Goal: Information Seeking & Learning: Learn about a topic

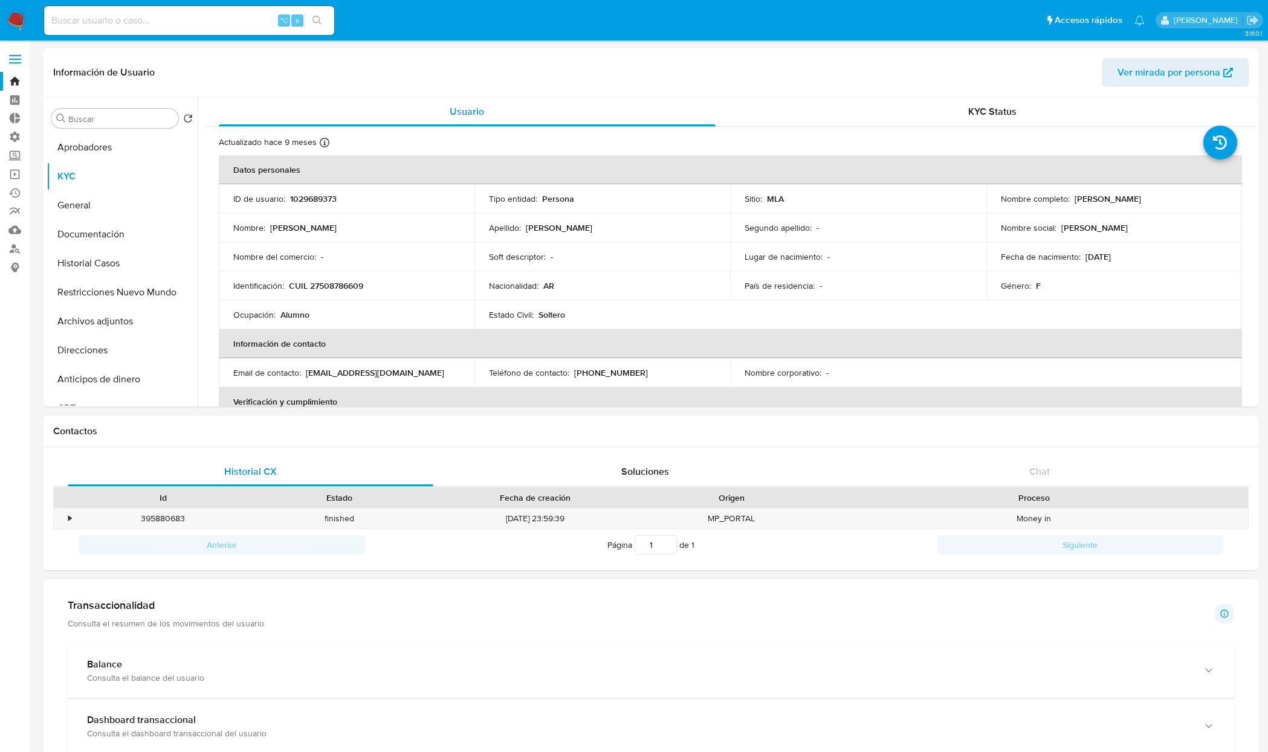
select select "10"
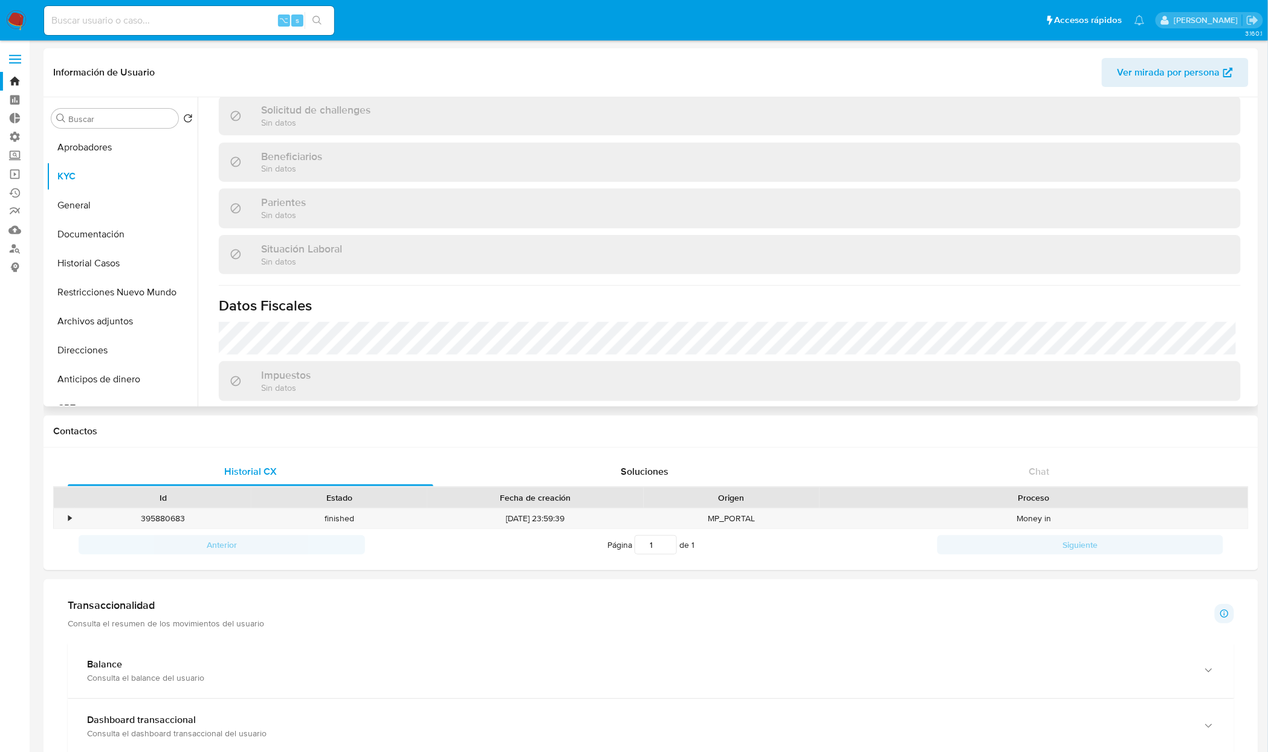
scroll to position [626, 0]
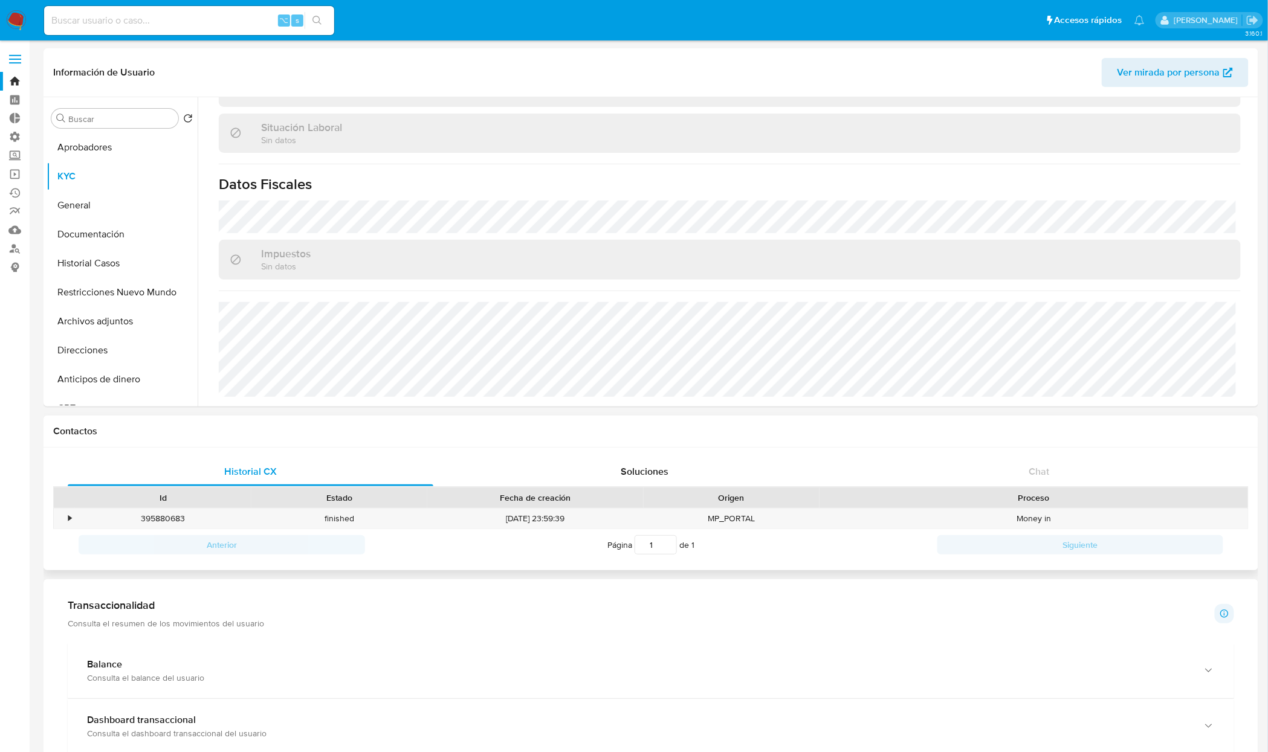
click at [989, 436] on h1 "Contactos" at bounding box center [650, 431] width 1195 height 12
click at [99, 239] on button "Documentación" at bounding box center [117, 234] width 141 height 29
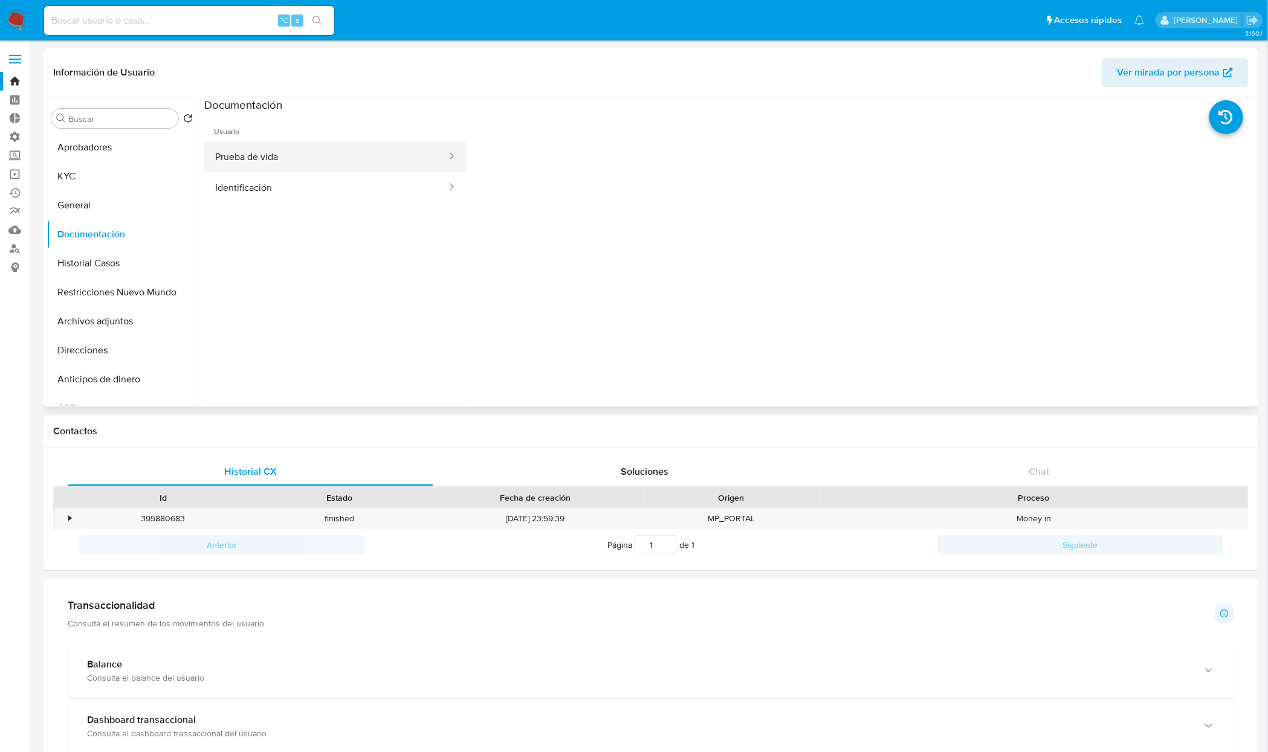
click at [322, 157] on button "Prueba de vida" at bounding box center [326, 156] width 244 height 31
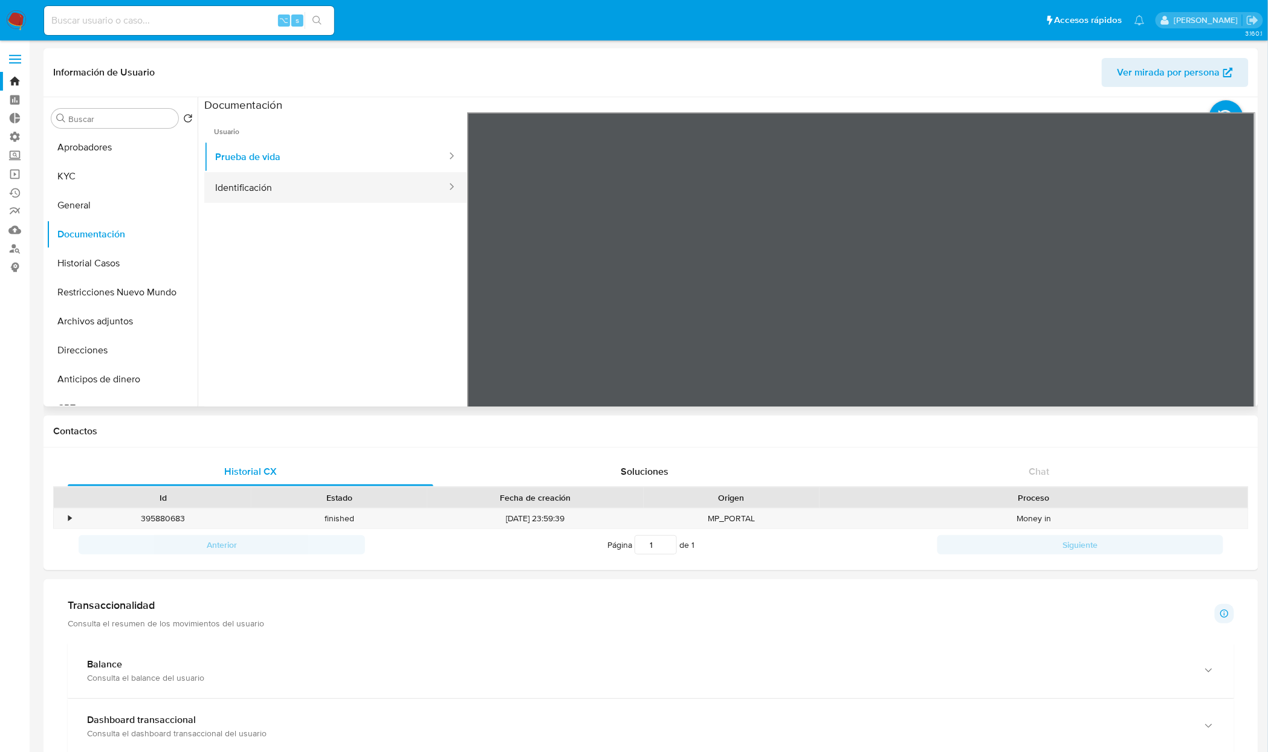
click at [302, 193] on button "Identificación" at bounding box center [326, 187] width 244 height 31
click at [97, 183] on button "KYC" at bounding box center [117, 176] width 141 height 29
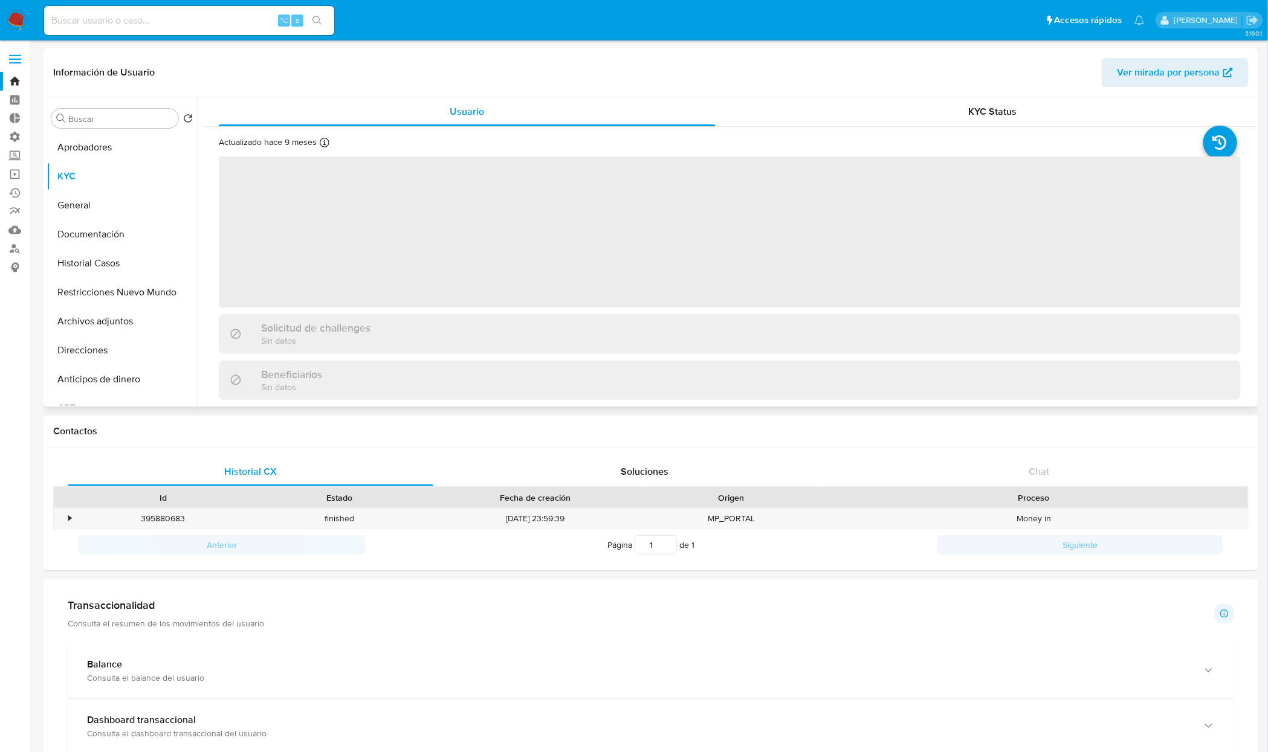
click at [1191, 73] on span "Ver mirada por persona" at bounding box center [1168, 72] width 103 height 29
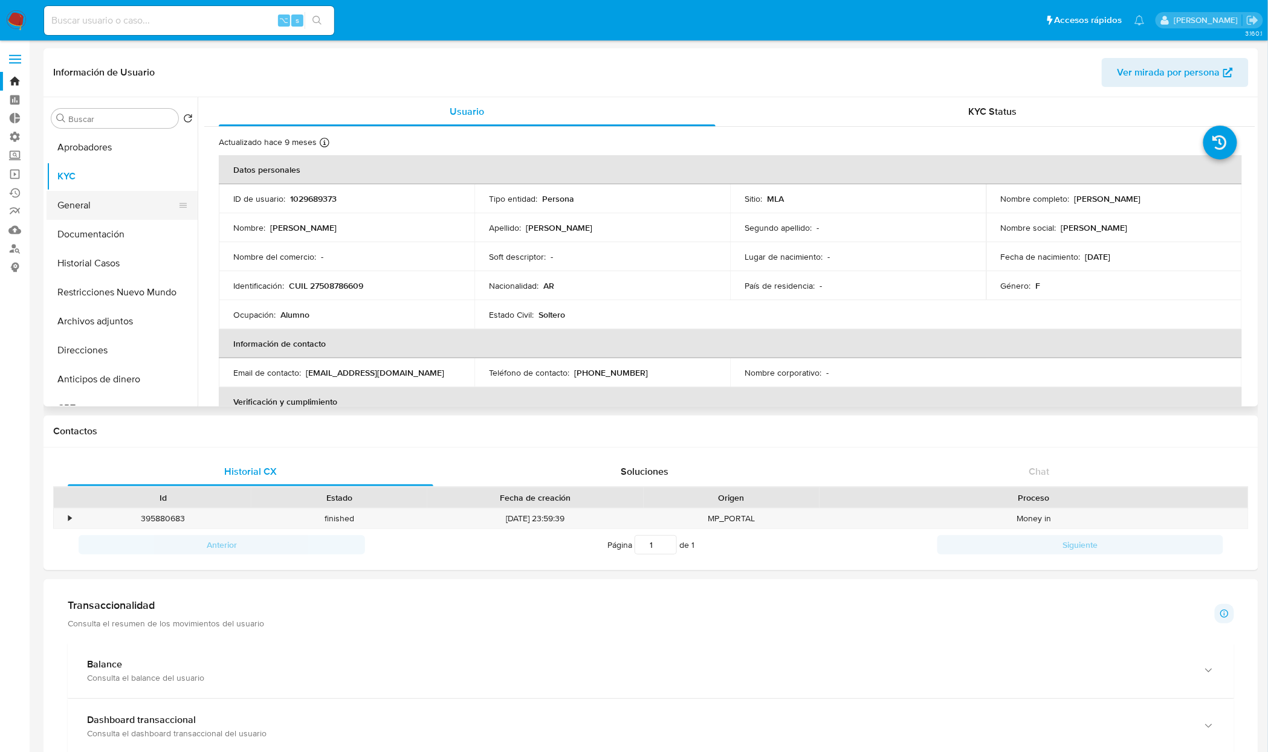
click at [91, 204] on button "General" at bounding box center [117, 205] width 141 height 29
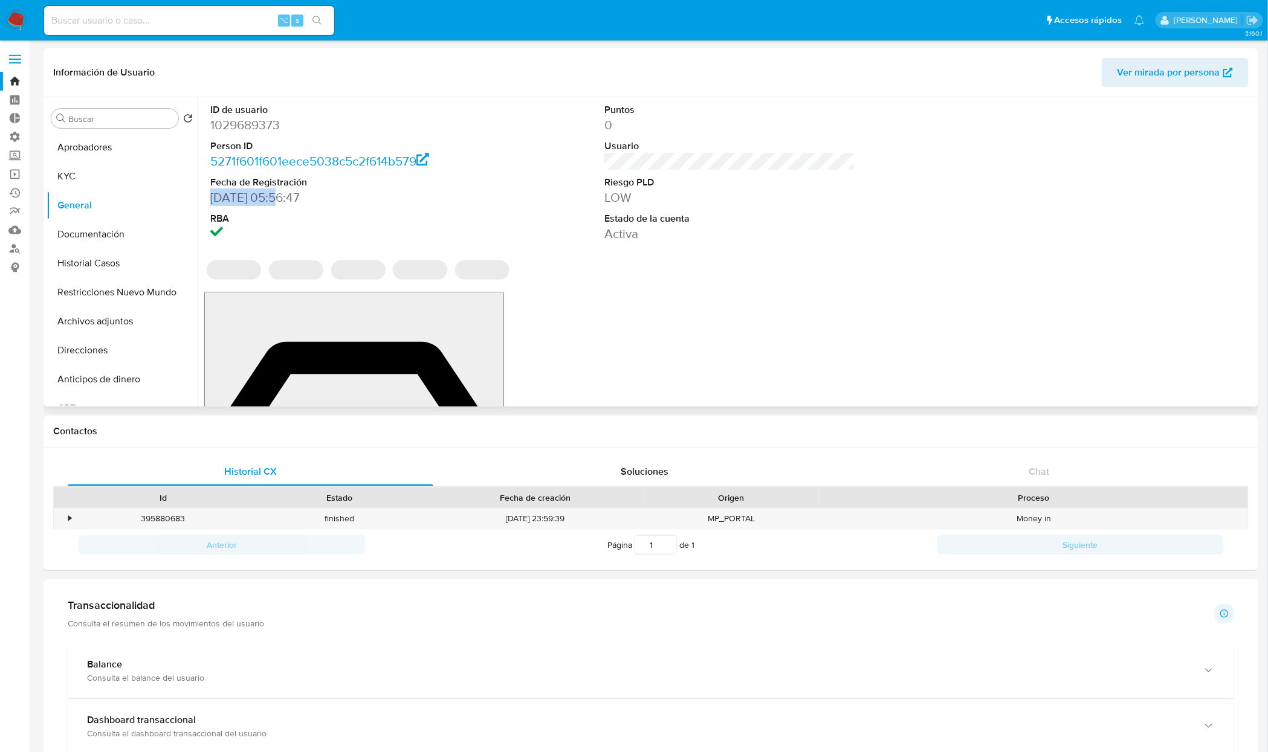
drag, startPoint x: 276, startPoint y: 199, endPoint x: 210, endPoint y: 200, distance: 65.3
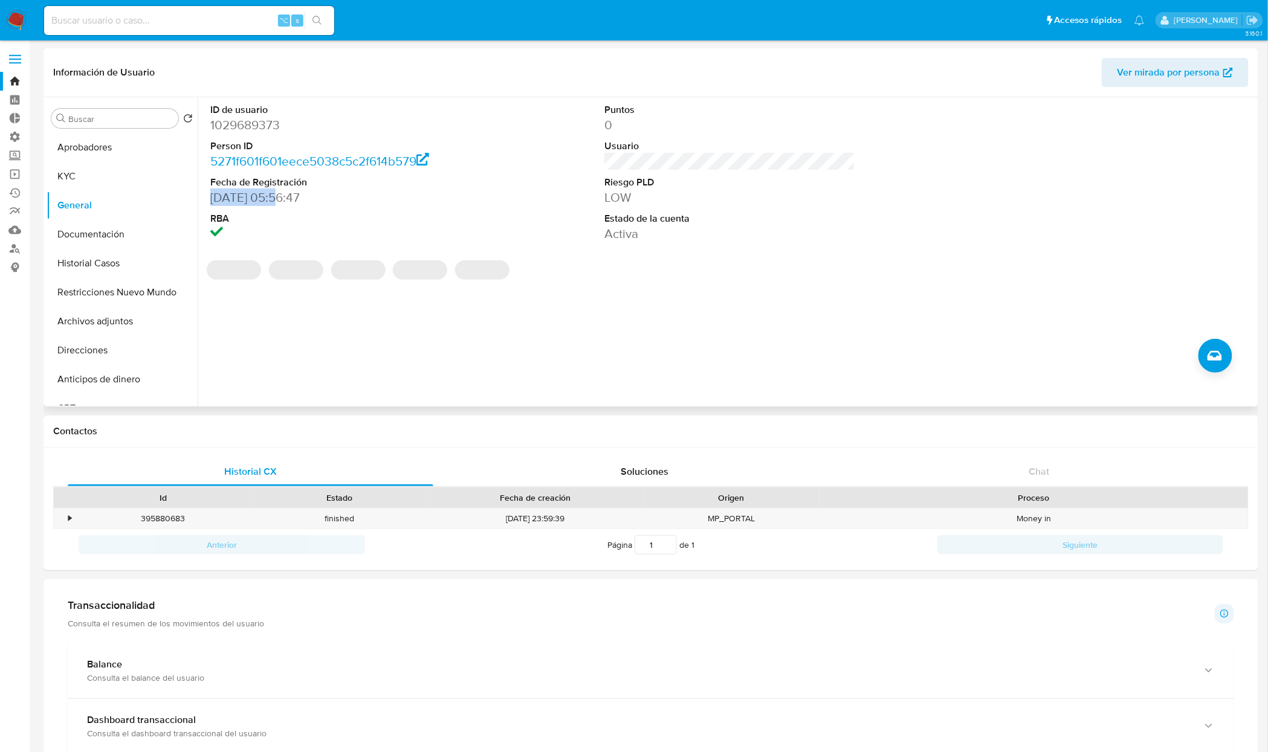
click at [208, 196] on div "ID de usuario 1029689373 Person ID 5271f601f601eece5038c5c2f614b579 Fecha de Re…" at bounding box center [335, 172] width 263 height 151
click at [244, 209] on dl "ID de usuario 1029689373 Person ID 5271f601f601eece5038c5c2f614b579 Fecha de Re…" at bounding box center [335, 172] width 251 height 139
click at [247, 204] on dd "12/10/2023 05:56:47" at bounding box center [335, 197] width 251 height 17
click at [698, 291] on div "ID de usuario 1029689373 Person ID 5271f601f601eece5038c5c2f614b579 Fecha de Re…" at bounding box center [727, 251] width 1058 height 309
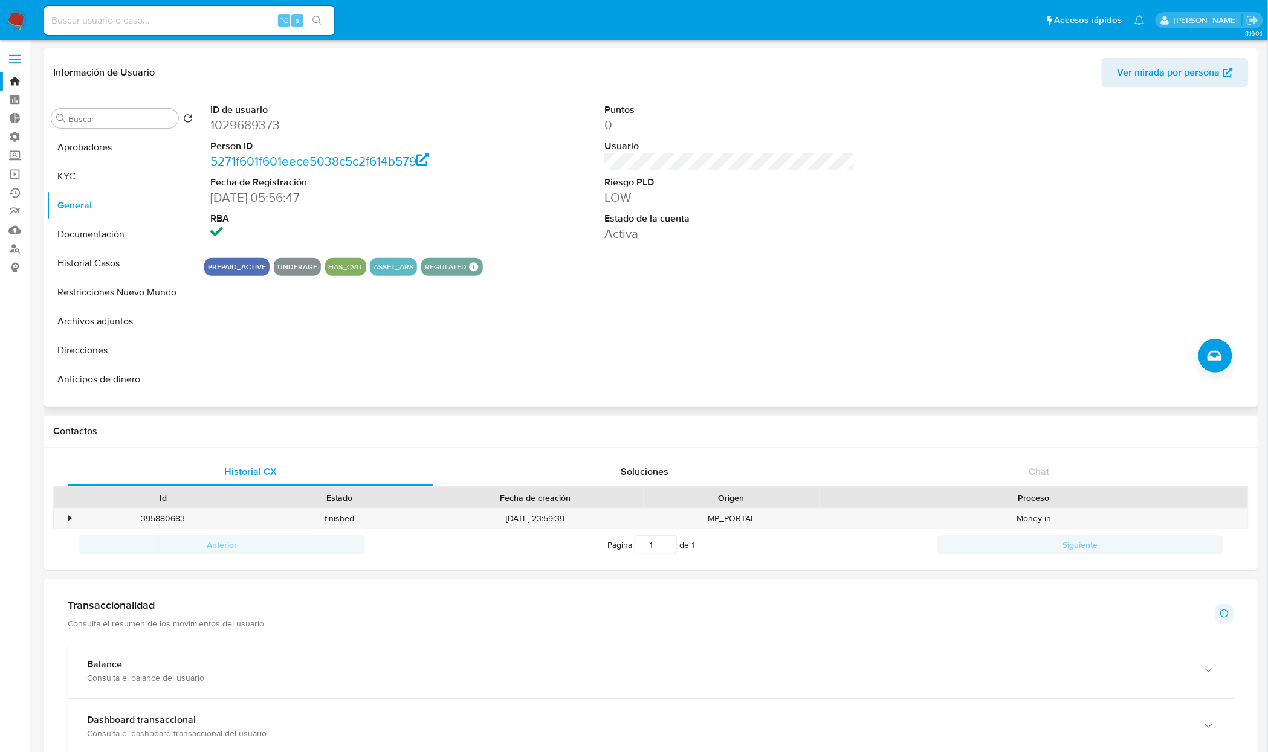
click at [698, 291] on div "ID de usuario 1029689373 Person ID 5271f601f601eece5038c5c2f614b579 Fecha de Re…" at bounding box center [727, 251] width 1058 height 309
drag, startPoint x: 271, startPoint y: 201, endPoint x: 199, endPoint y: 196, distance: 72.7
click at [199, 196] on div "ID de usuario 1029689373 Person ID 5271f601f601eece5038c5c2f614b579 Fecha de Re…" at bounding box center [727, 251] width 1058 height 309
click at [266, 199] on dd "12/10/2023 05:56:47" at bounding box center [335, 197] width 251 height 17
click at [273, 199] on dd "12/10/2023 05:56:47" at bounding box center [335, 197] width 251 height 17
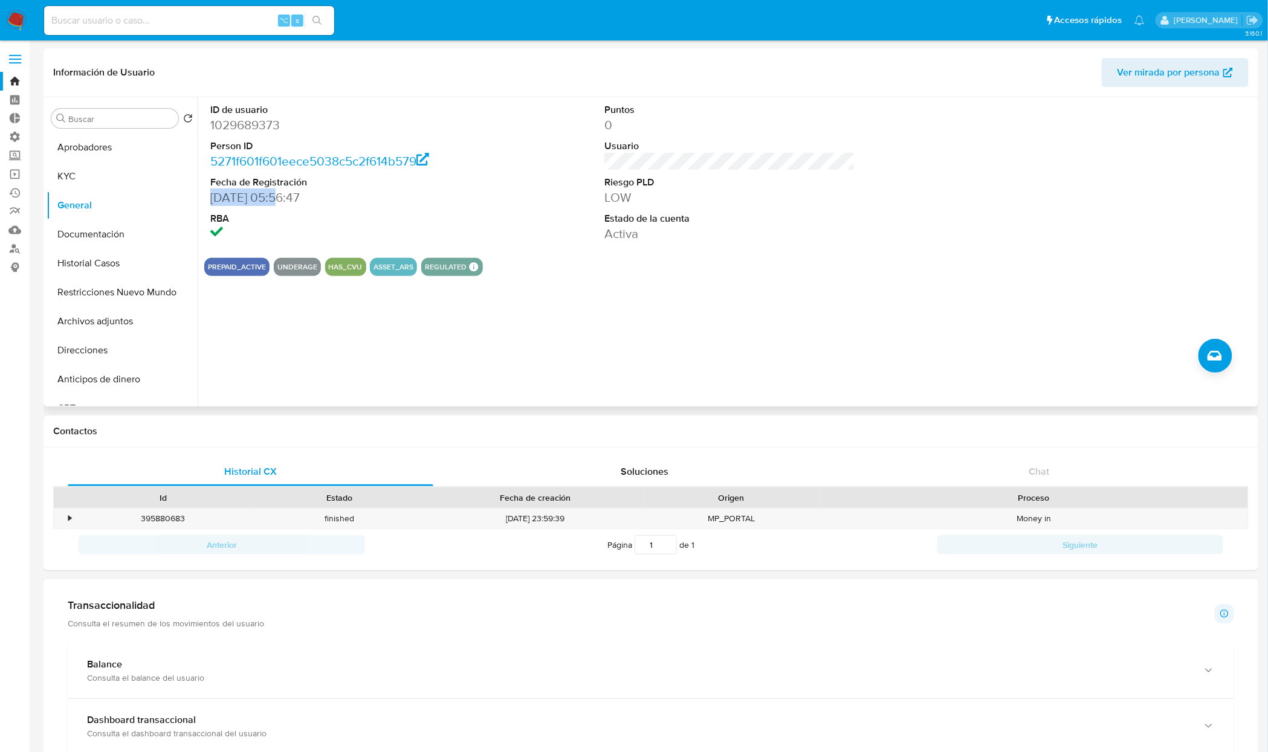
drag, startPoint x: 274, startPoint y: 199, endPoint x: 199, endPoint y: 199, distance: 74.9
click at [199, 199] on div "ID de usuario 1029689373 Person ID 5271f601f601eece5038c5c2f614b579 Fecha de Re…" at bounding box center [727, 251] width 1058 height 309
copy dd "[DATE]"
click at [74, 170] on button "KYC" at bounding box center [117, 176] width 141 height 29
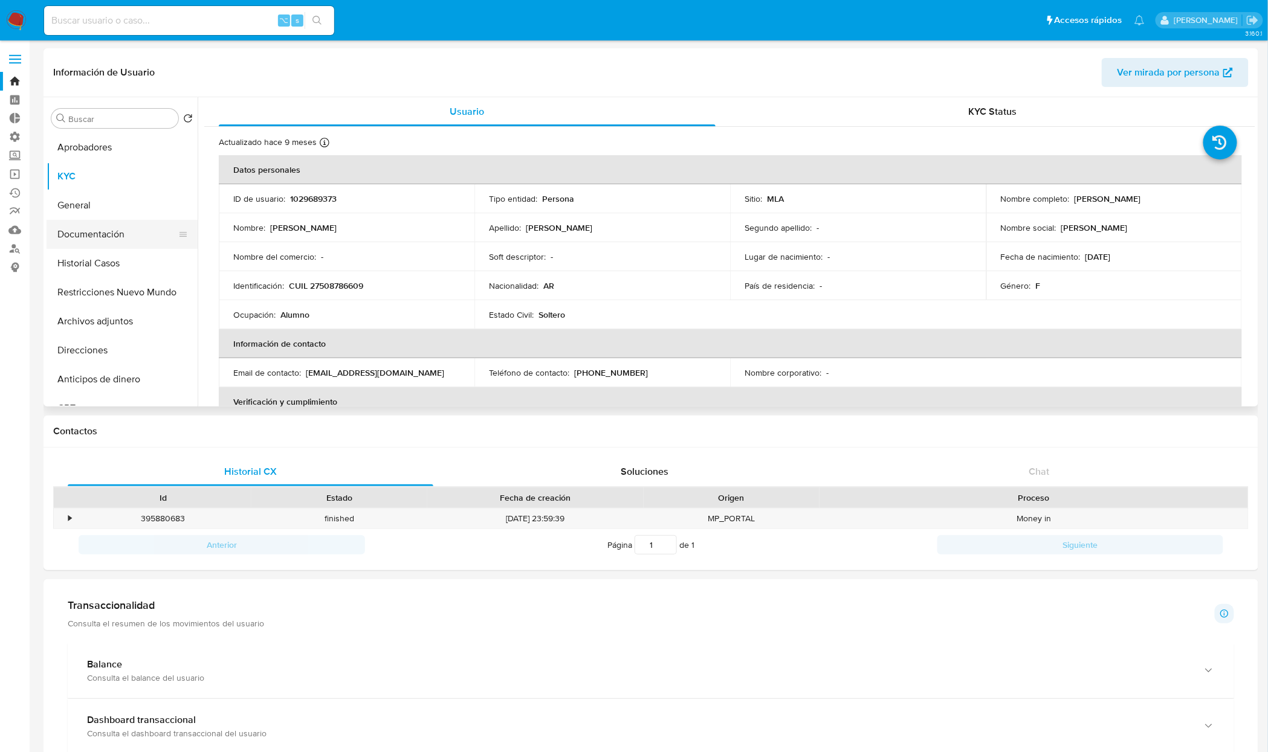
click at [95, 233] on button "Documentación" at bounding box center [117, 234] width 141 height 29
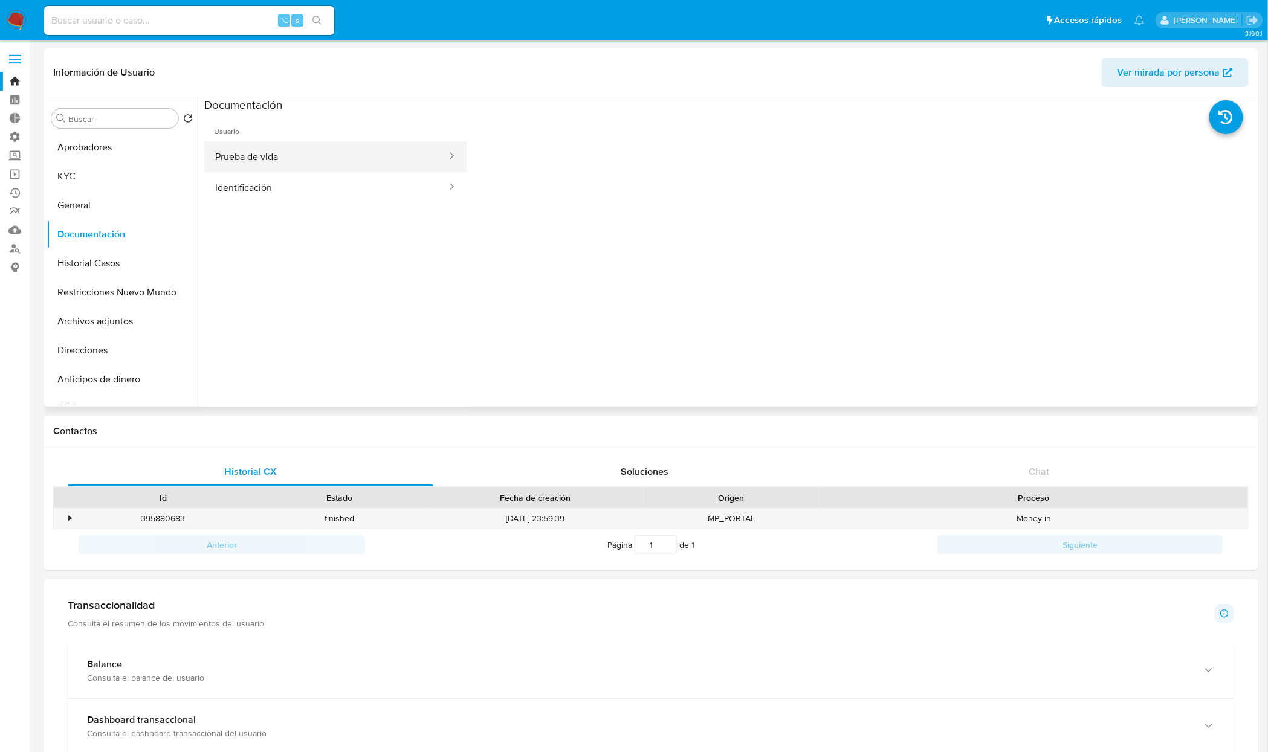
click at [299, 158] on button "Prueba de vida" at bounding box center [326, 156] width 244 height 31
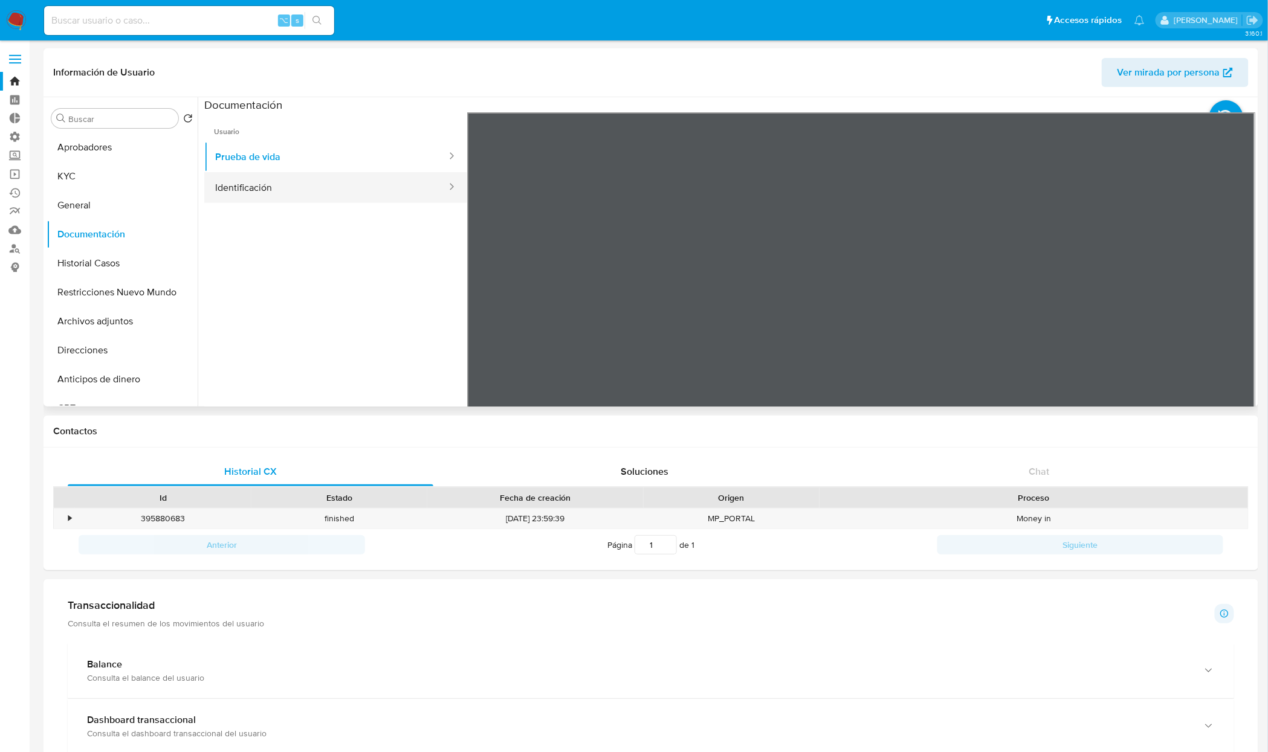
click at [300, 189] on button "Identificación" at bounding box center [326, 187] width 244 height 31
click at [1230, 306] on icon at bounding box center [1240, 309] width 24 height 24
click at [102, 207] on button "General" at bounding box center [117, 205] width 141 height 29
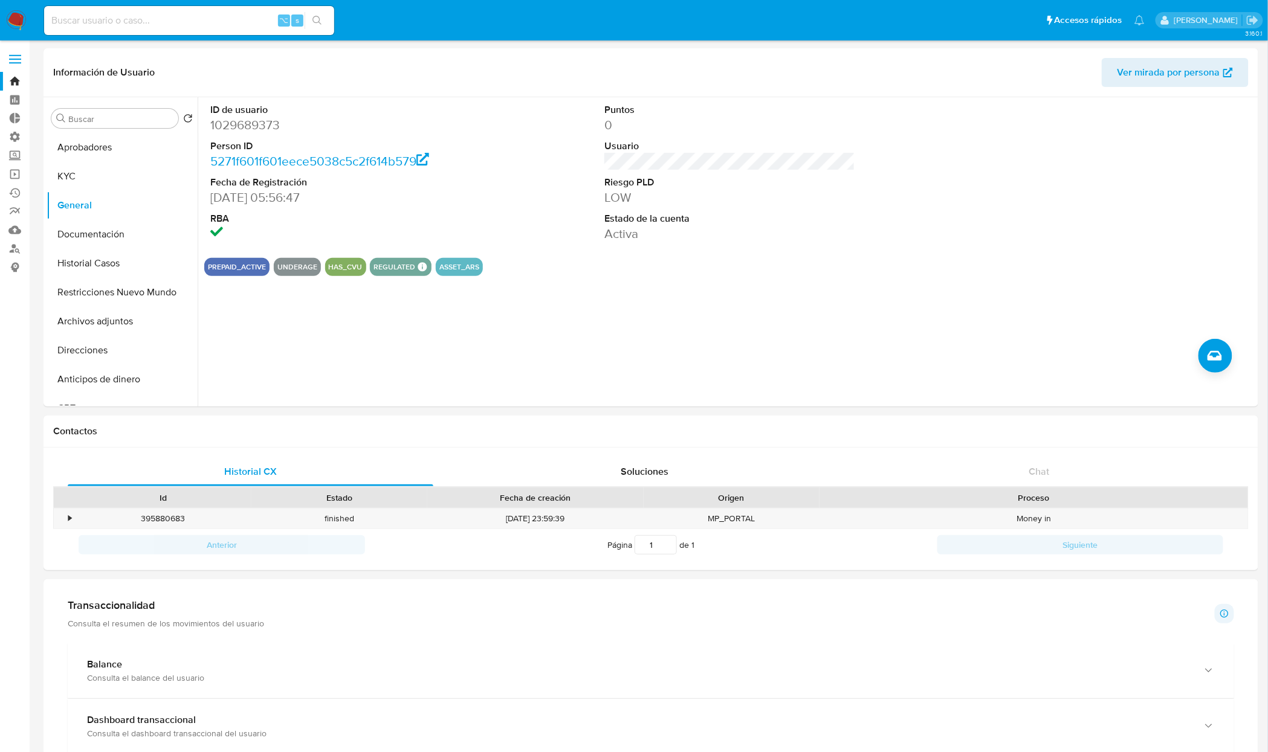
click at [253, 190] on dd "12/10/2023 05:56:47" at bounding box center [335, 197] width 251 height 17
drag, startPoint x: 274, startPoint y: 196, endPoint x: 204, endPoint y: 198, distance: 70.7
click at [204, 198] on div "ID de usuario 1029689373 Person ID 5271f601f601eece5038c5c2f614b579 Fecha de Re…" at bounding box center [335, 172] width 263 height 151
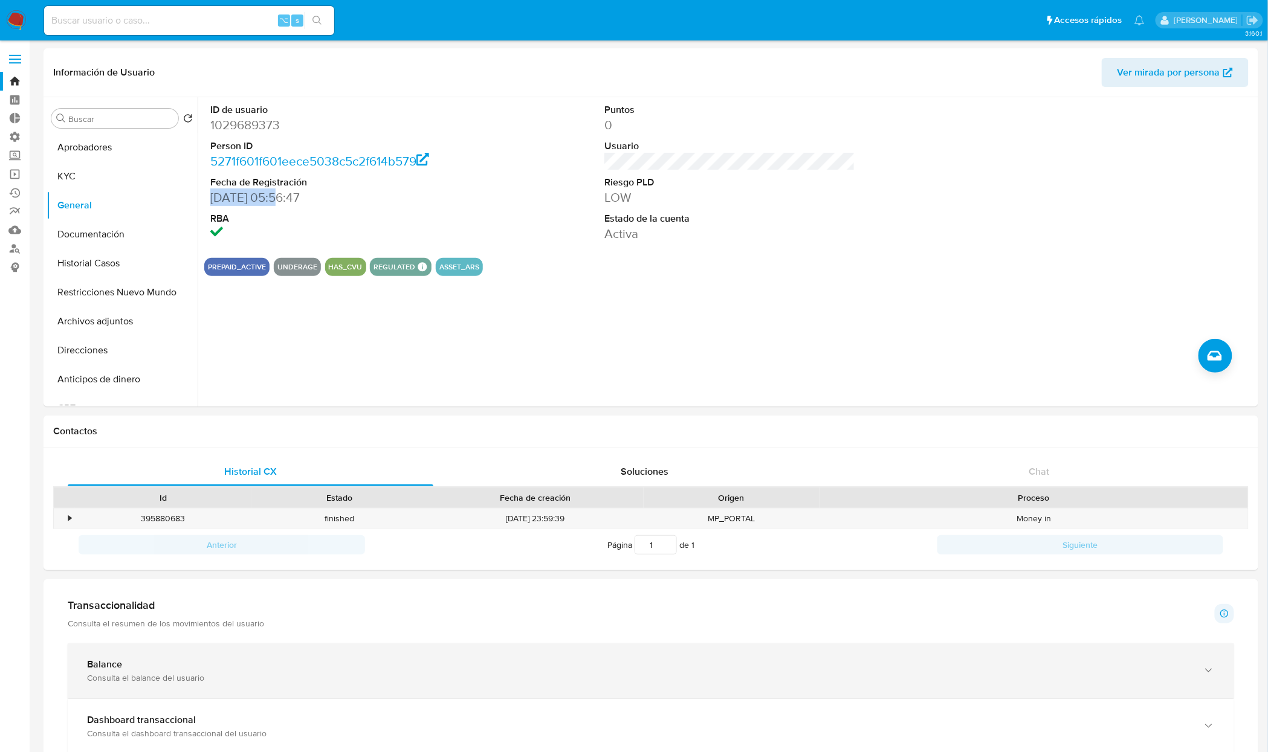
copy dd "[DATE]"
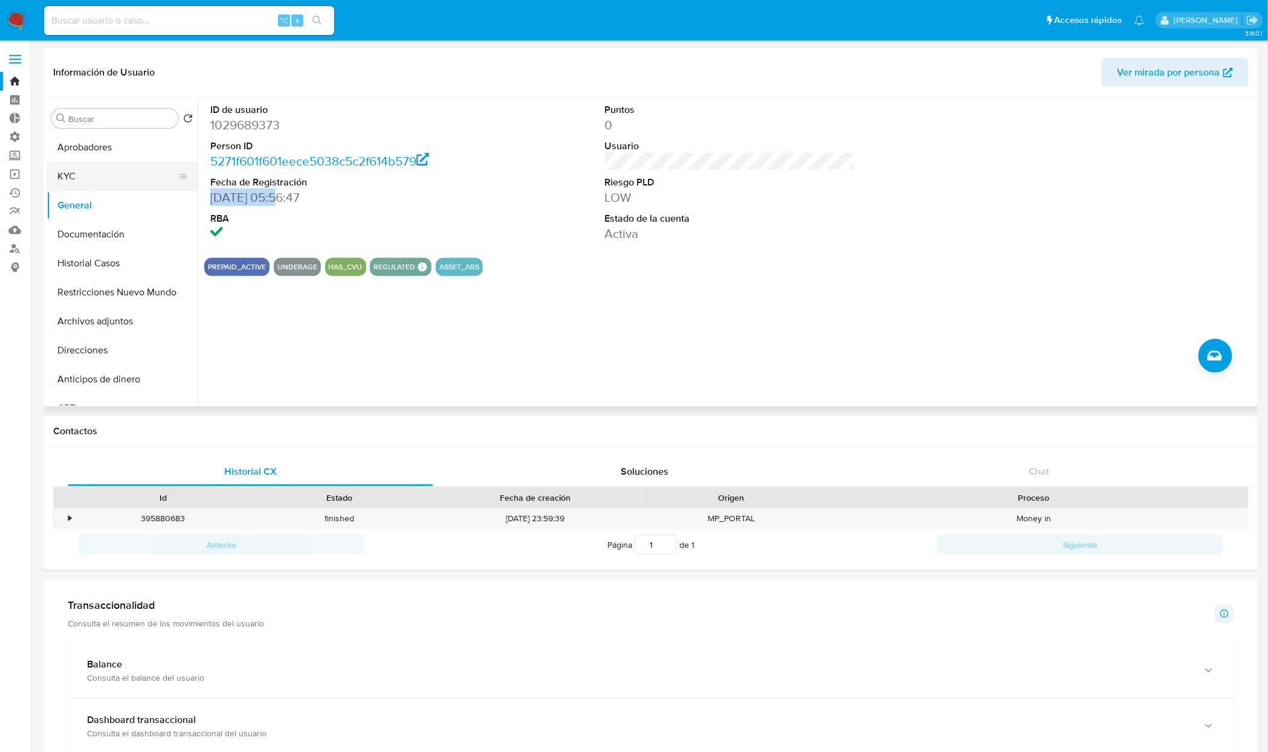
click at [62, 181] on button "KYC" at bounding box center [117, 176] width 141 height 29
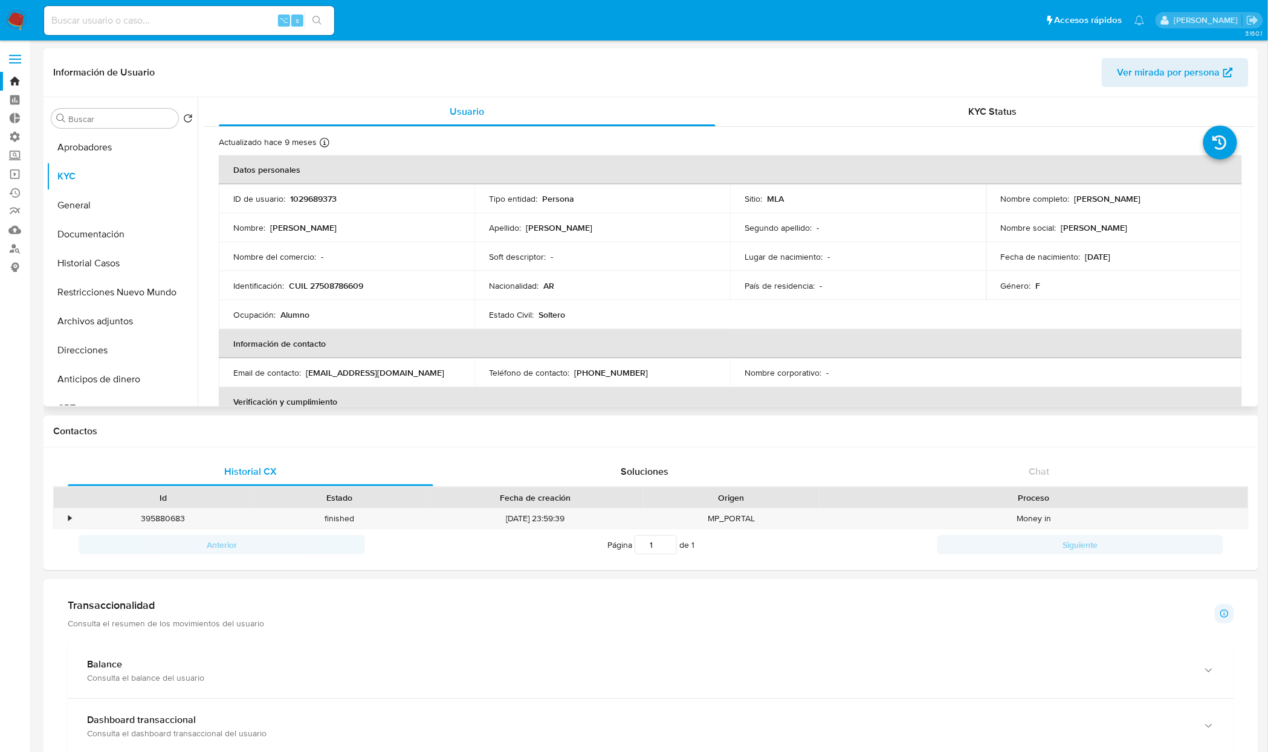
click at [1121, 250] on td "Fecha de nacimiento : 31/01/2011" at bounding box center [1114, 256] width 256 height 29
click at [221, 30] on div "⌥ s" at bounding box center [189, 20] width 290 height 29
click at [221, 23] on input at bounding box center [189, 21] width 290 height 16
paste input "2102883859"
type input "2102883859"
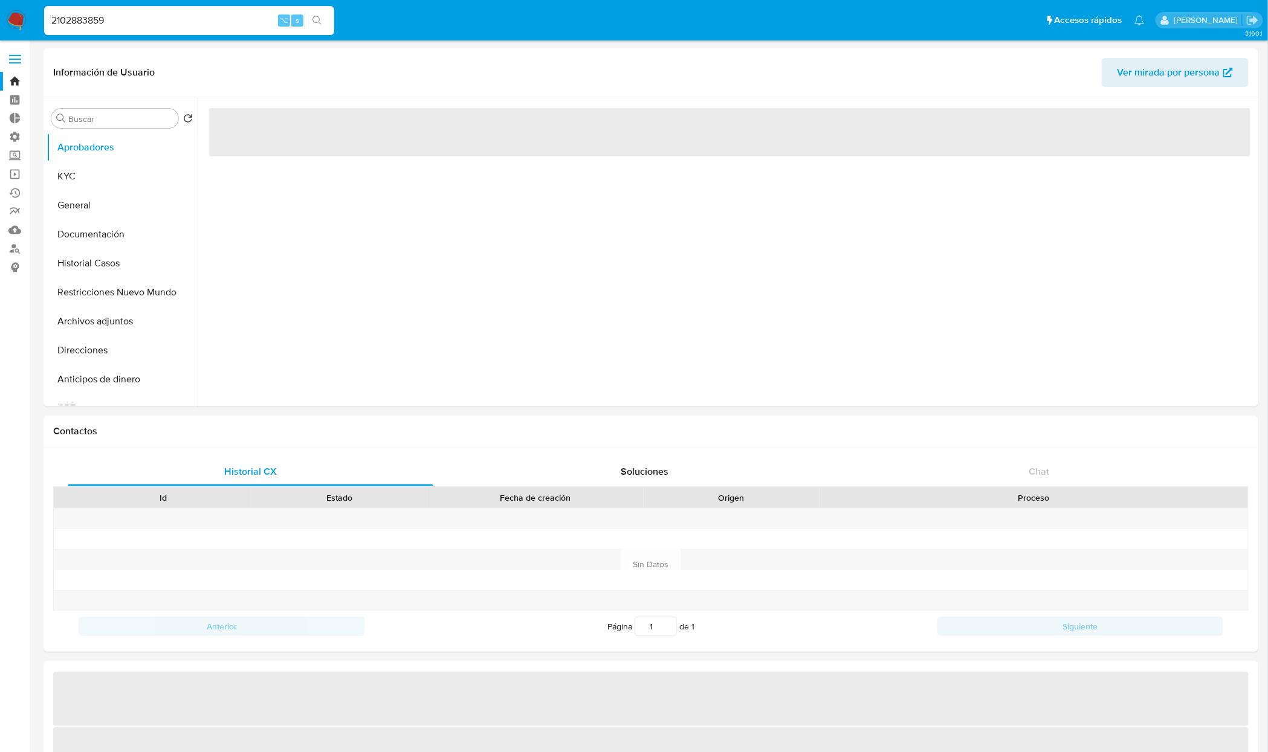
select select "10"
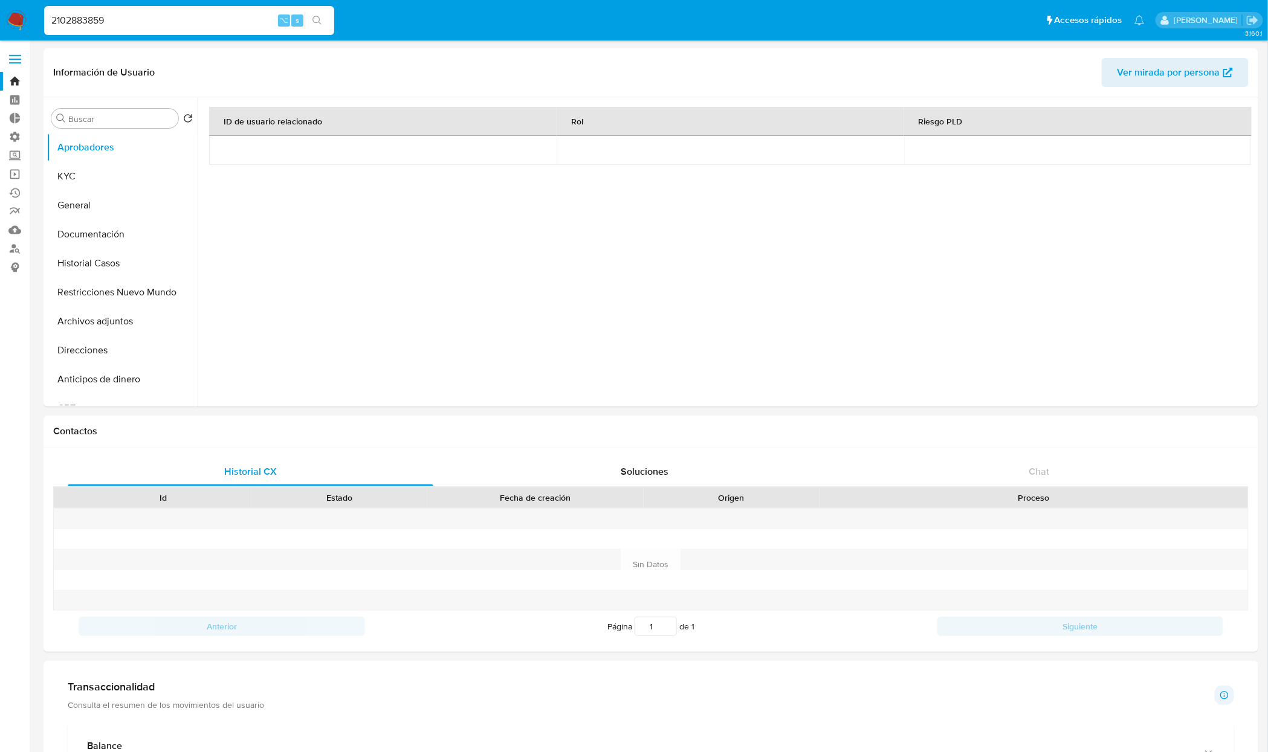
click at [126, 10] on div "2102883859 ⌥ s" at bounding box center [189, 20] width 290 height 29
click at [122, 21] on input "2102883859" at bounding box center [189, 21] width 290 height 16
click at [118, 176] on button "KYC" at bounding box center [117, 176] width 141 height 29
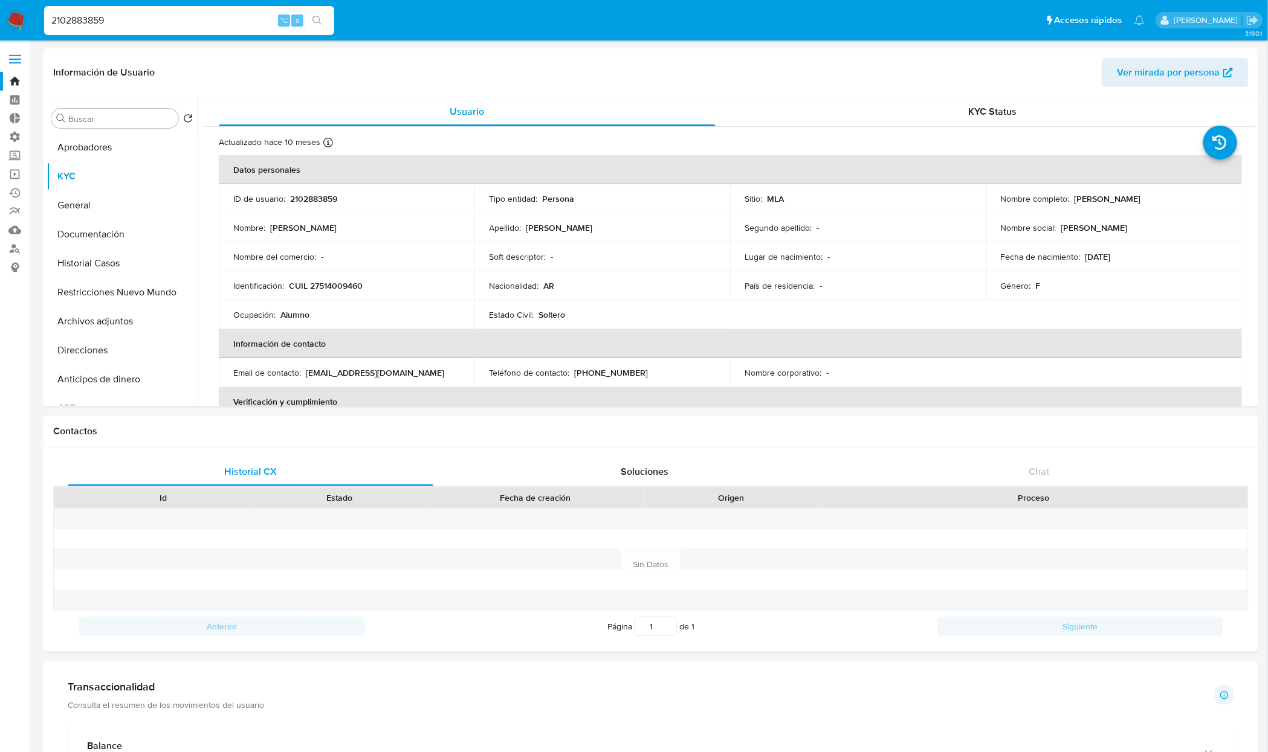
click at [123, 21] on input "2102883859" at bounding box center [189, 21] width 290 height 16
click at [553, 267] on td "Soft descriptor : -" at bounding box center [602, 256] width 256 height 29
click at [152, 18] on input "2102883859" at bounding box center [189, 21] width 290 height 16
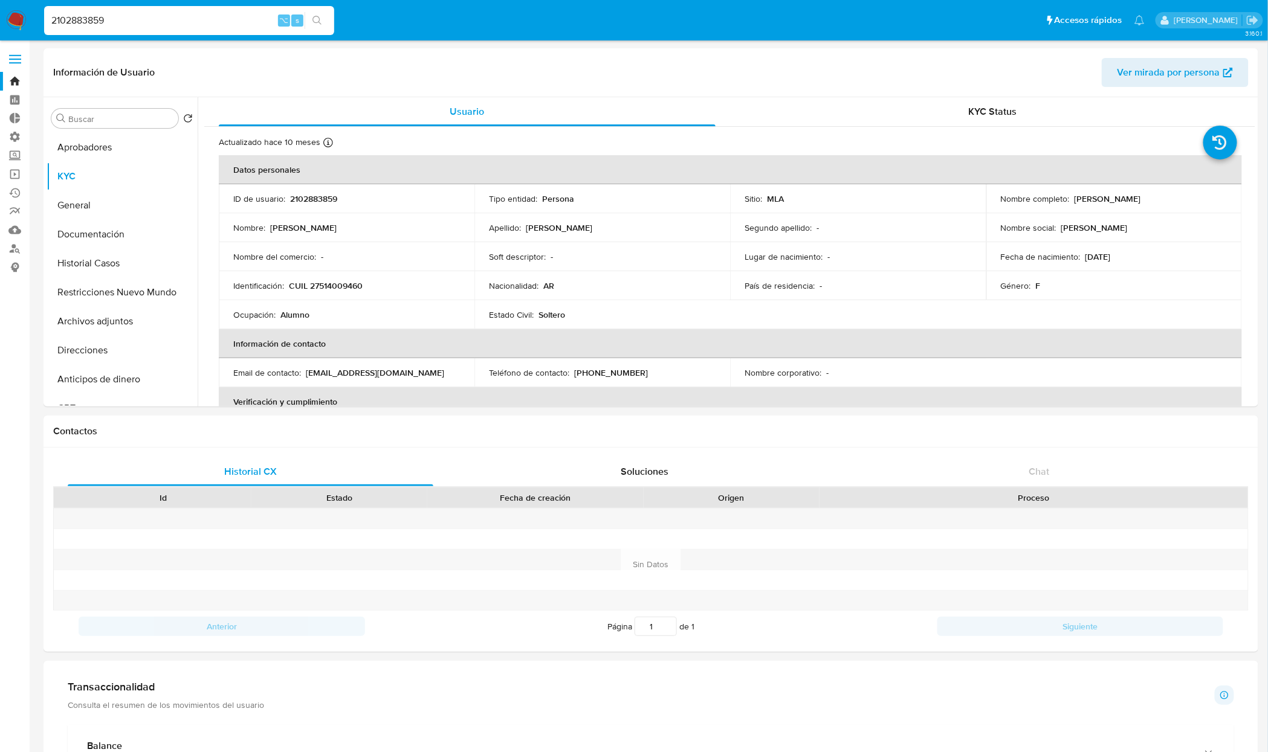
click at [152, 18] on input "2102883859" at bounding box center [189, 21] width 290 height 16
click at [77, 205] on button "General" at bounding box center [117, 205] width 141 height 29
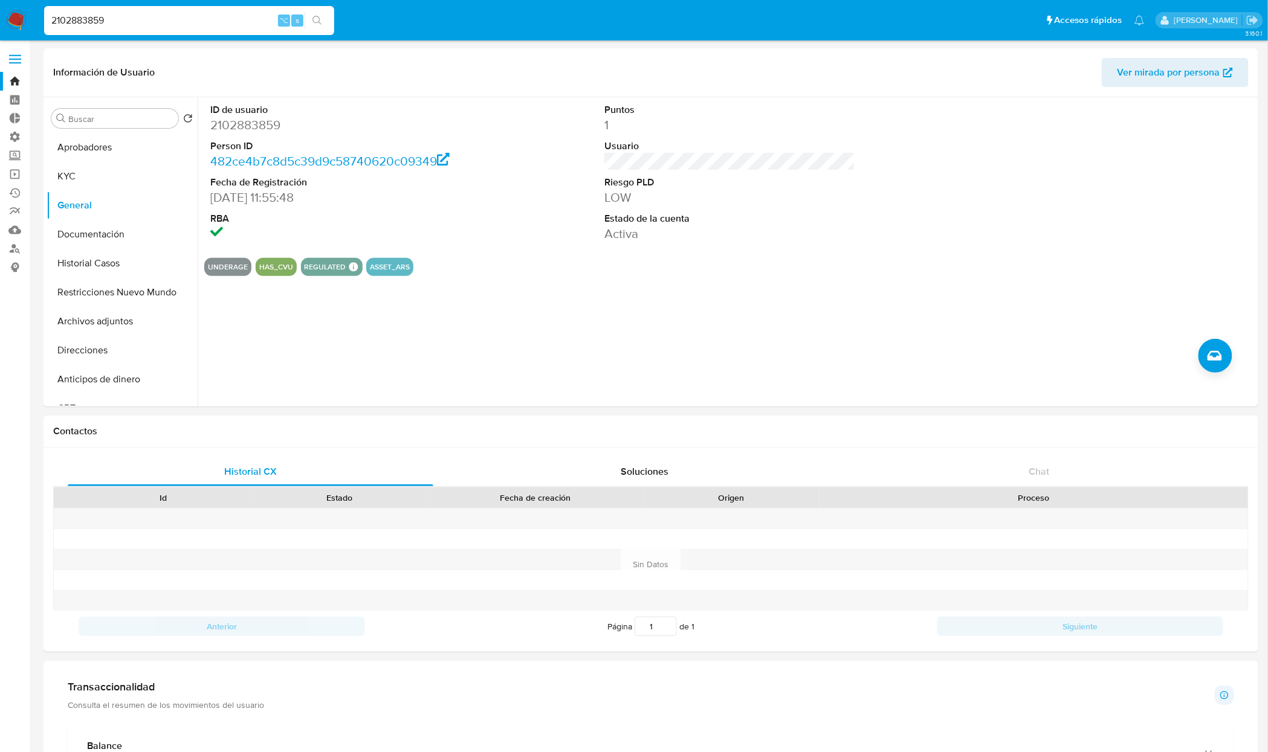
click at [207, 20] on input "2102883859" at bounding box center [189, 21] width 290 height 16
click at [173, 18] on input "2102883859" at bounding box center [189, 21] width 290 height 16
click at [83, 175] on button "KYC" at bounding box center [117, 176] width 141 height 29
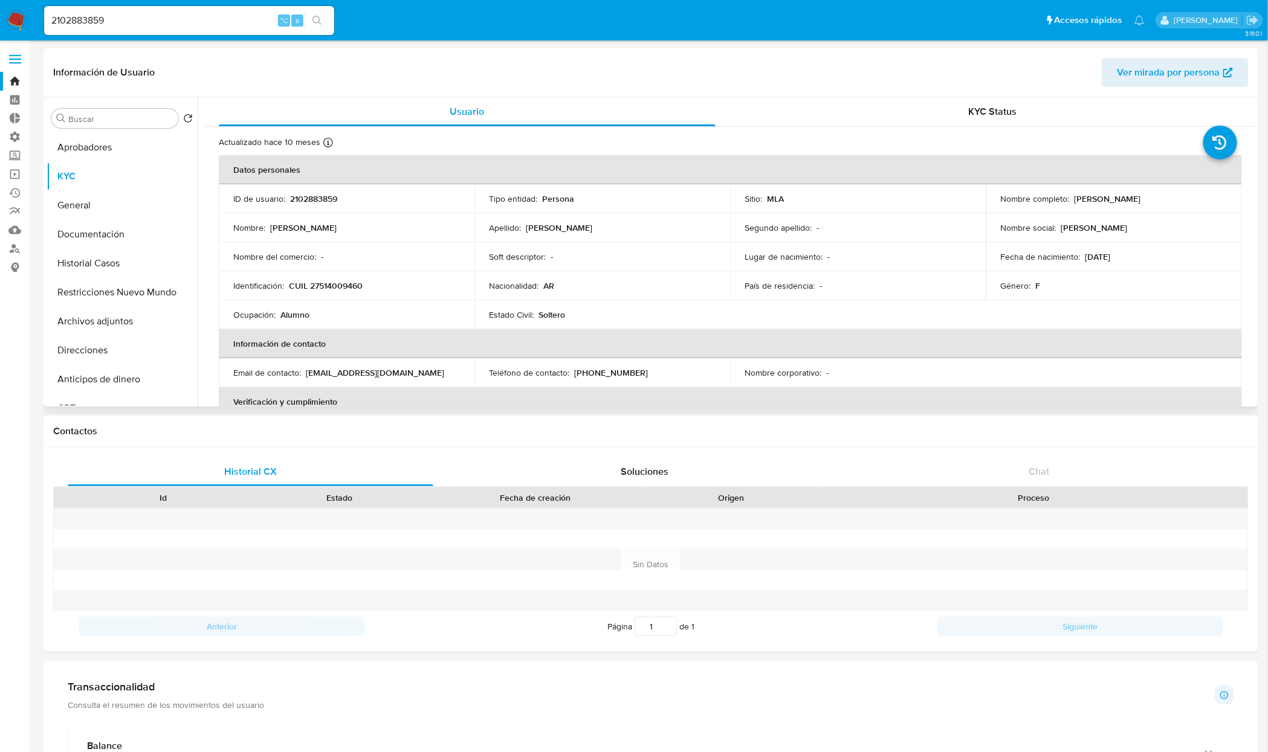
drag, startPoint x: 1072, startPoint y: 198, endPoint x: 1163, endPoint y: 196, distance: 91.3
click at [1163, 196] on div "Nombre completo : Maia Abigail Ruiz" at bounding box center [1114, 198] width 227 height 11
copy p "Maia Abigail Ruiz"
click at [324, 282] on p "CUIL 27514009460" at bounding box center [326, 285] width 74 height 11
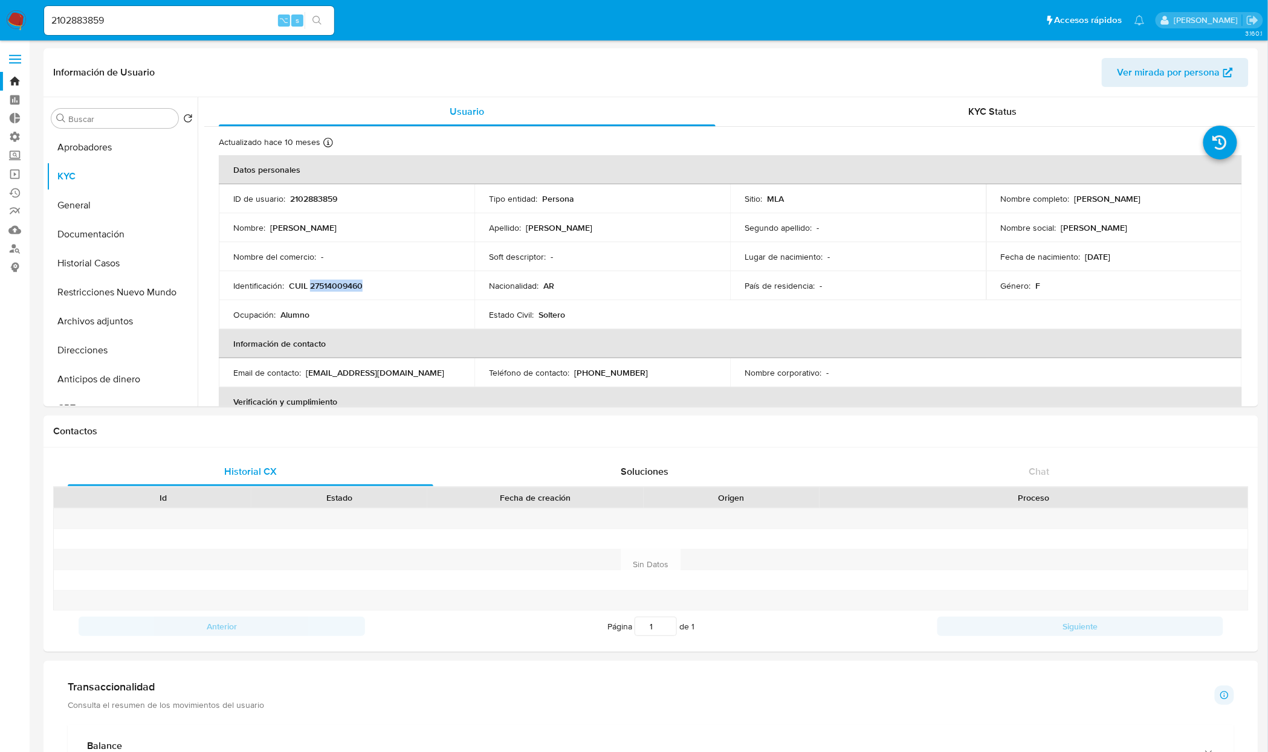
copy p "27514009460"
click at [69, 210] on button "General" at bounding box center [117, 205] width 141 height 29
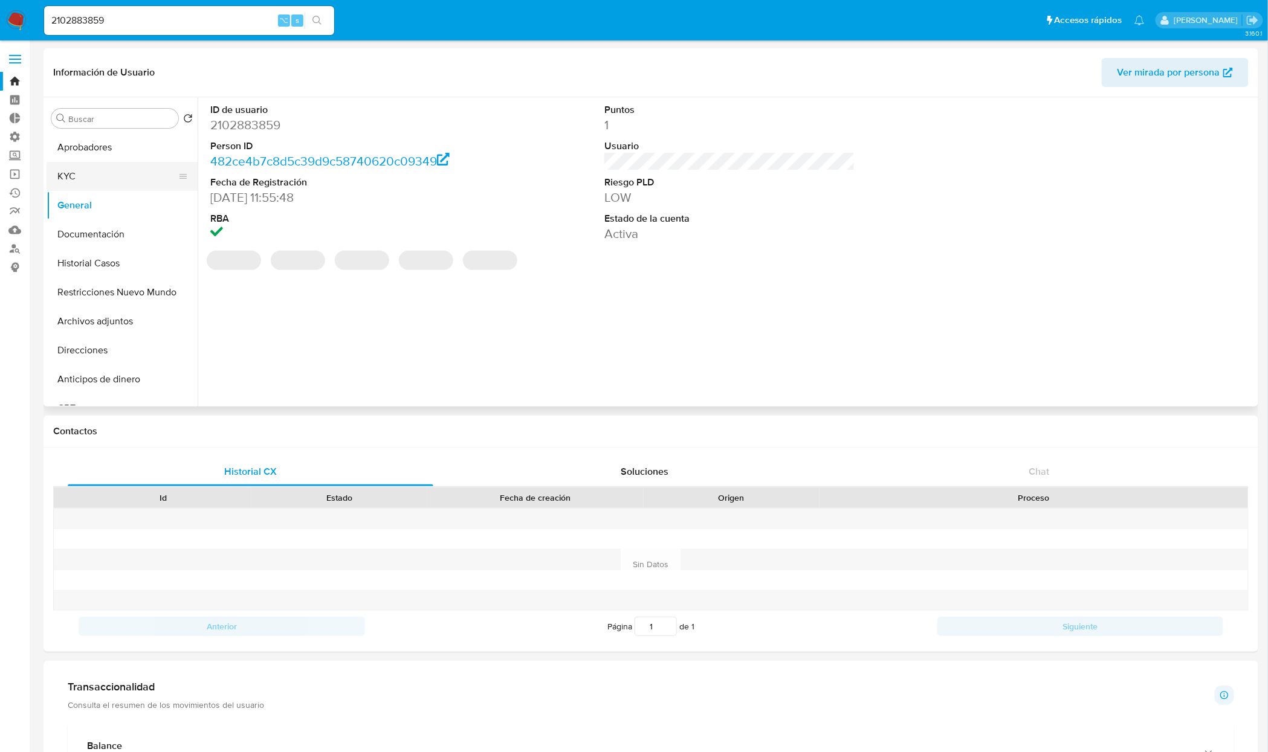
click at [81, 179] on button "KYC" at bounding box center [117, 176] width 141 height 29
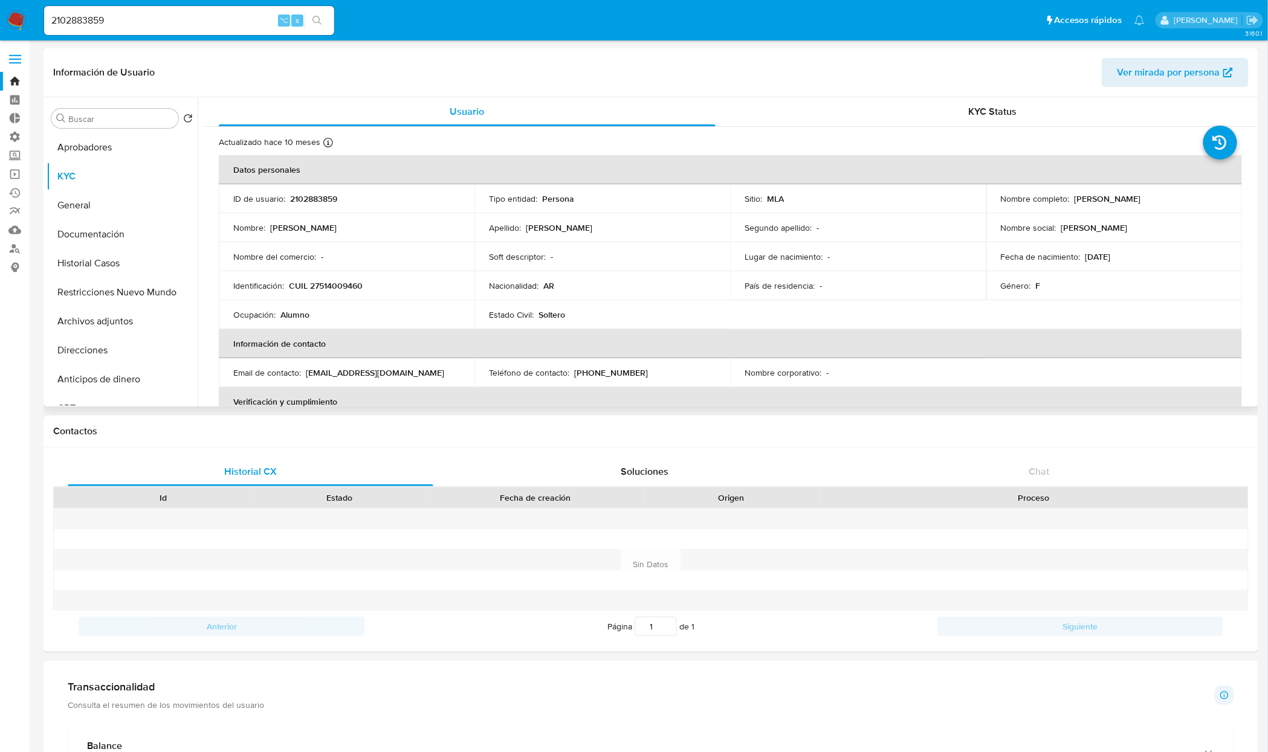
click at [1051, 213] on td "Nombre social : Maia Abigail" at bounding box center [1114, 227] width 256 height 29
drag, startPoint x: 1069, startPoint y: 196, endPoint x: 1168, endPoint y: 198, distance: 99.1
click at [1168, 198] on div "Nombre completo : Maia Abigail Ruiz" at bounding box center [1114, 198] width 227 height 11
copy div "Maia Abigail Ruiz"
drag, startPoint x: 367, startPoint y: 283, endPoint x: 290, endPoint y: 290, distance: 77.1
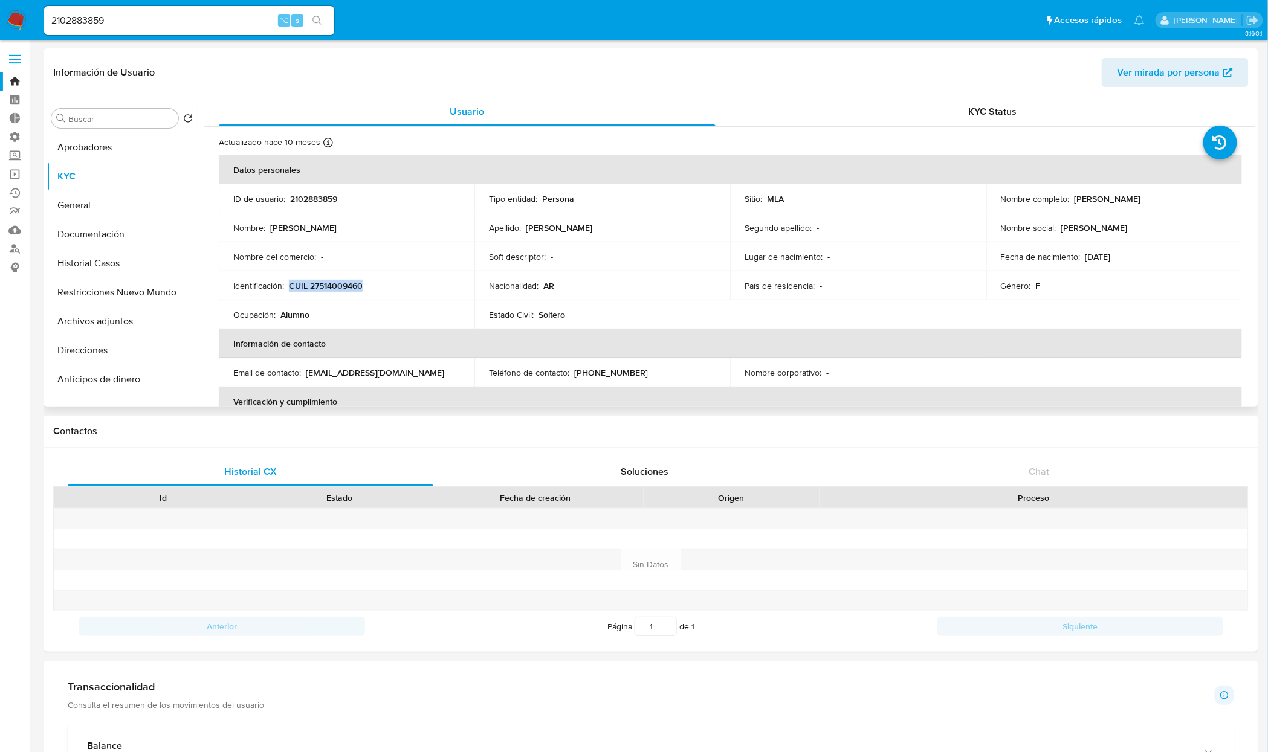
click at [290, 290] on div "Identificación : CUIL 27514009460" at bounding box center [346, 285] width 227 height 11
copy p "CUIL 27514009460"
click at [288, 306] on td "Ocupación : Alumno" at bounding box center [347, 314] width 256 height 29
drag, startPoint x: 1154, startPoint y: 263, endPoint x: 1083, endPoint y: 259, distance: 70.8
click at [1083, 259] on td "Fecha de nacimiento : 15/11/2011" at bounding box center [1114, 256] width 256 height 29
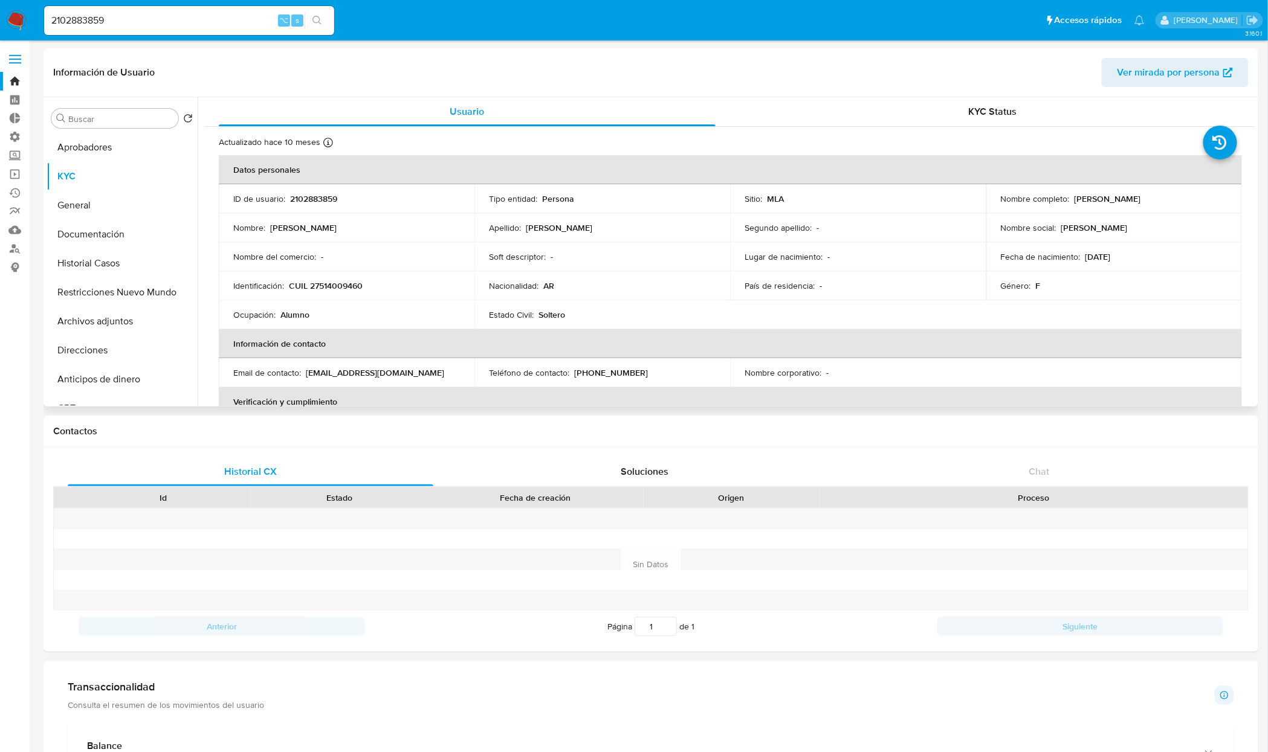
click at [1145, 271] on td "Género : F" at bounding box center [1114, 285] width 256 height 29
drag, startPoint x: 1120, startPoint y: 256, endPoint x: 1080, endPoint y: 257, distance: 39.9
click at [1080, 257] on div "Fecha de nacimiento : 15/11/2011" at bounding box center [1114, 256] width 227 height 11
copy div "15/11/2011"
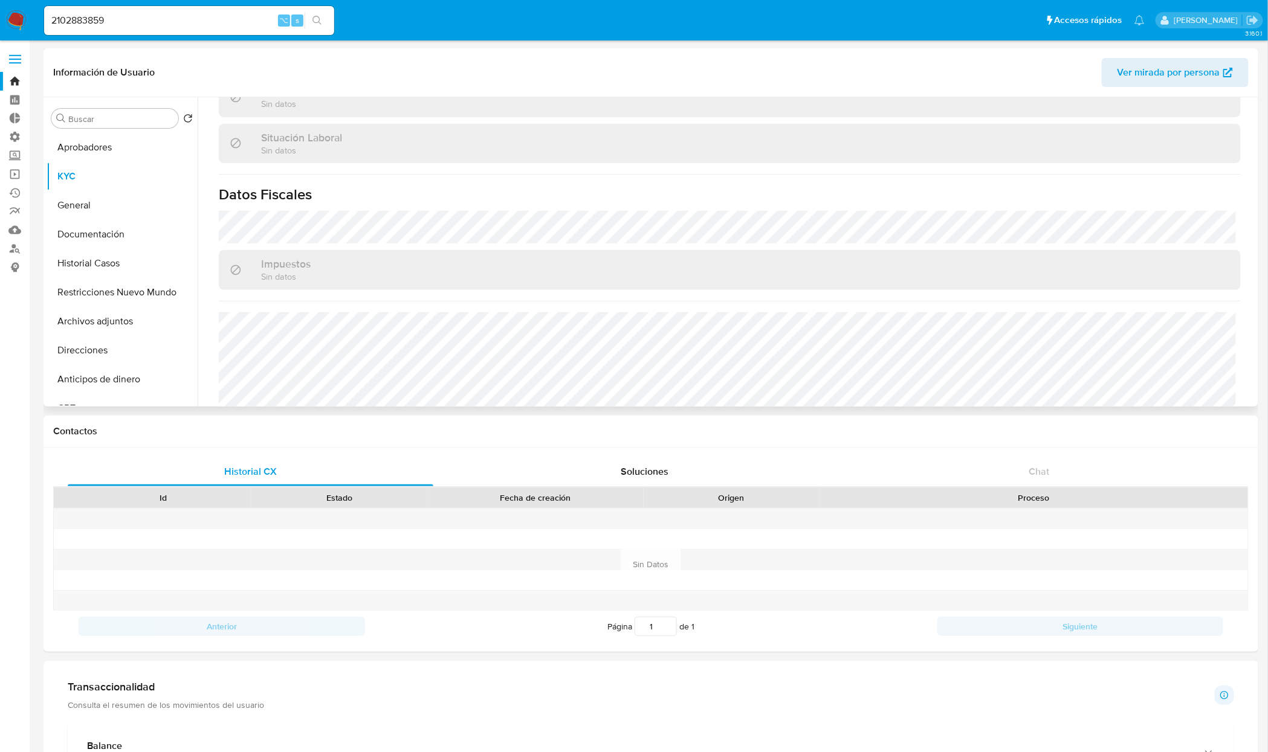
scroll to position [626, 0]
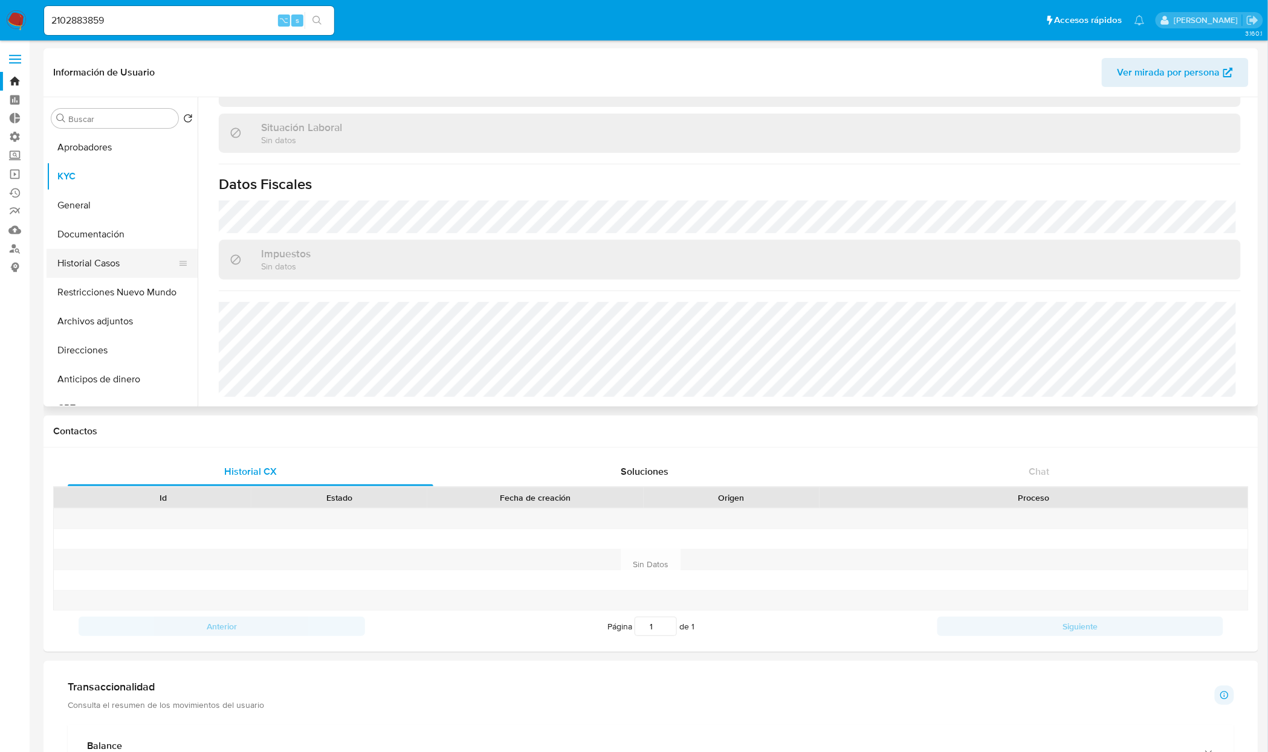
click at [92, 264] on button "Historial Casos" at bounding box center [117, 263] width 141 height 29
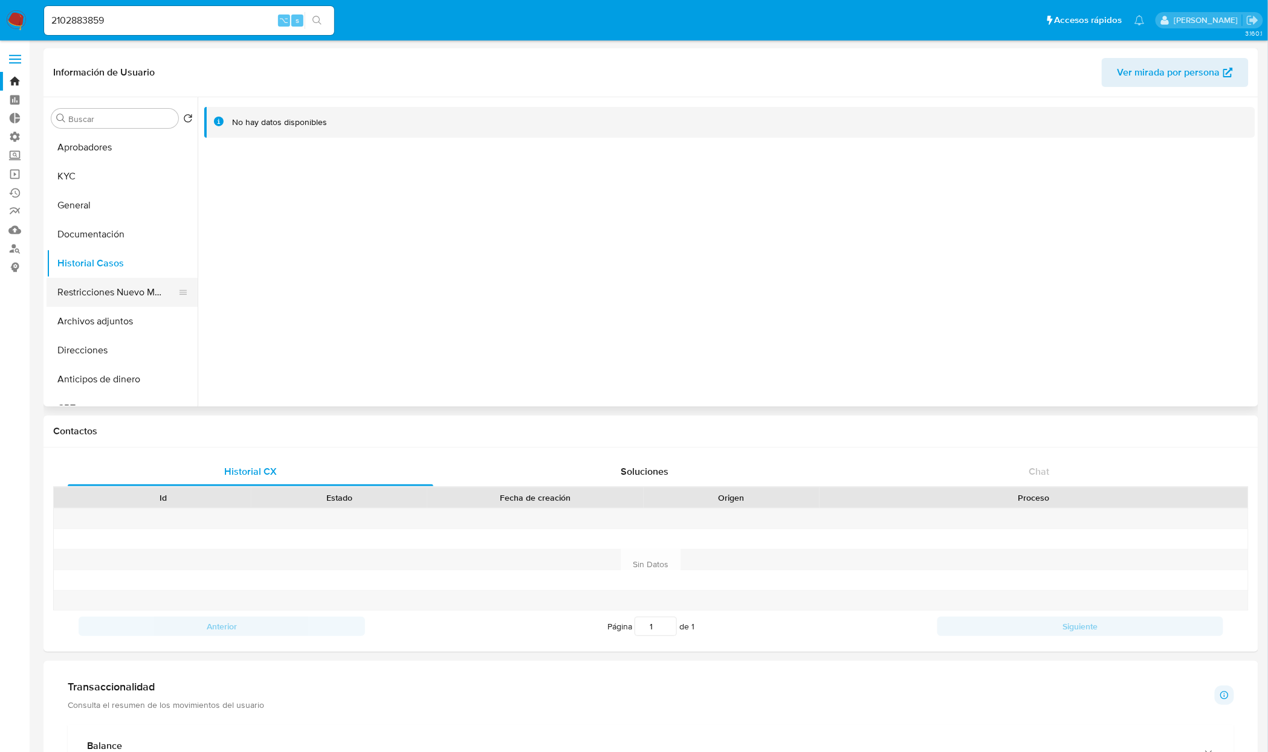
click at [89, 302] on button "Restricciones Nuevo Mundo" at bounding box center [117, 292] width 141 height 29
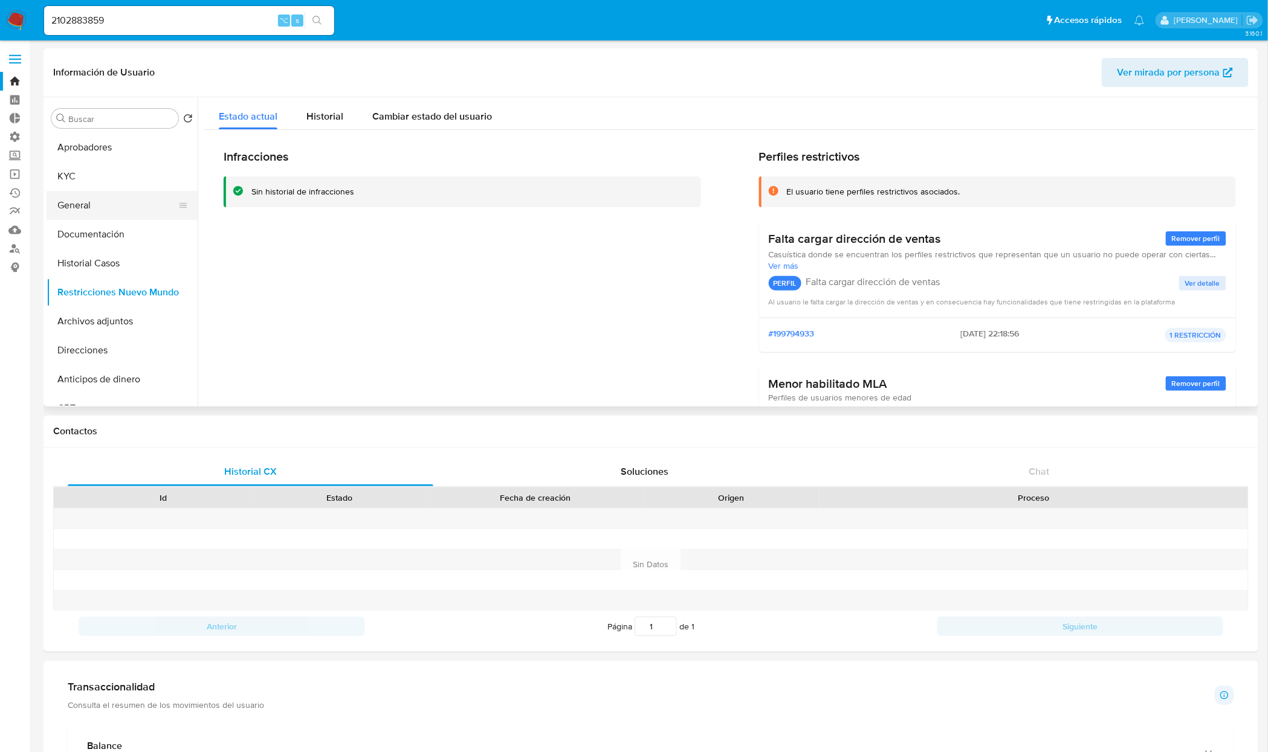
click at [87, 212] on button "General" at bounding box center [117, 205] width 141 height 29
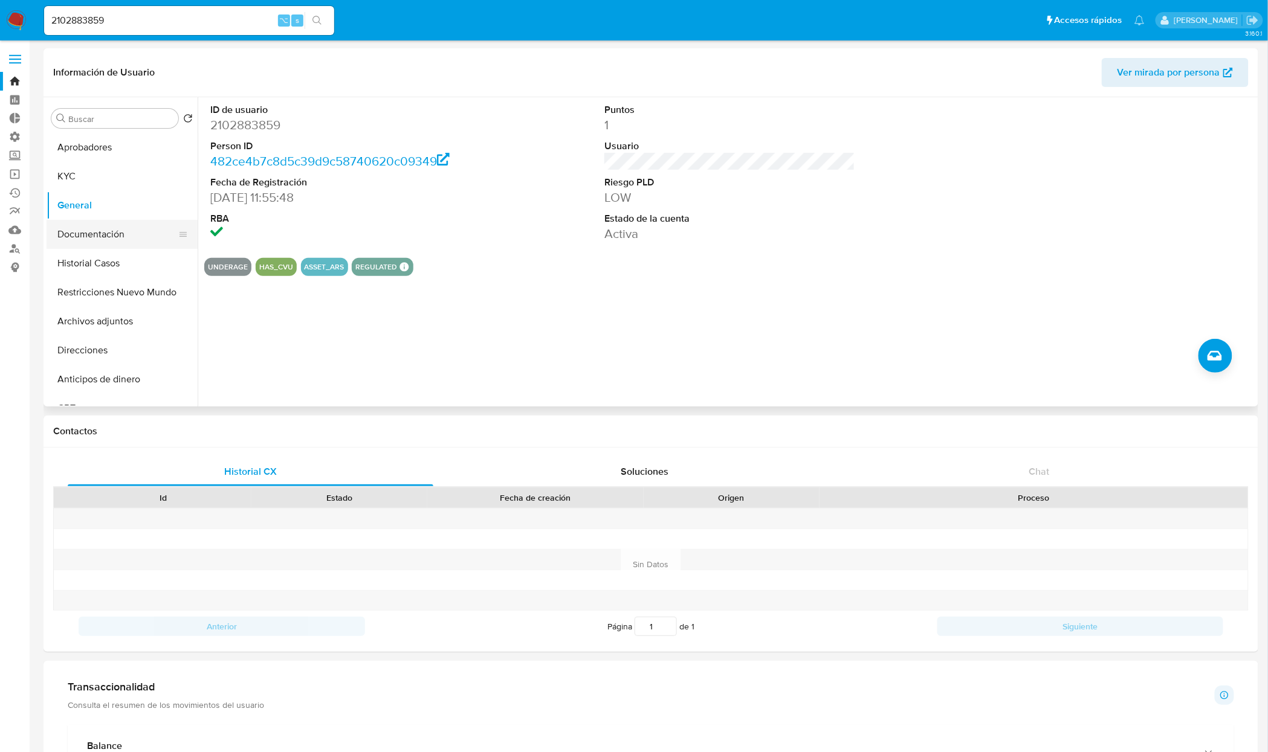
click at [111, 237] on button "Documentación" at bounding box center [117, 234] width 141 height 29
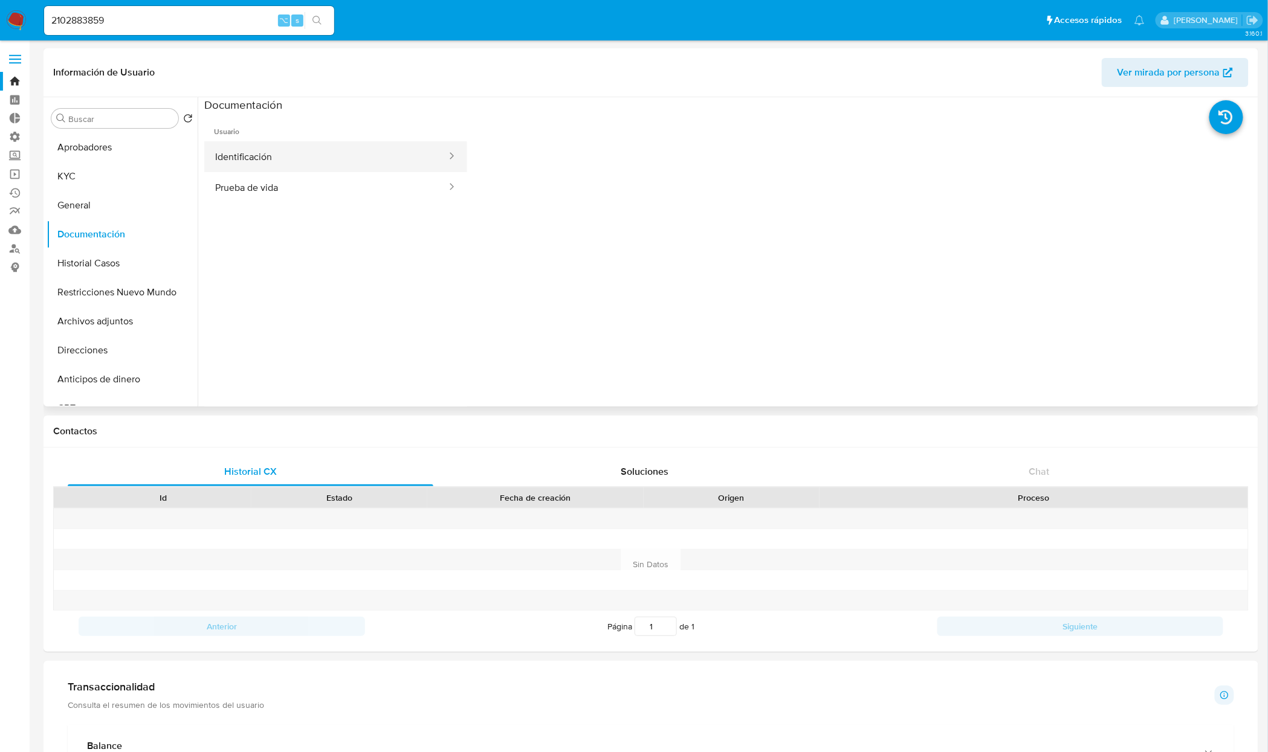
click at [268, 158] on button "Identificación" at bounding box center [326, 156] width 244 height 31
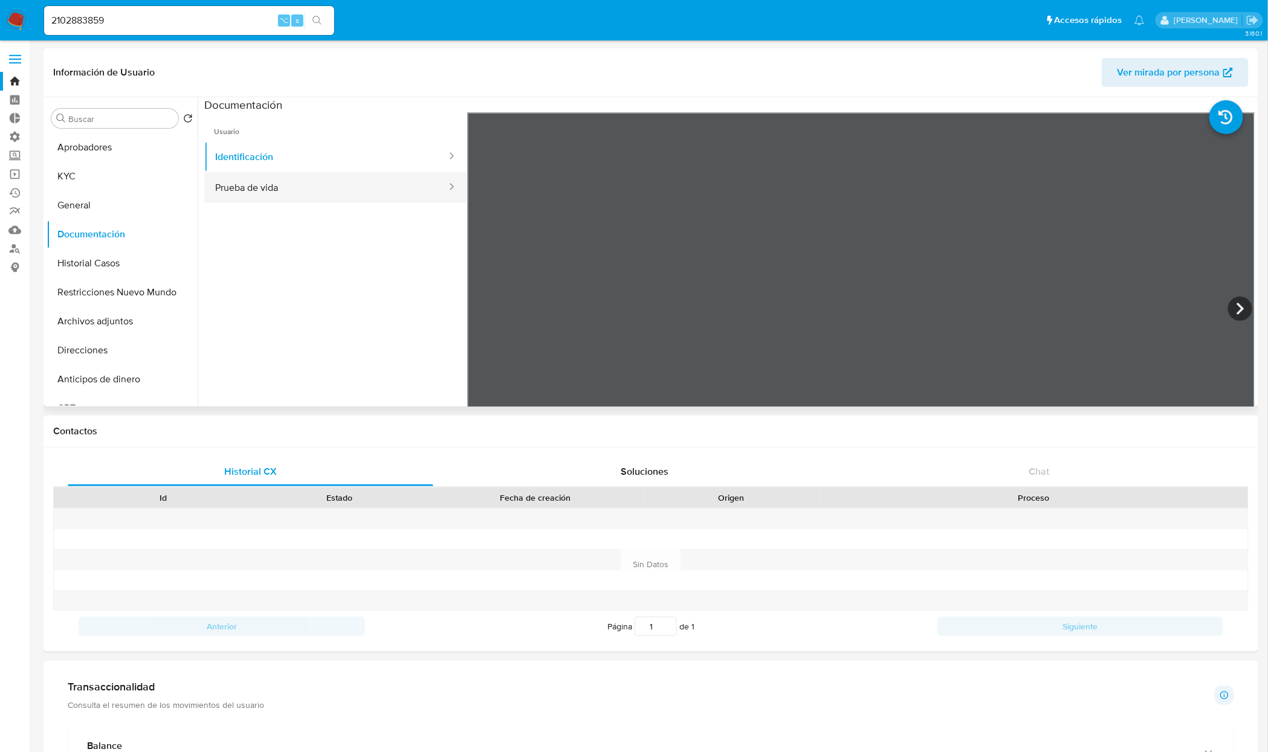
click at [271, 181] on button "Prueba de vida" at bounding box center [326, 187] width 244 height 31
click at [90, 206] on button "General" at bounding box center [117, 205] width 141 height 29
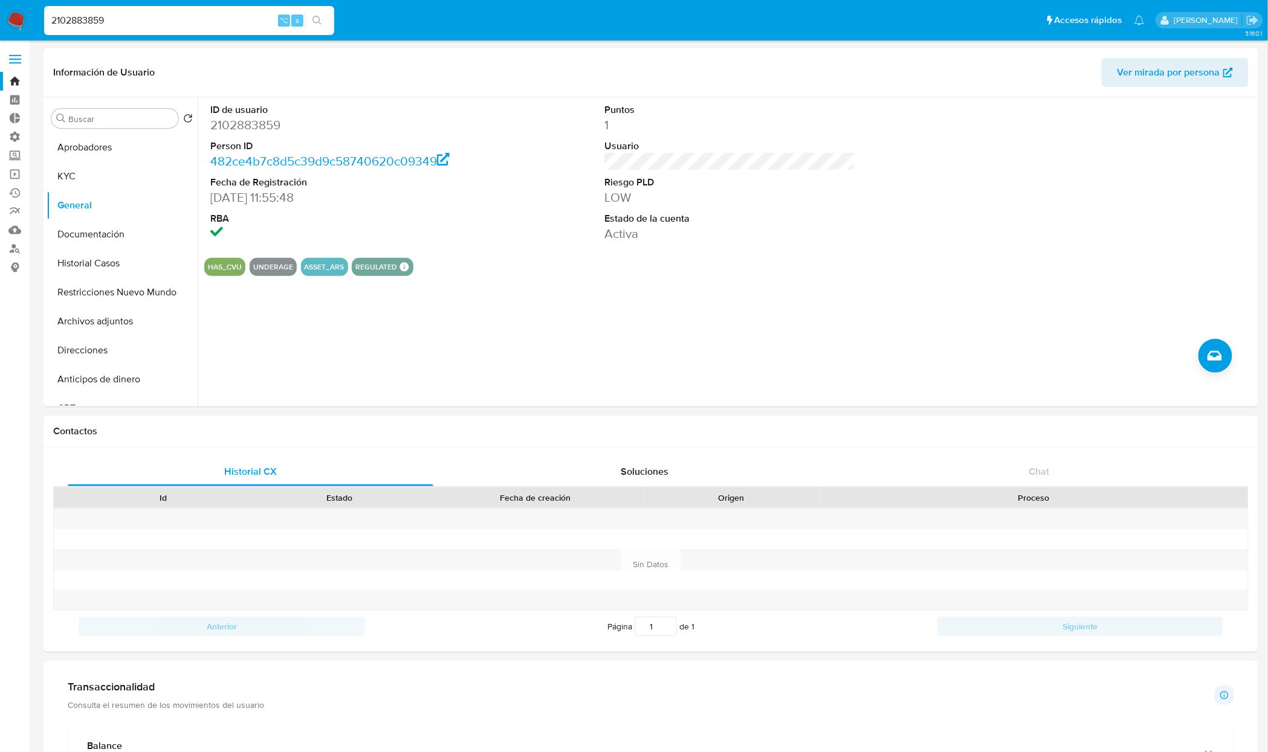
click at [217, 19] on input "2102883859" at bounding box center [189, 21] width 290 height 16
click at [86, 151] on button "Aprobadores" at bounding box center [117, 147] width 141 height 29
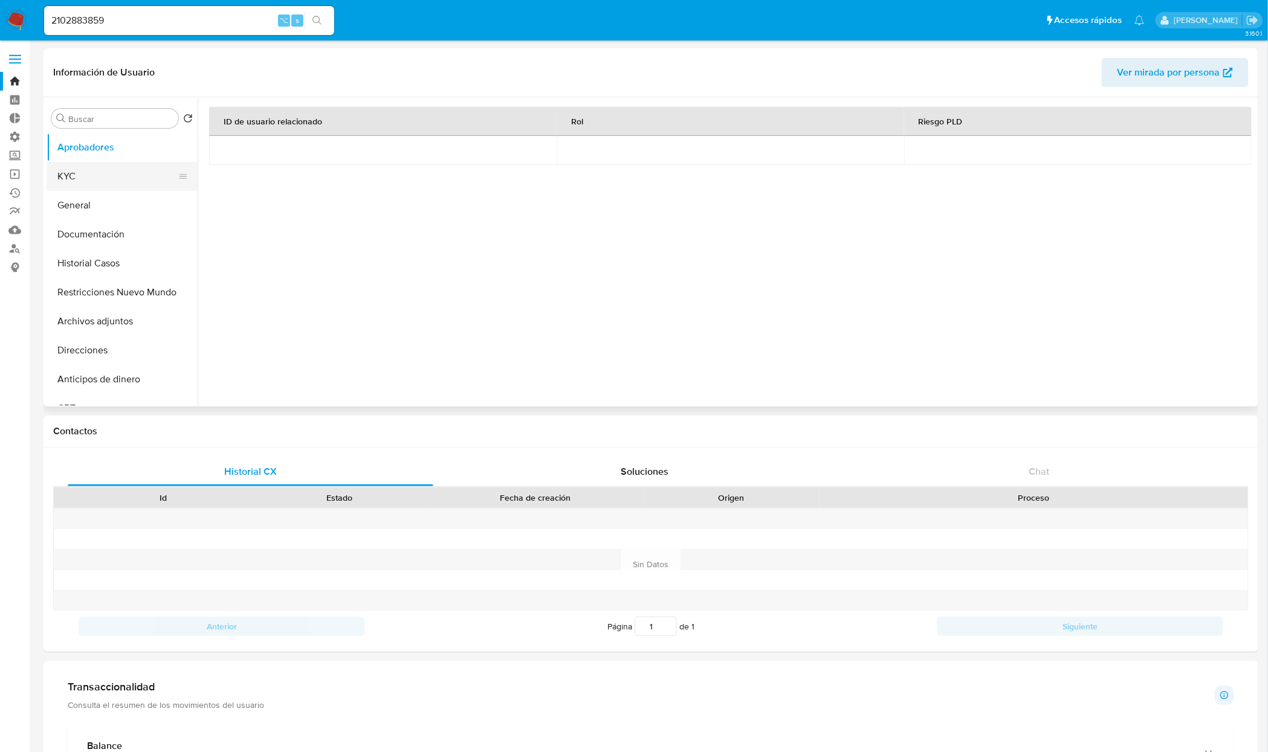
click at [91, 169] on button "KYC" at bounding box center [117, 176] width 141 height 29
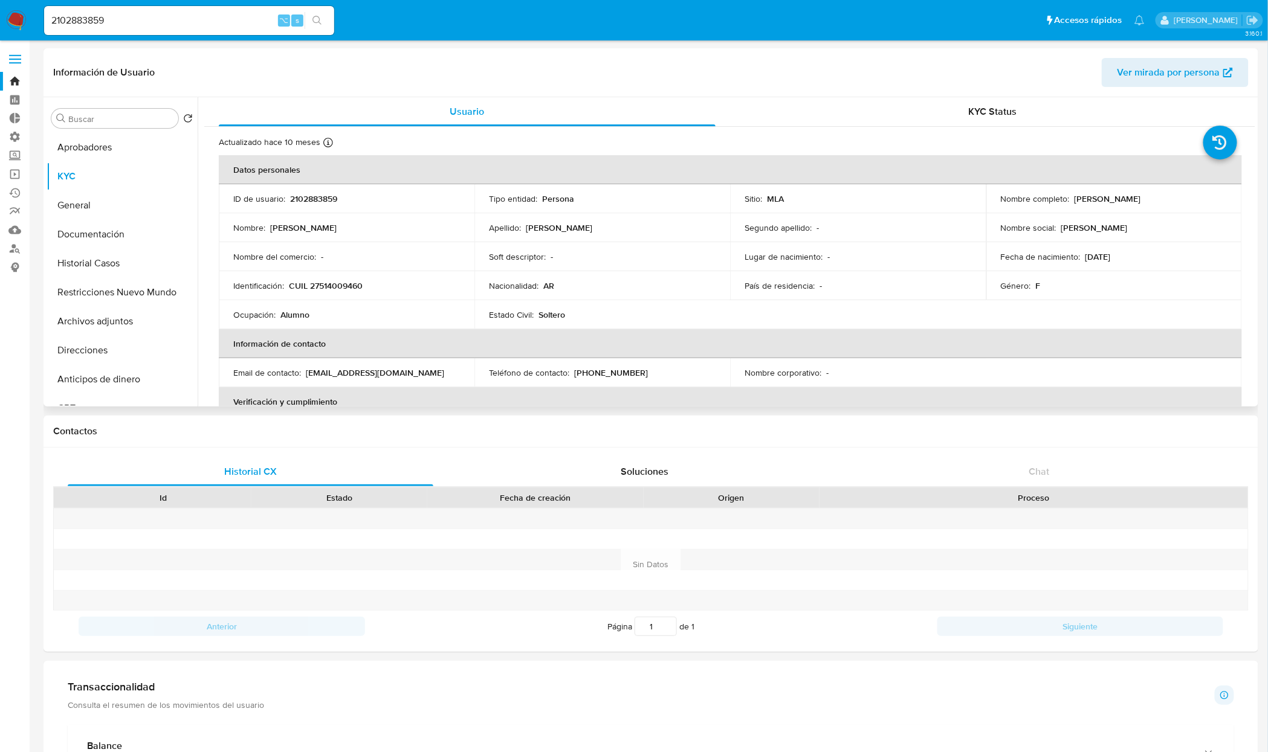
click at [907, 235] on td "Segundo apellido : -" at bounding box center [858, 227] width 256 height 29
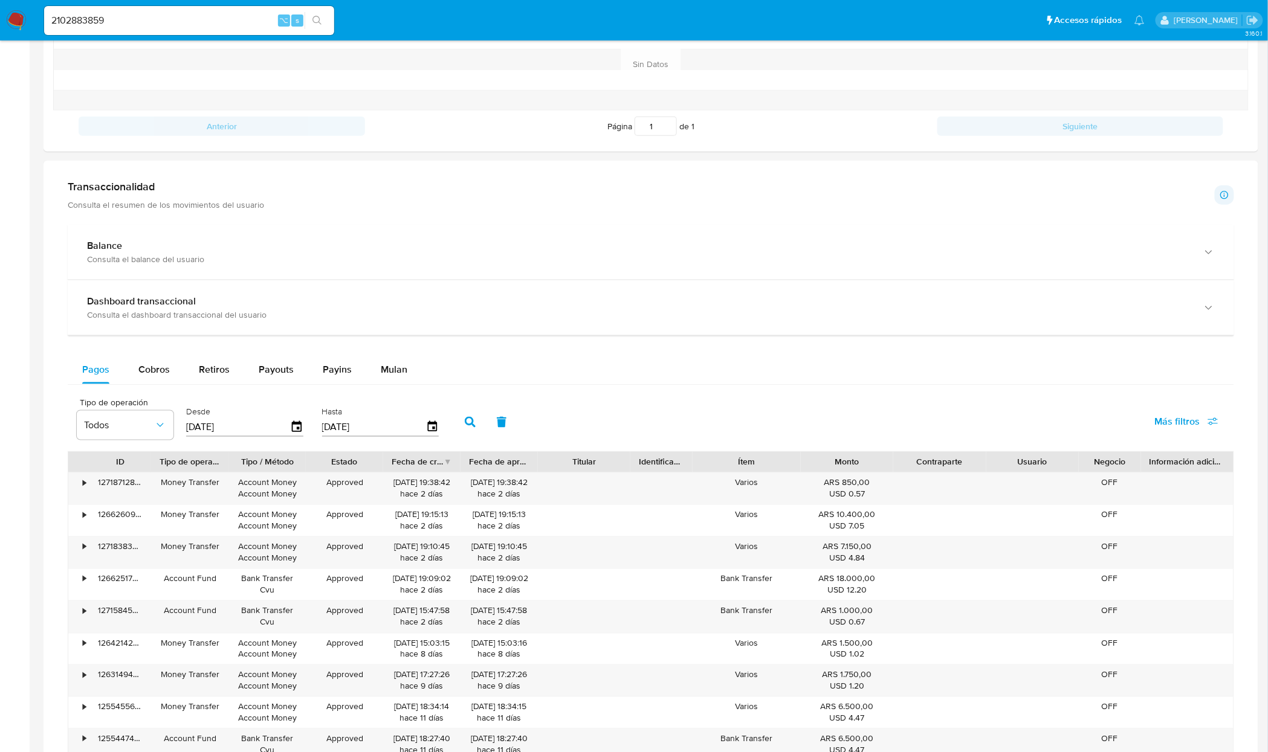
scroll to position [499, 0]
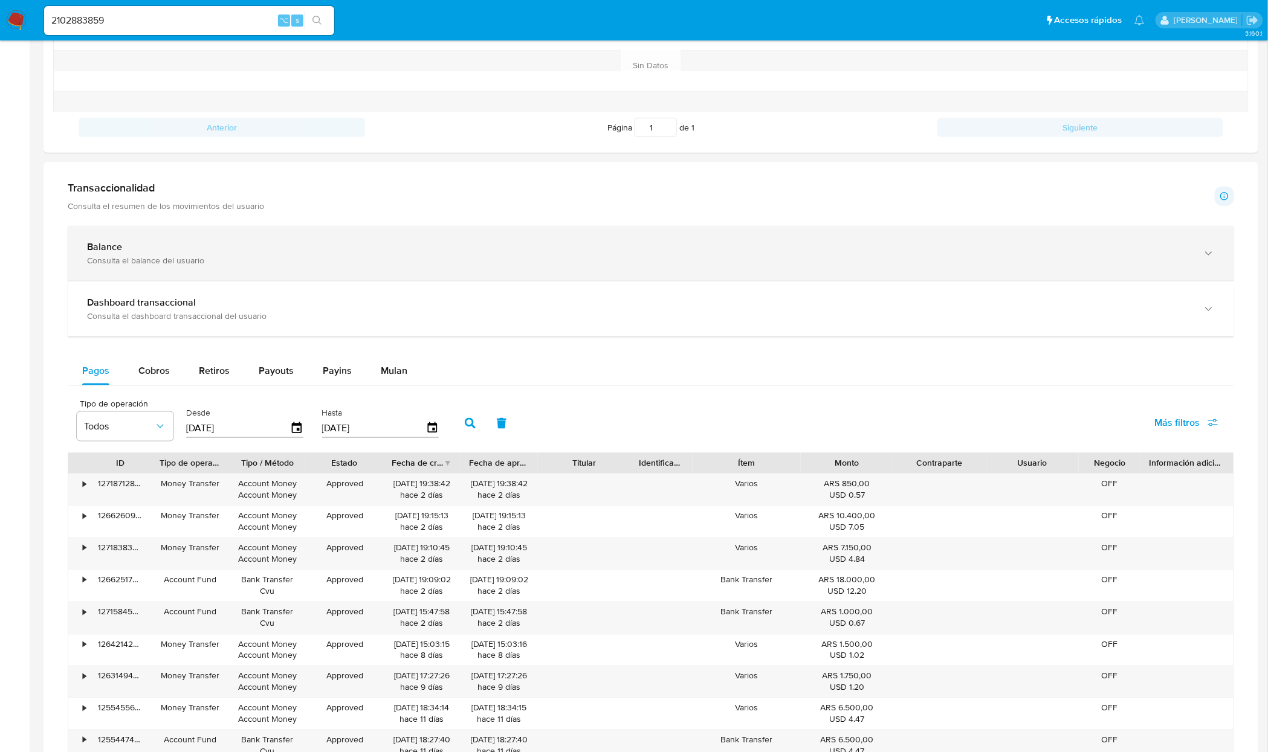
click at [477, 252] on div "Balance" at bounding box center [639, 247] width 1104 height 12
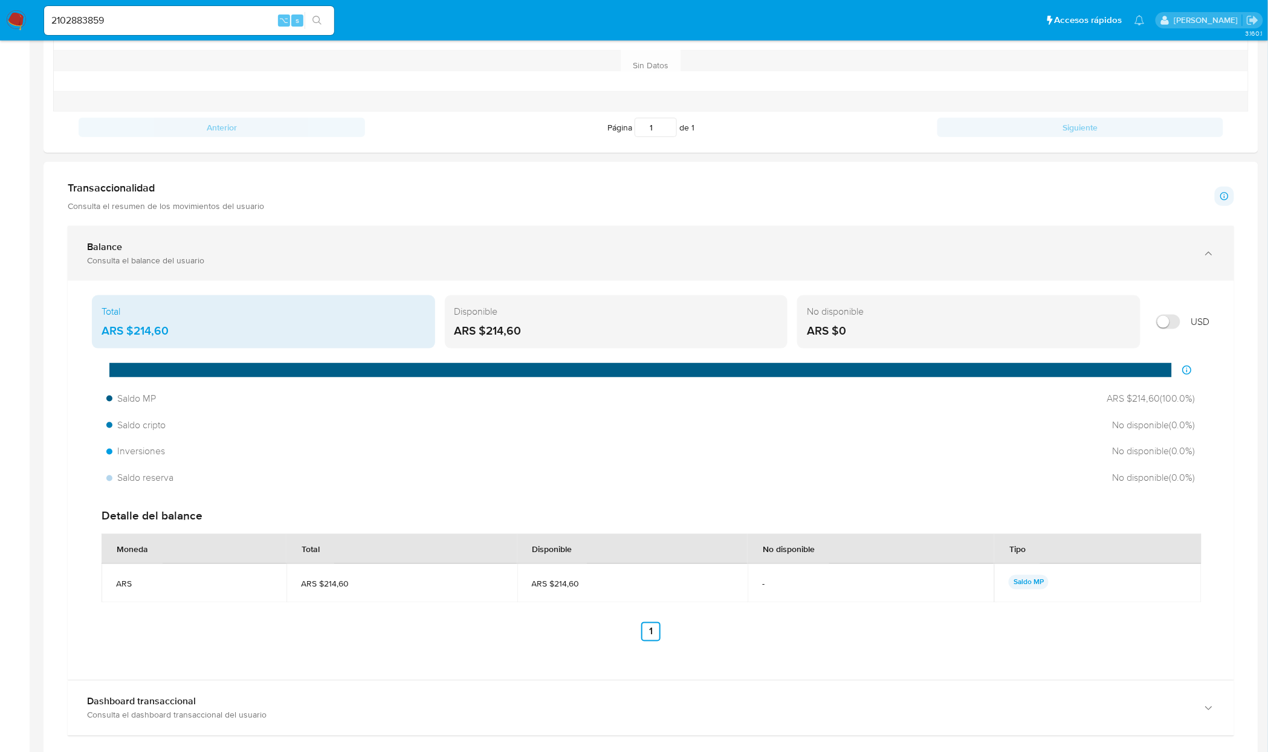
click at [477, 252] on div "Balance" at bounding box center [639, 247] width 1104 height 12
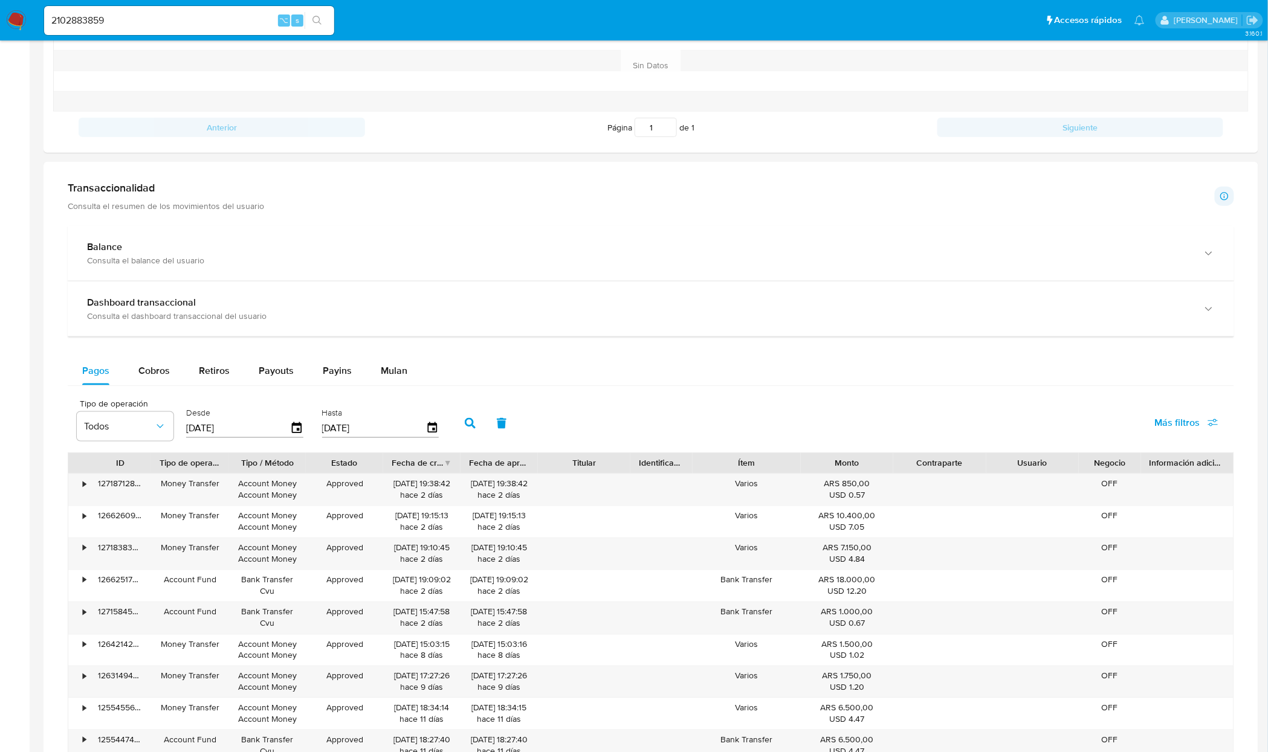
click at [166, 29] on div "2102883859 ⌥ s" at bounding box center [189, 20] width 290 height 29
click at [165, 25] on input "2102883859" at bounding box center [189, 21] width 290 height 16
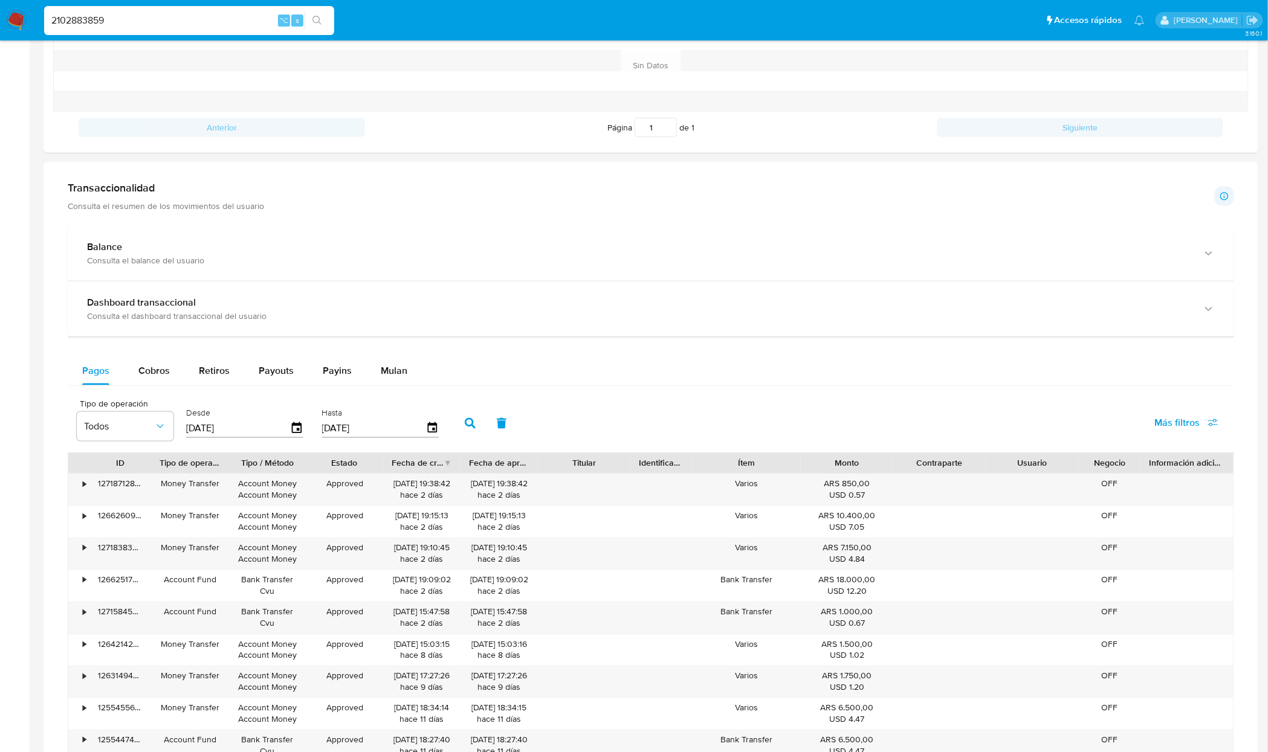
paste input "1380023302"
type input "1380023302"
click at [317, 26] on button "search-icon" at bounding box center [317, 20] width 25 height 17
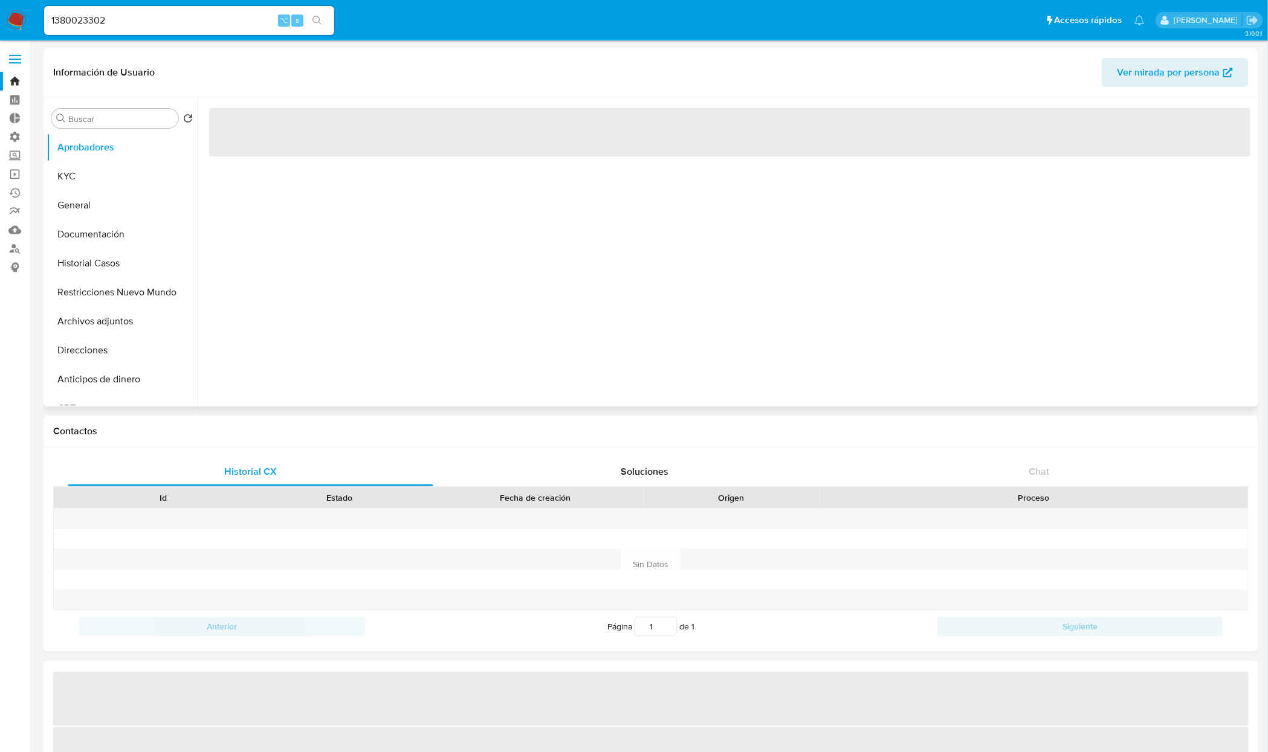
select select "10"
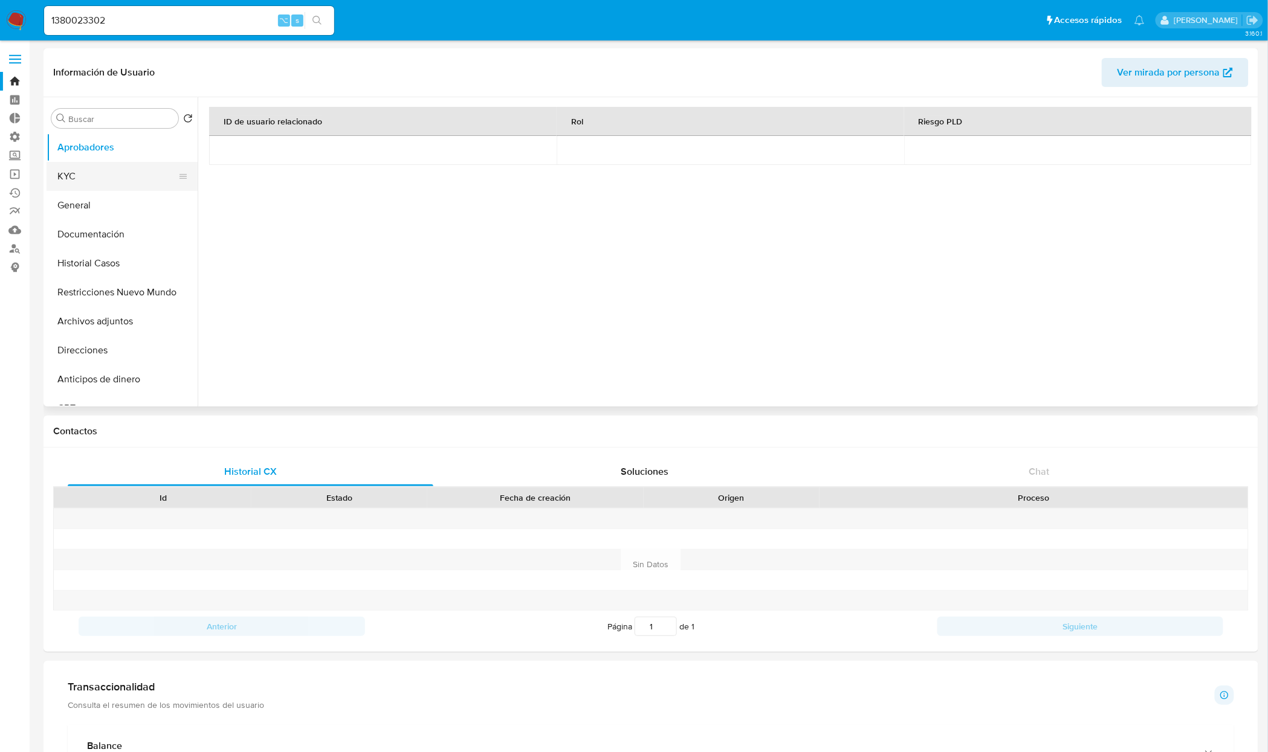
click at [81, 179] on button "KYC" at bounding box center [117, 176] width 141 height 29
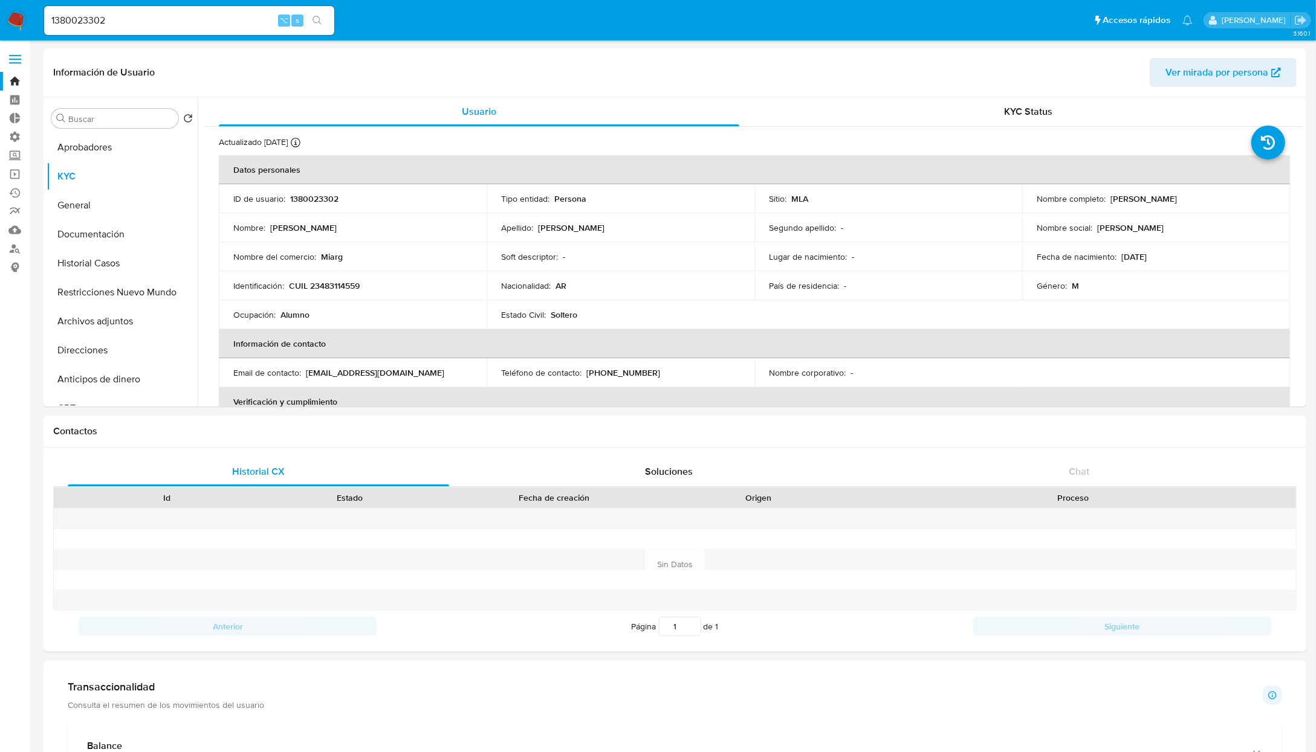
click at [165, 23] on input "1380023302" at bounding box center [189, 21] width 290 height 16
drag, startPoint x: 1204, startPoint y: 223, endPoint x: 1165, endPoint y: 196, distance: 47.8
click at [1202, 221] on td "Nombre social : Gissel" at bounding box center [1156, 227] width 268 height 29
drag, startPoint x: 1107, startPoint y: 197, endPoint x: 1189, endPoint y: 198, distance: 82.2
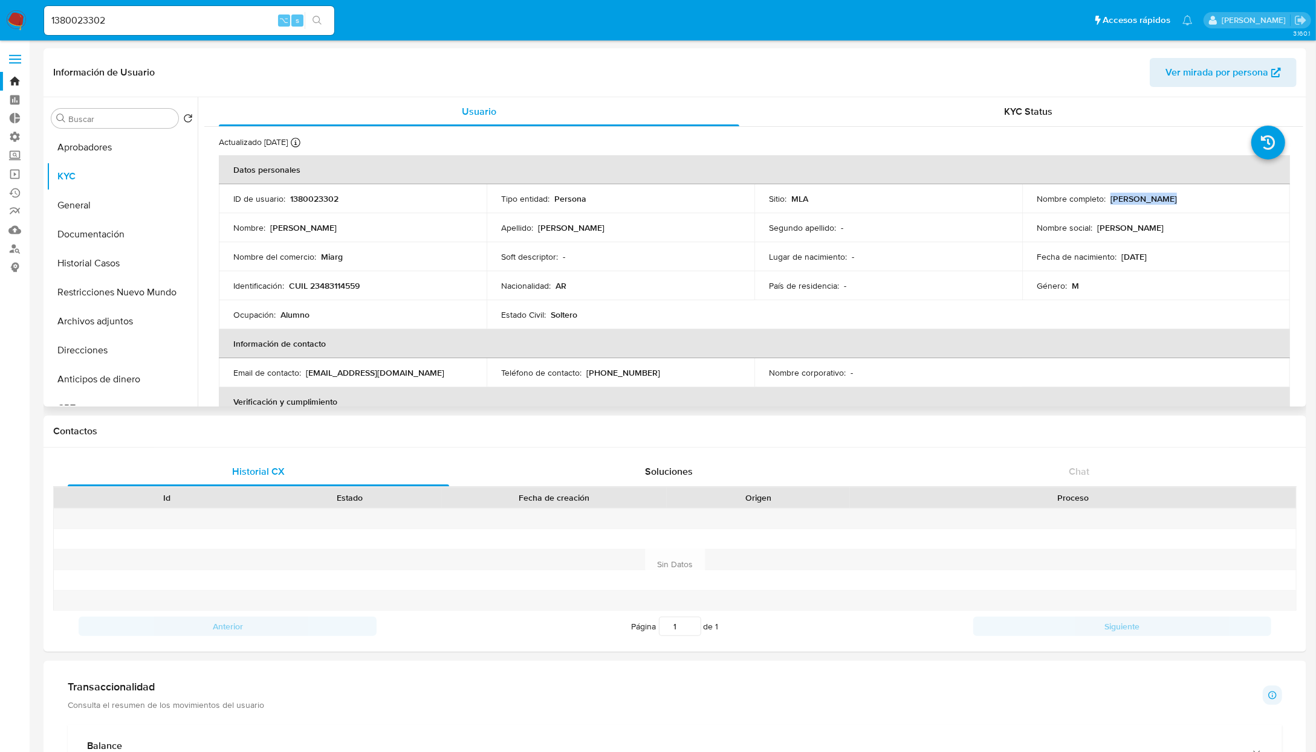
click at [1189, 198] on div "Nombre completo : Manuel Kaplan" at bounding box center [1156, 198] width 239 height 11
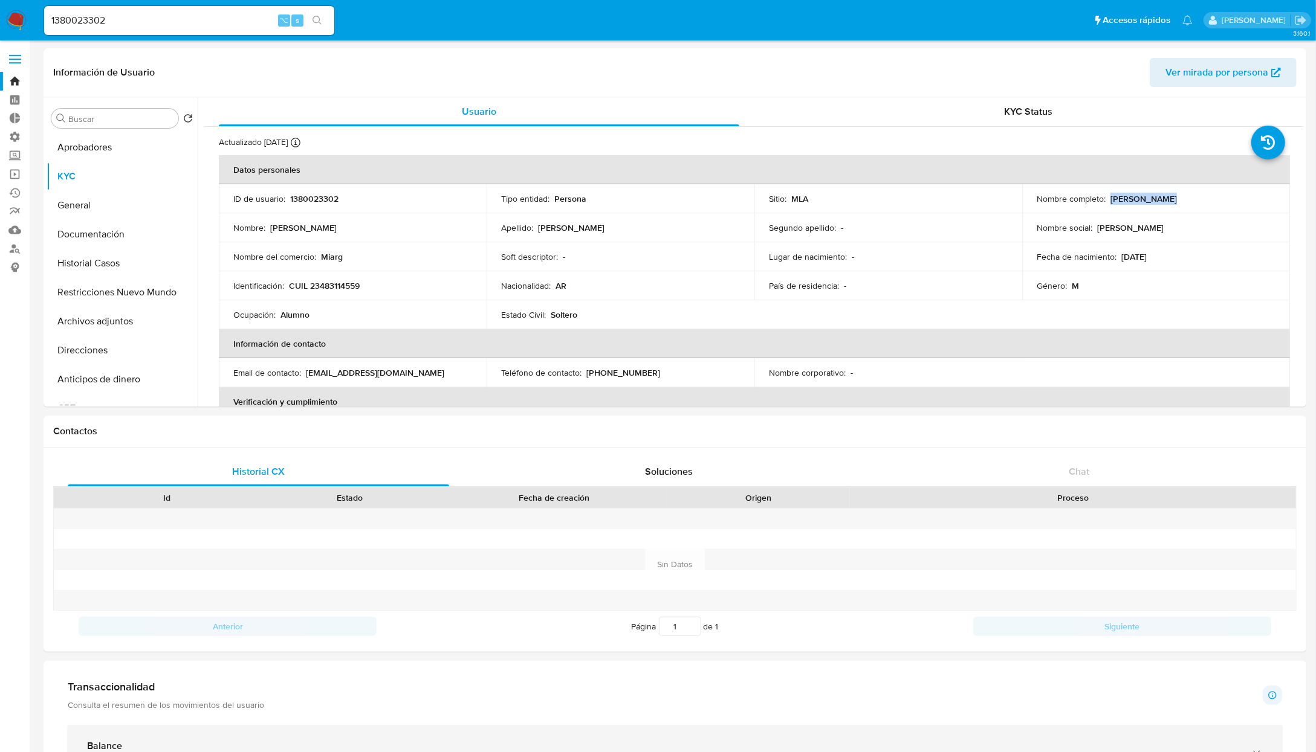
copy p "Manuel Kaplan"
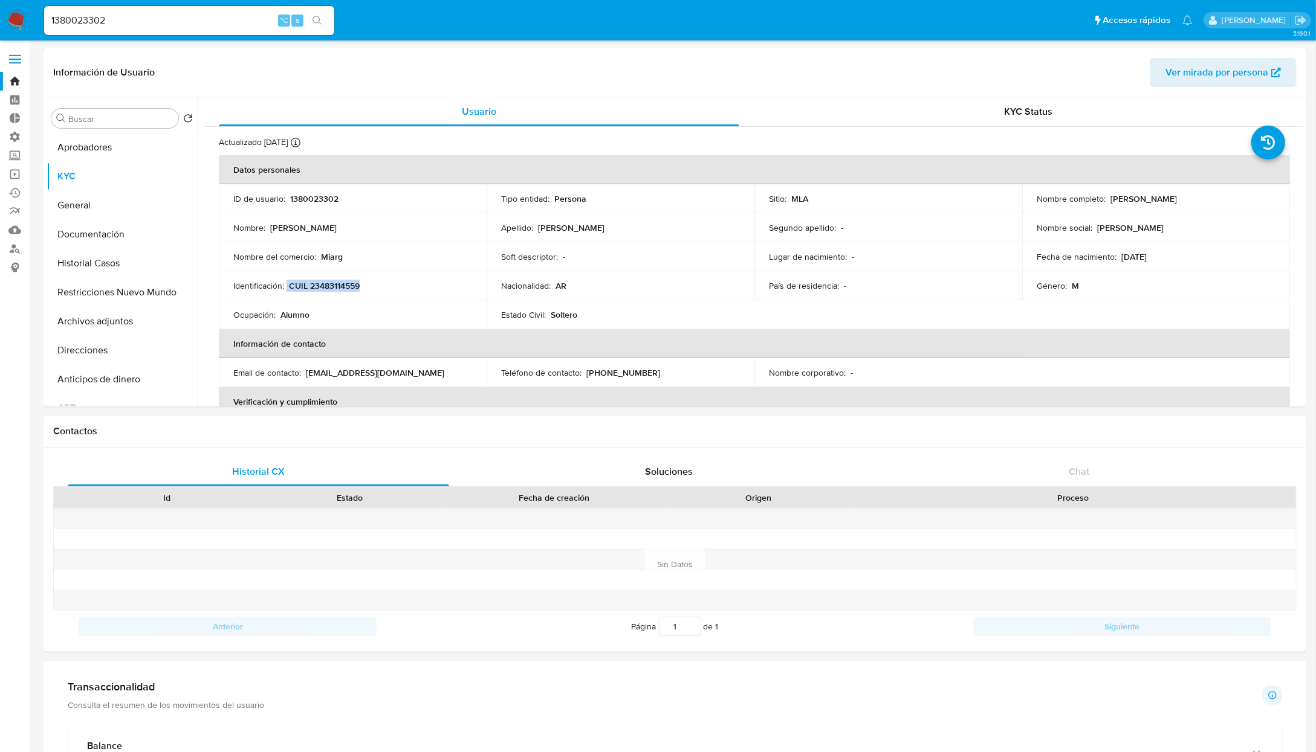
drag, startPoint x: 286, startPoint y: 283, endPoint x: 940, endPoint y: 699, distance: 775.8
click at [374, 288] on div "Identificación : CUIL 23483114559" at bounding box center [352, 285] width 239 height 11
copy div "CUIL 23483114559"
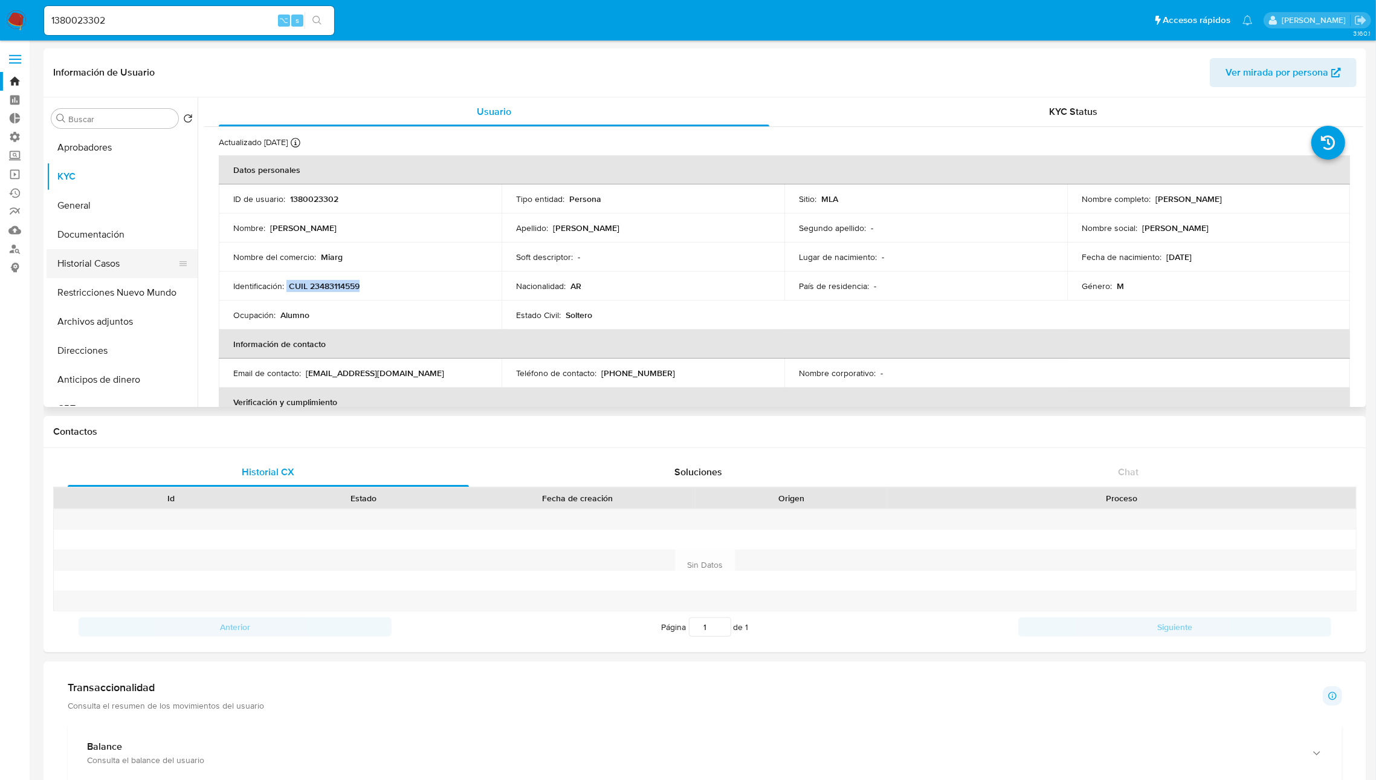
click at [83, 262] on button "Historial Casos" at bounding box center [117, 263] width 141 height 29
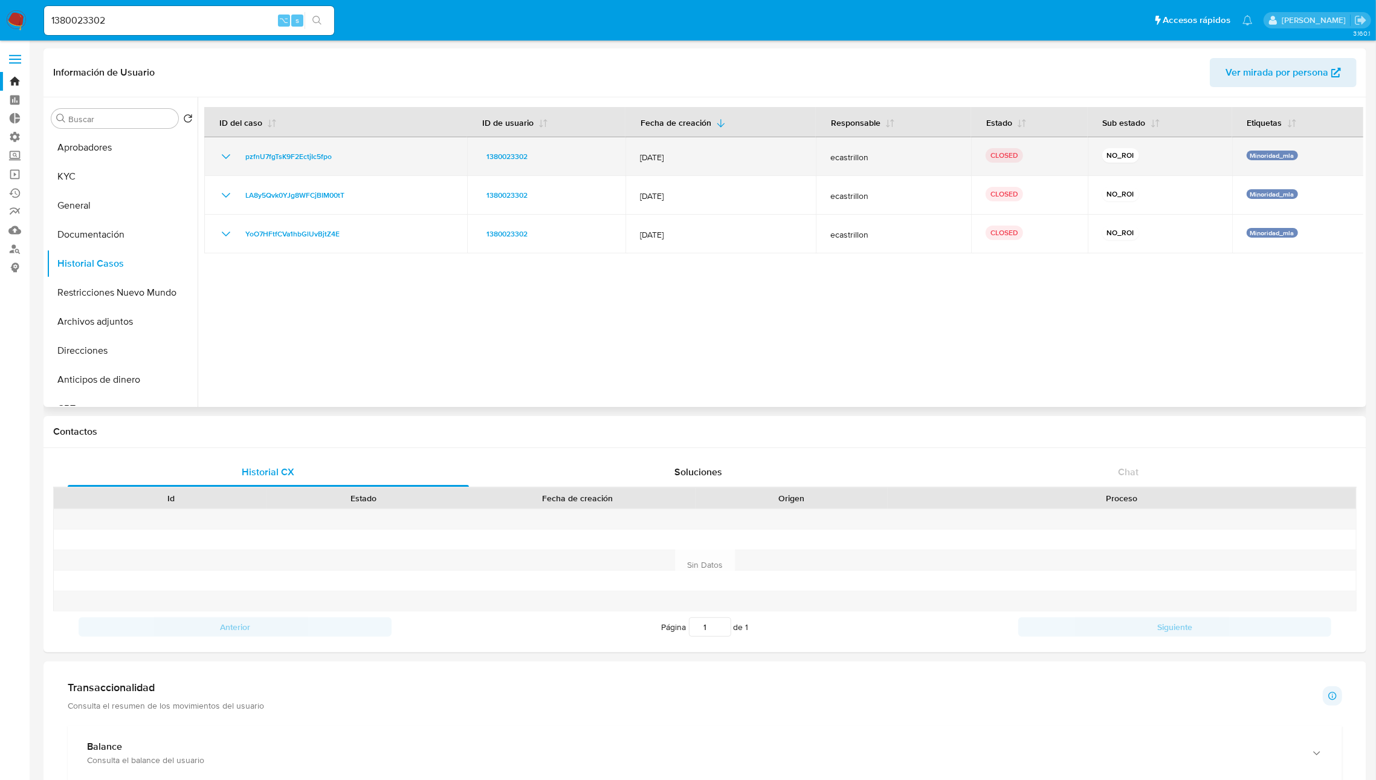
click at [210, 159] on td "pzfnU7fgTsK9F2EctjIc5fpo" at bounding box center [335, 156] width 263 height 39
click at [222, 159] on icon "Mostrar/Ocultar" at bounding box center [226, 156] width 15 height 15
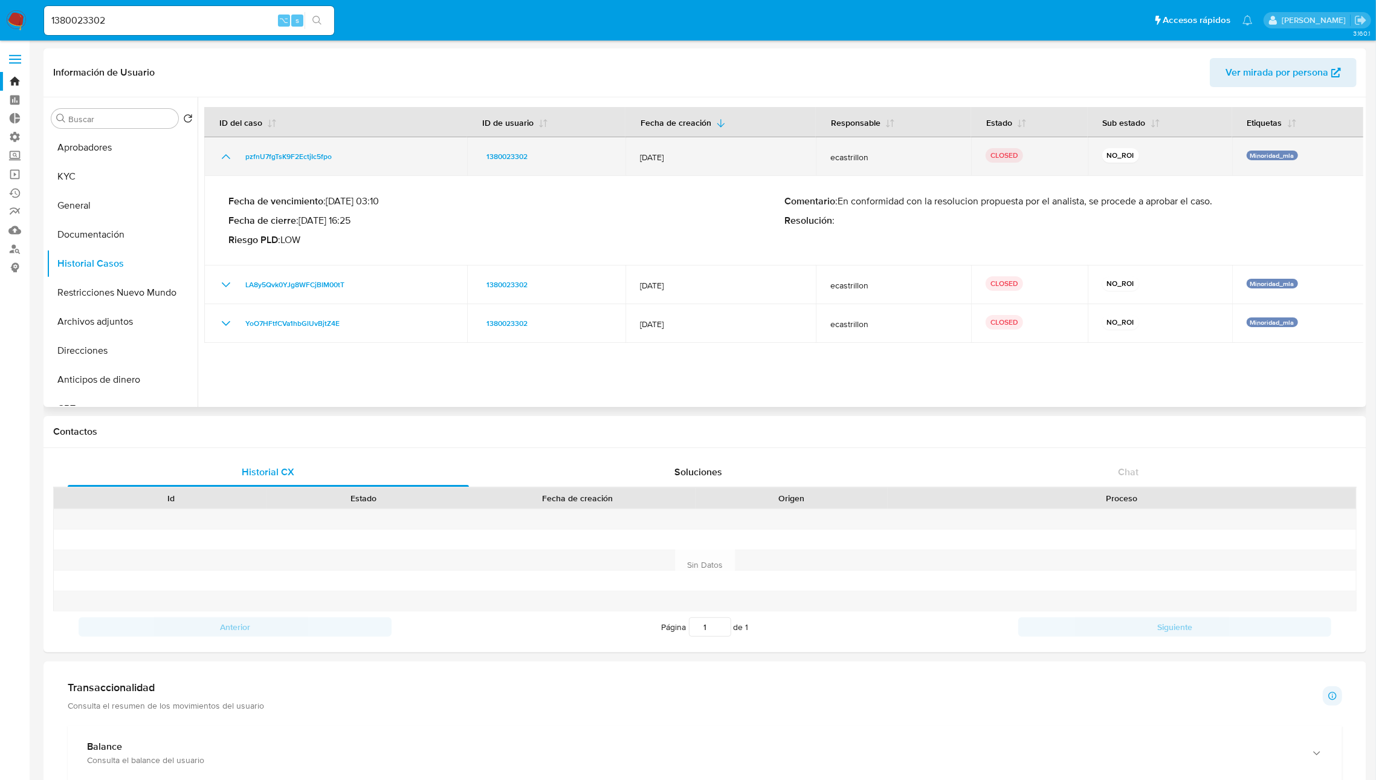
click at [222, 159] on icon "Mostrar/Ocultar" at bounding box center [226, 156] width 8 height 5
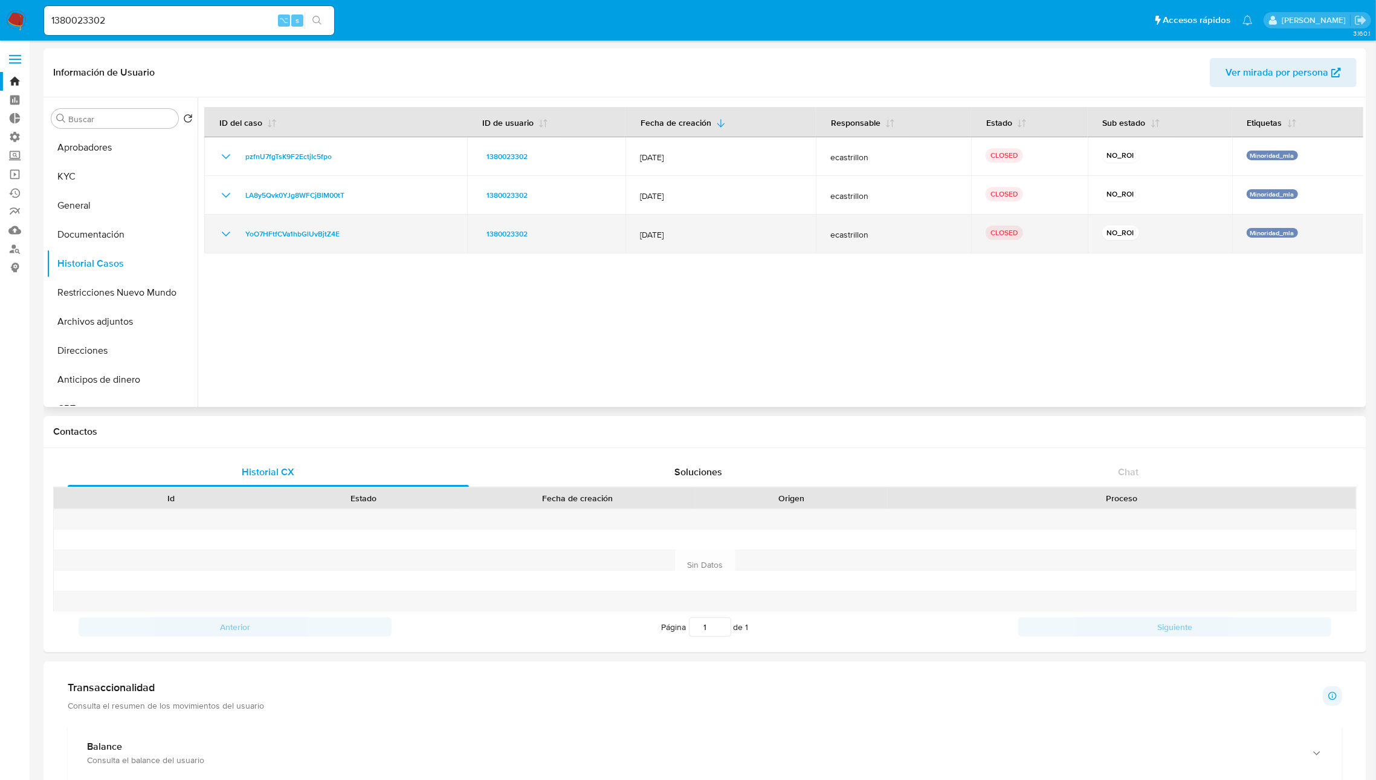
click at [221, 236] on icon "Mostrar/Ocultar" at bounding box center [226, 234] width 15 height 15
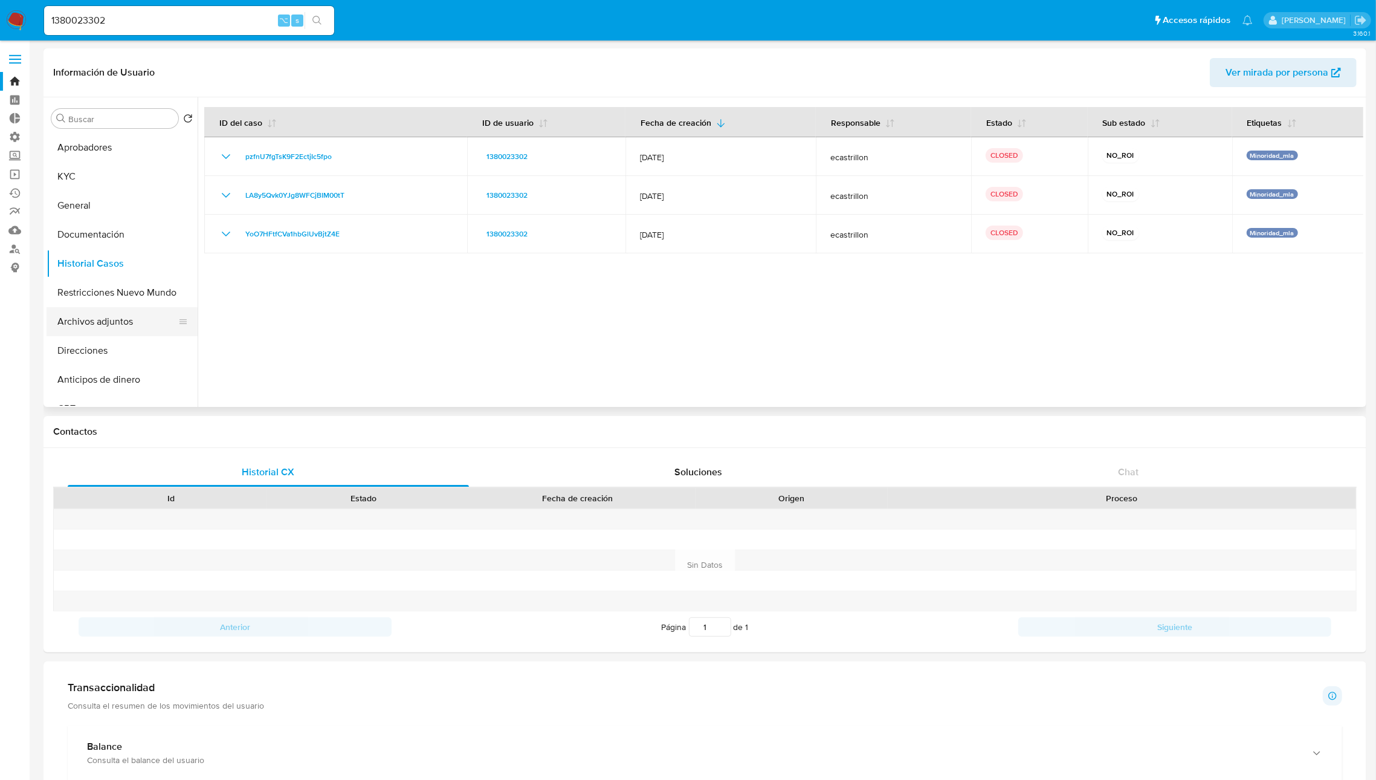
click at [122, 325] on button "Archivos adjuntos" at bounding box center [117, 321] width 141 height 29
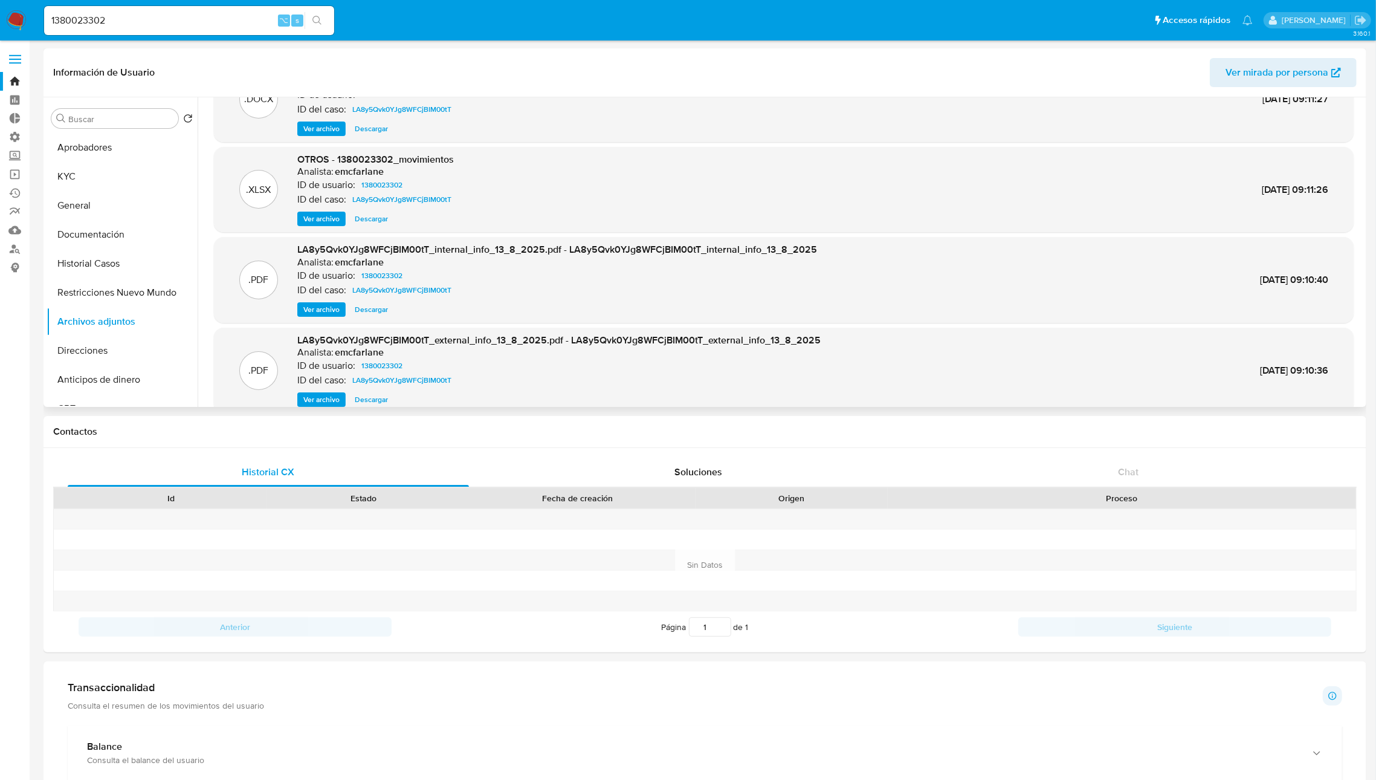
scroll to position [50, 0]
click at [110, 293] on button "Restricciones Nuevo Mundo" at bounding box center [117, 292] width 141 height 29
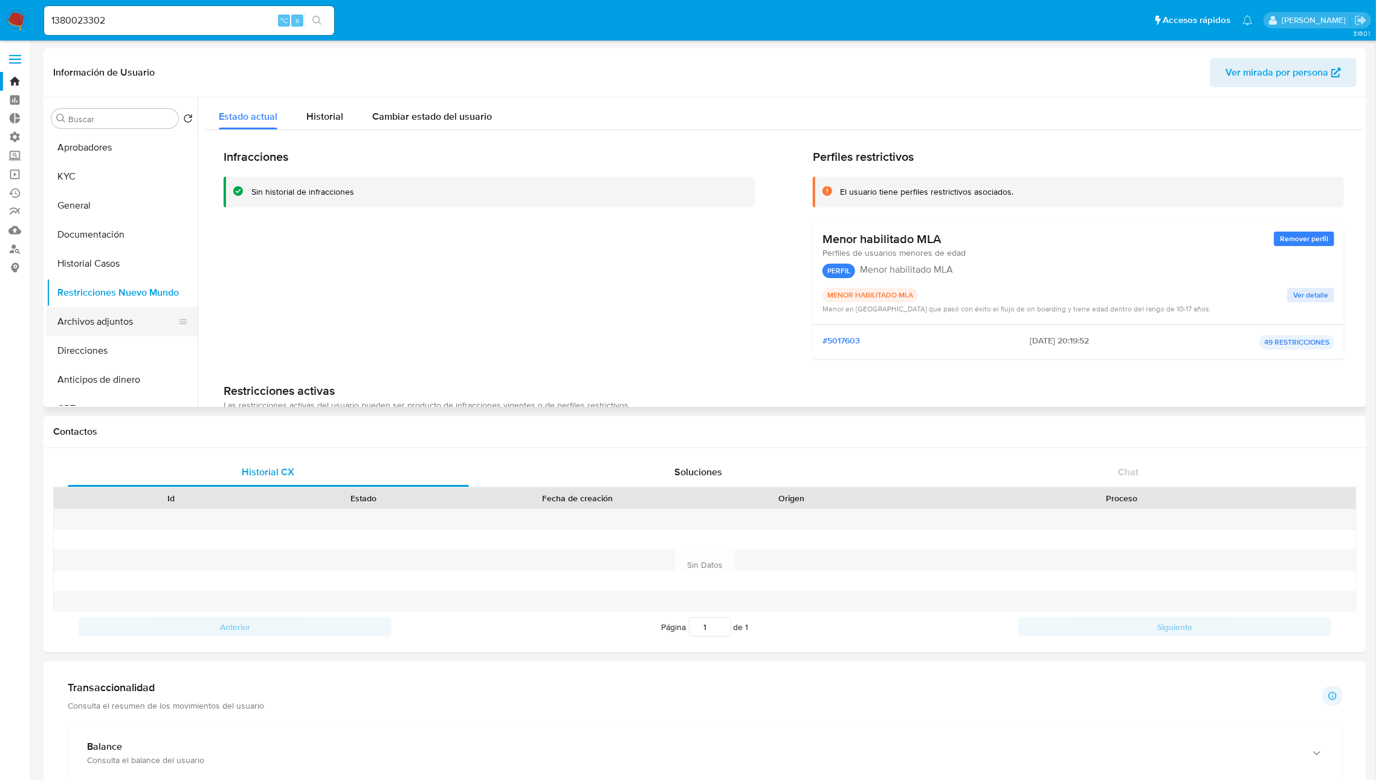
click at [118, 322] on button "Archivos adjuntos" at bounding box center [117, 321] width 141 height 29
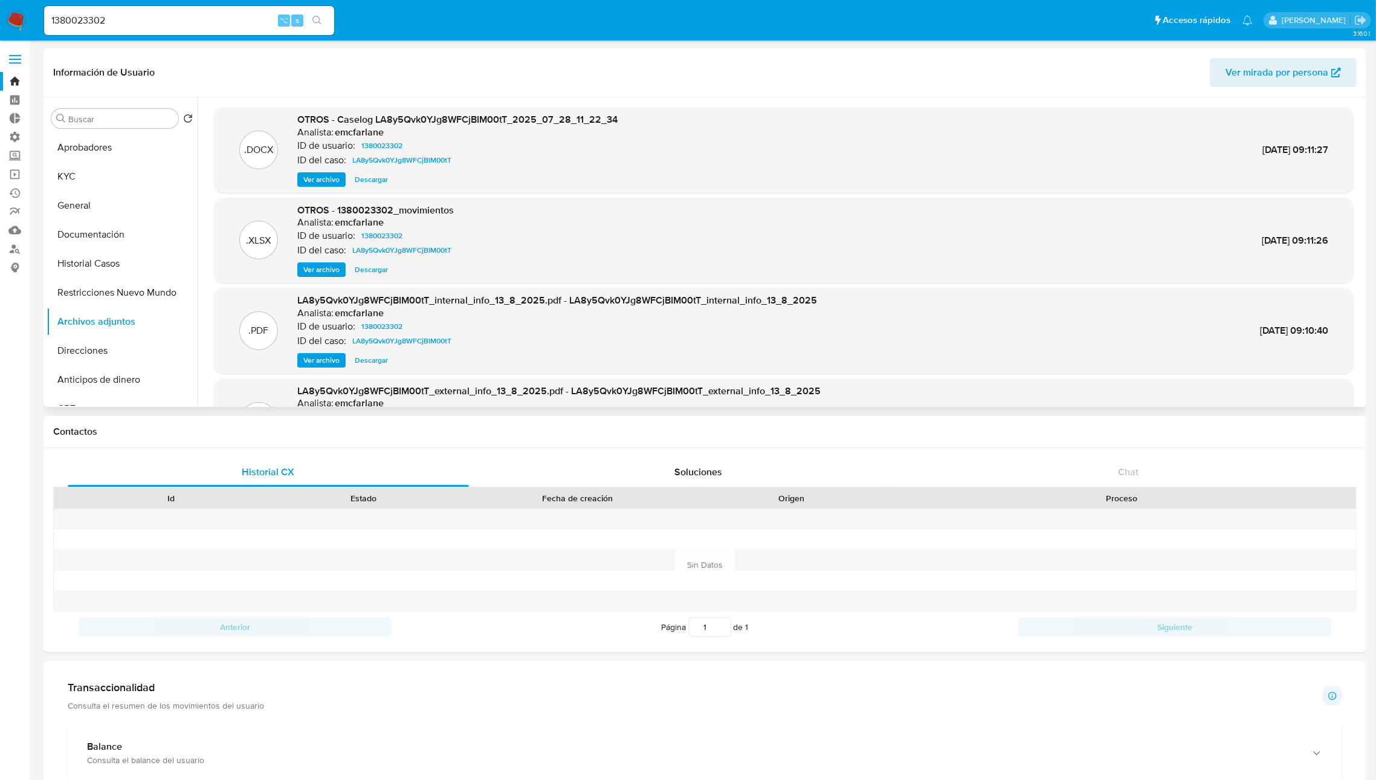
click at [315, 177] on span "Ver archivo" at bounding box center [321, 179] width 36 height 12
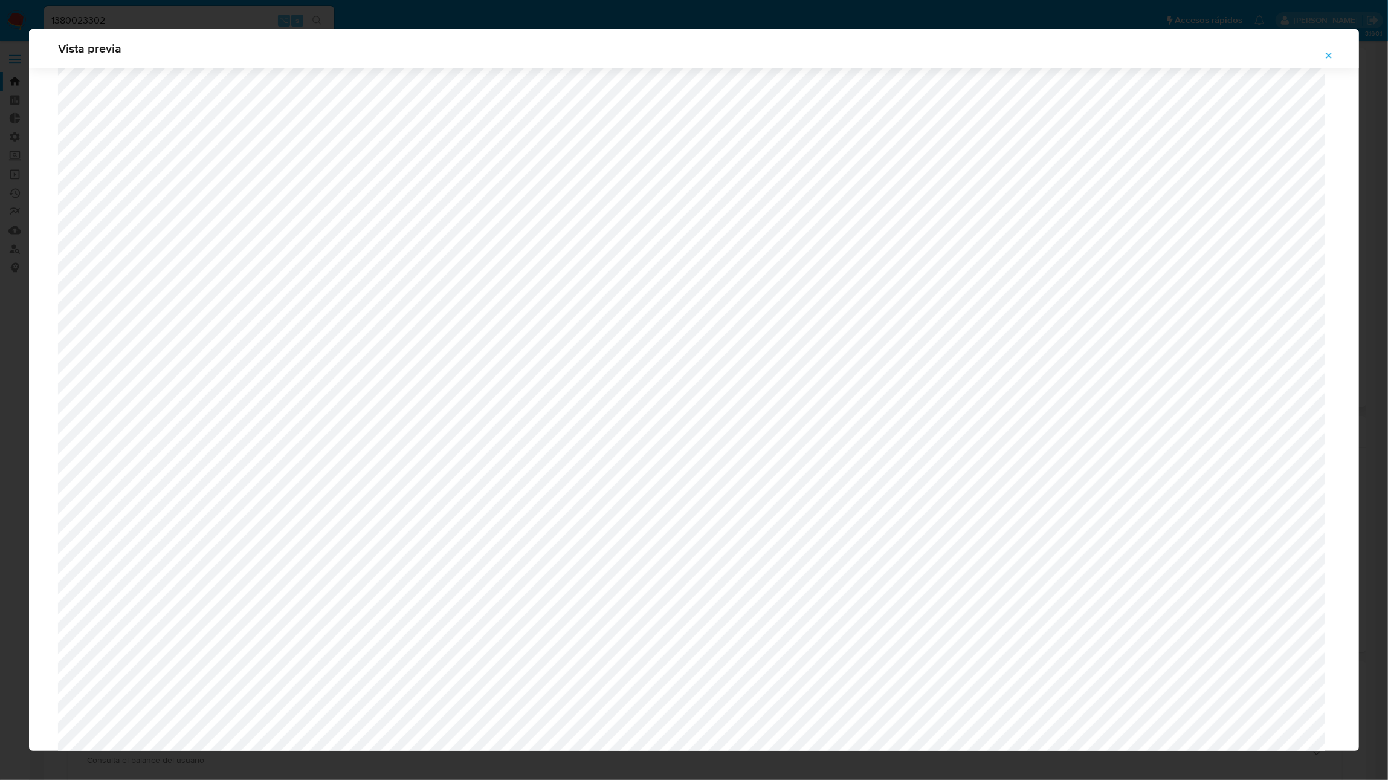
scroll to position [661, 0]
click at [1267, 54] on icon "Attachment preview" at bounding box center [1329, 55] width 5 height 5
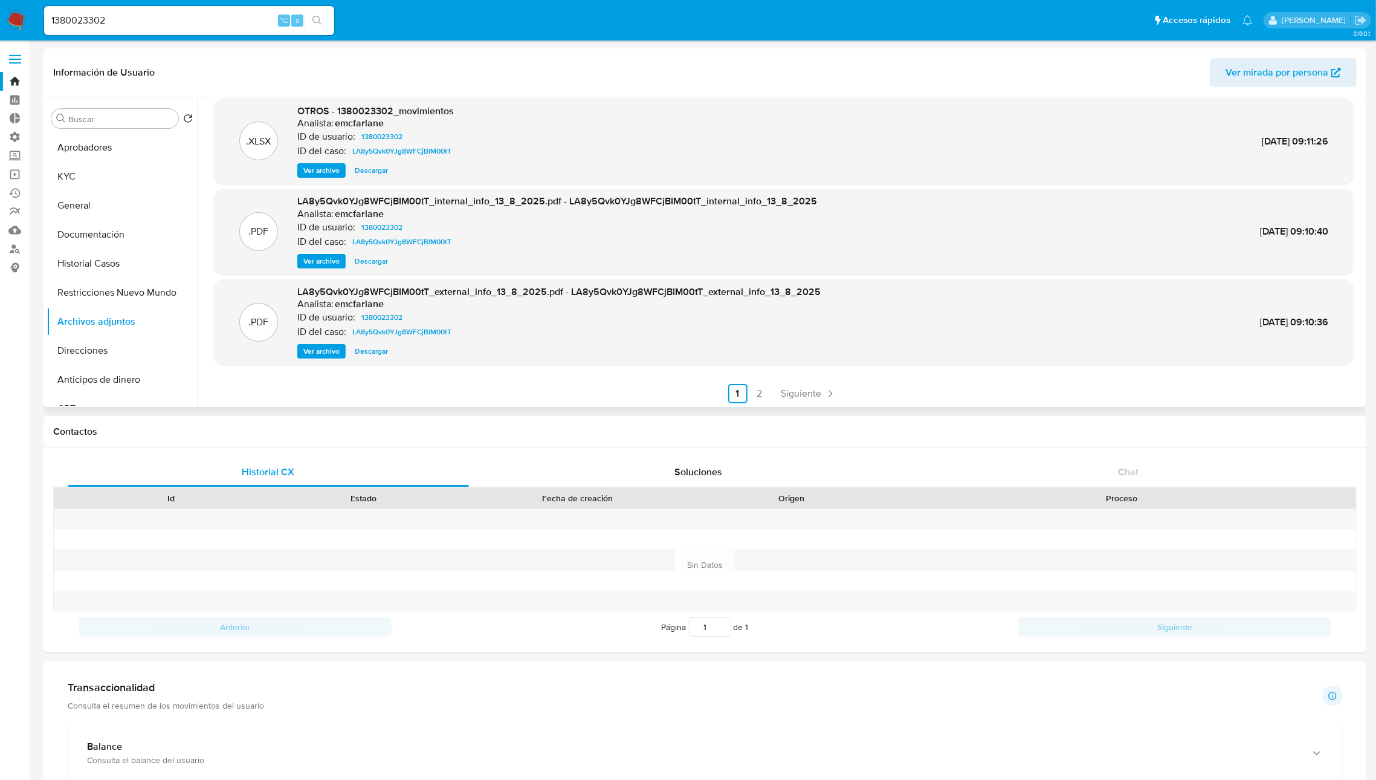
scroll to position [100, 0]
click at [757, 395] on link "2" at bounding box center [759, 392] width 19 height 19
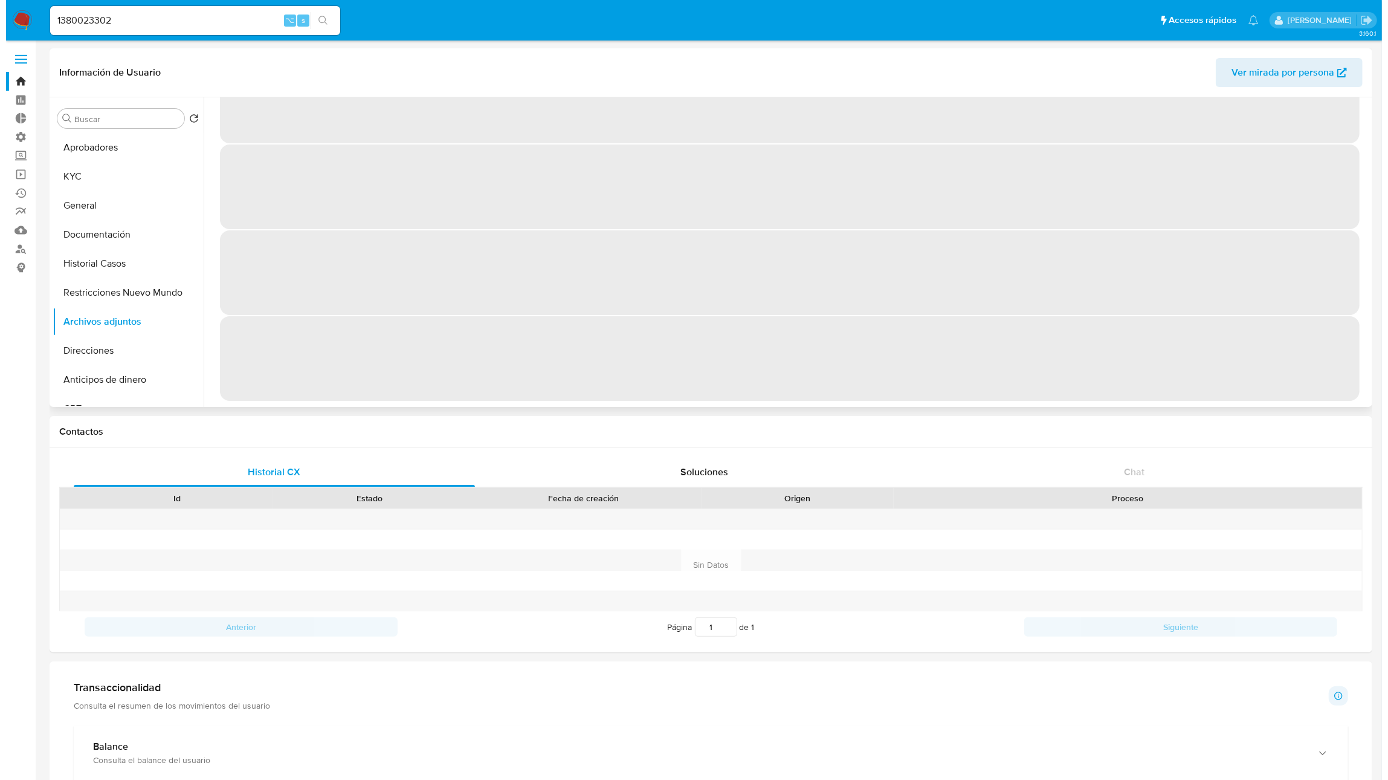
scroll to position [0, 0]
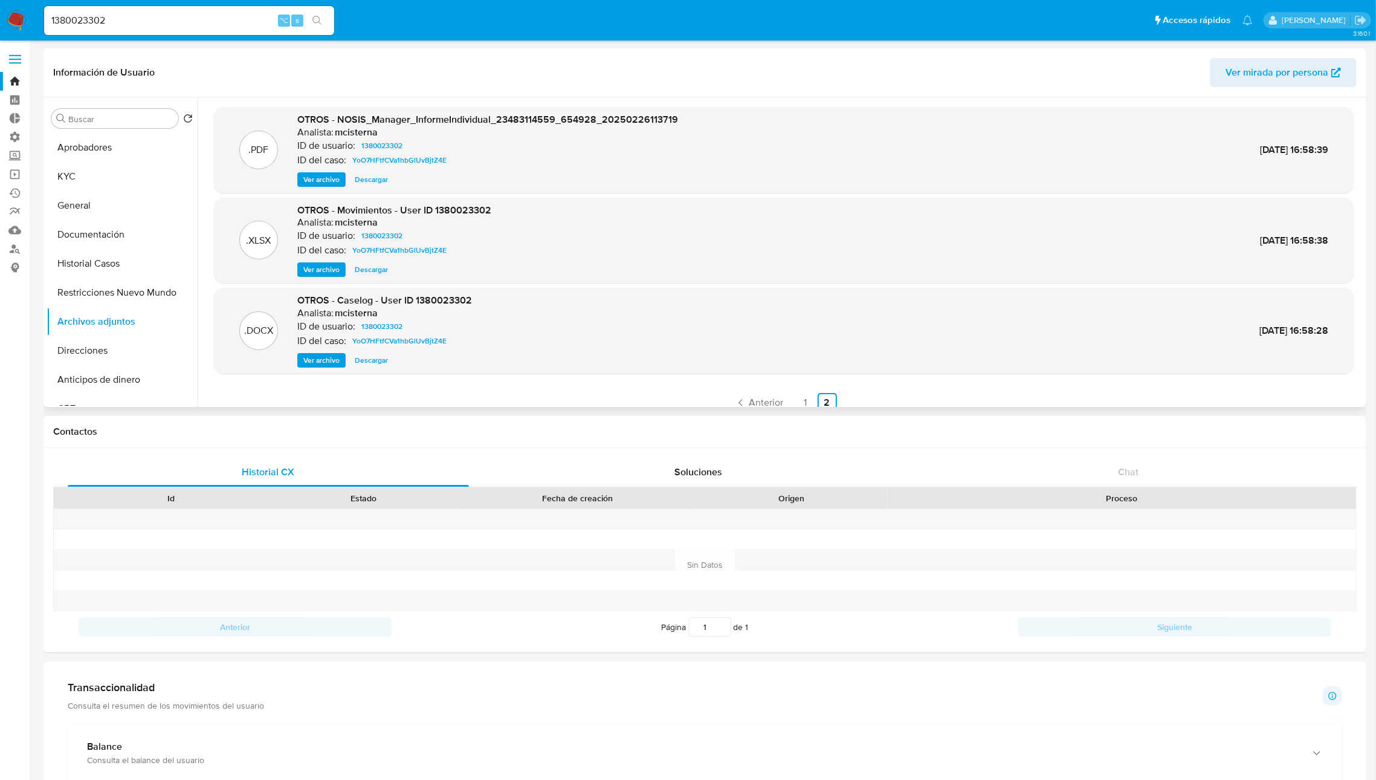
click at [328, 366] on span "Ver archivo" at bounding box center [321, 360] width 36 height 12
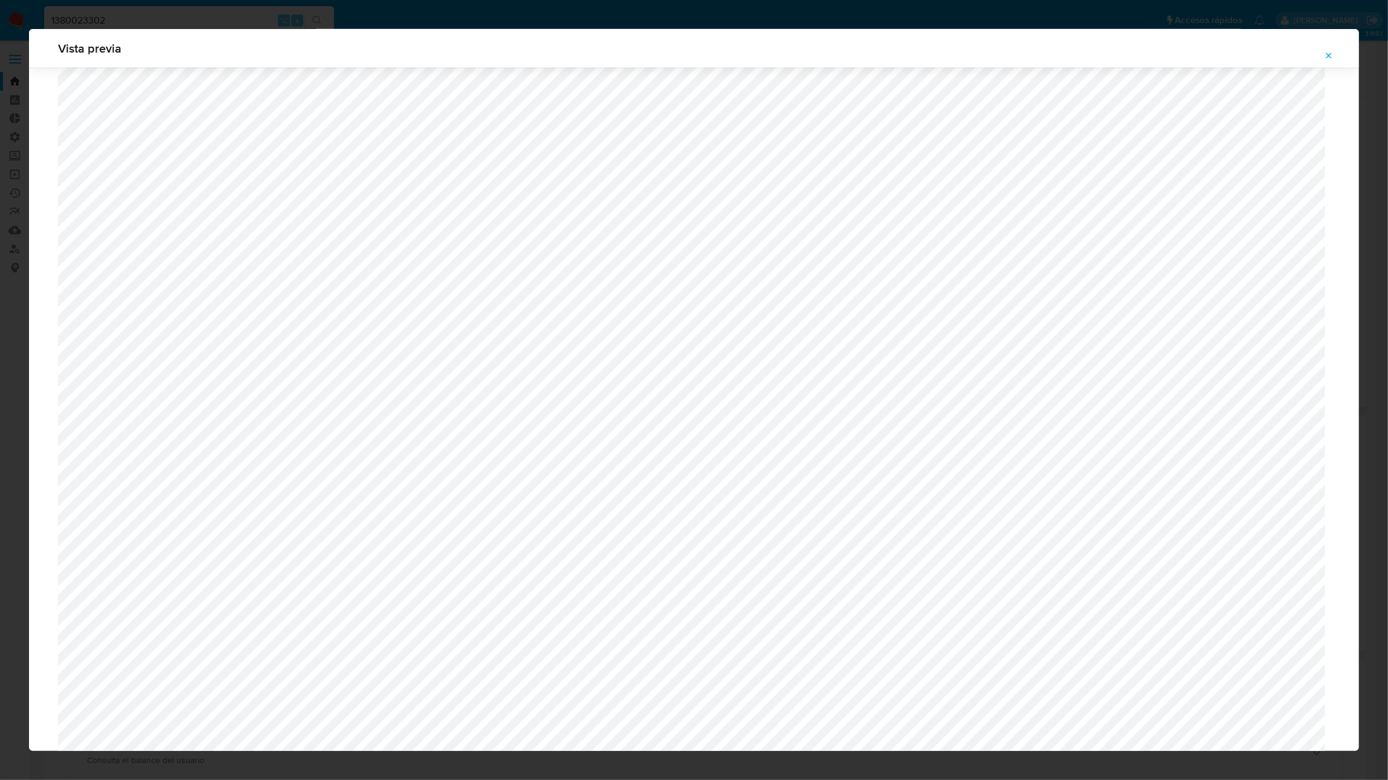
scroll to position [904, 0]
click at [1267, 60] on span "Attachment preview" at bounding box center [1329, 55] width 10 height 17
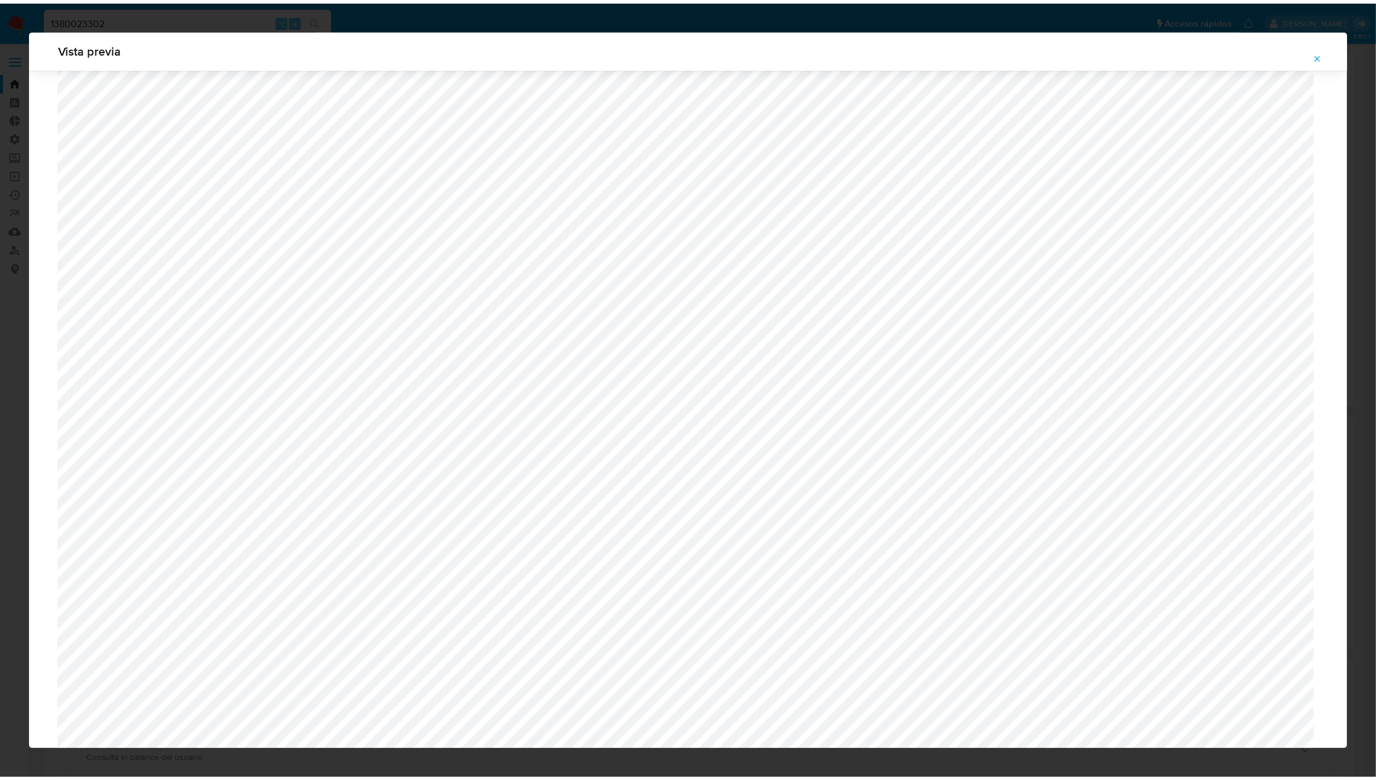
scroll to position [0, 0]
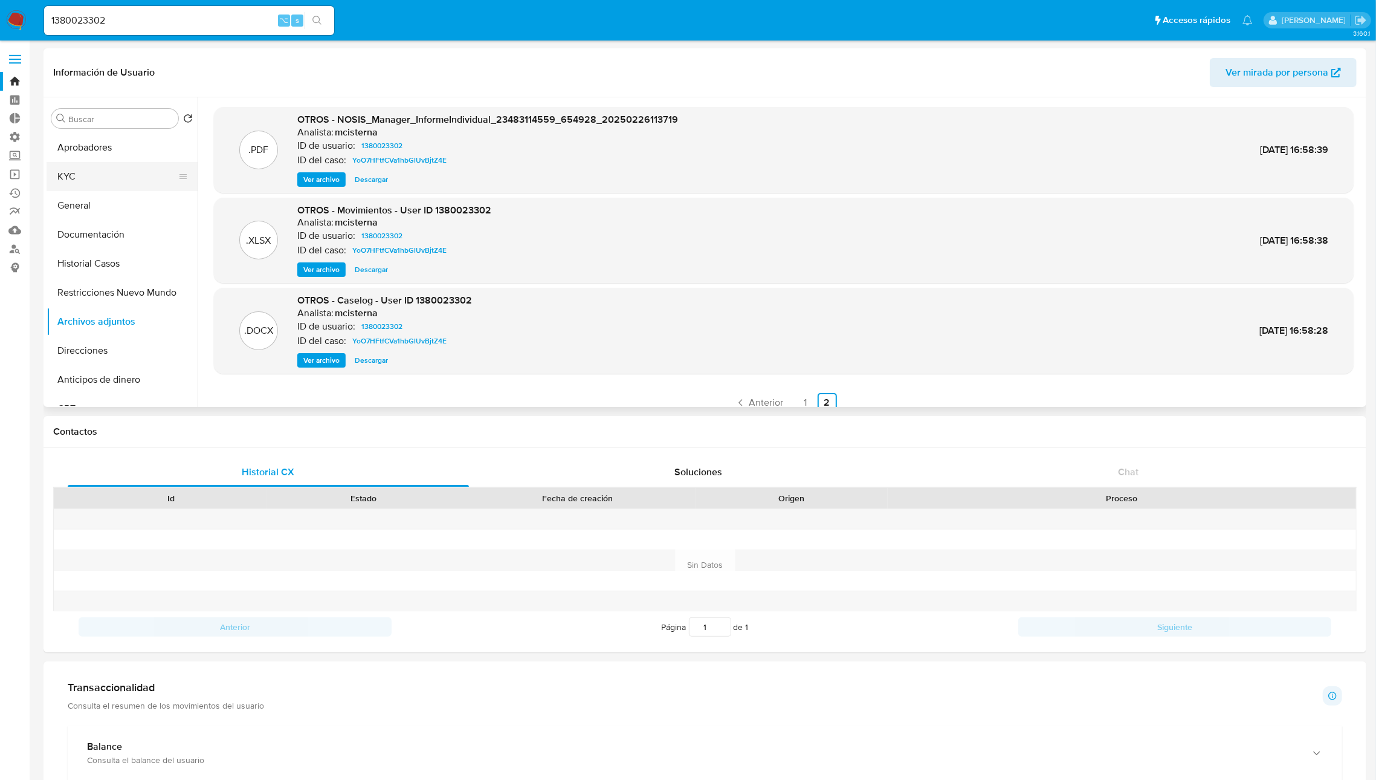
click at [85, 172] on button "KYC" at bounding box center [117, 176] width 141 height 29
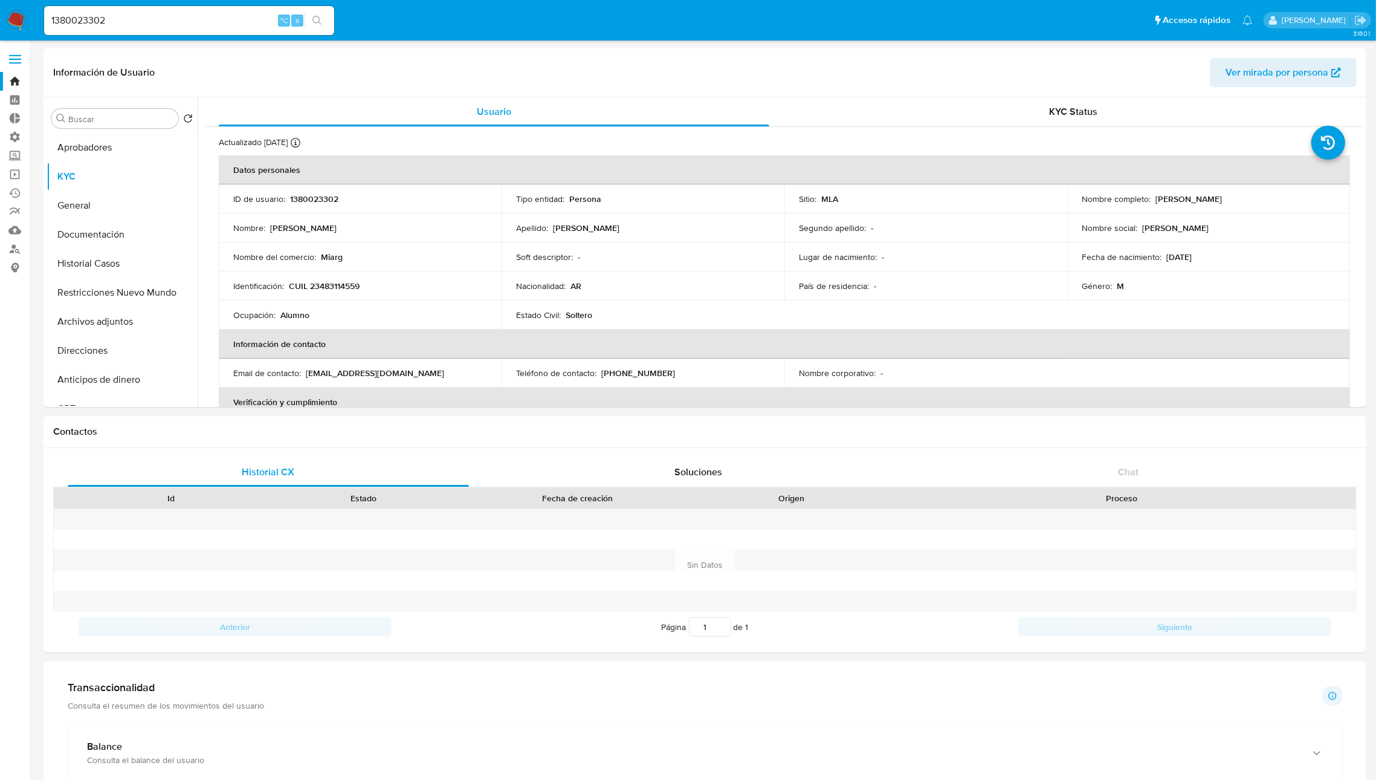
drag, startPoint x: 1209, startPoint y: 259, endPoint x: 1286, endPoint y: 283, distance: 79.9
click at [1162, 259] on div "Fecha de nacimiento : 06/12/2007" at bounding box center [1209, 256] width 254 height 11
copy p "06/12/2007"
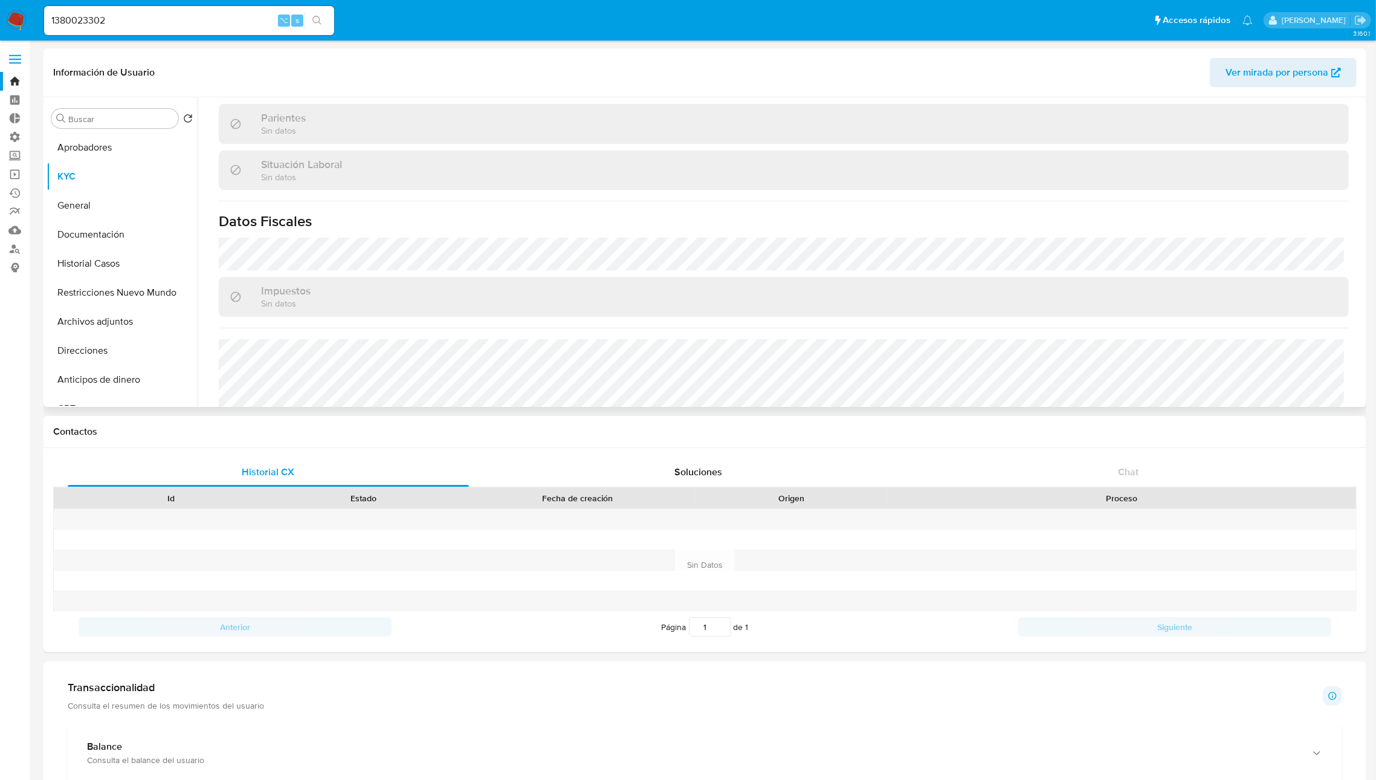
scroll to position [591, 0]
click at [105, 268] on button "Historial Casos" at bounding box center [117, 263] width 141 height 29
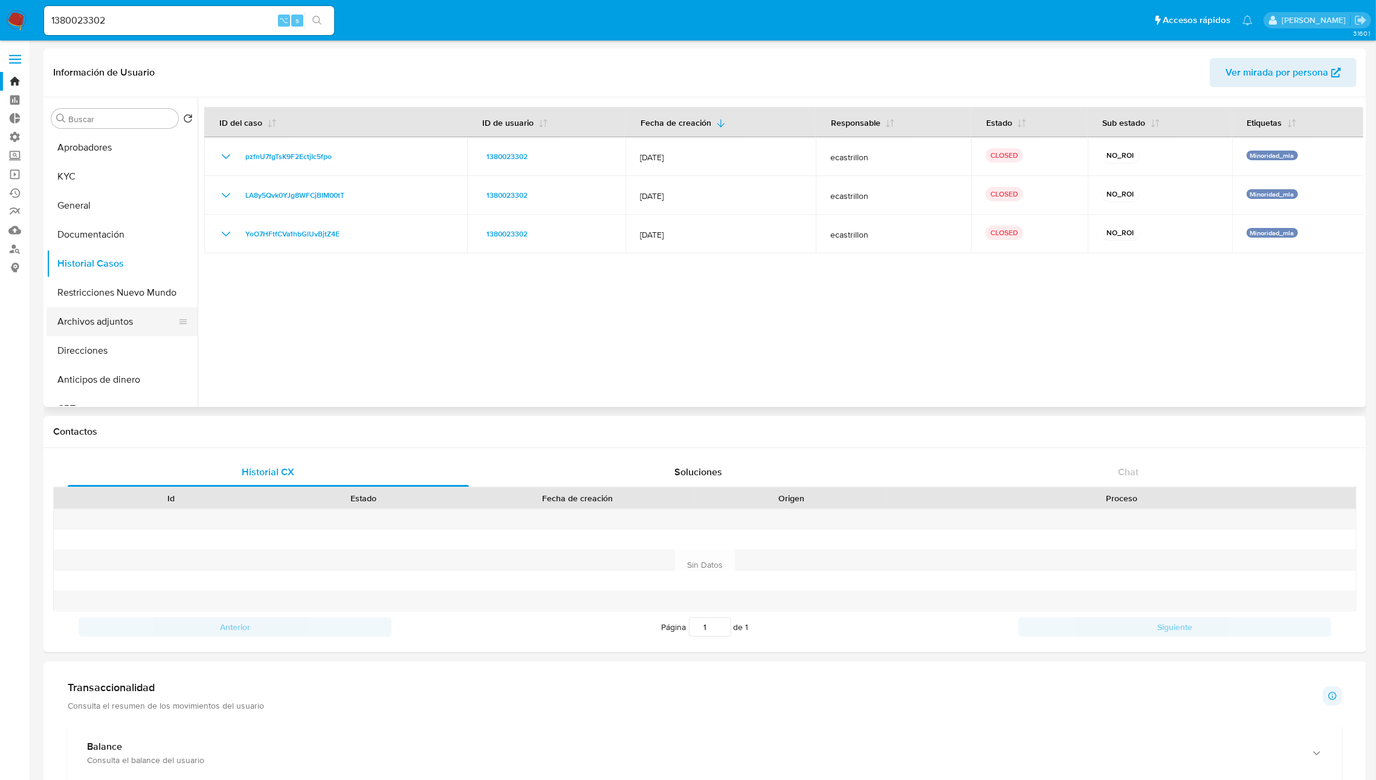
click at [91, 329] on button "Archivos adjuntos" at bounding box center [117, 321] width 141 height 29
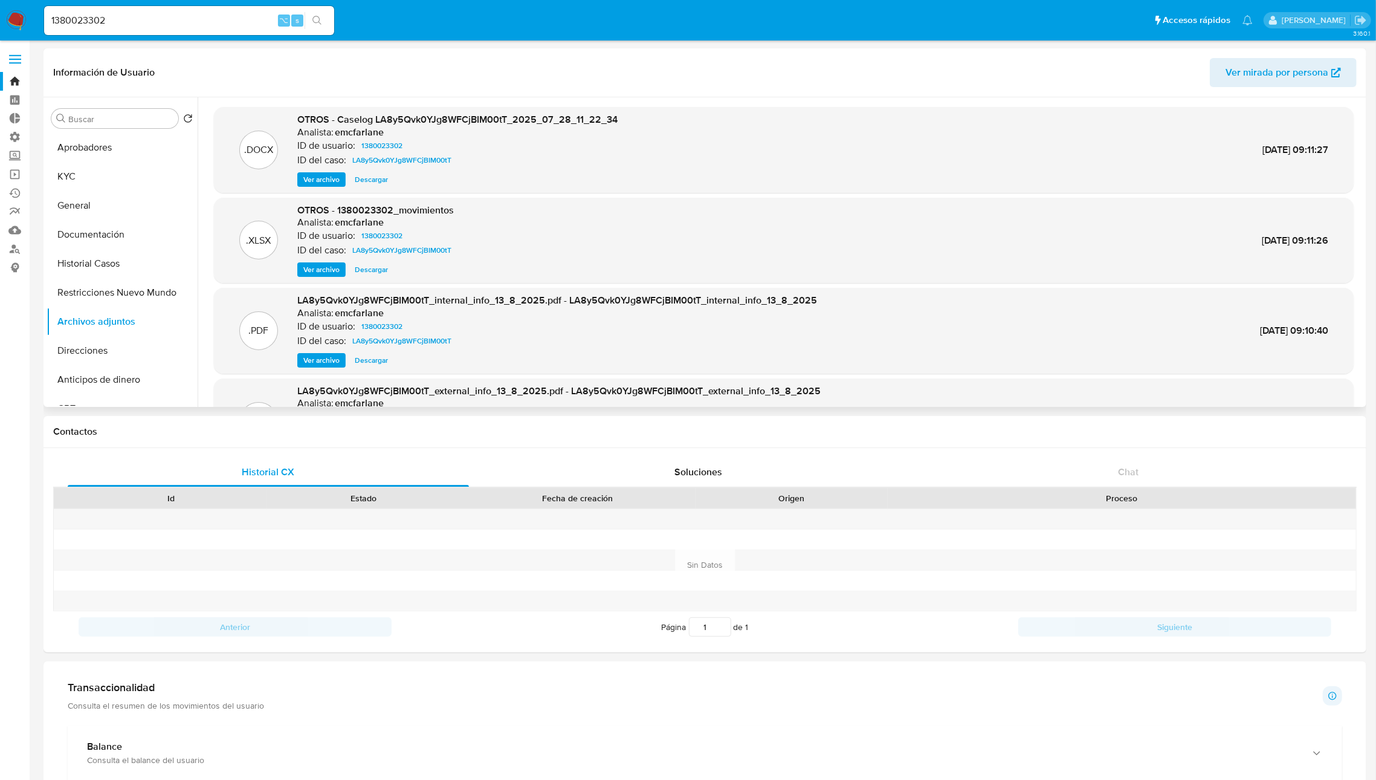
drag, startPoint x: 360, startPoint y: 273, endPoint x: 572, endPoint y: 351, distance: 226.2
click at [360, 273] on span "Descargar" at bounding box center [371, 270] width 33 height 12
click at [99, 160] on button "Aprobadores" at bounding box center [117, 147] width 141 height 29
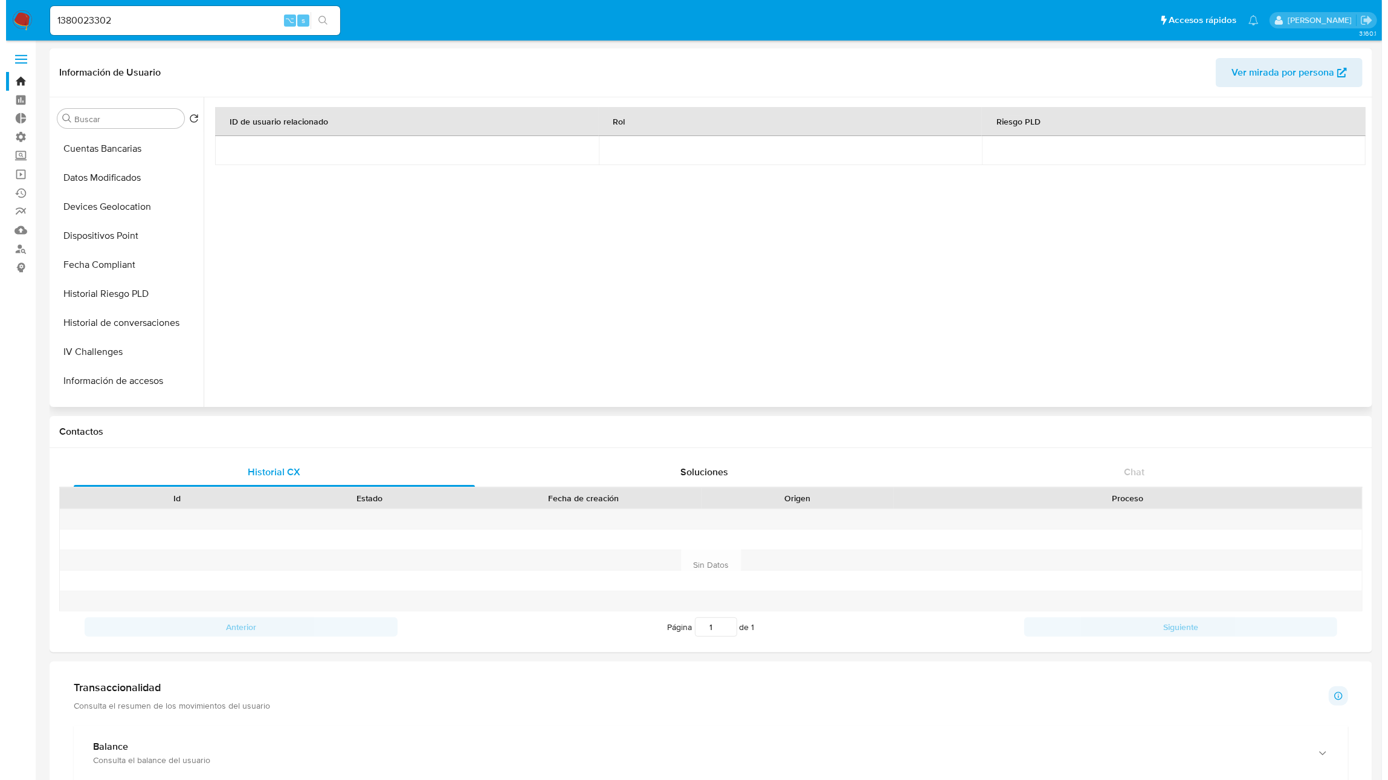
scroll to position [378, 0]
click at [117, 338] on button "IV Challenges" at bounding box center [117, 349] width 141 height 29
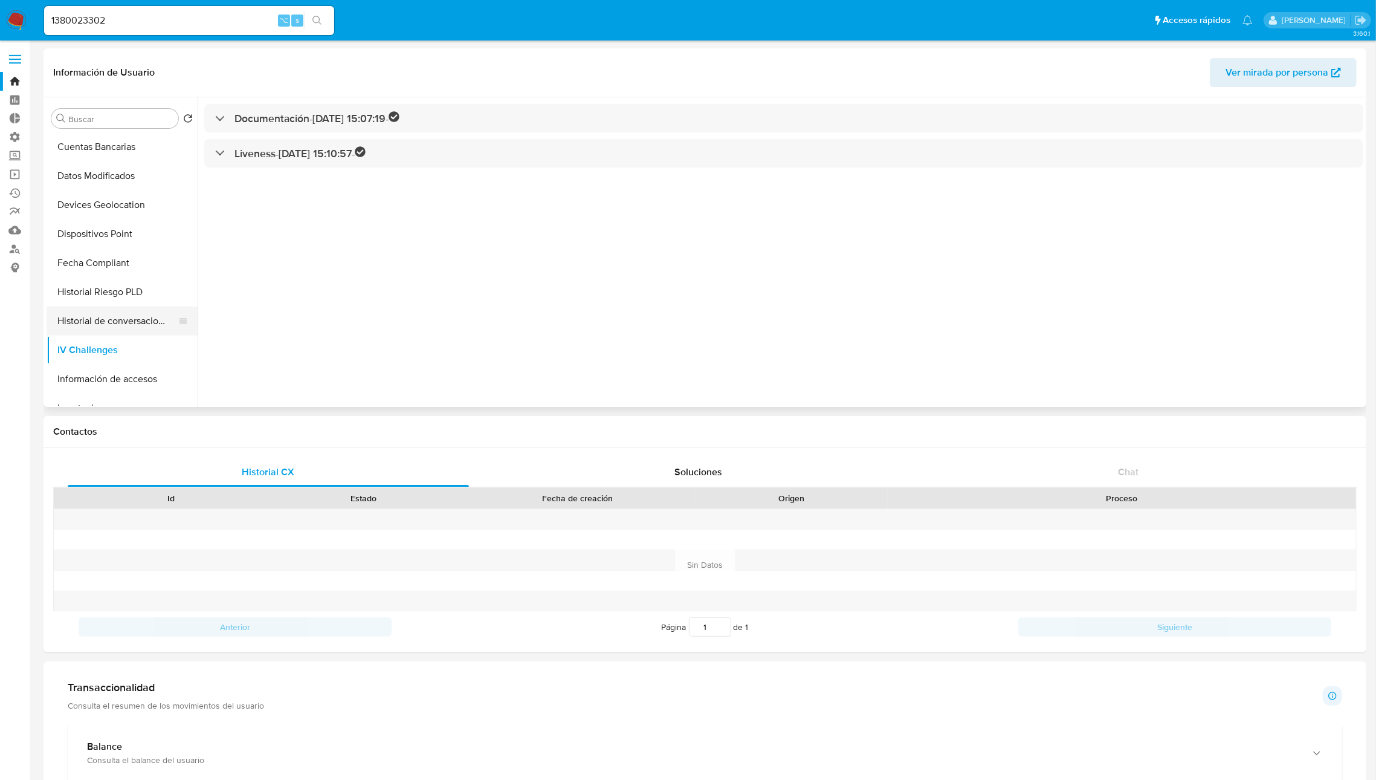
click at [120, 325] on button "Historial de conversaciones" at bounding box center [117, 320] width 141 height 29
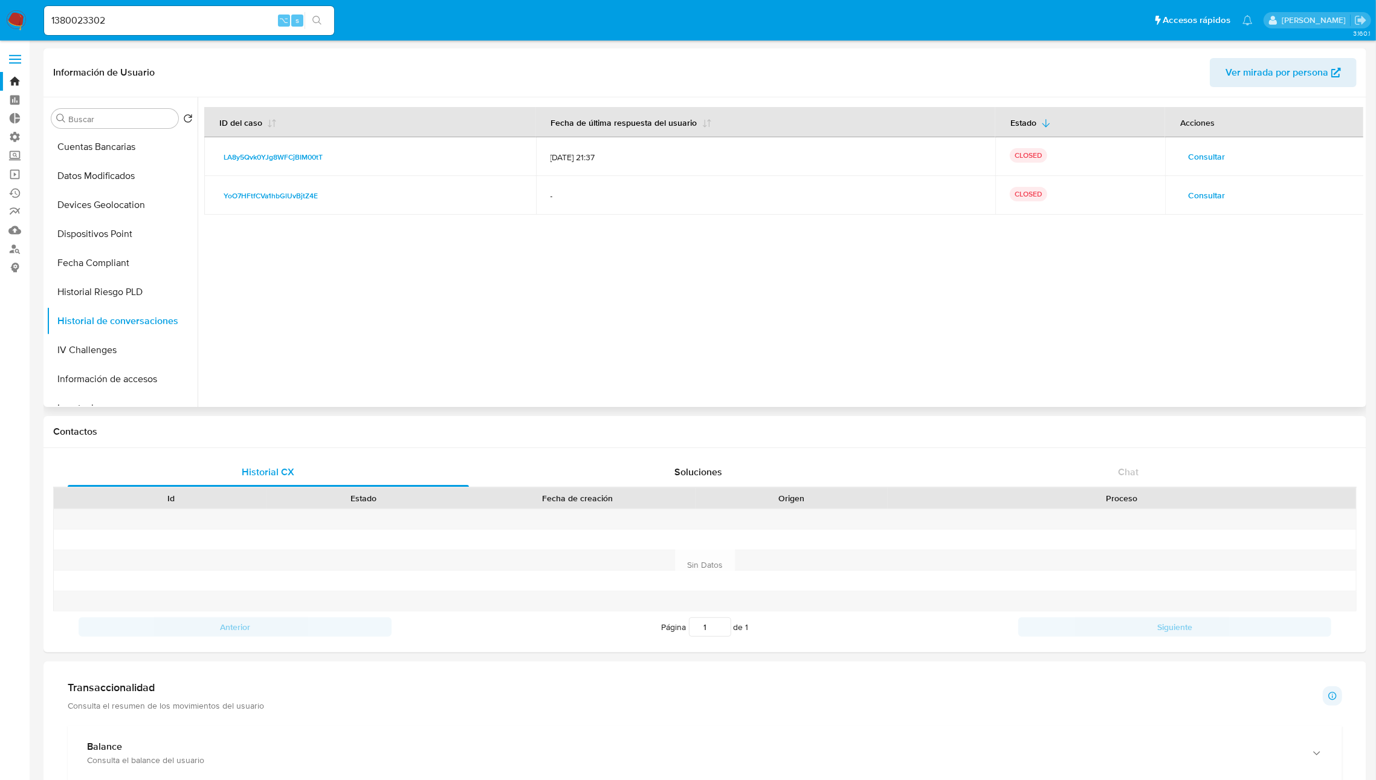
click at [1211, 157] on span "Consultar" at bounding box center [1206, 156] width 37 height 17
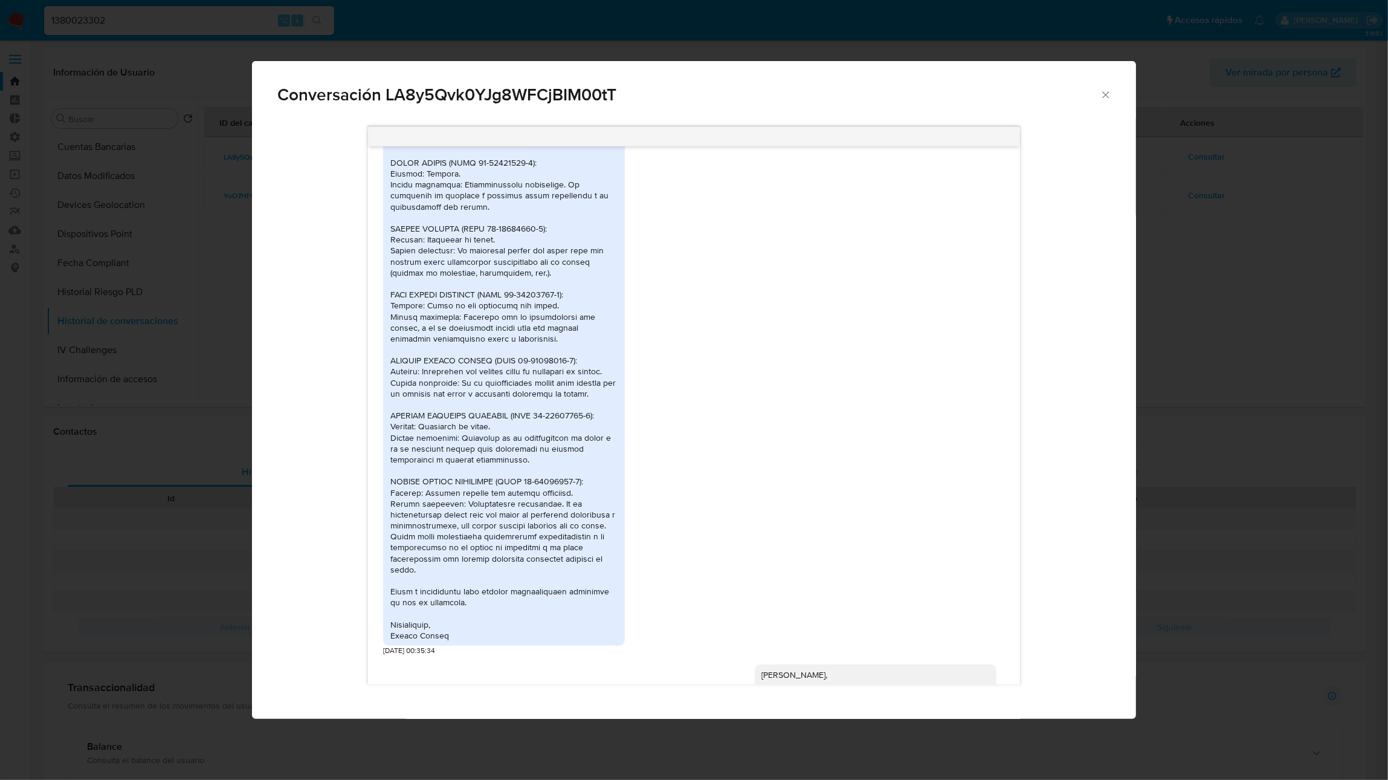
scroll to position [1469, 0]
click at [937, 383] on div "31/07/2025 00:35:34" at bounding box center [693, 316] width 621 height 674
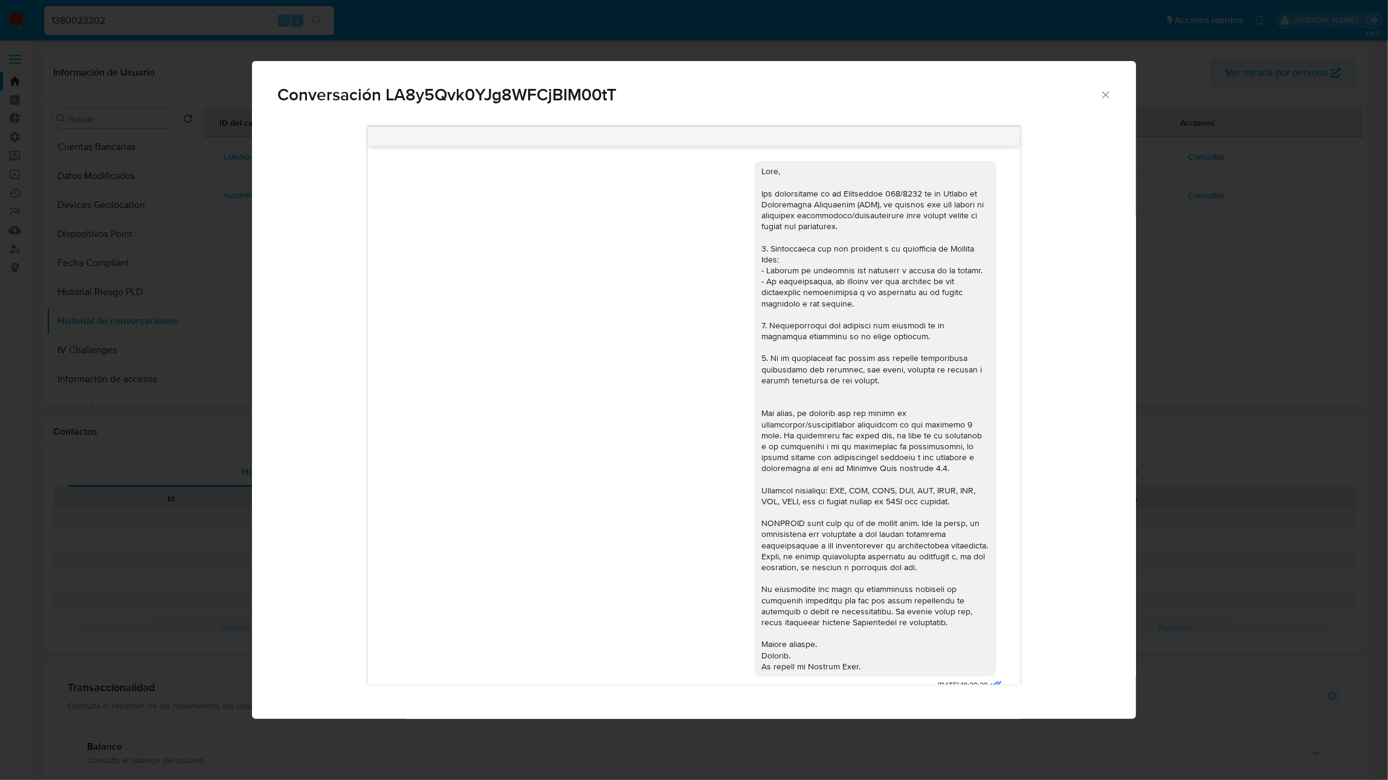
scroll to position [426, 0]
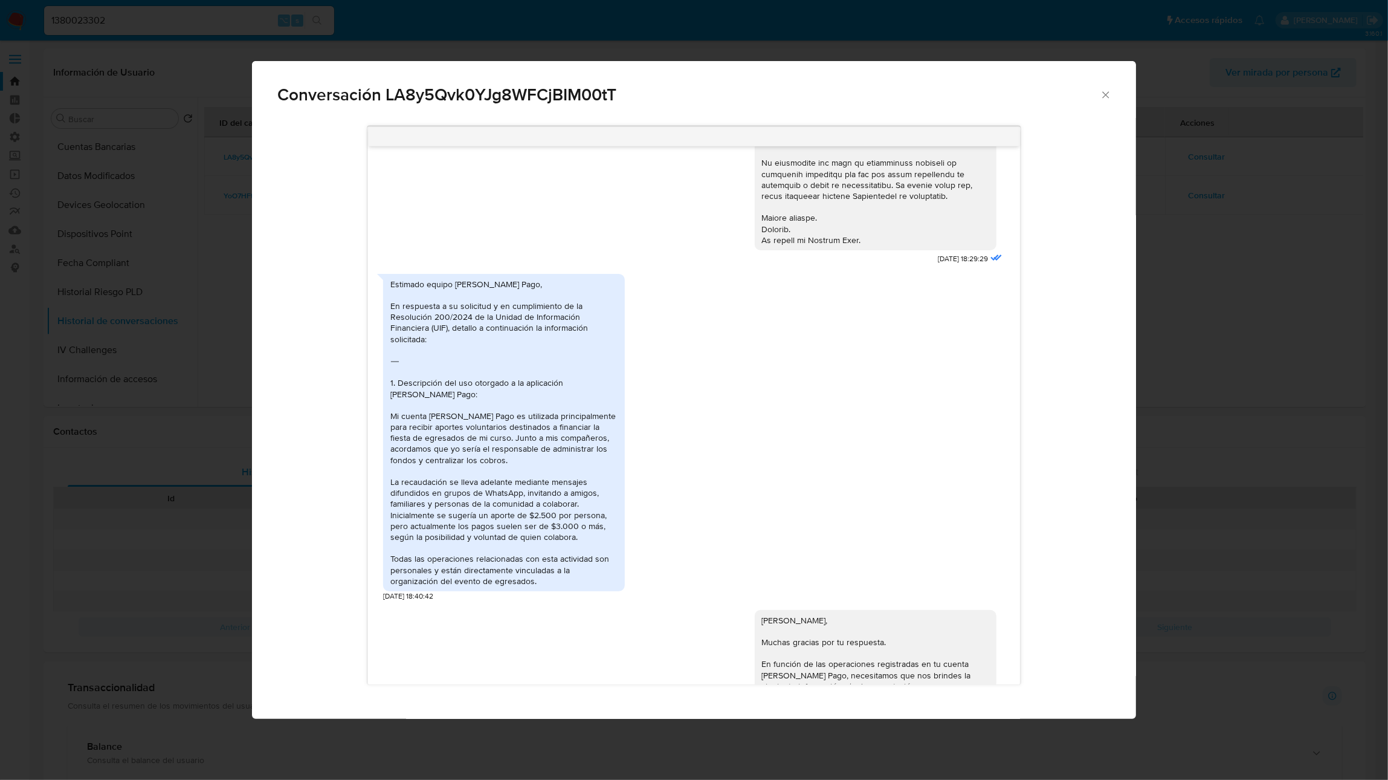
click at [1113, 90] on div "Conversación LA8y5Qvk0YJg8WFCjBIM00tT" at bounding box center [694, 89] width 884 height 57
click at [1107, 95] on icon "Cerrar" at bounding box center [1106, 95] width 12 height 12
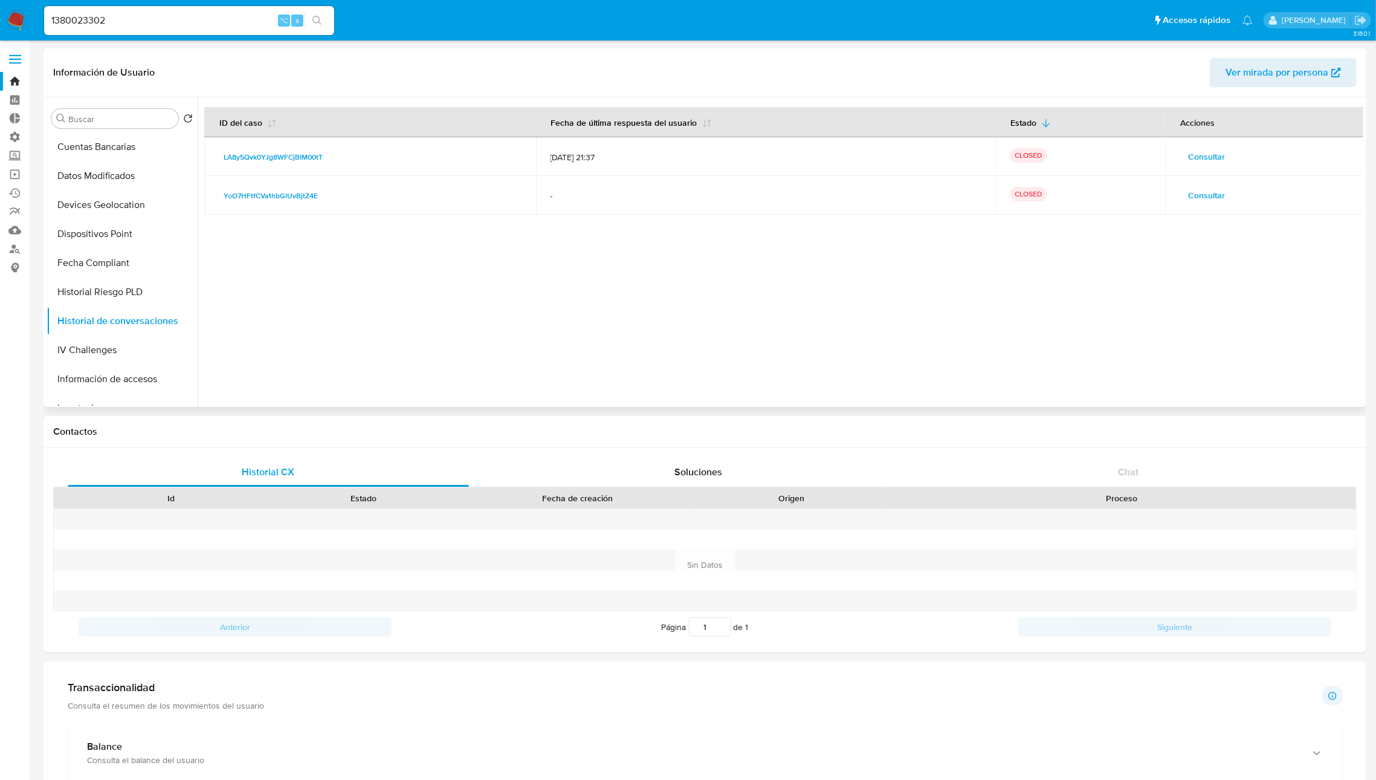
click at [1211, 195] on span "Consultar" at bounding box center [1206, 195] width 37 height 17
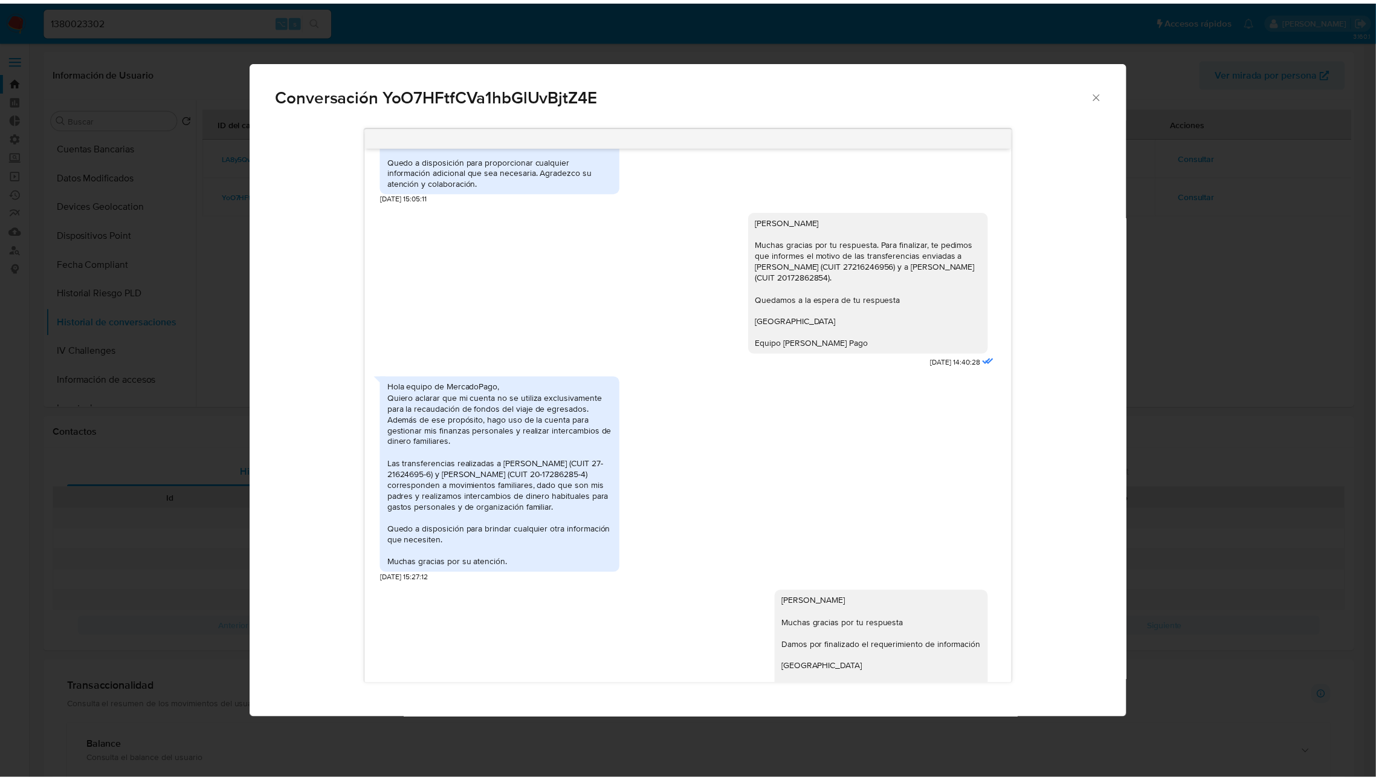
scroll to position [731, 0]
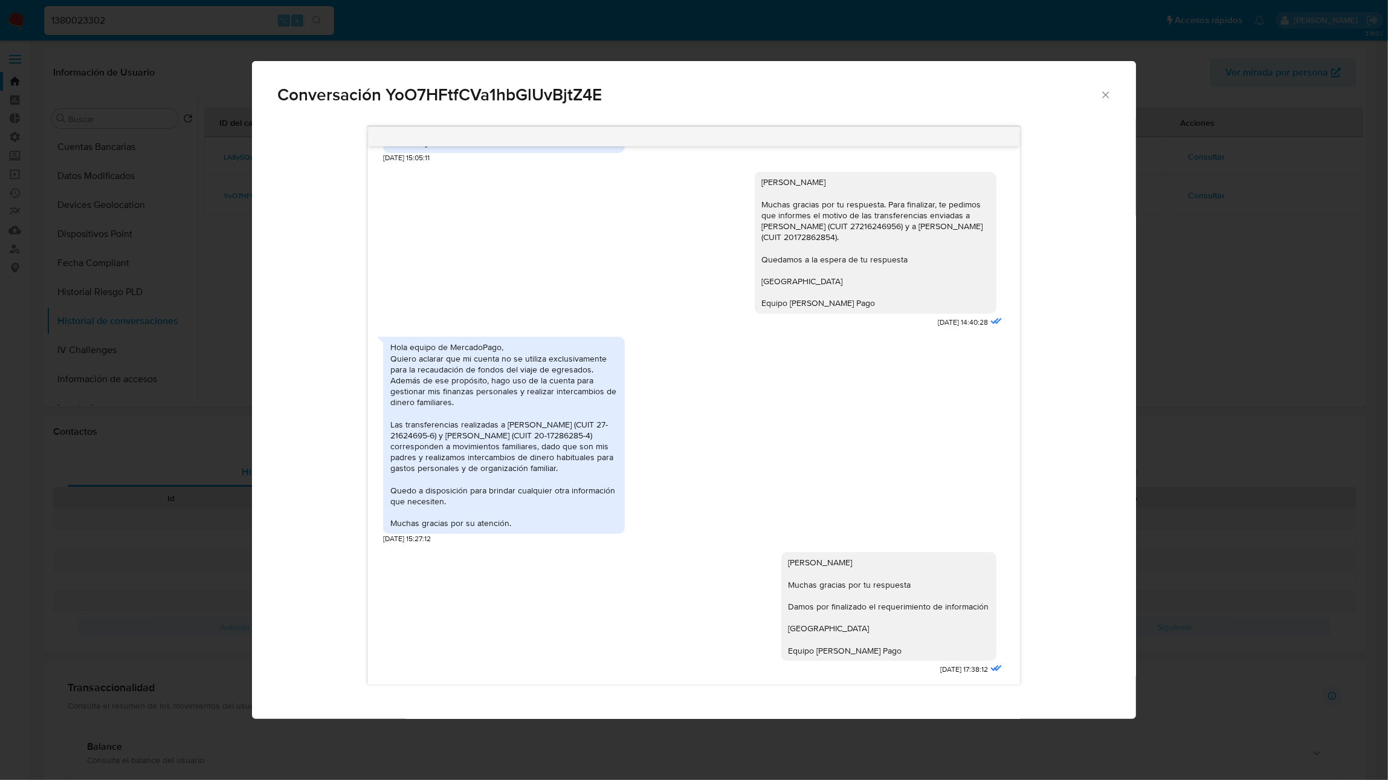
click at [1105, 95] on icon "Cerrar" at bounding box center [1106, 95] width 12 height 12
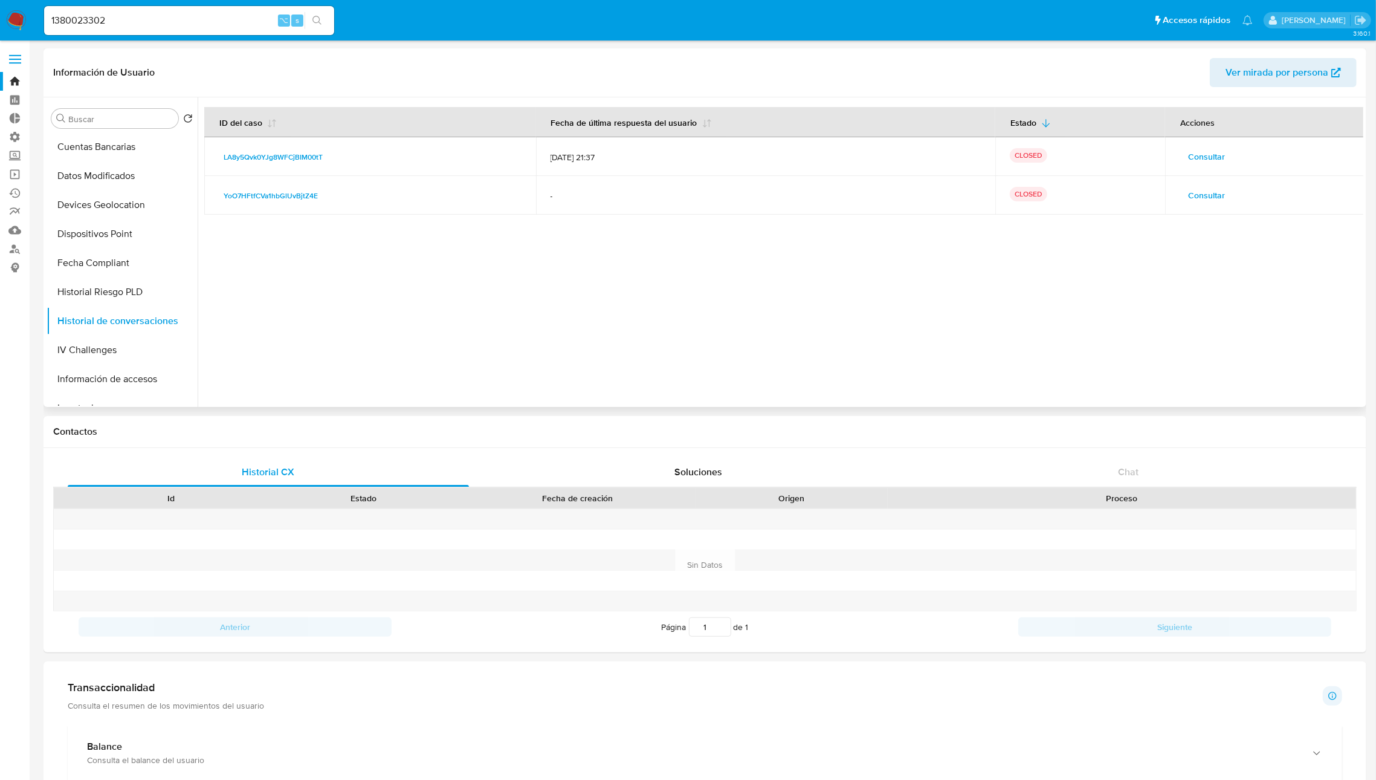
click at [648, 382] on div at bounding box center [781, 251] width 1166 height 309
click at [88, 184] on button "KYC" at bounding box center [117, 176] width 141 height 29
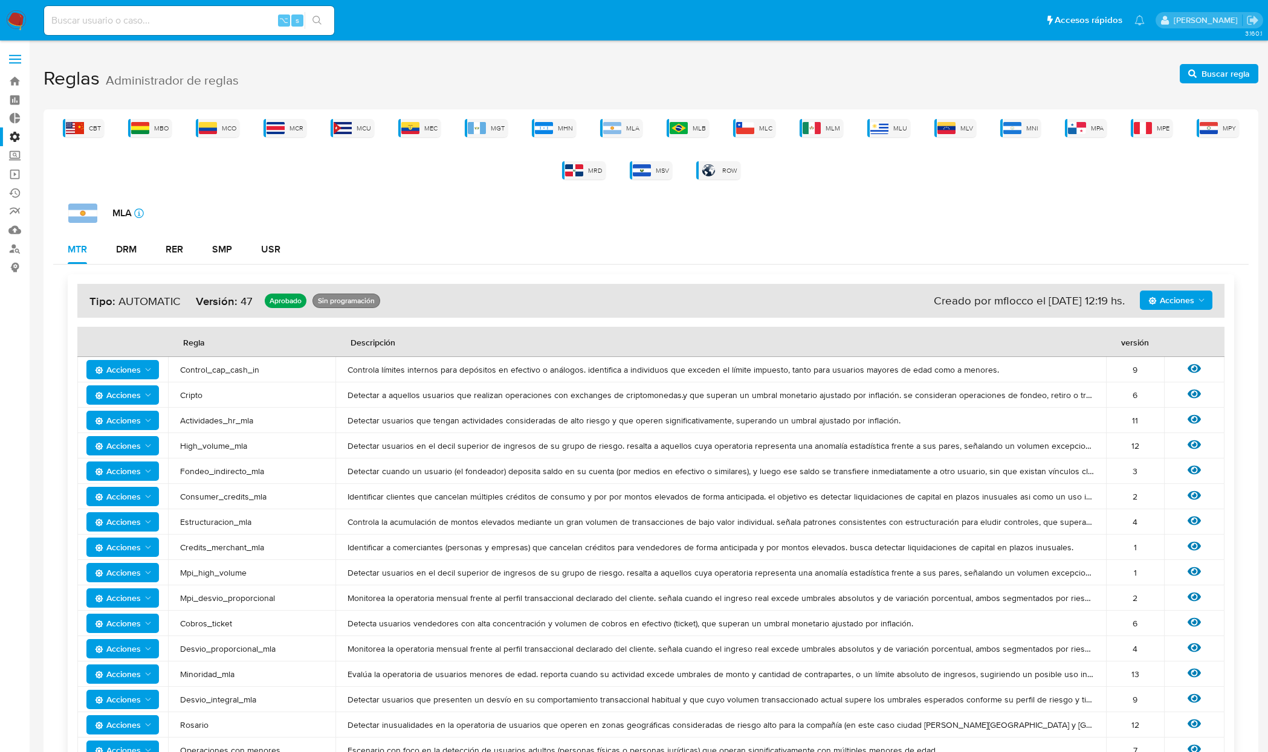
scroll to position [375, 0]
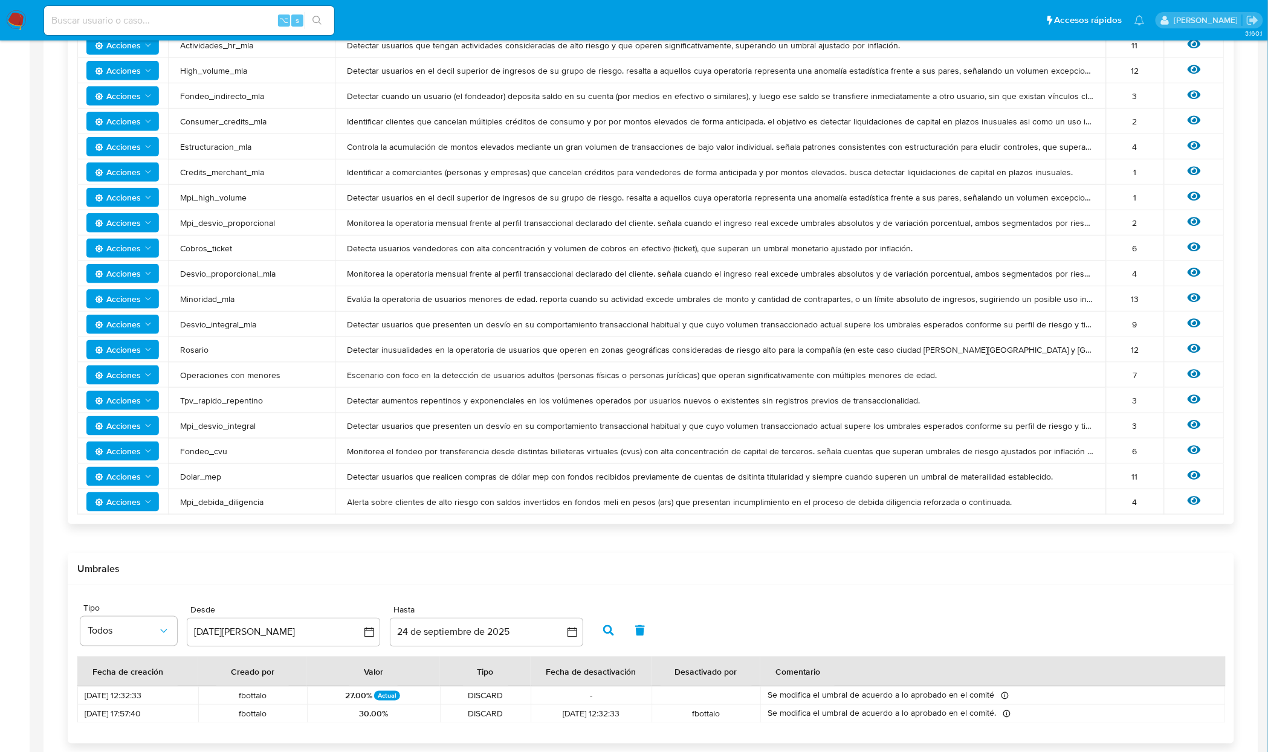
click at [19, 30] on img at bounding box center [16, 20] width 21 height 21
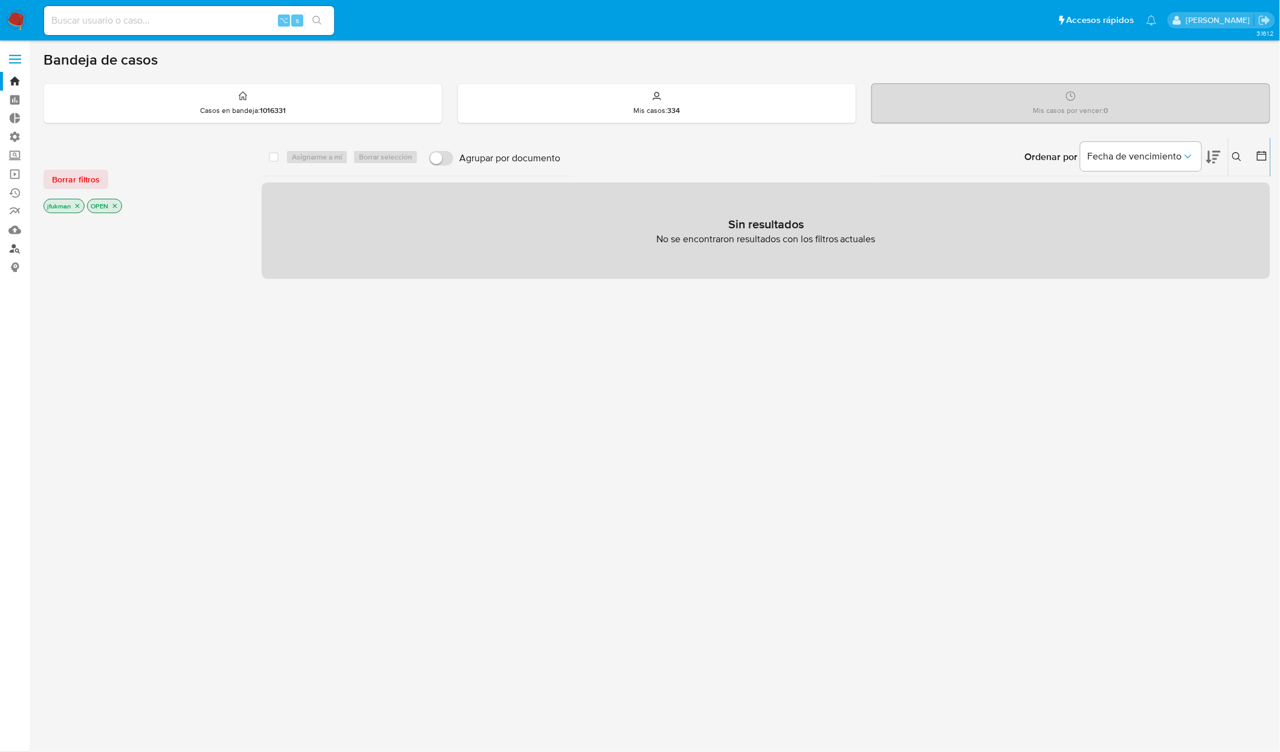
click at [18, 248] on link "Buscador de personas" at bounding box center [72, 248] width 144 height 19
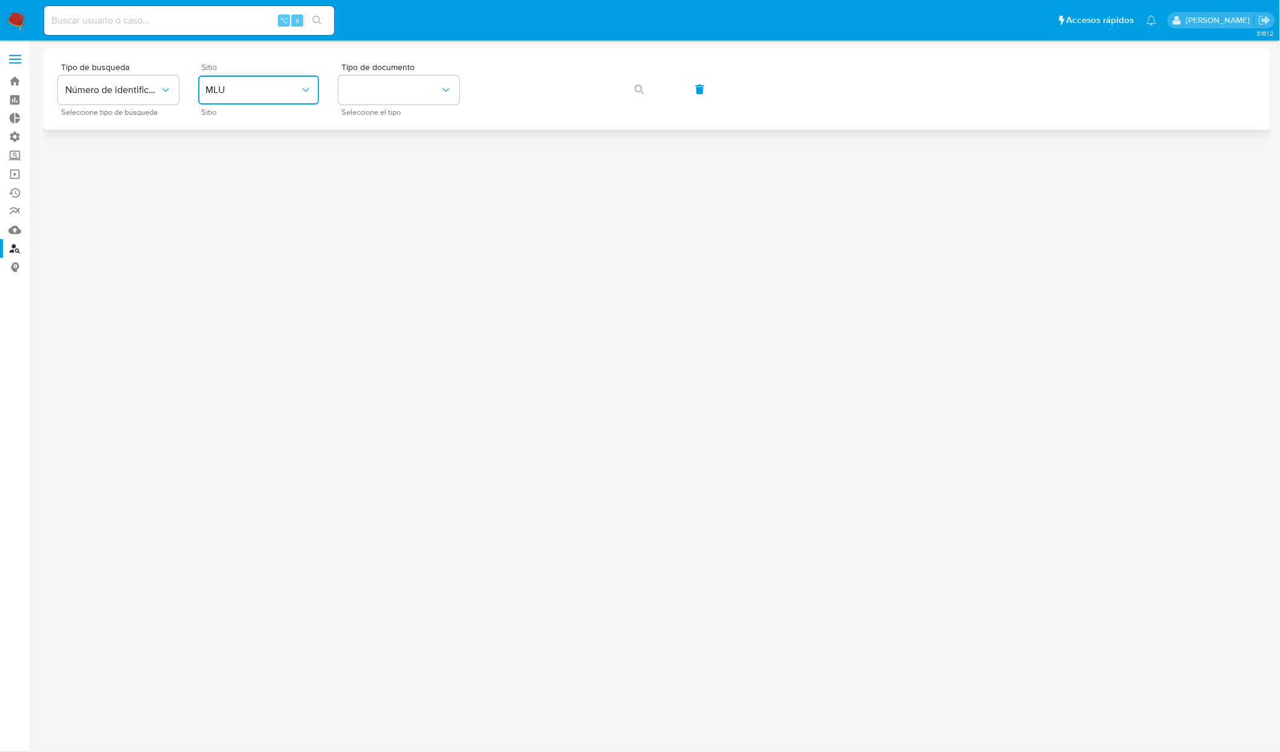
click at [268, 92] on span "MLU" at bounding box center [252, 90] width 94 height 12
click at [234, 155] on div "MLA" at bounding box center [254, 151] width 99 height 29
click at [398, 77] on button "identificationType" at bounding box center [398, 90] width 121 height 29
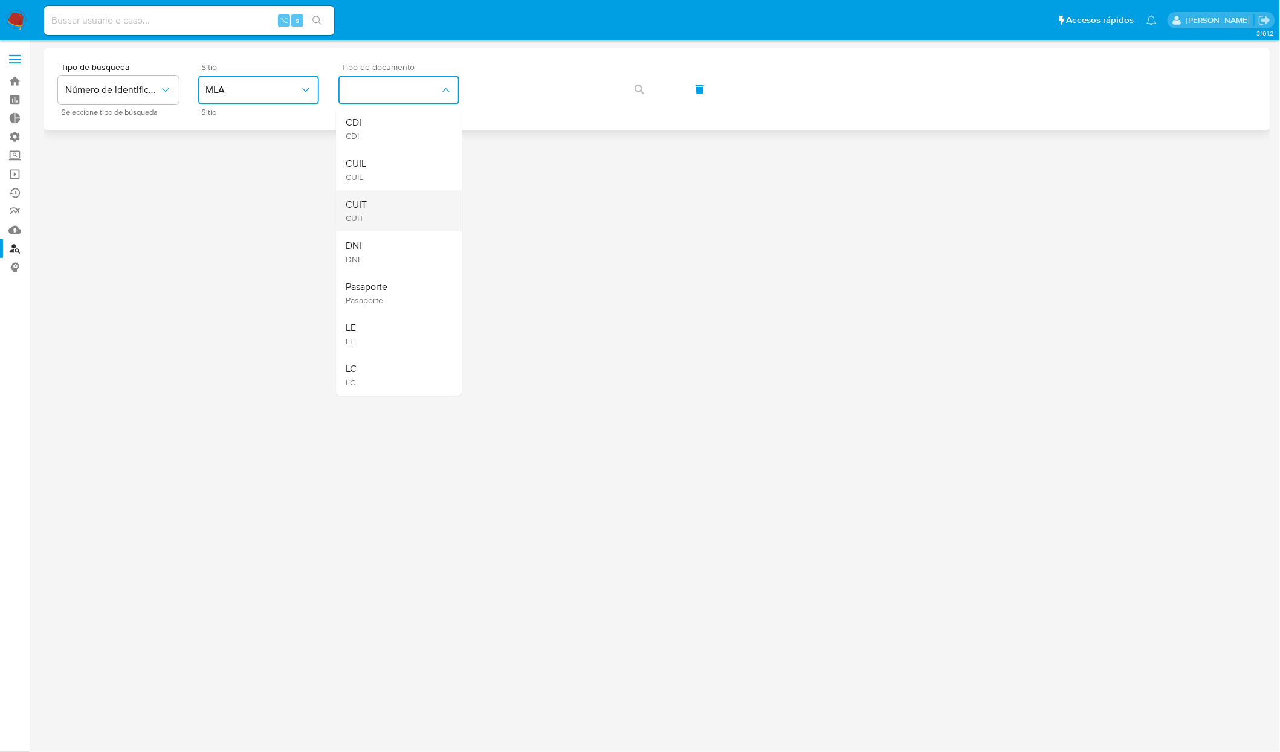
click at [375, 208] on div "CUIT CUIT" at bounding box center [395, 210] width 99 height 41
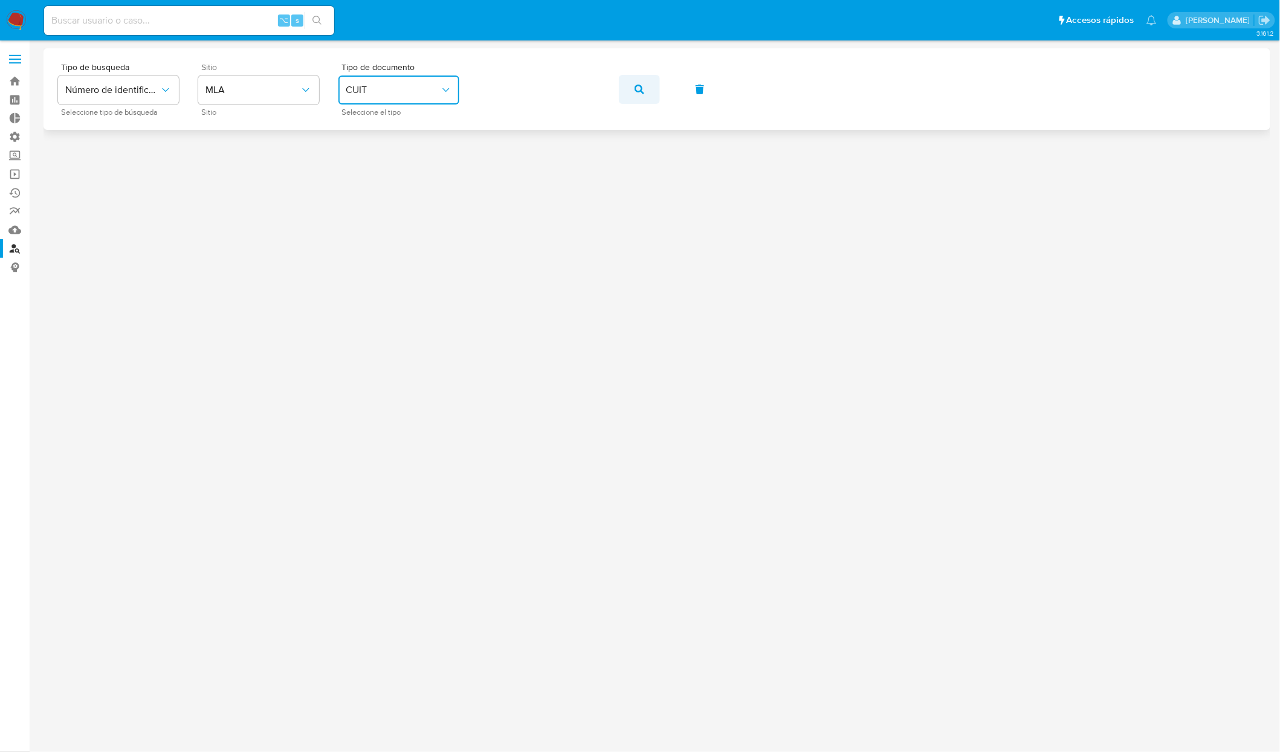
click at [638, 91] on icon "button" at bounding box center [640, 90] width 10 height 10
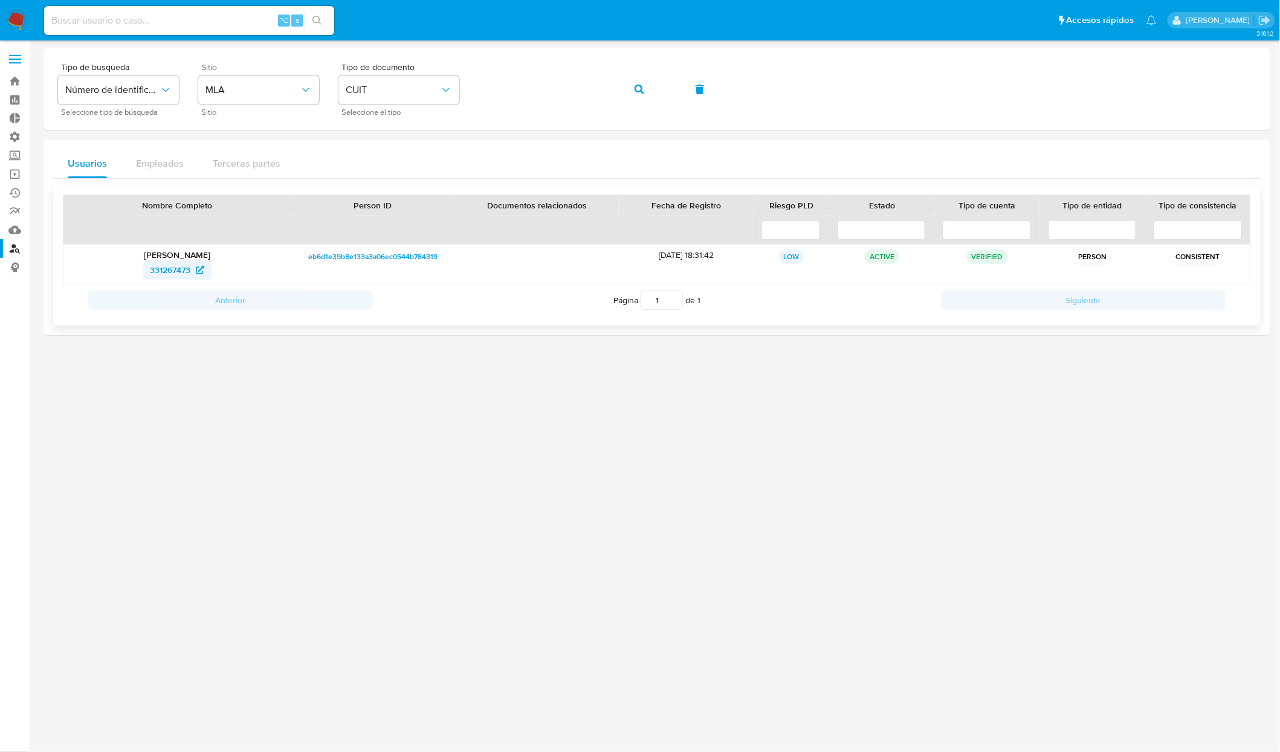
click at [183, 273] on span "331267473" at bounding box center [170, 269] width 40 height 19
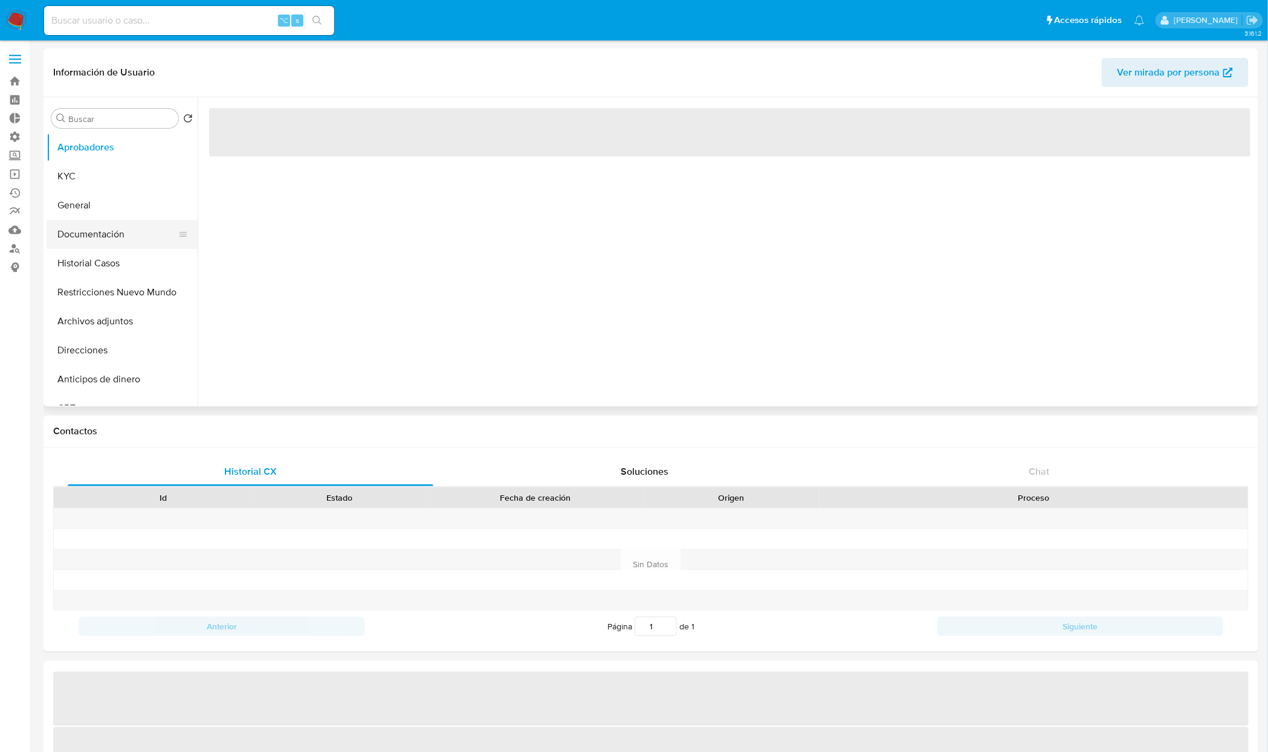
click at [108, 243] on button "Documentación" at bounding box center [117, 234] width 141 height 29
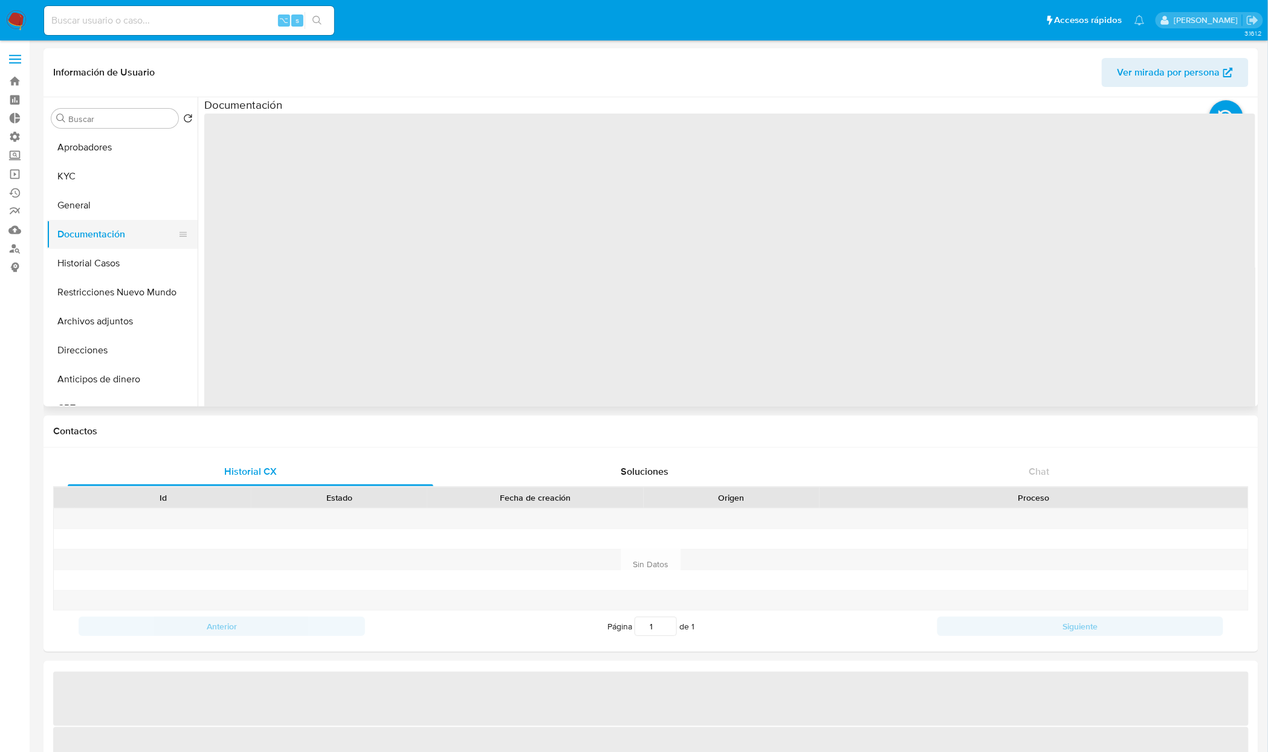
select select "10"
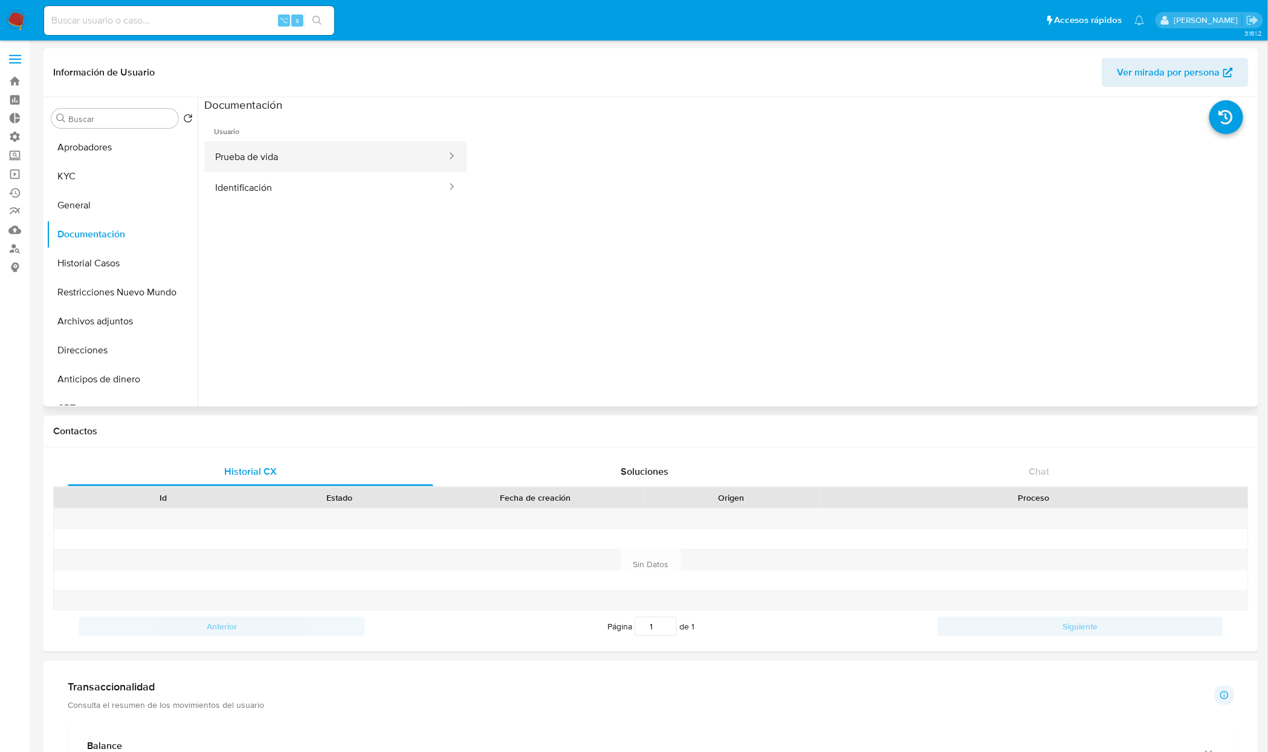
click at [301, 155] on button "Prueba de vida" at bounding box center [326, 156] width 244 height 31
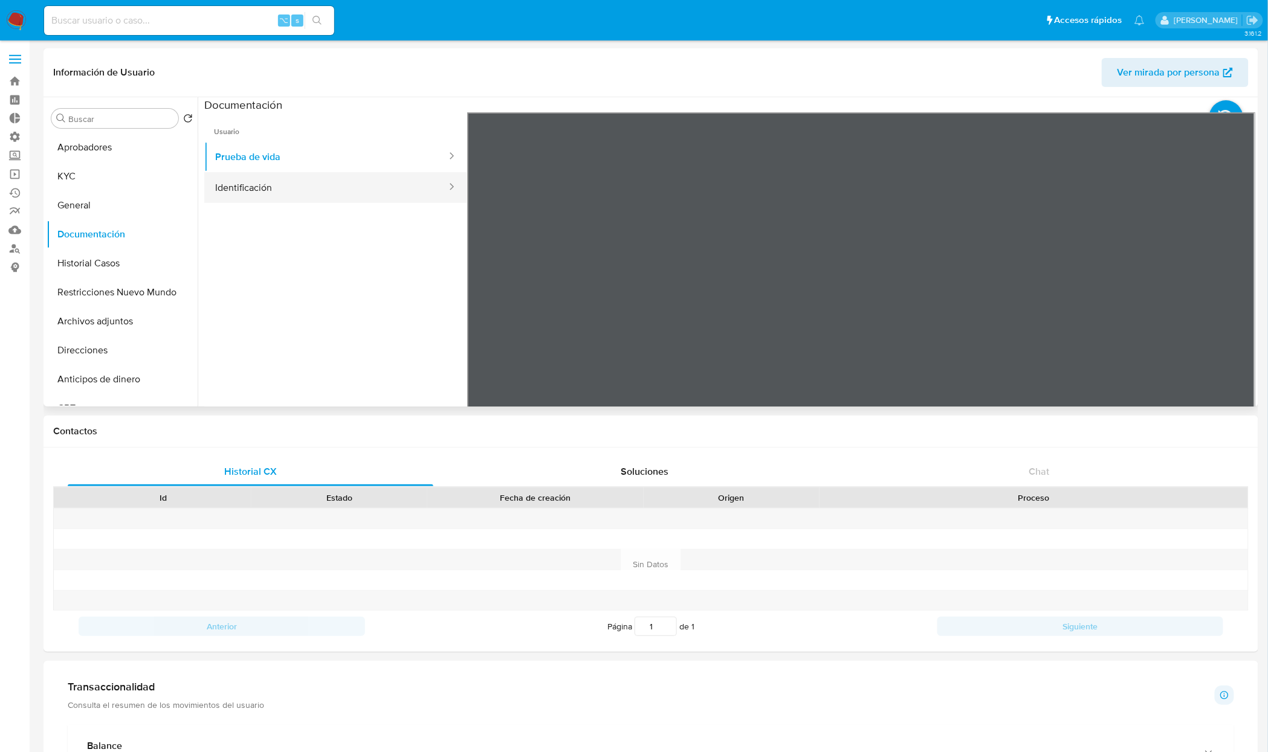
click at [332, 179] on button "Identificación" at bounding box center [326, 187] width 244 height 31
click at [309, 147] on button "Prueba de vida" at bounding box center [326, 156] width 244 height 31
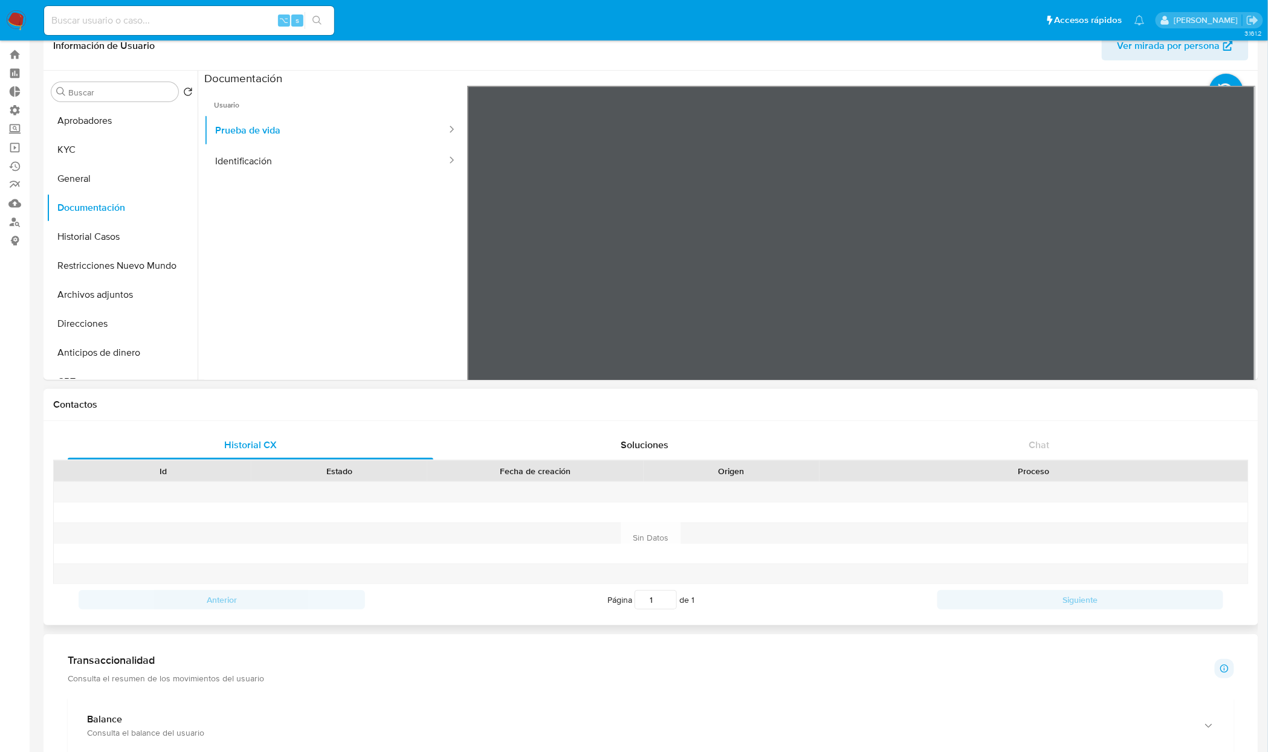
scroll to position [37, 0]
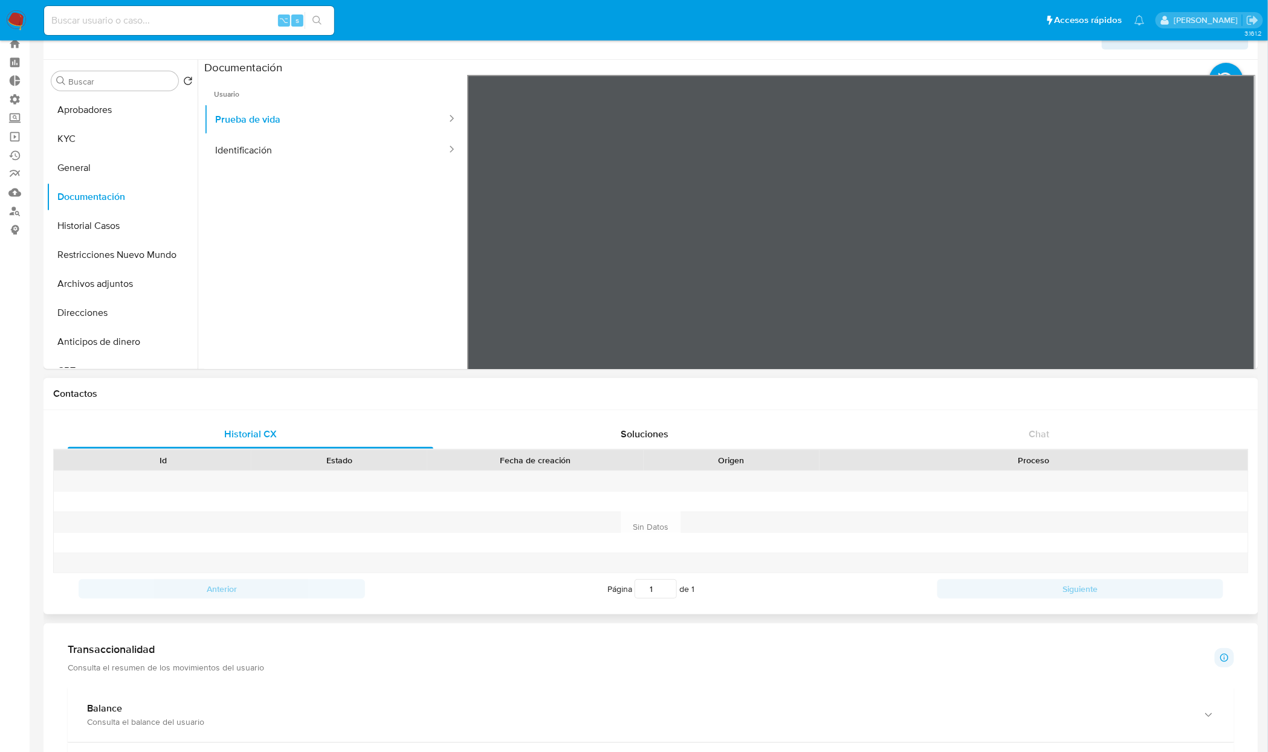
click at [215, 499] on div at bounding box center [163, 502] width 176 height 20
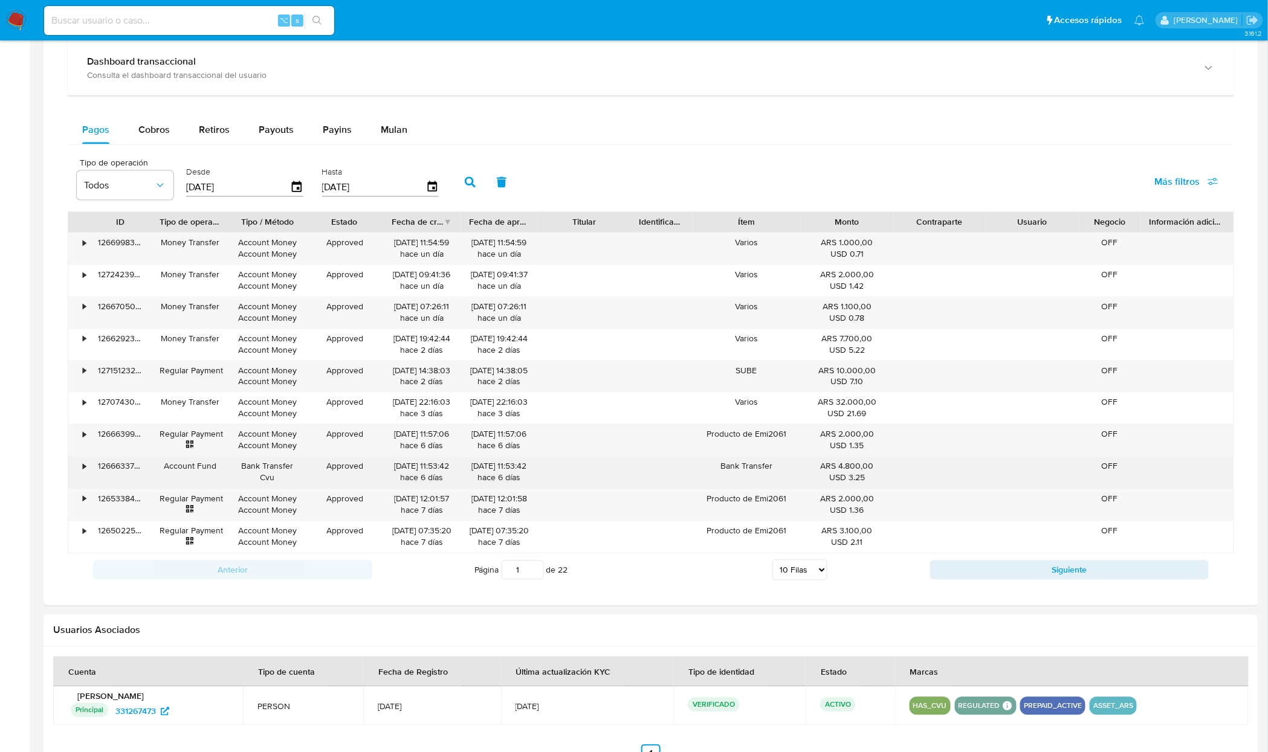
scroll to position [742, 0]
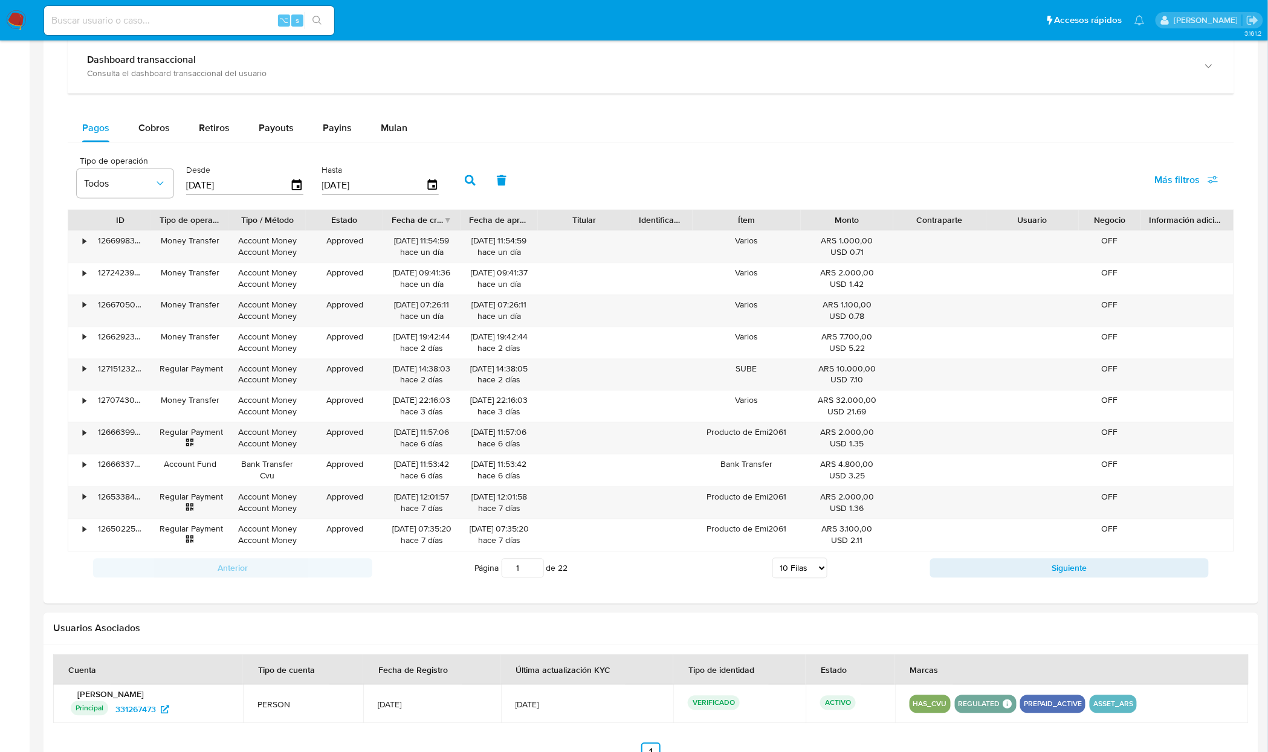
click at [242, 189] on input "[DATE]" at bounding box center [238, 185] width 104 height 19
click at [209, 193] on input "[DATE]" at bounding box center [238, 185] width 104 height 19
click at [294, 189] on icon "button" at bounding box center [296, 185] width 21 height 21
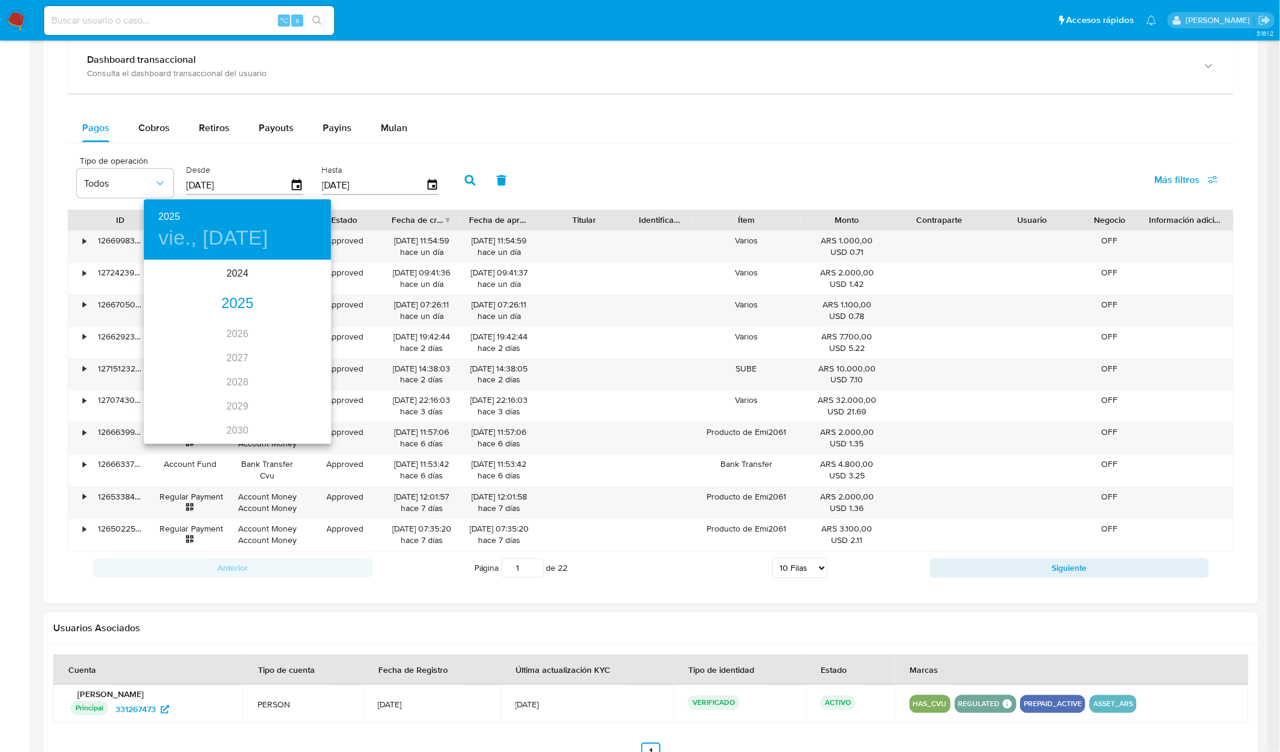
click at [237, 300] on div "2025" at bounding box center [237, 304] width 187 height 24
click at [177, 377] on div "jul." at bounding box center [175, 374] width 62 height 45
click at [237, 367] on p "17" at bounding box center [238, 367] width 10 height 12
type input "17/07/2025"
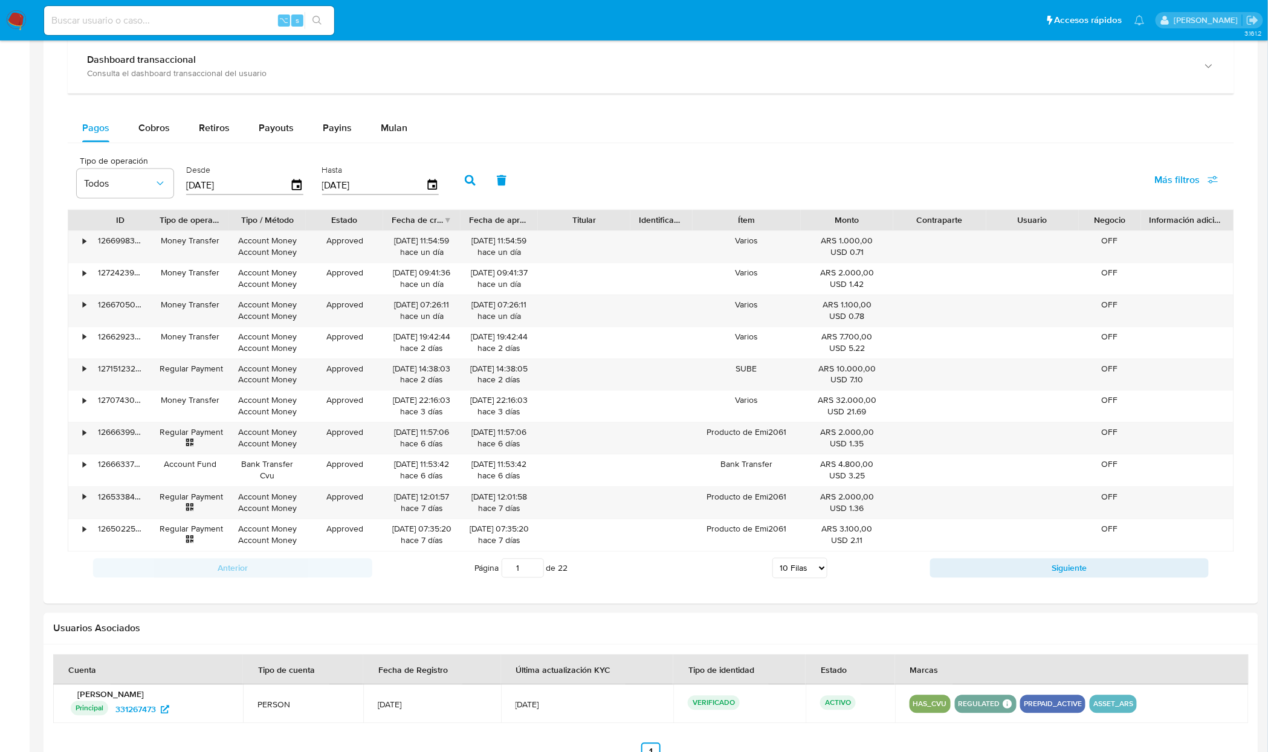
click at [401, 195] on input "[DATE]" at bounding box center [374, 185] width 104 height 19
click at [438, 190] on div "Hasta 24/09/2025" at bounding box center [382, 179] width 126 height 48
click at [430, 190] on icon "button" at bounding box center [432, 185] width 10 height 11
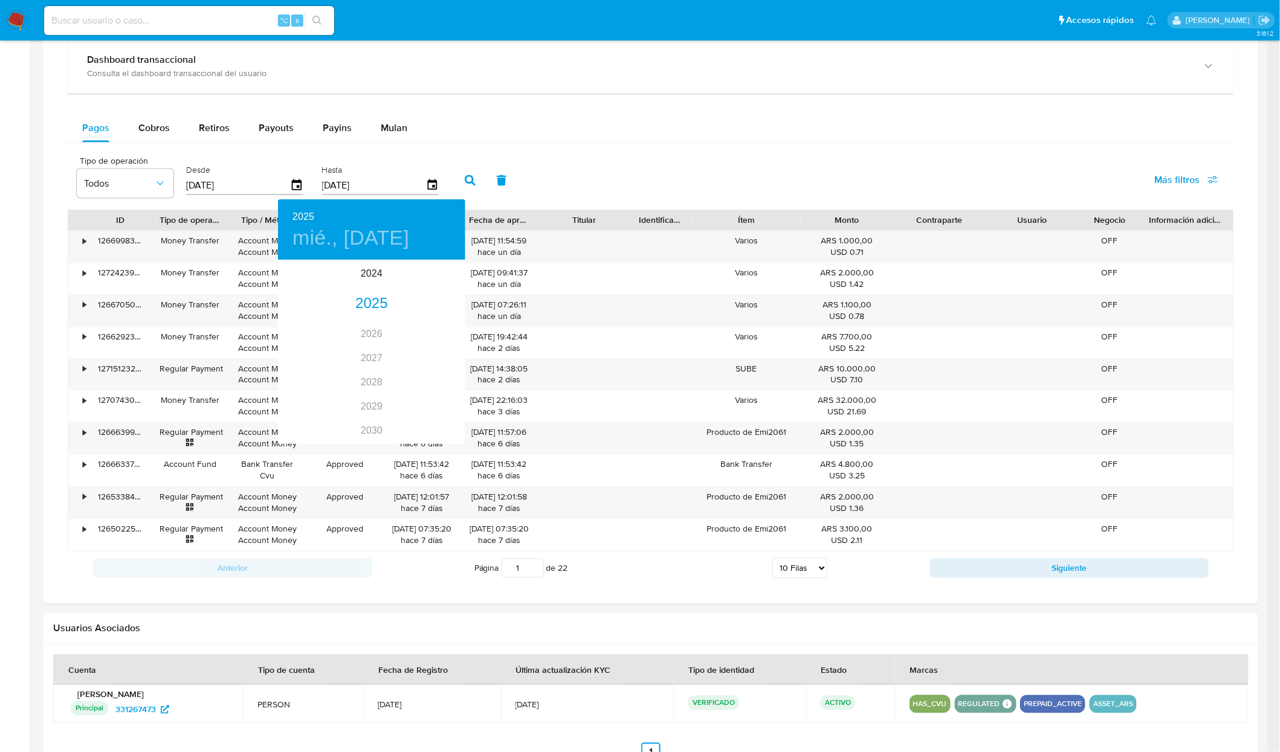
click at [517, 126] on div at bounding box center [640, 376] width 1280 height 752
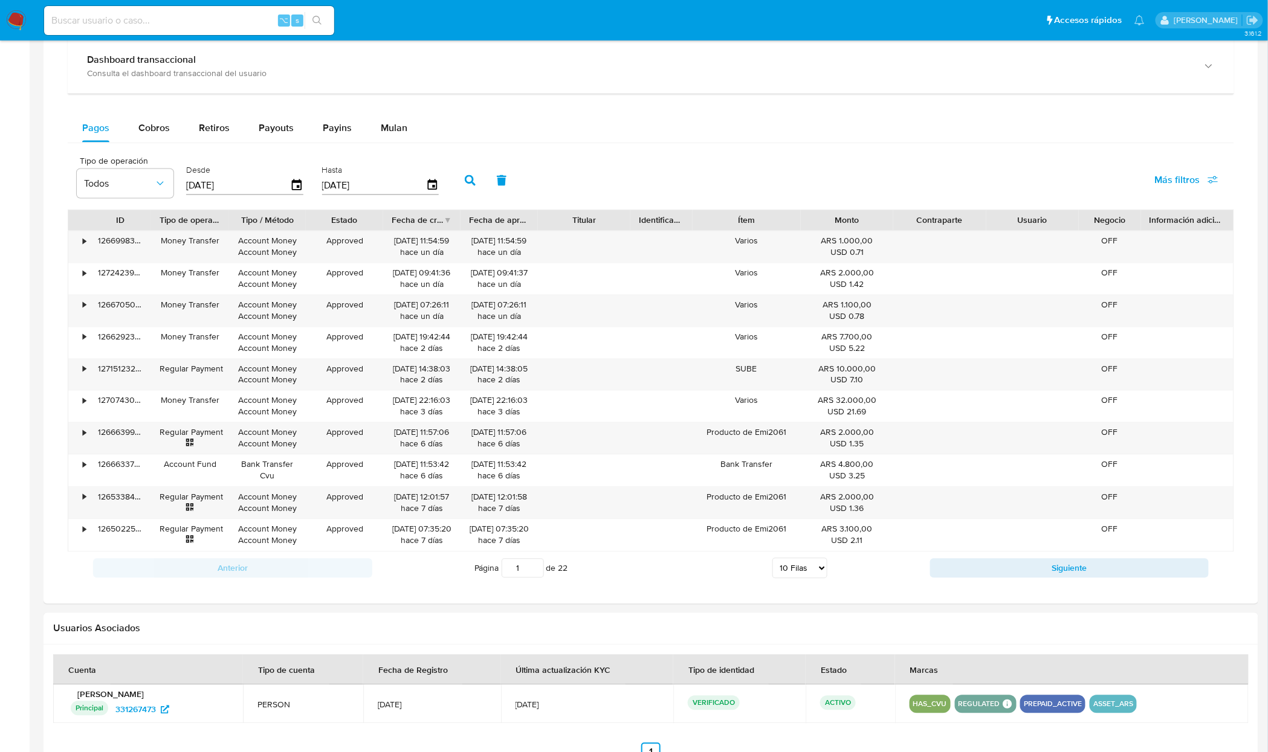
click at [465, 183] on icon "button" at bounding box center [470, 180] width 11 height 11
click at [1038, 578] on button "Siguiente" at bounding box center [1069, 568] width 279 height 19
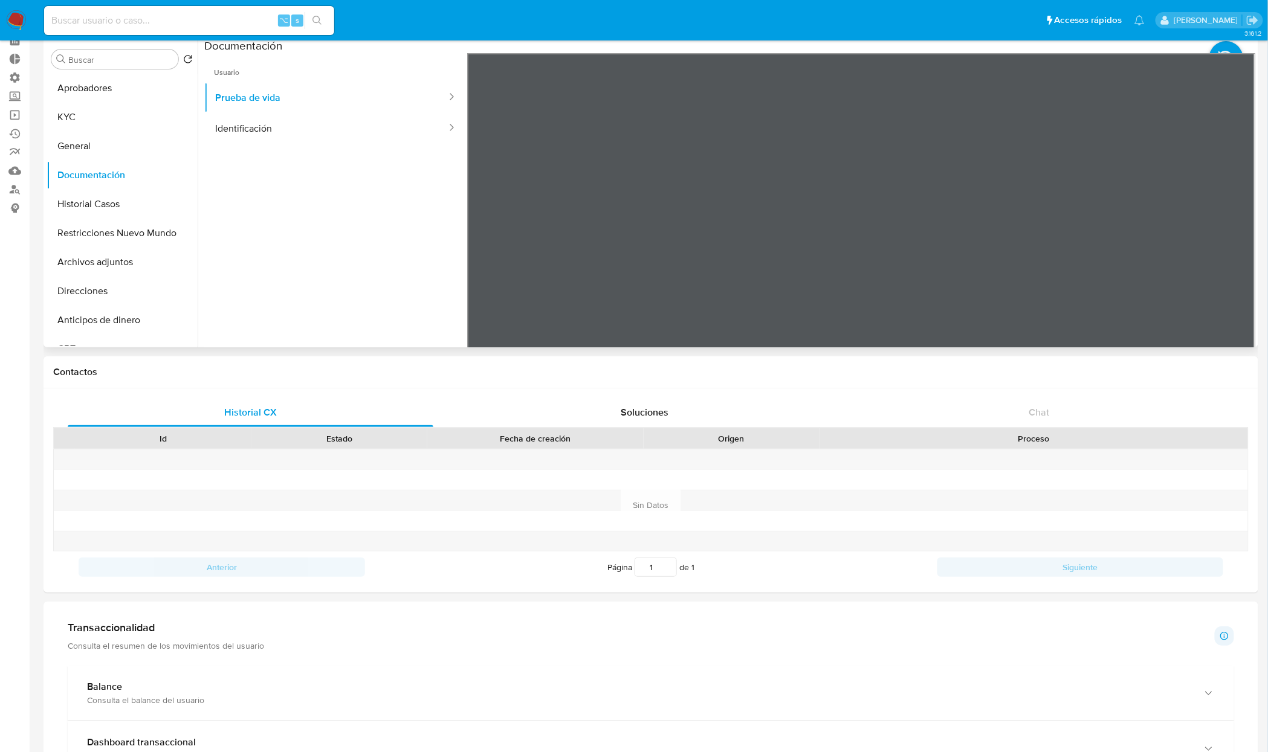
scroll to position [0, 0]
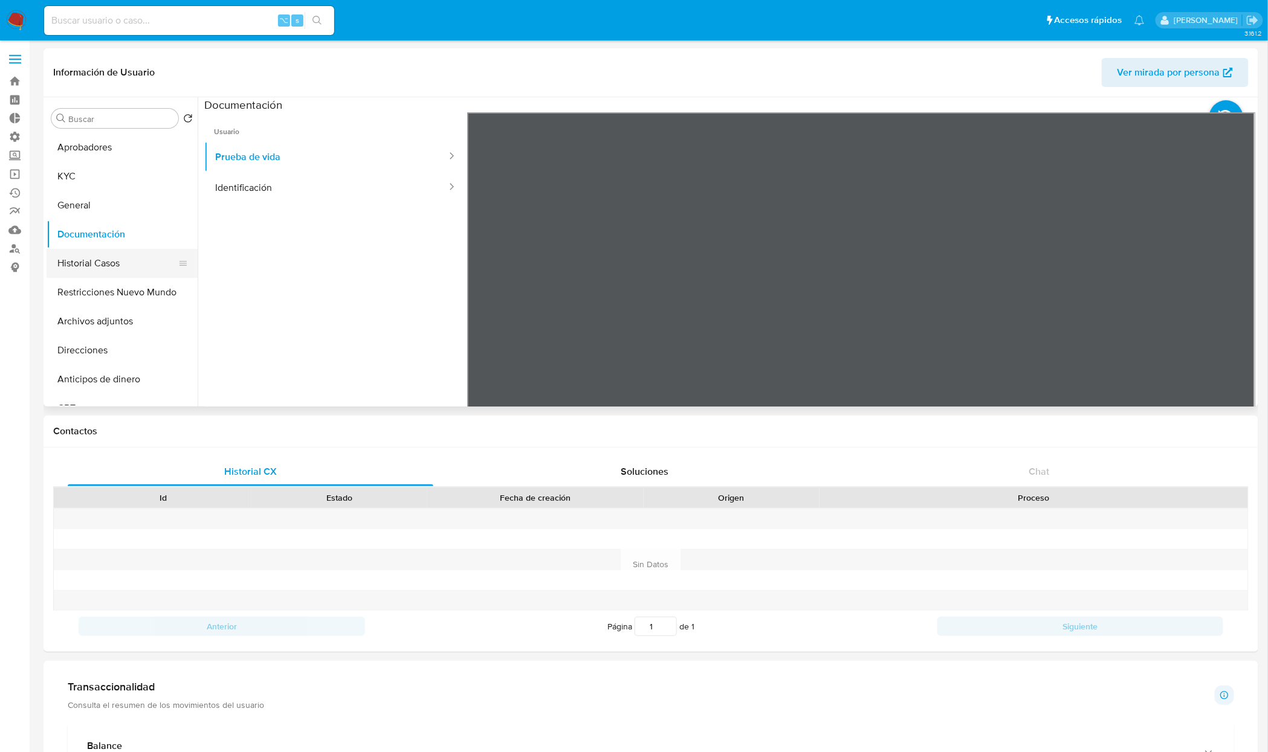
click at [102, 261] on button "Historial Casos" at bounding box center [117, 263] width 141 height 29
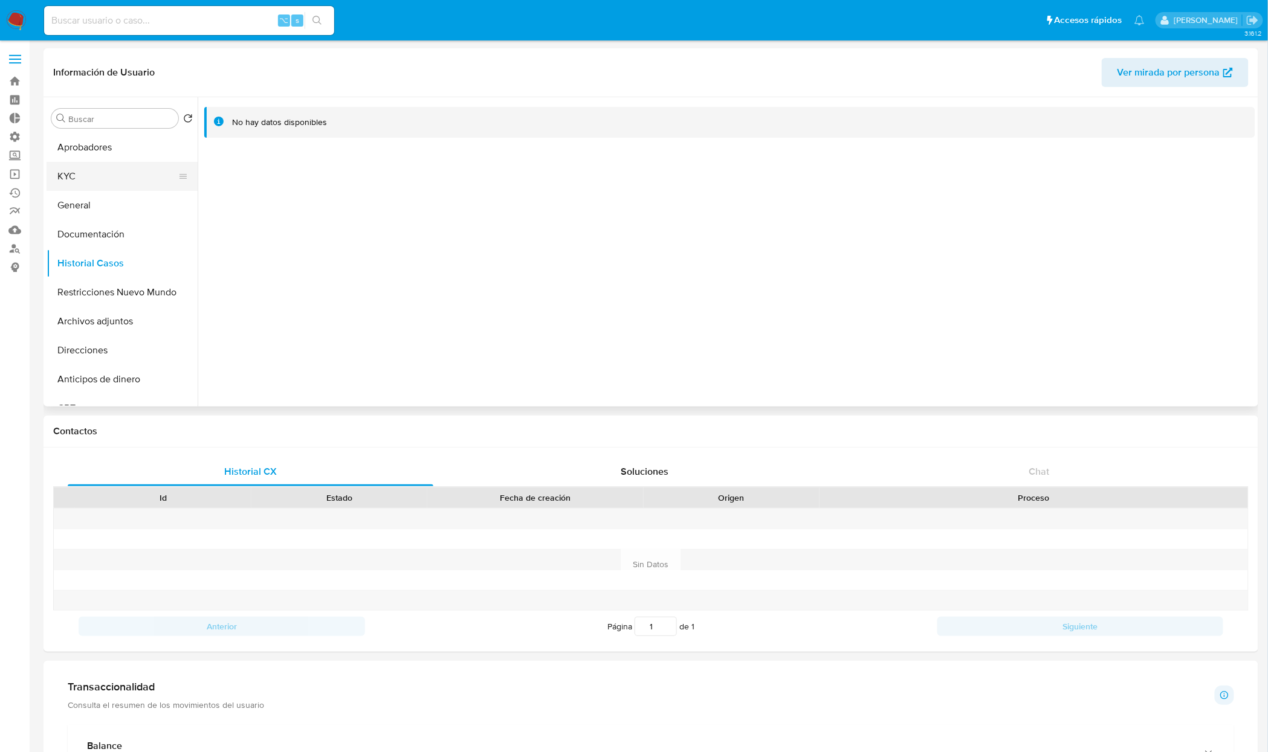
click at [66, 178] on button "KYC" at bounding box center [117, 176] width 141 height 29
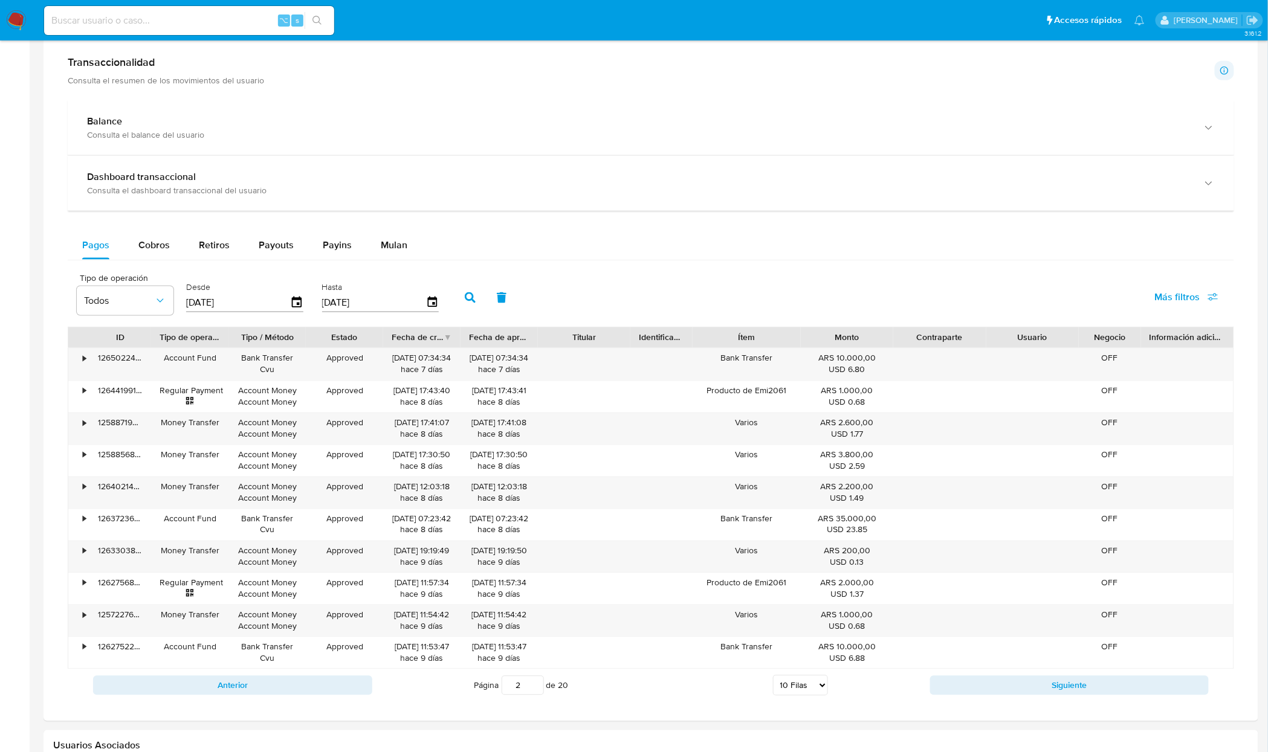
scroll to position [627, 0]
click at [1017, 690] on button "Siguiente" at bounding box center [1069, 683] width 279 height 19
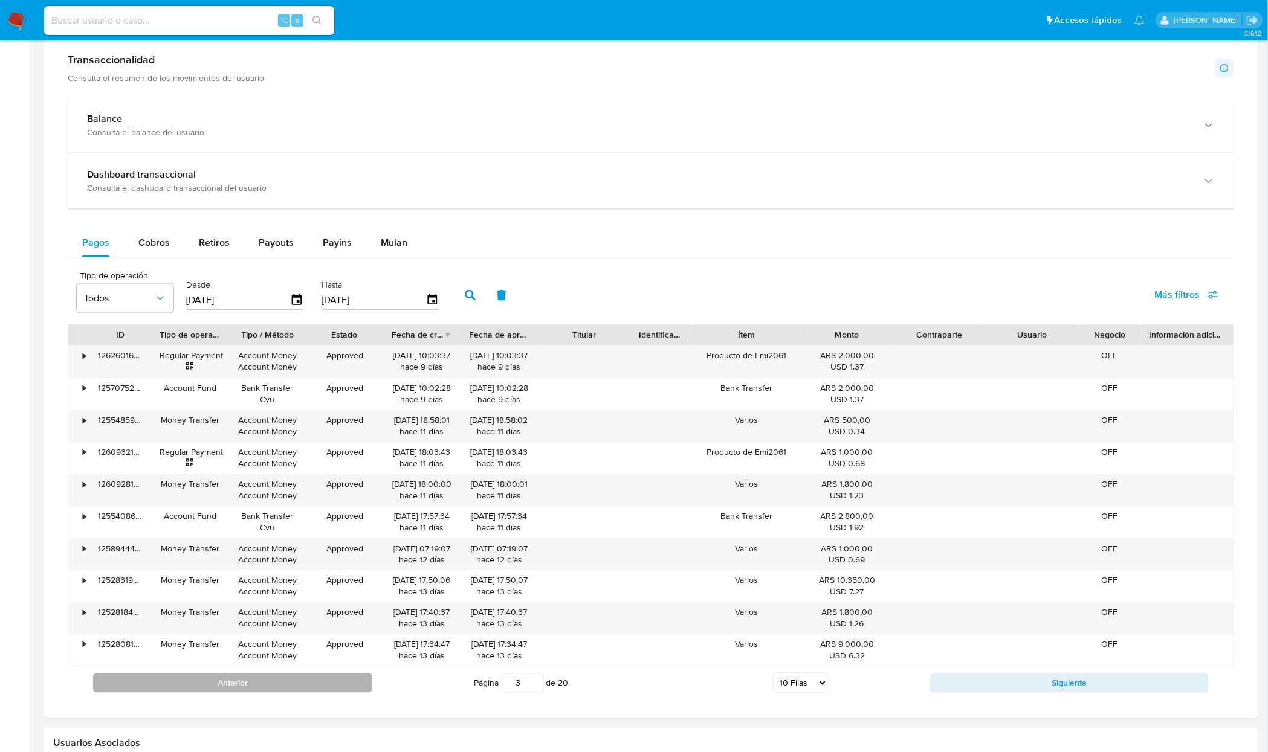
click at [222, 691] on button "Anterior" at bounding box center [232, 683] width 279 height 19
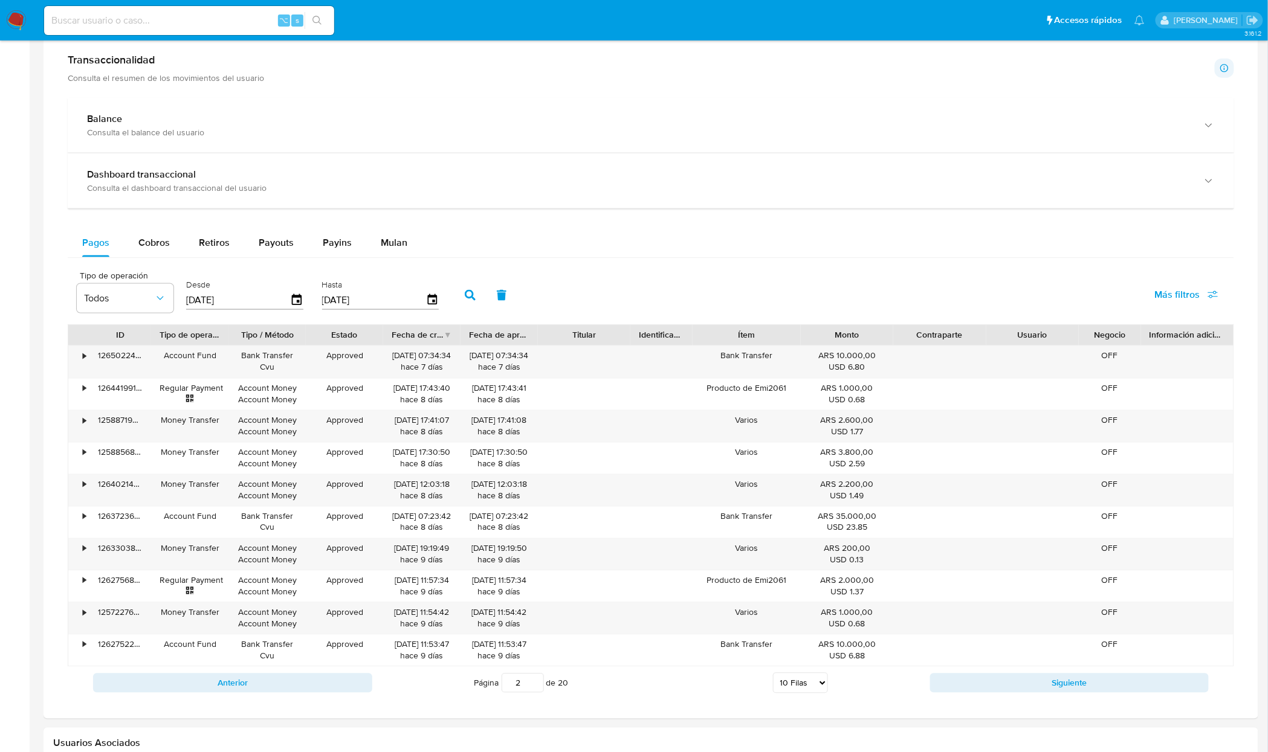
click at [231, 689] on button "Anterior" at bounding box center [232, 683] width 279 height 19
type input "1"
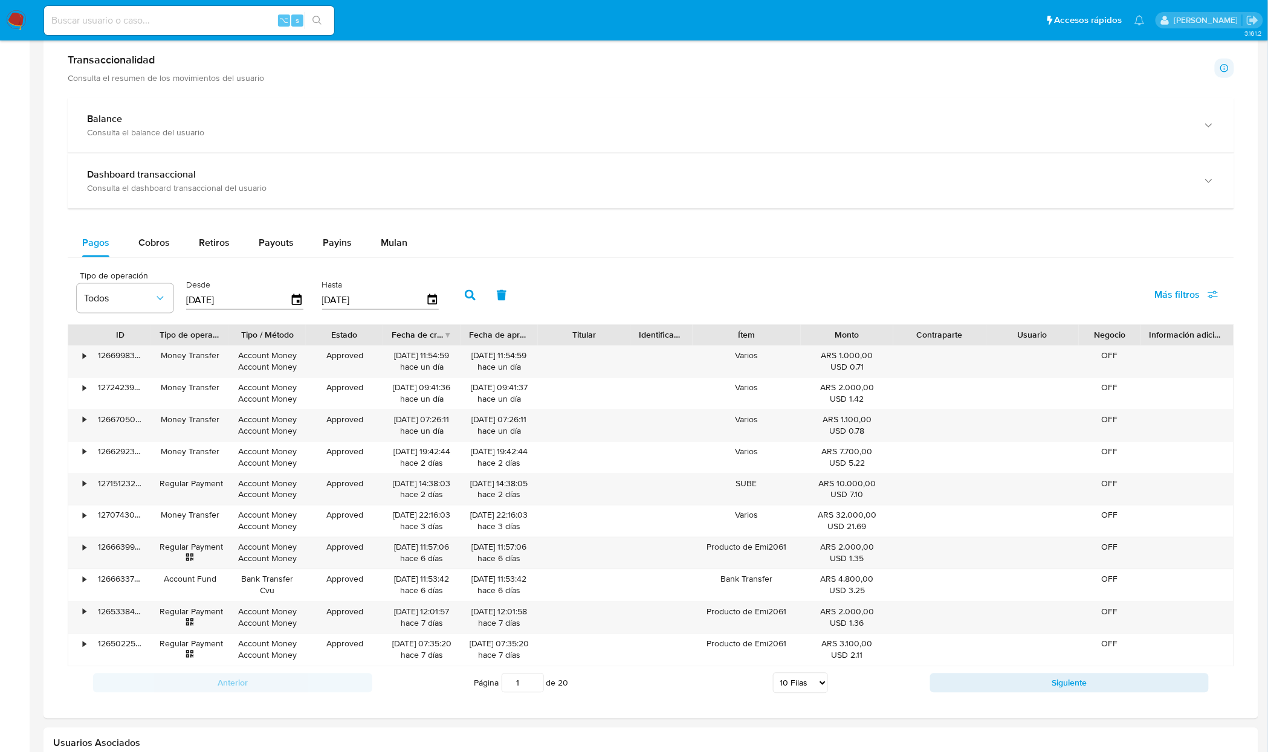
click at [384, 309] on input "[DATE]" at bounding box center [374, 300] width 104 height 19
click at [422, 308] on icon "button" at bounding box center [432, 300] width 21 height 21
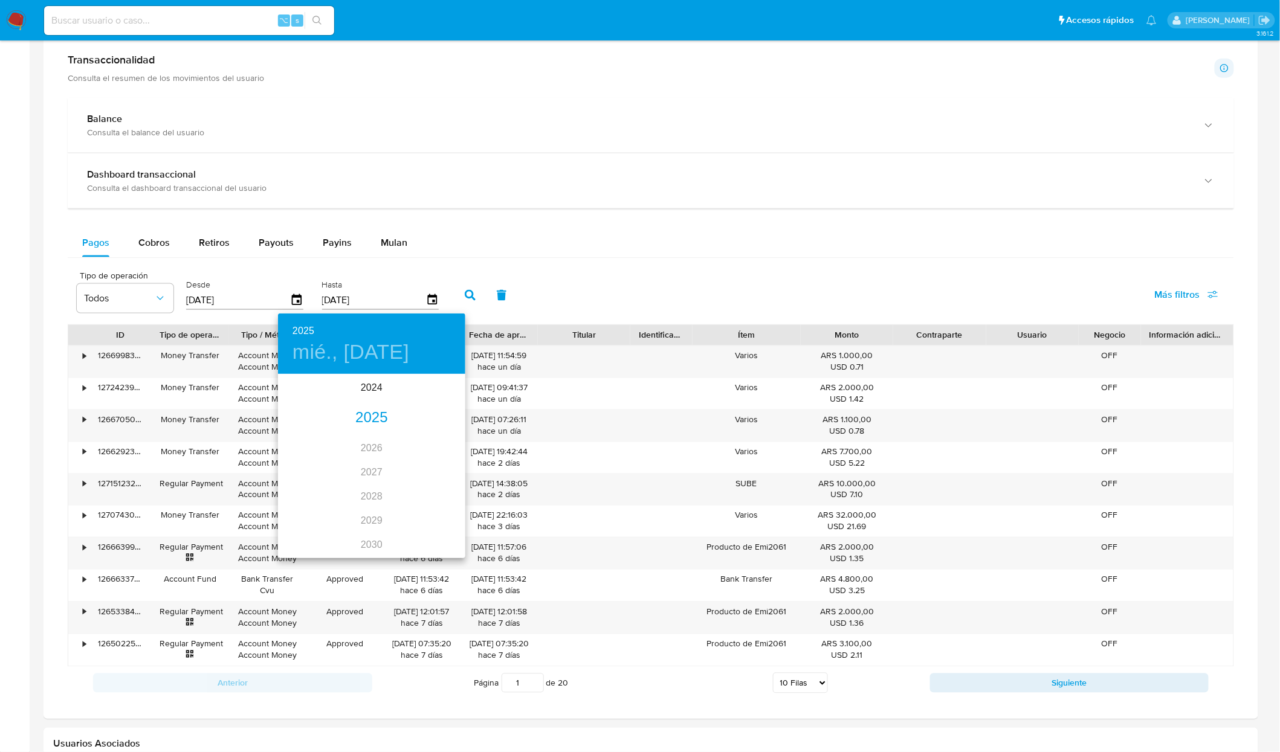
click at [359, 418] on div "2025" at bounding box center [371, 418] width 187 height 24
click at [304, 496] on div "jul." at bounding box center [309, 489] width 62 height 45
click at [449, 481] on span "20" at bounding box center [444, 482] width 22 height 12
type input "20/07/2025"
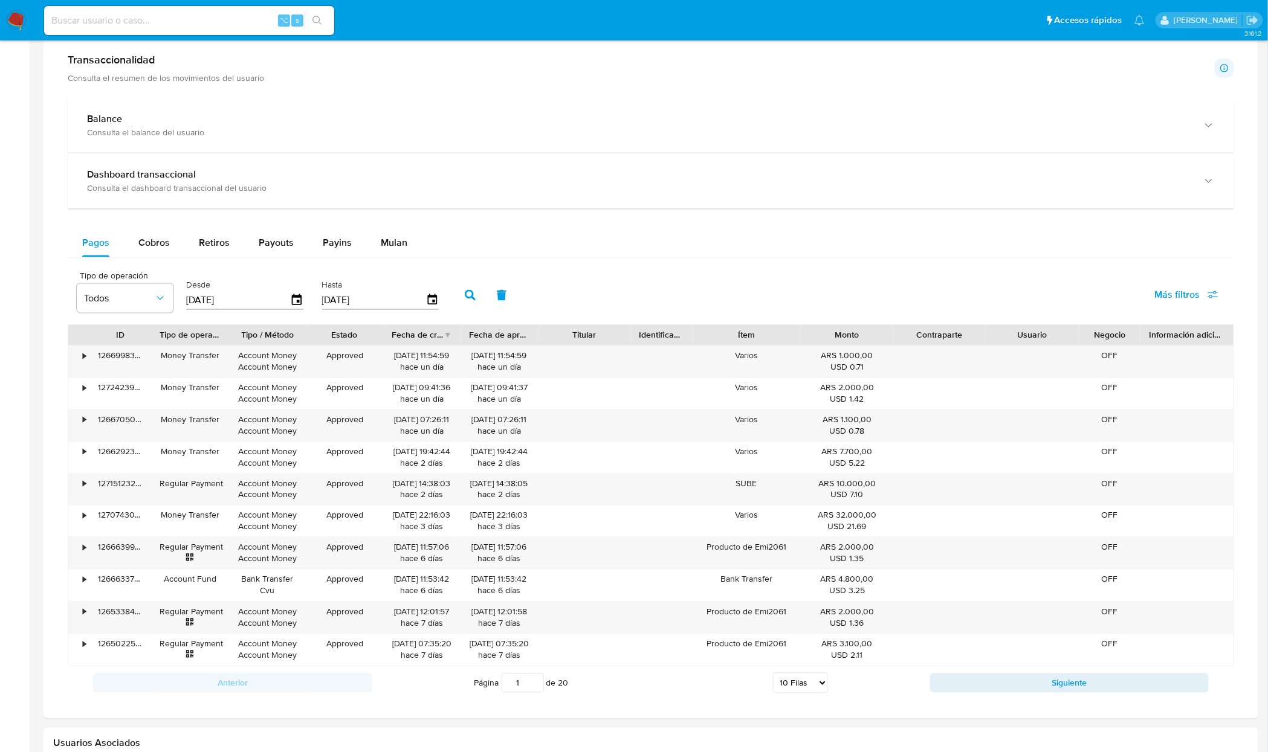
click at [466, 293] on button "button" at bounding box center [469, 295] width 31 height 29
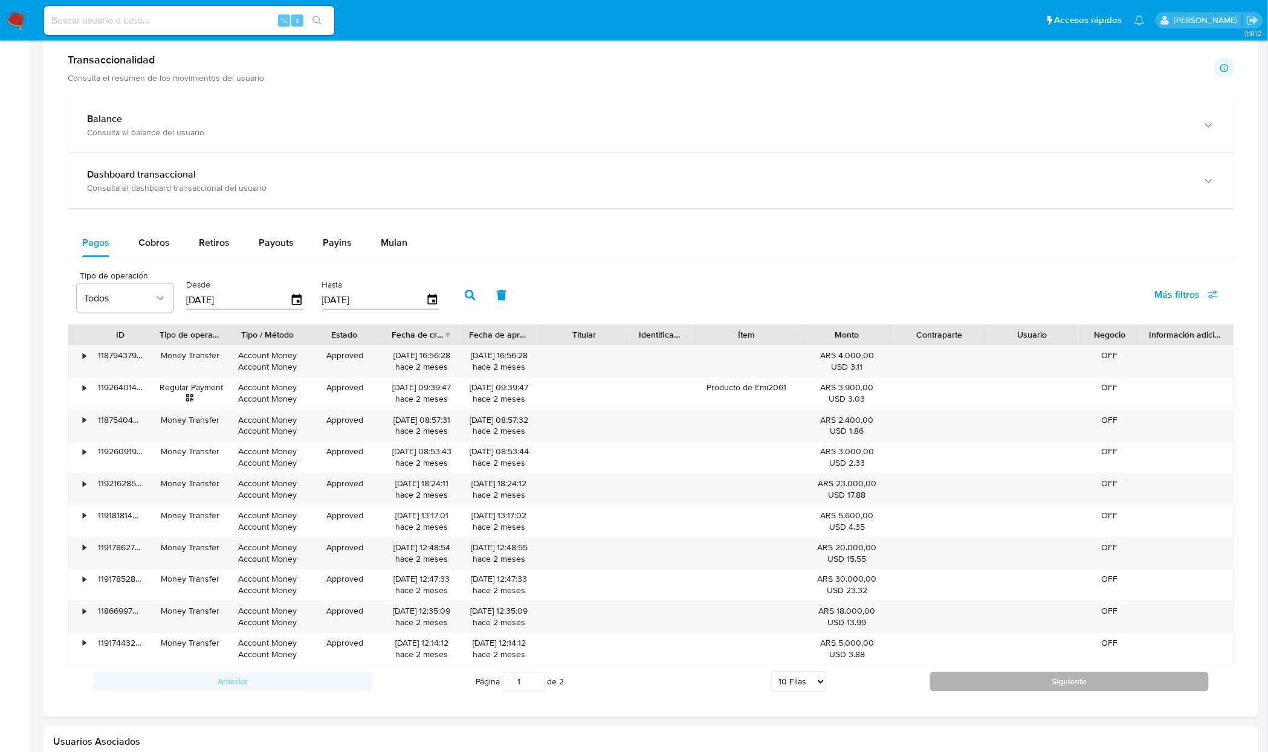
click at [1034, 691] on button "Siguiente" at bounding box center [1069, 682] width 279 height 19
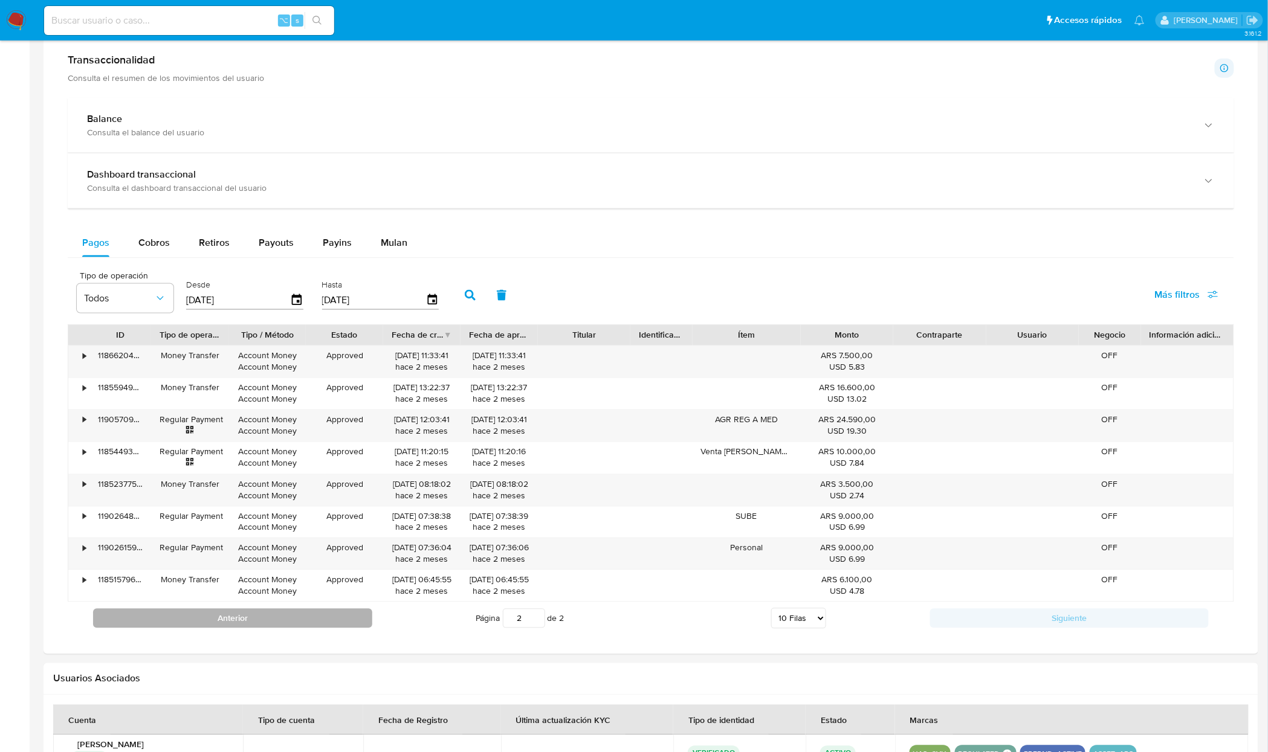
click at [204, 619] on button "Anterior" at bounding box center [232, 618] width 279 height 19
type input "1"
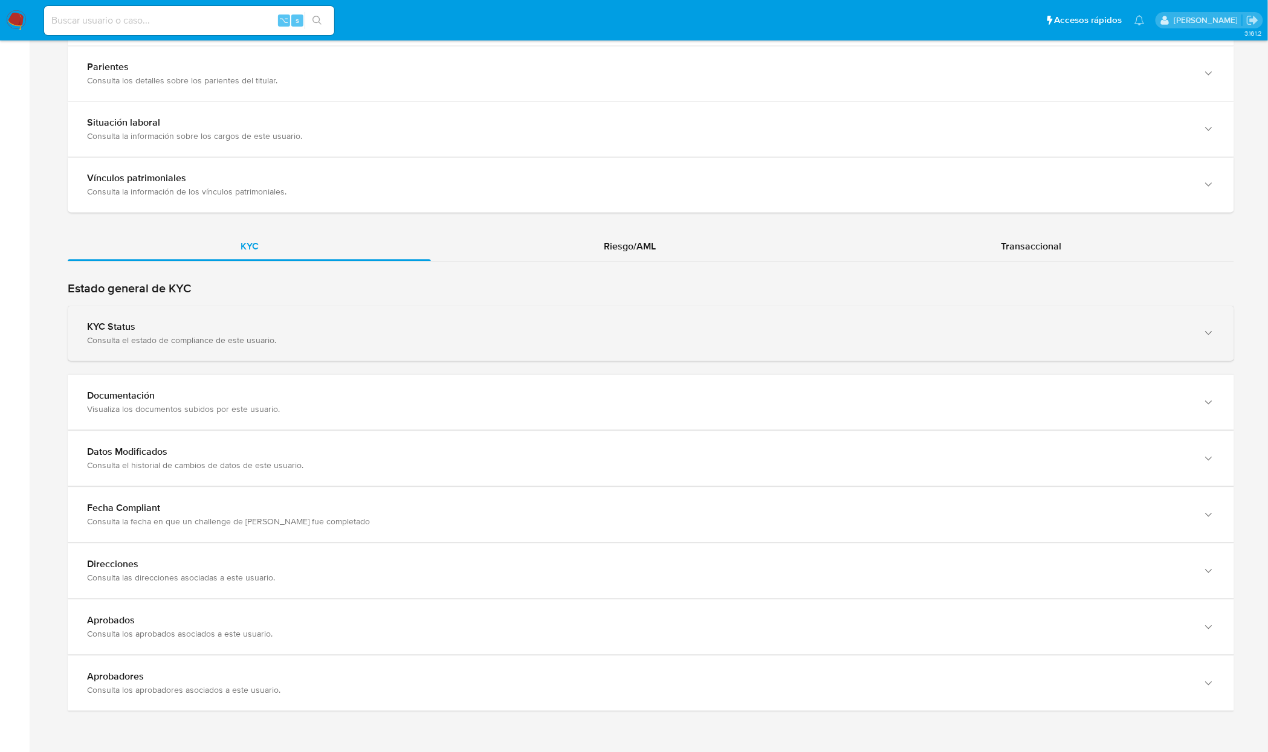
scroll to position [938, 0]
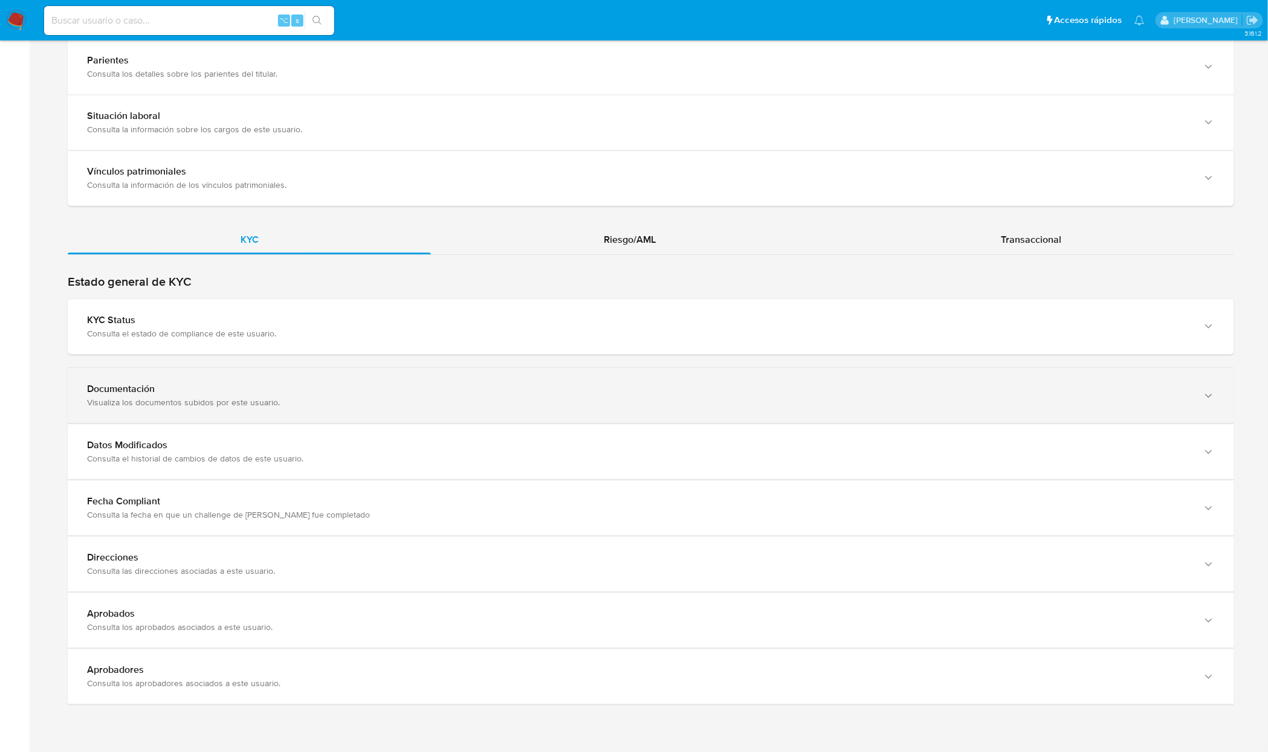
click at [285, 396] on div "Documentación" at bounding box center [639, 390] width 1104 height 12
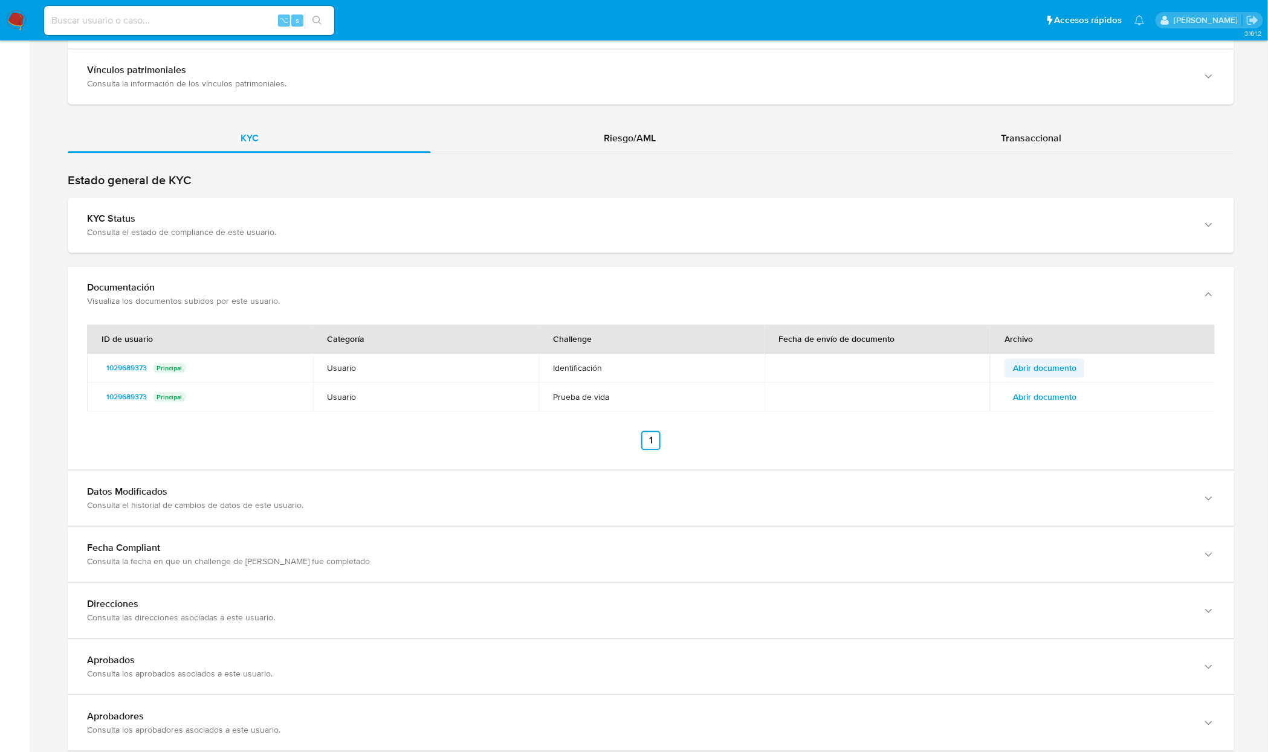
scroll to position [1042, 0]
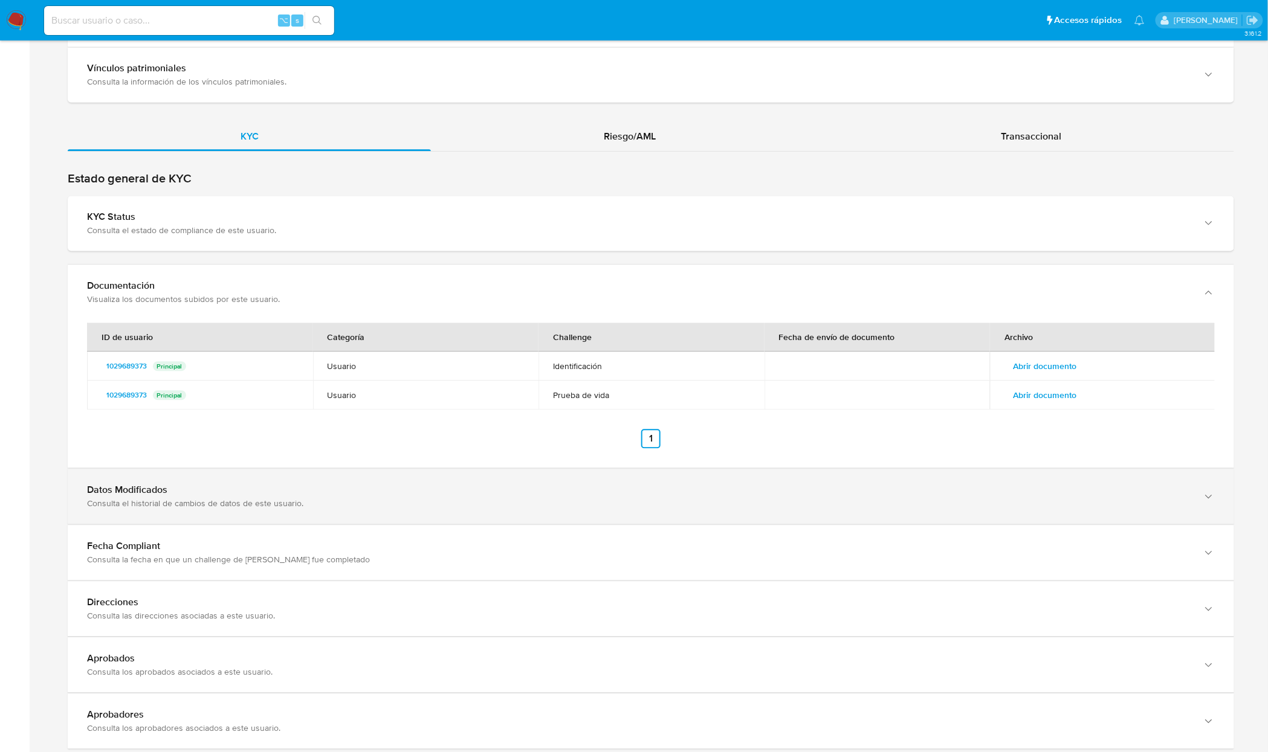
click at [345, 491] on div "Datos Modificados" at bounding box center [639, 490] width 1104 height 12
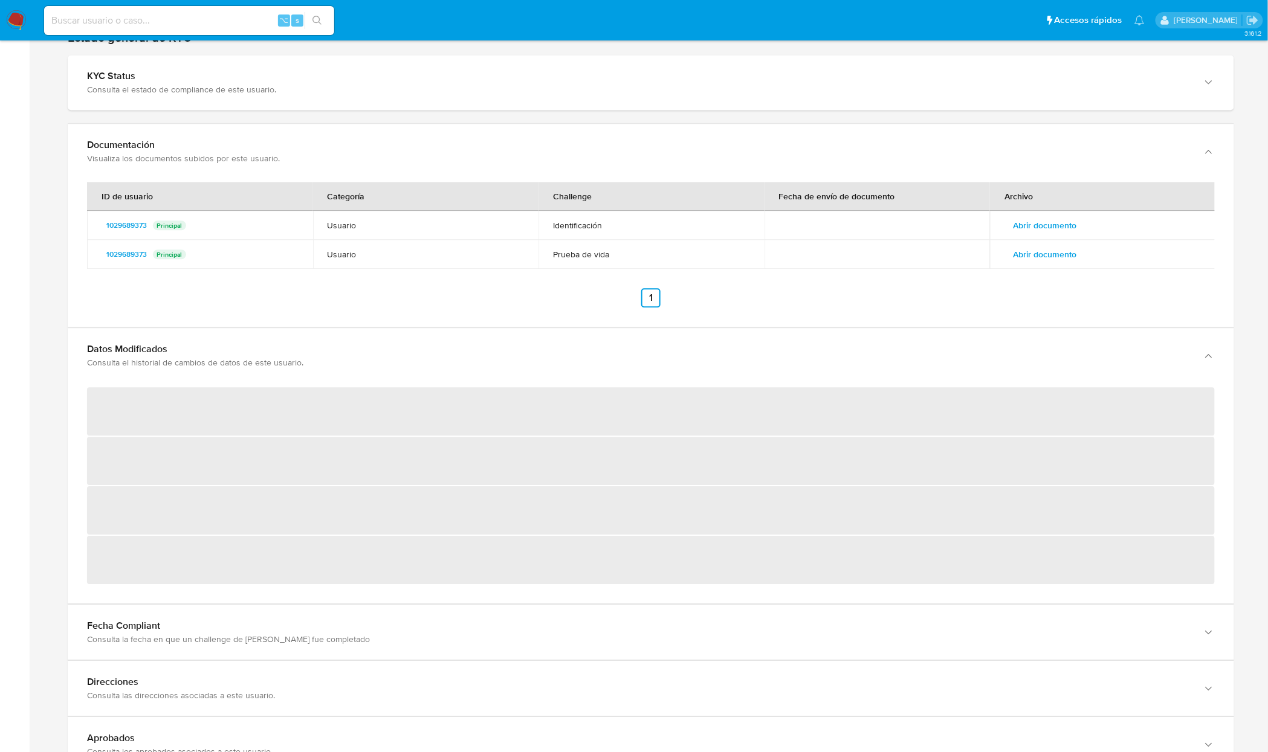
scroll to position [1177, 0]
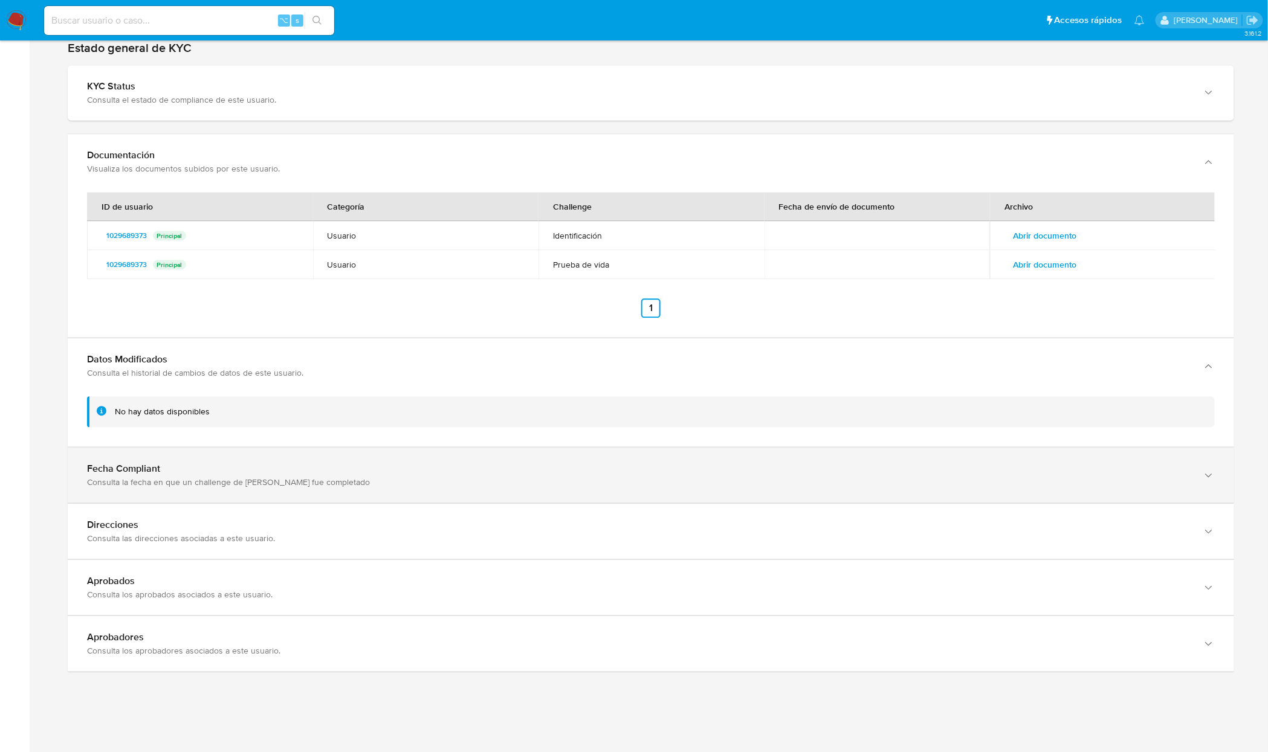
click at [823, 492] on div "Fecha Compliant Consulta la fecha en que un challenge de kyc fue completado" at bounding box center [651, 475] width 1166 height 55
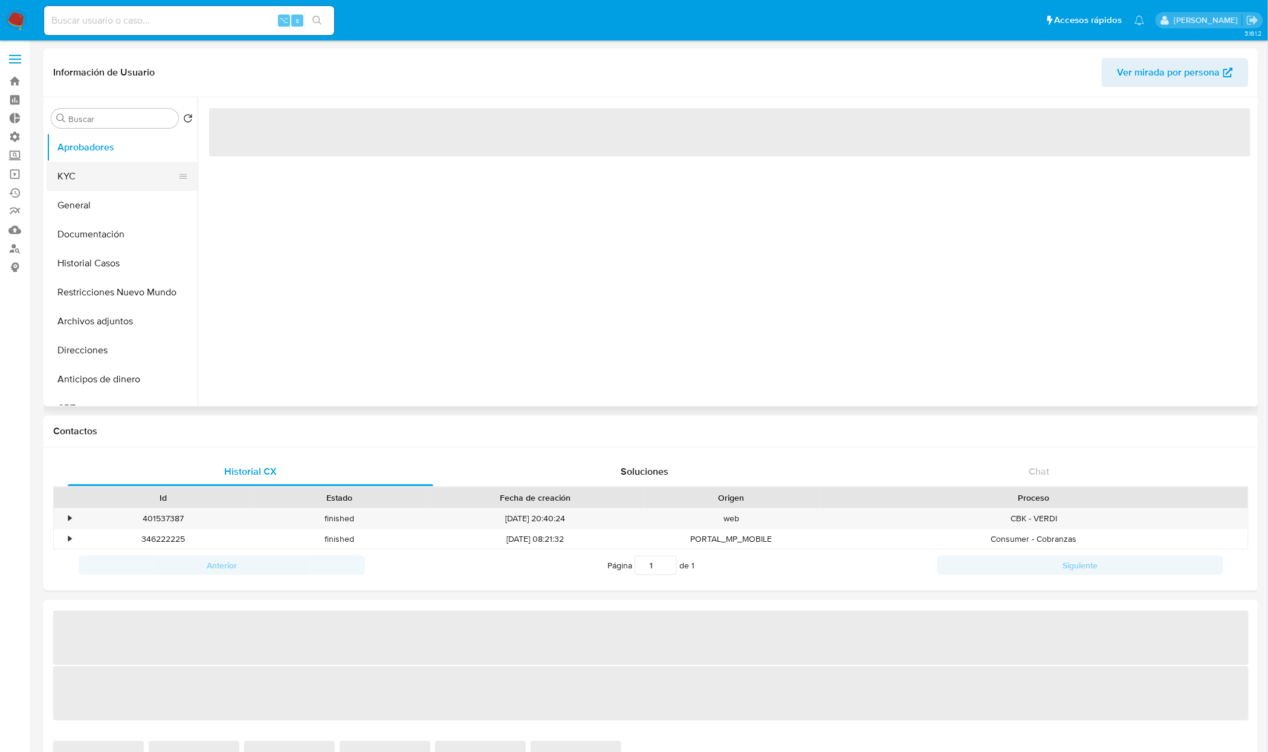
click at [99, 183] on button "KYC" at bounding box center [117, 176] width 141 height 29
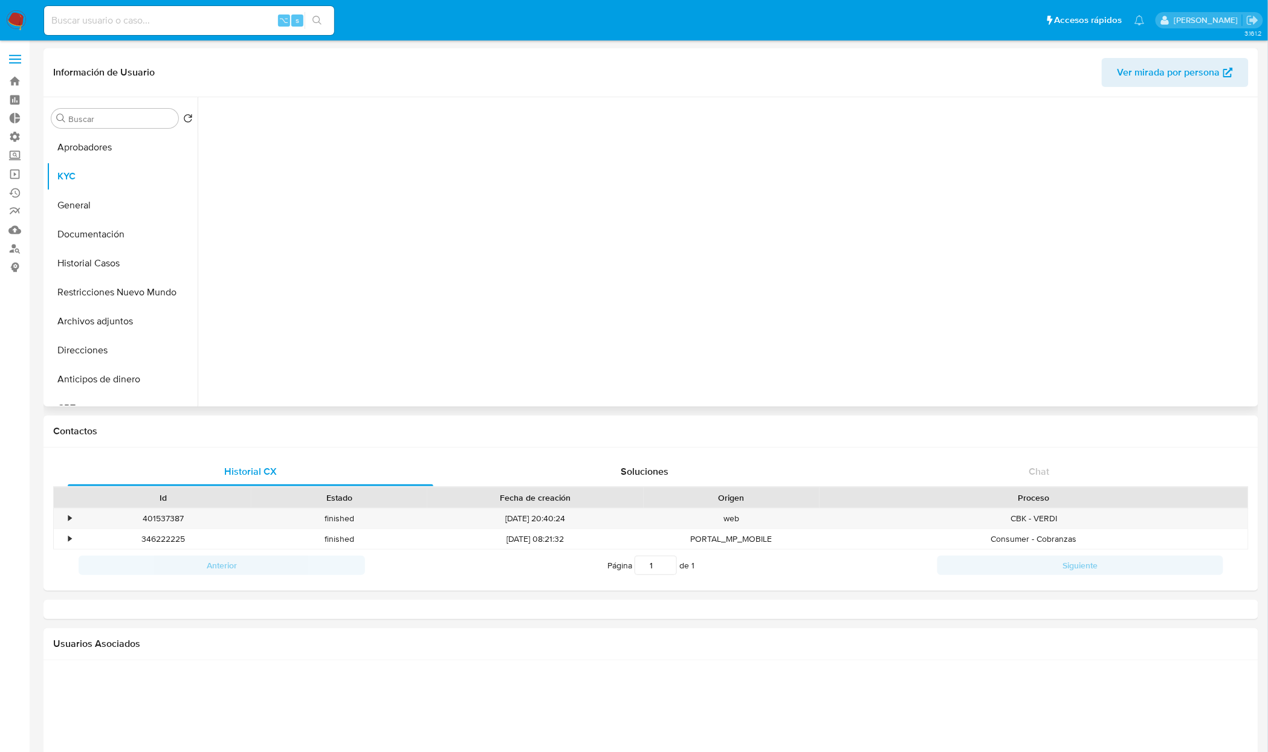
select select "10"
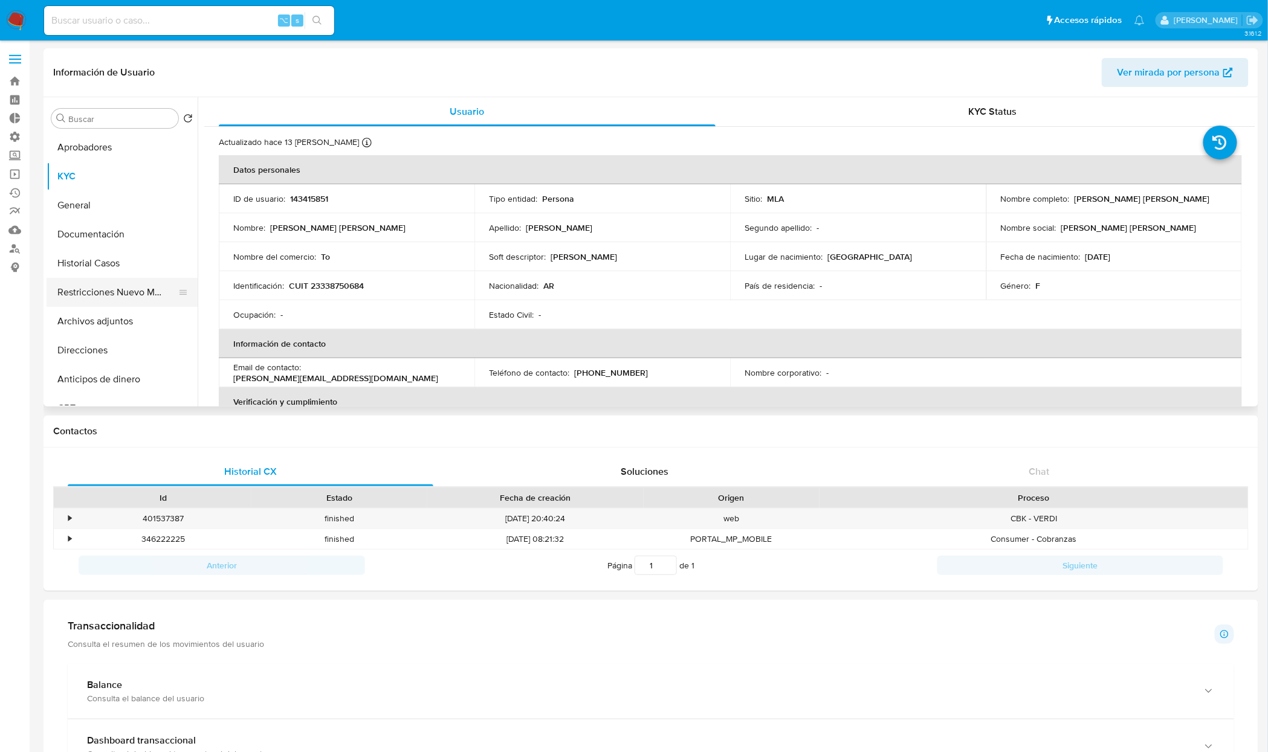
click at [117, 293] on button "Restricciones Nuevo Mundo" at bounding box center [117, 292] width 141 height 29
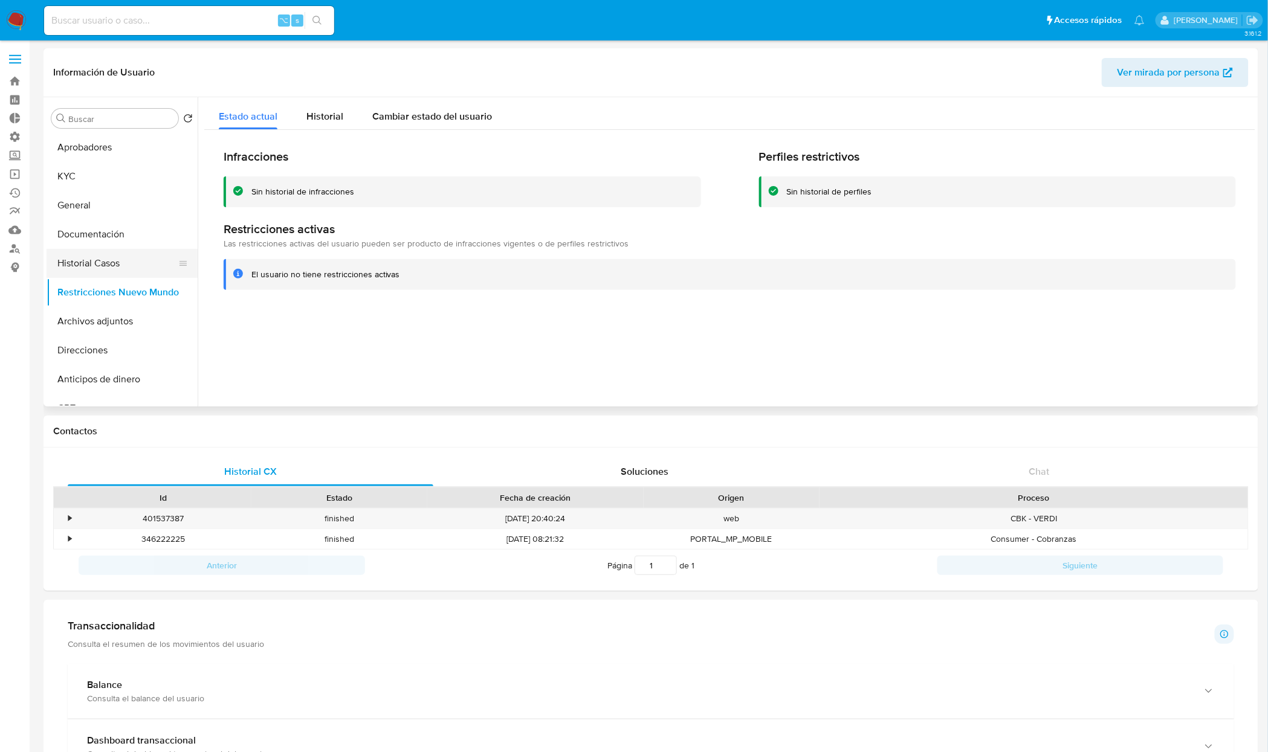
click at [102, 260] on button "Historial Casos" at bounding box center [117, 263] width 141 height 29
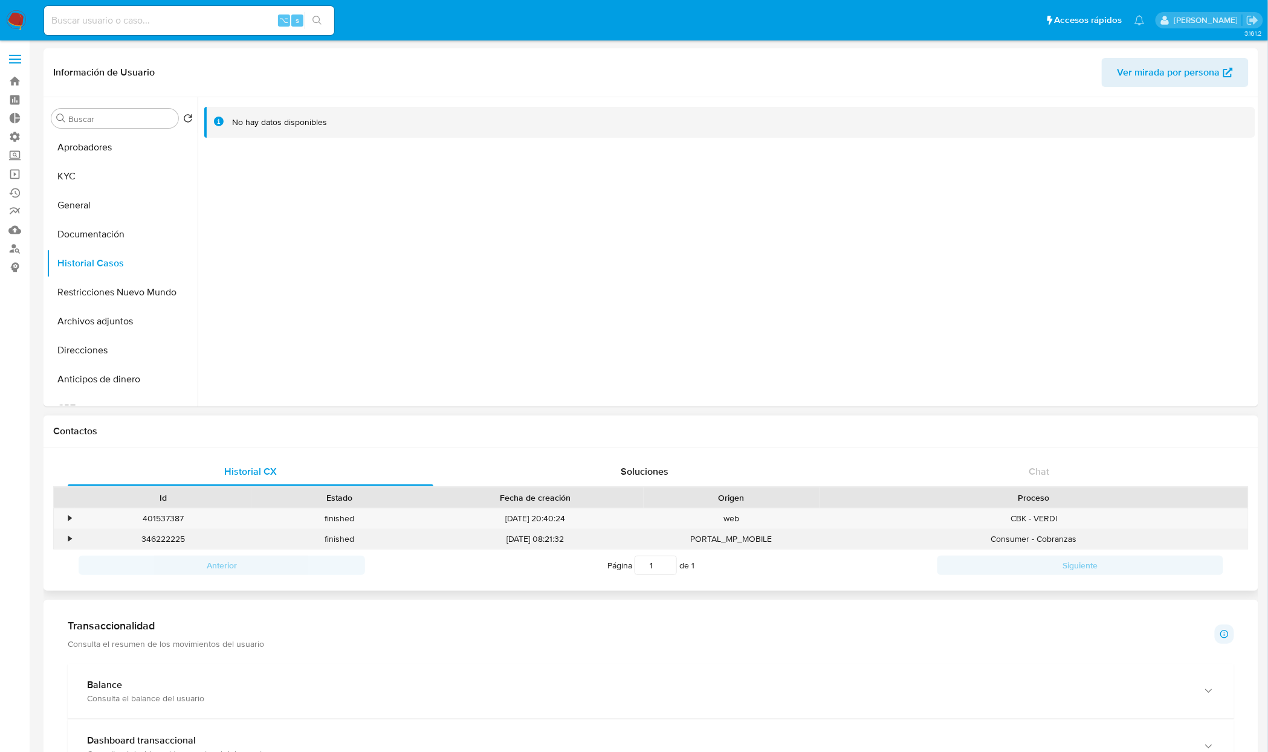
click at [71, 543] on div "•" at bounding box center [69, 539] width 3 height 11
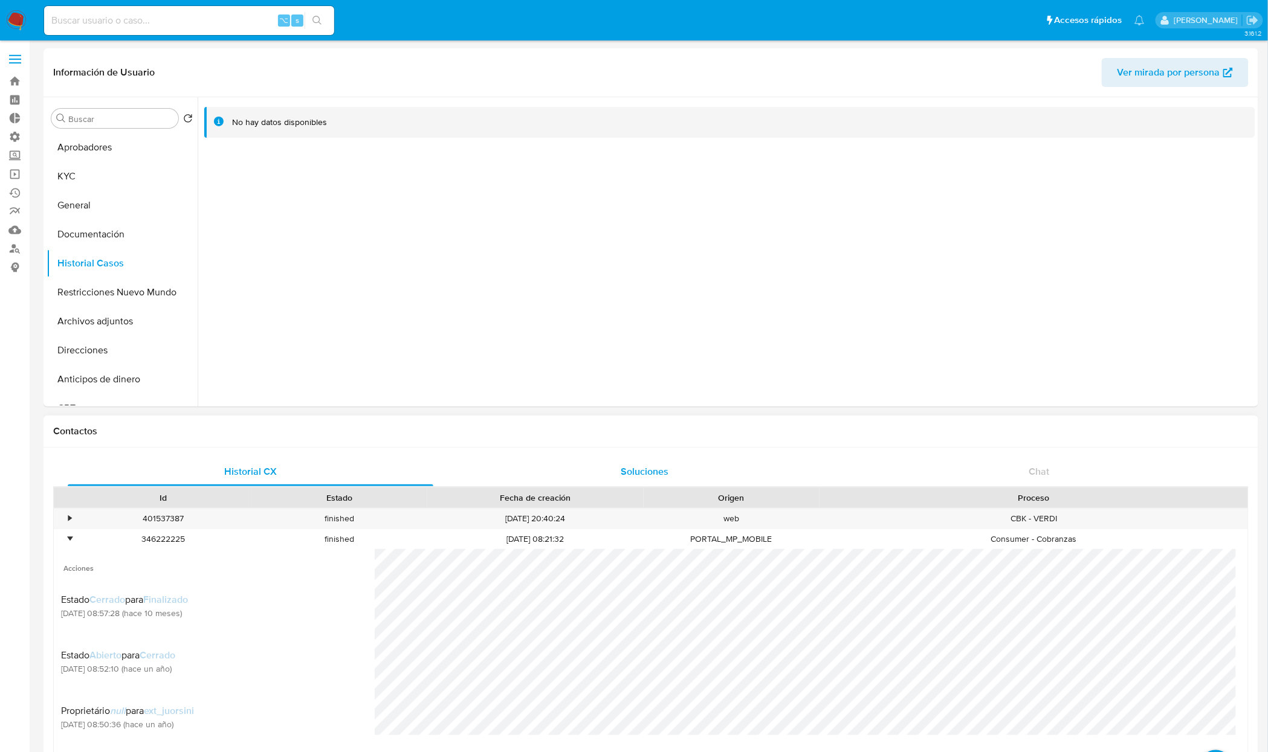
scroll to position [204, 0]
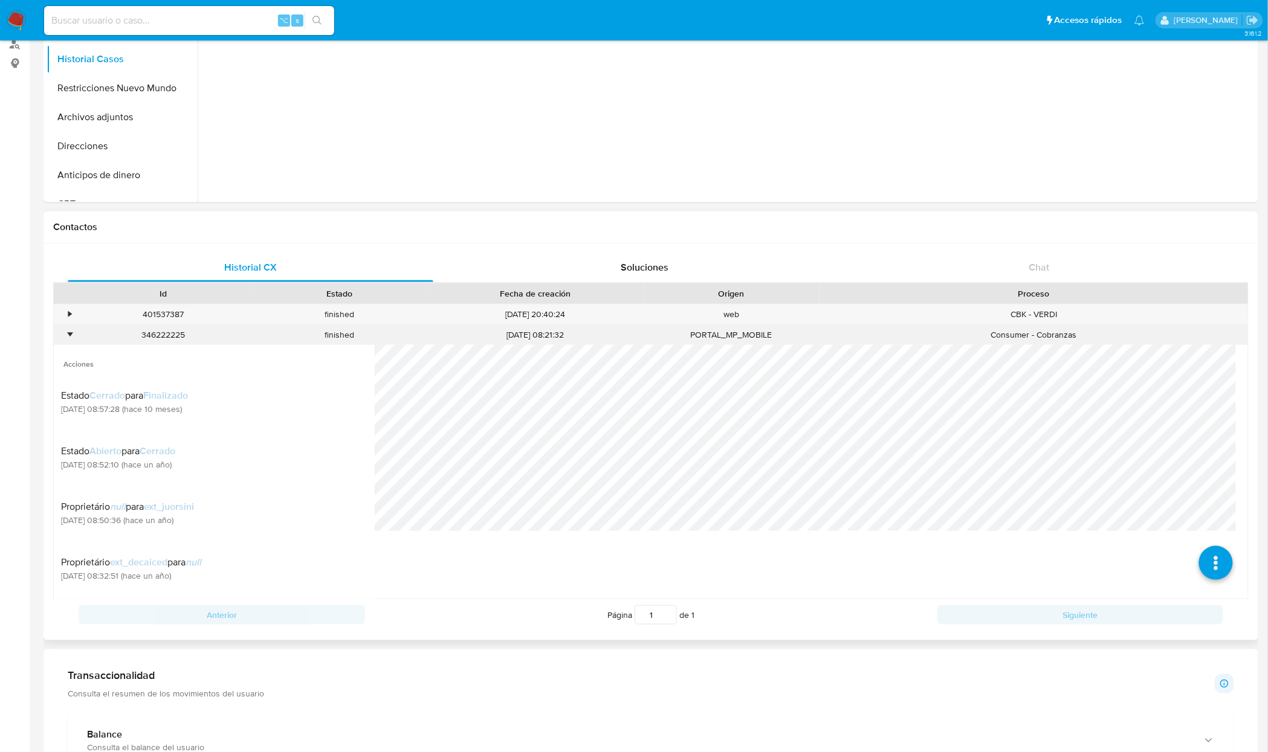
click at [78, 332] on div "346222225" at bounding box center [163, 335] width 176 height 20
click at [68, 336] on div "•" at bounding box center [69, 334] width 3 height 11
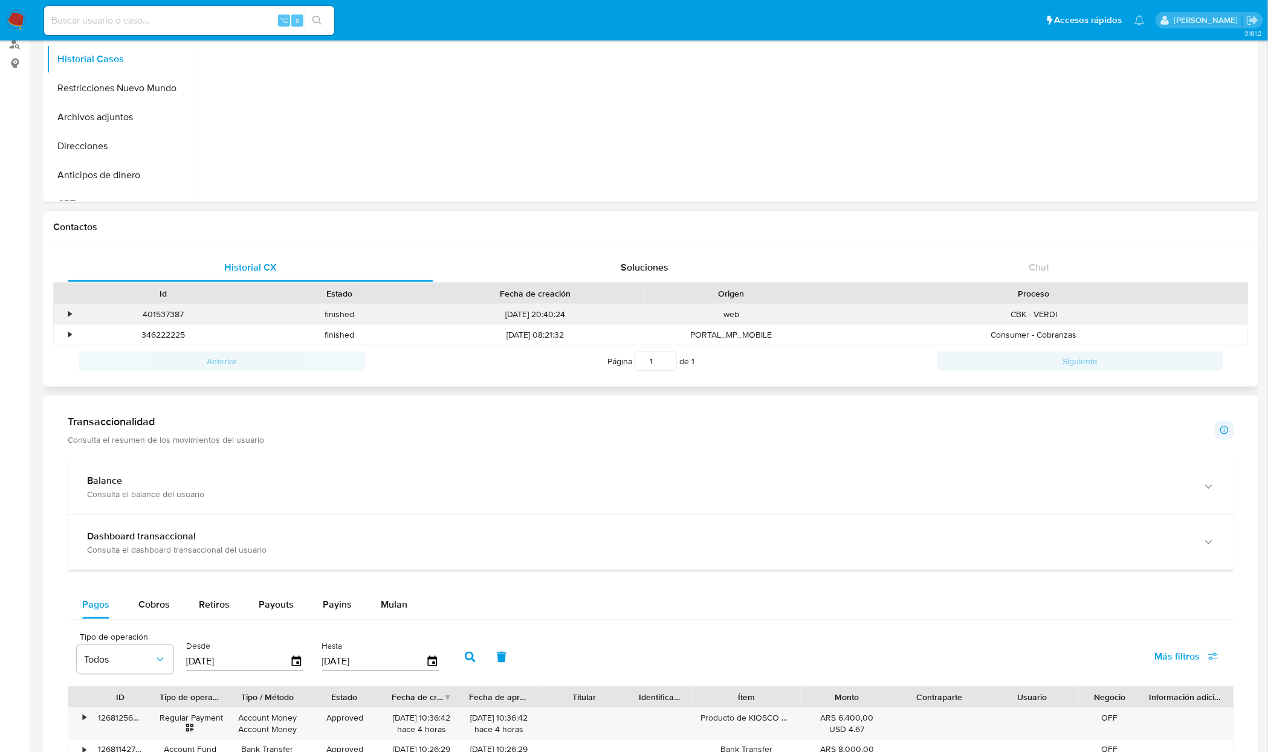
click at [69, 313] on div "•" at bounding box center [69, 314] width 3 height 11
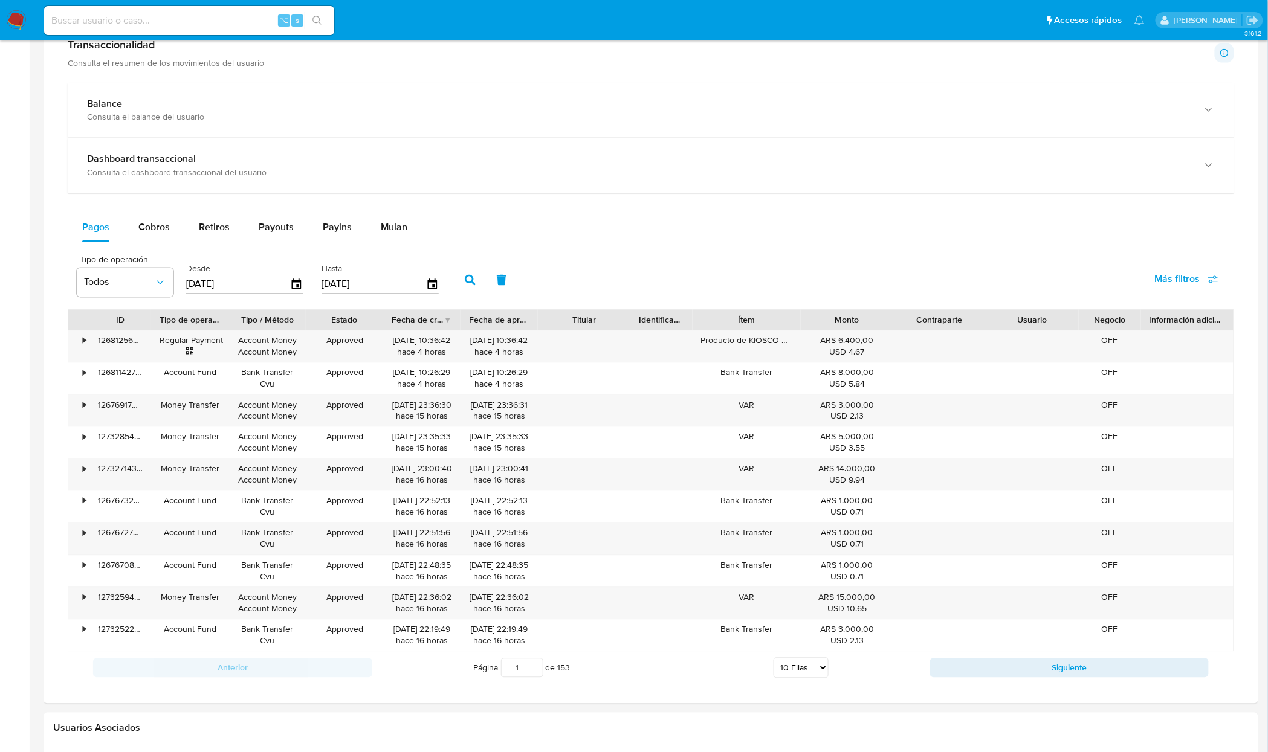
scroll to position [837, 0]
click at [82, 348] on div "•" at bounding box center [78, 344] width 21 height 31
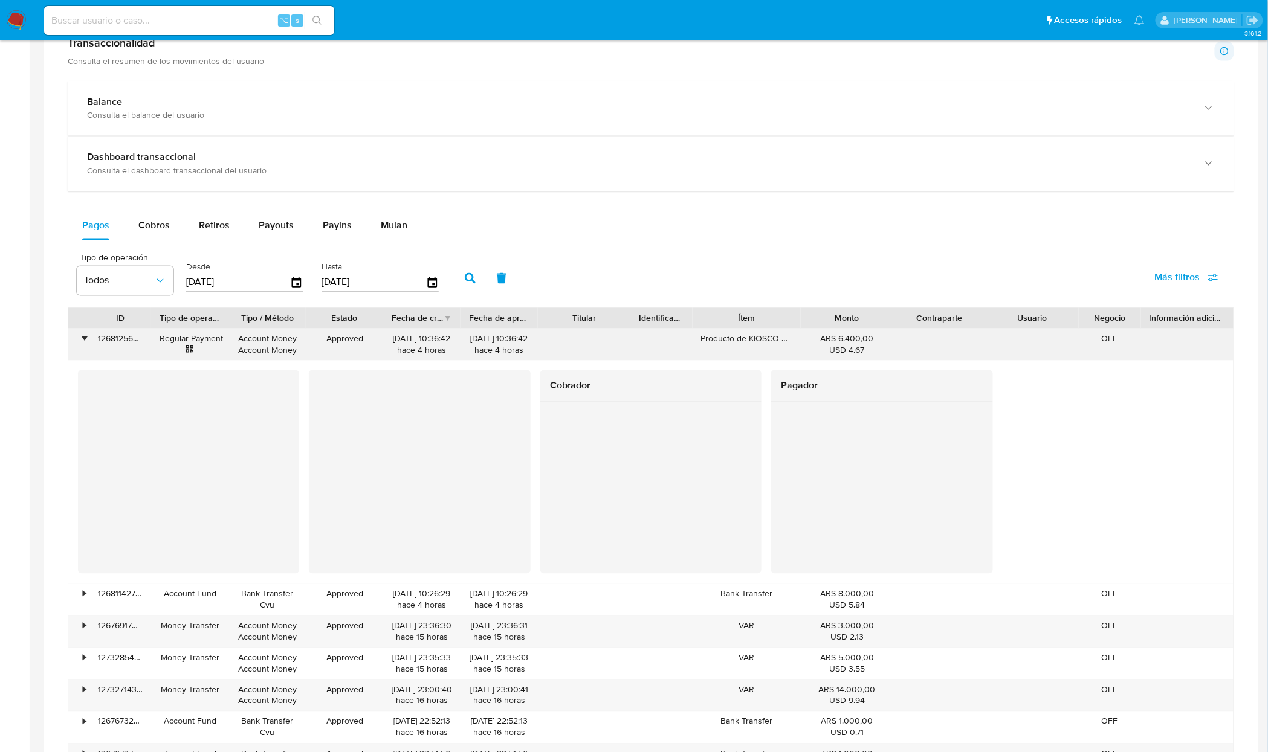
click at [82, 348] on div "•" at bounding box center [78, 344] width 21 height 31
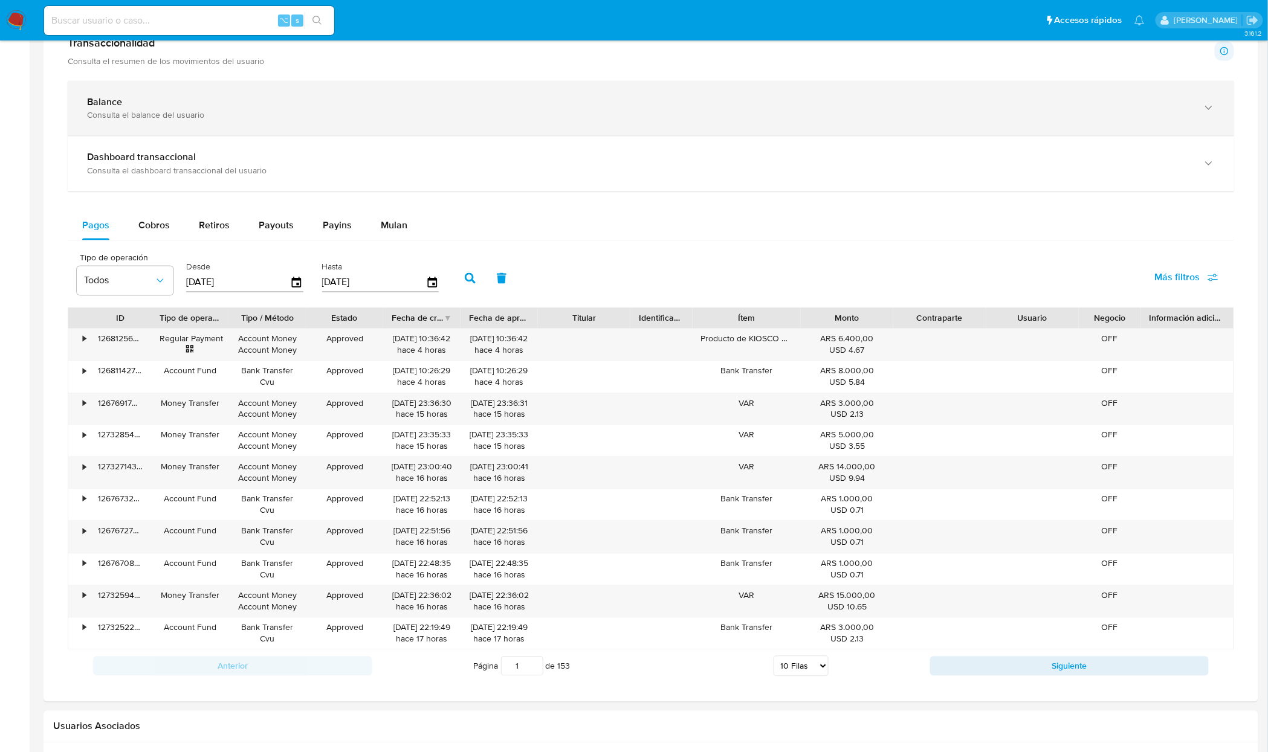
scroll to position [0, 0]
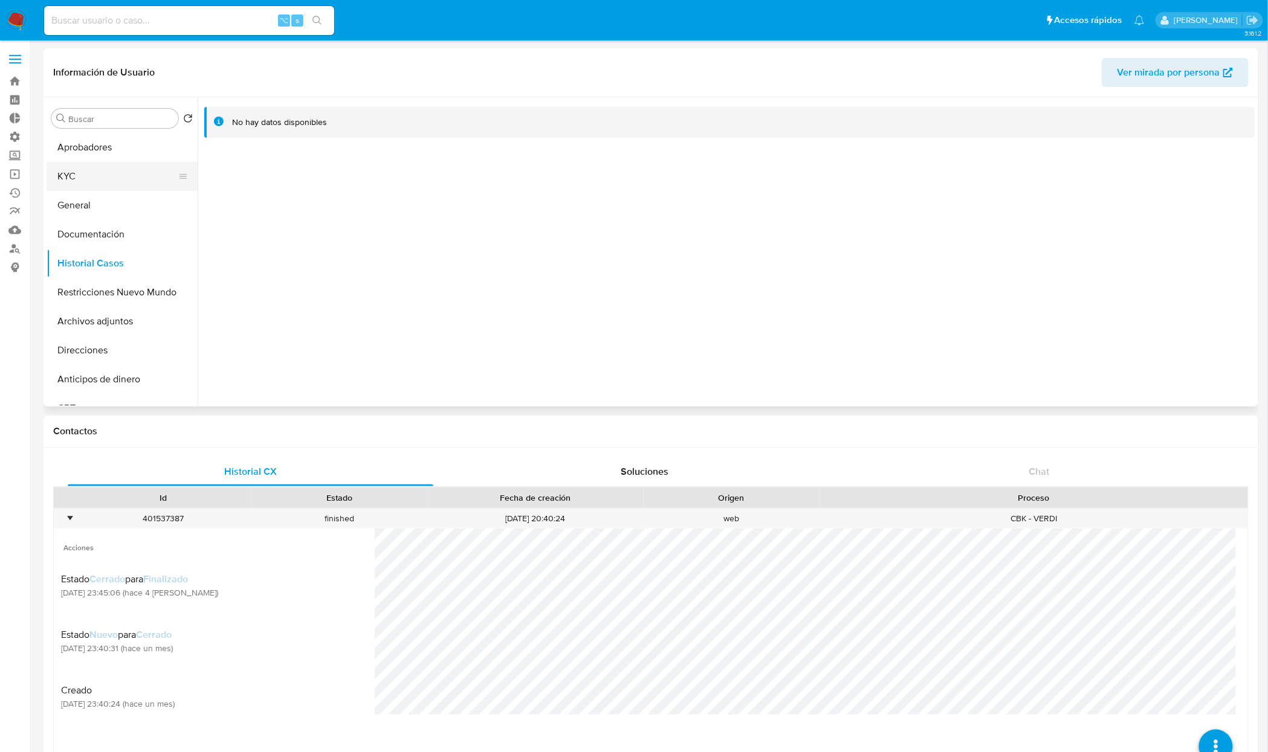
click at [77, 176] on button "KYC" at bounding box center [117, 176] width 141 height 29
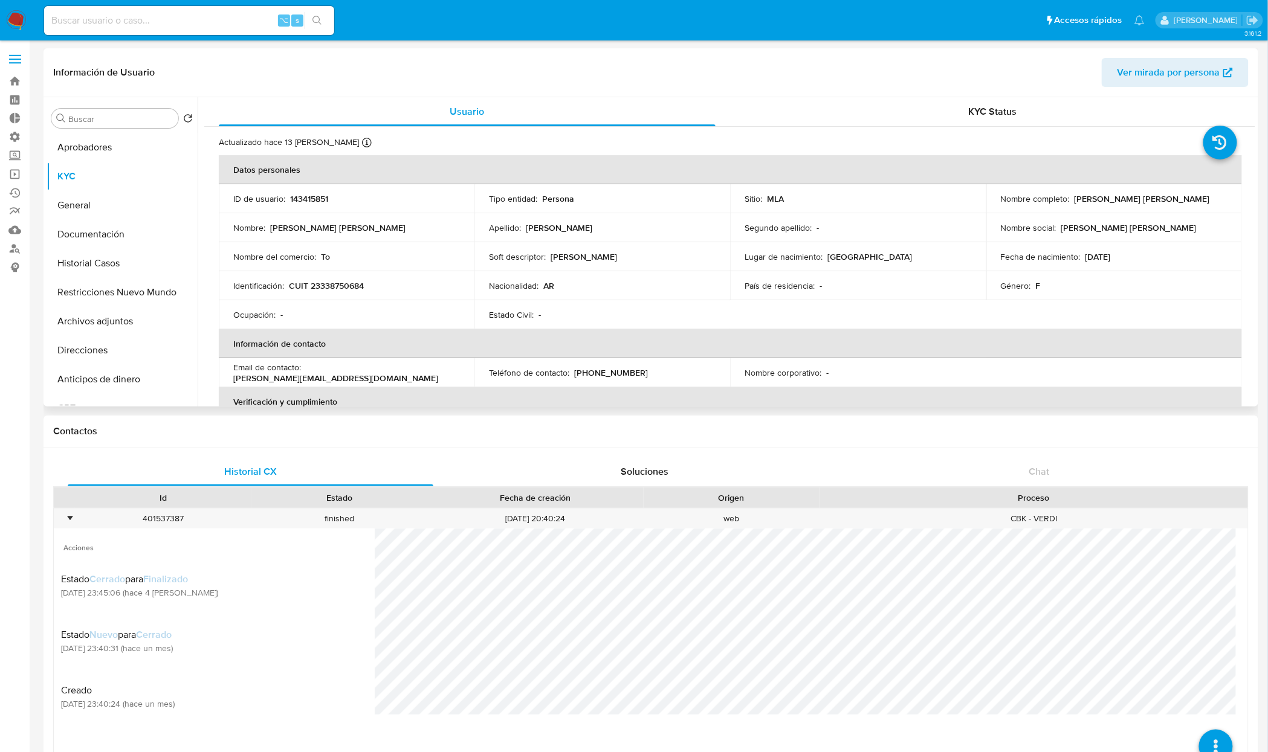
click at [335, 285] on p "CUIT 23338750684" at bounding box center [326, 285] width 75 height 11
click at [334, 285] on p "CUIT 23338750684" at bounding box center [326, 285] width 75 height 11
click at [134, 297] on button "Restricciones Nuevo Mundo" at bounding box center [117, 292] width 141 height 29
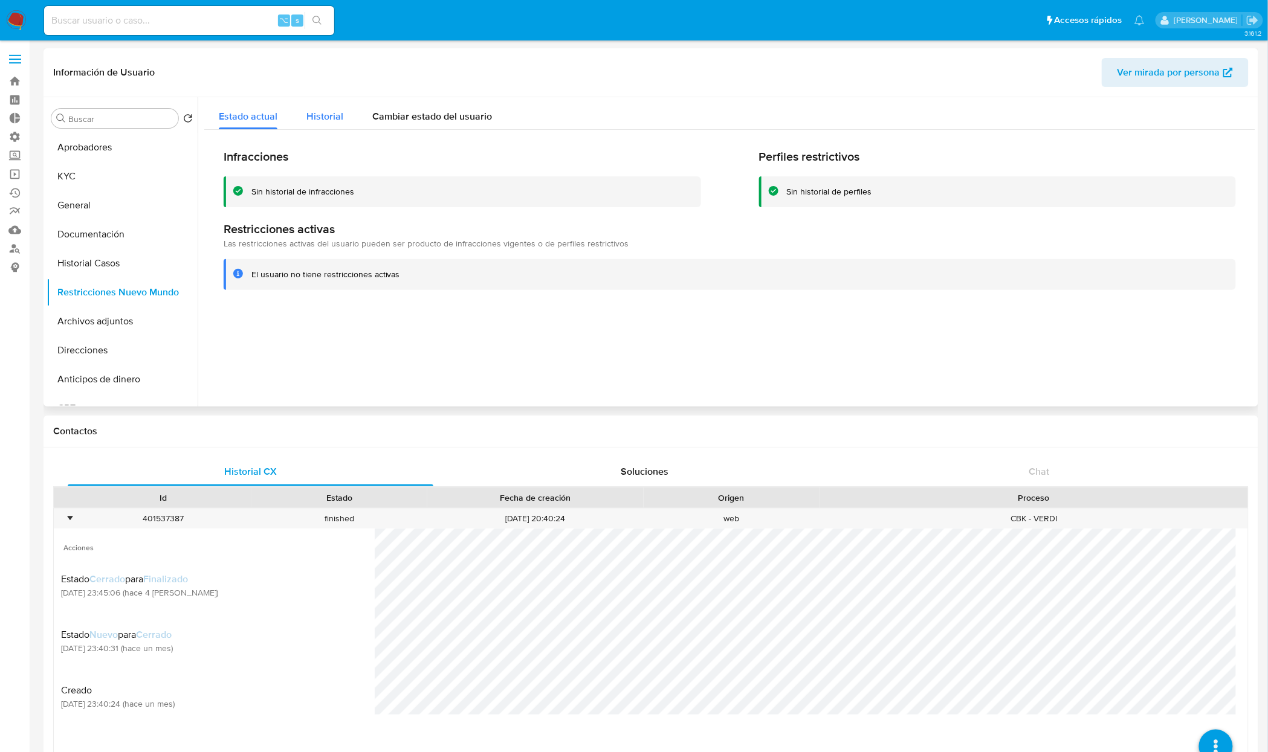
click at [329, 116] on span "Historial" at bounding box center [324, 116] width 37 height 14
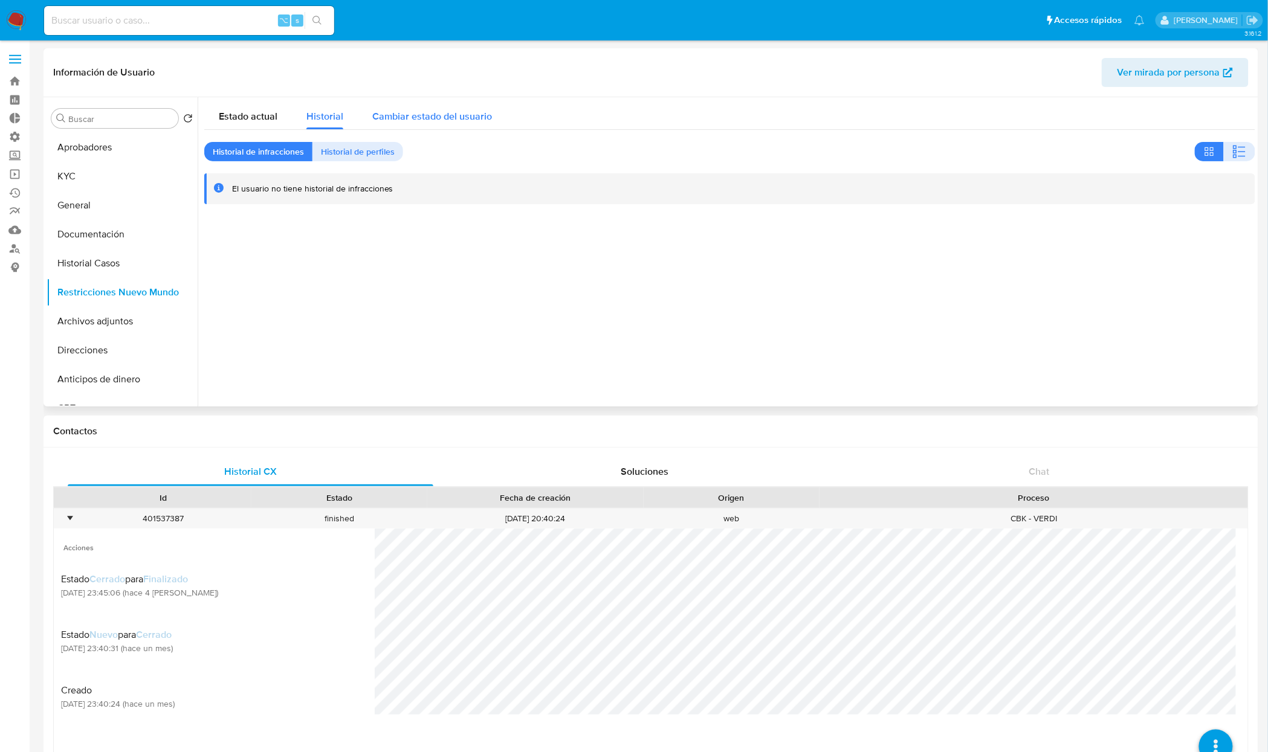
click at [449, 123] on span "Cambiar estado del usuario" at bounding box center [432, 116] width 120 height 14
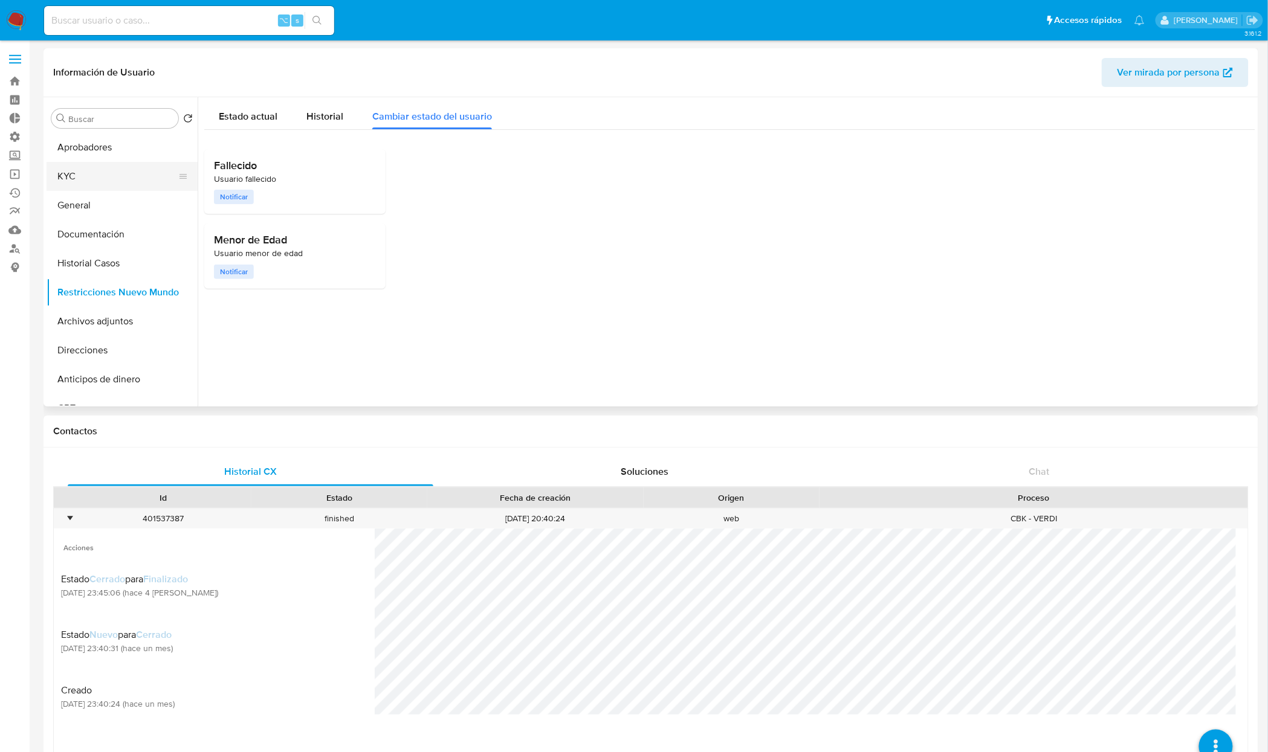
click at [80, 184] on button "KYC" at bounding box center [117, 176] width 141 height 29
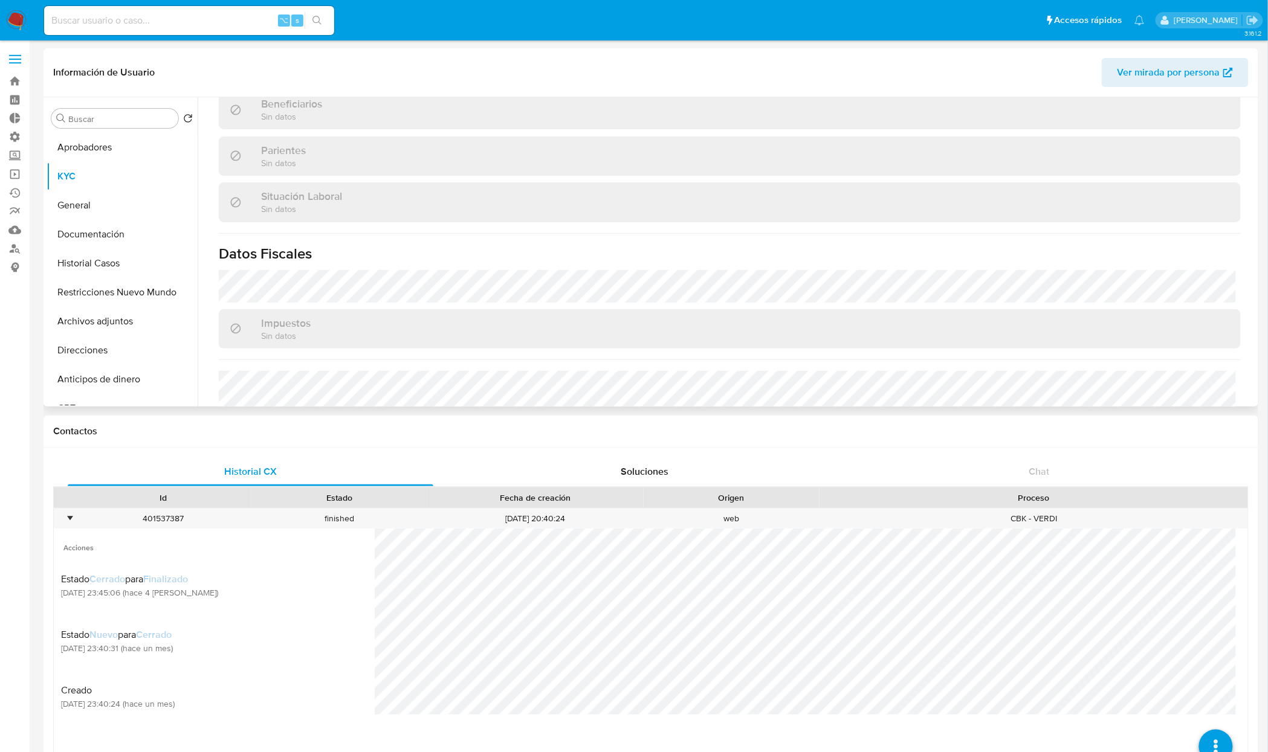
scroll to position [648, 0]
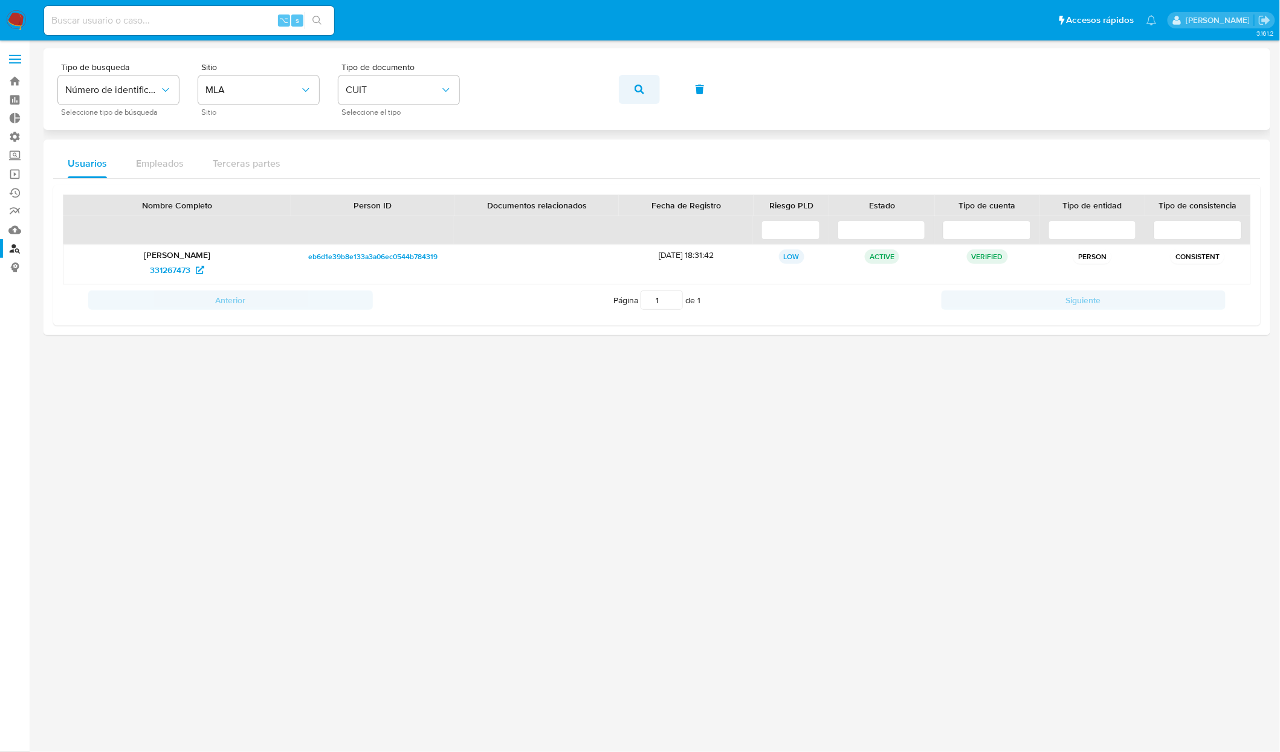
click at [639, 93] on icon "button" at bounding box center [640, 90] width 10 height 10
click at [652, 94] on button "button" at bounding box center [639, 89] width 41 height 29
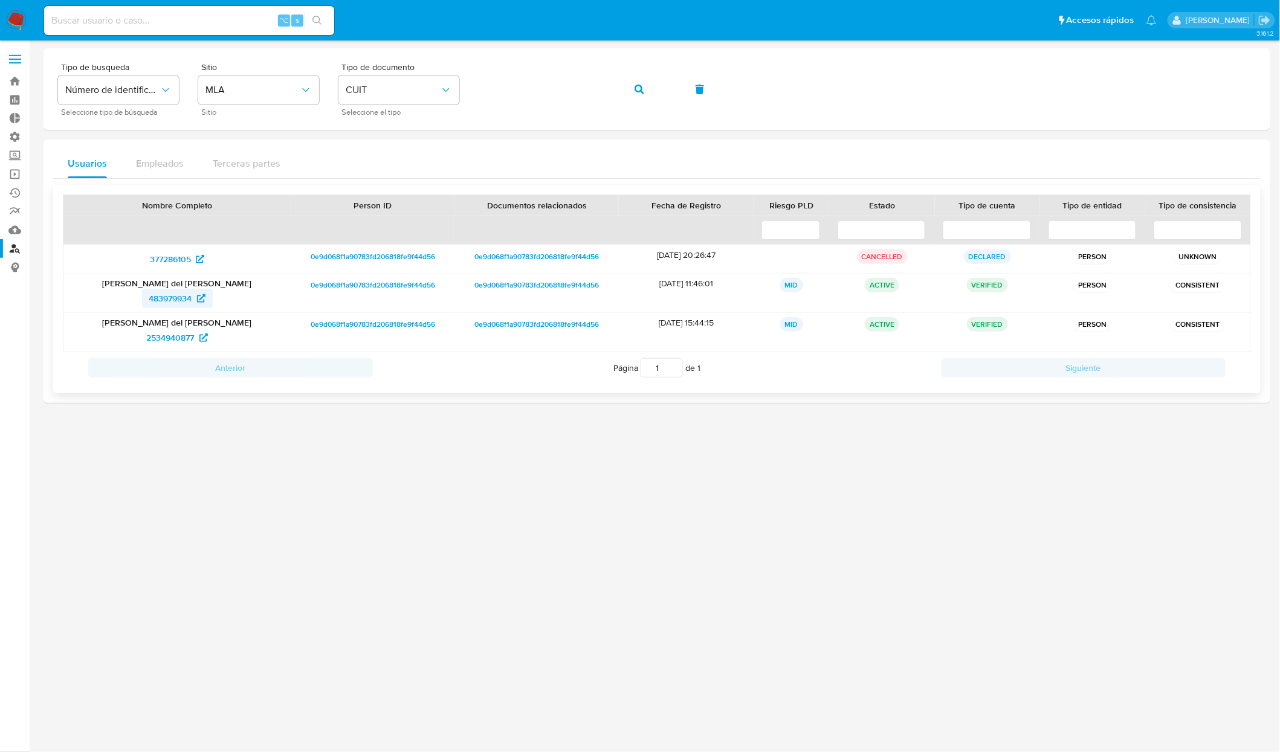
click at [154, 297] on span "483979934" at bounding box center [170, 298] width 43 height 19
click at [646, 98] on button "button" at bounding box center [639, 89] width 41 height 29
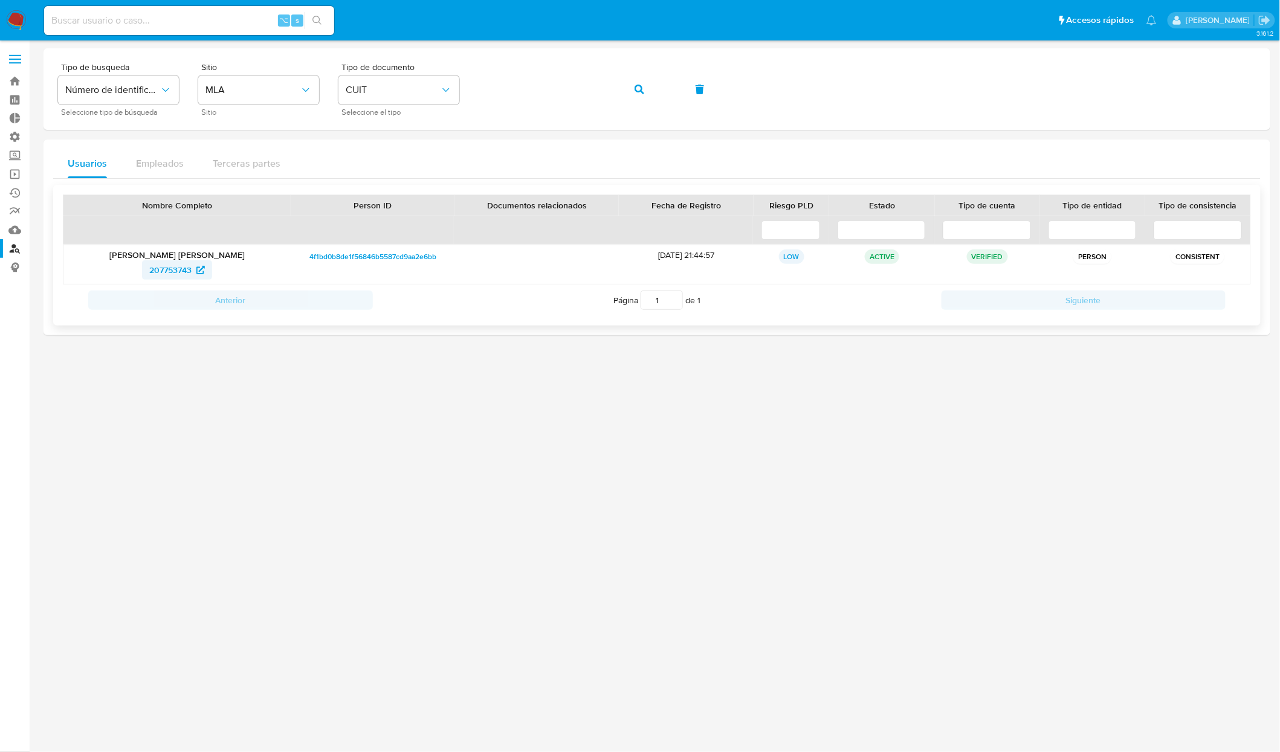
click at [185, 267] on span "207753743" at bounding box center [170, 269] width 42 height 19
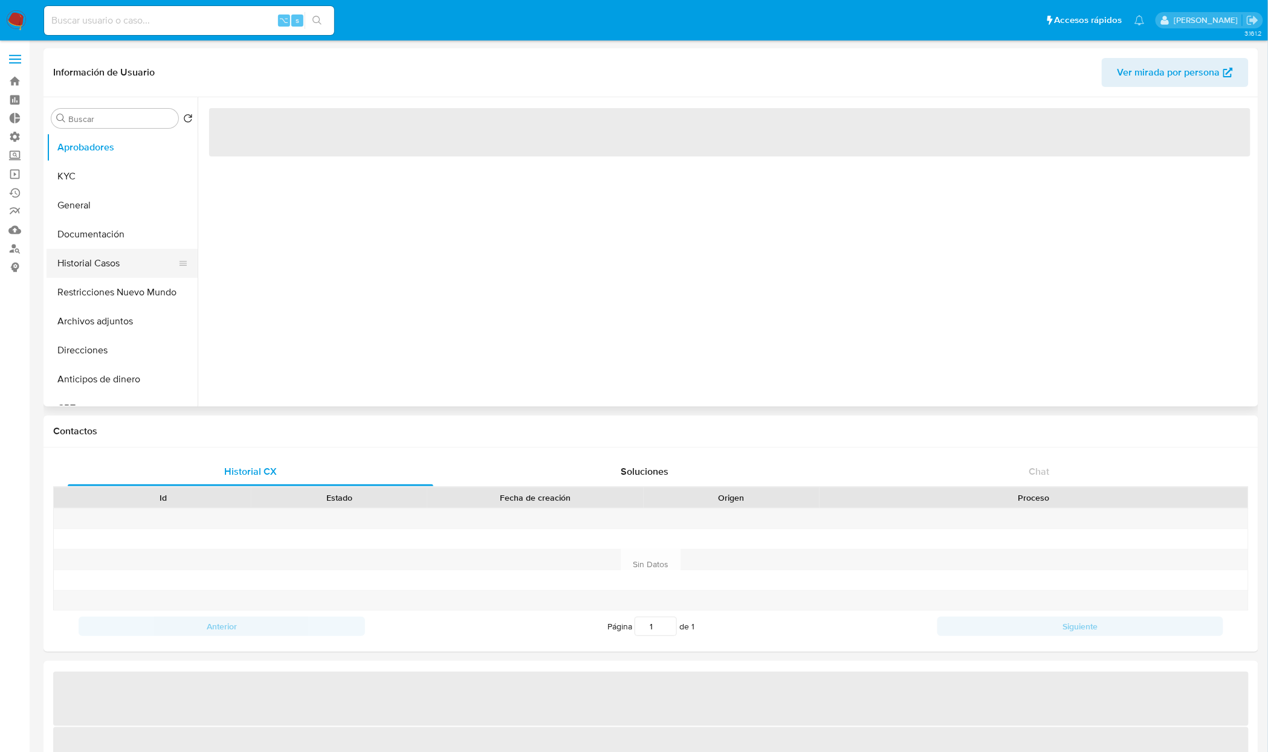
select select "10"
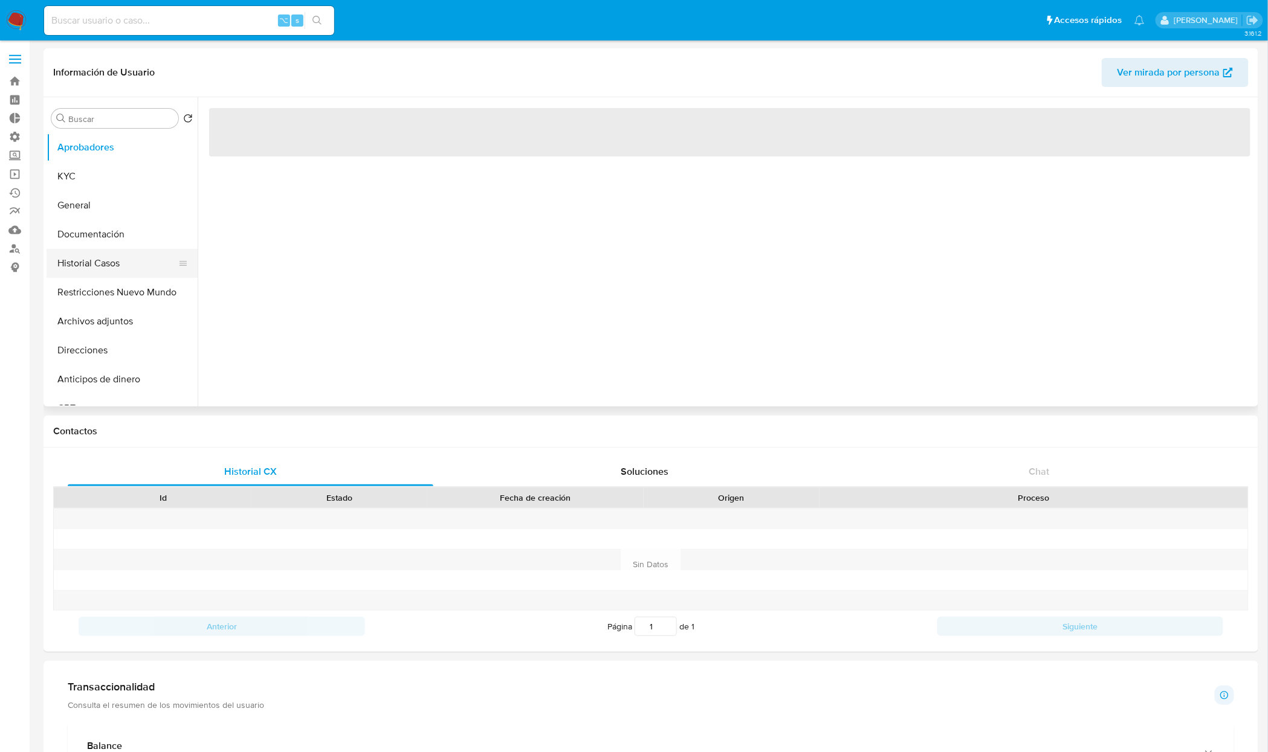
click at [105, 265] on button "Historial Casos" at bounding box center [117, 263] width 141 height 29
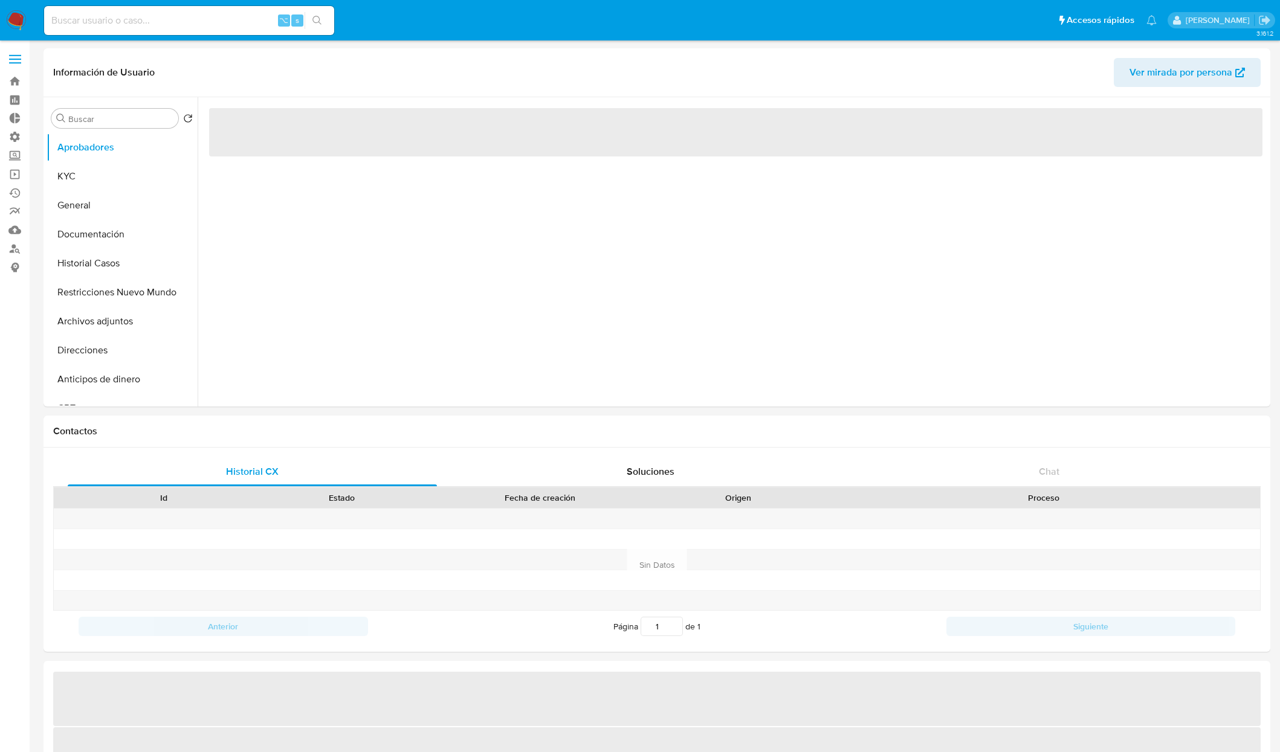
select select "10"
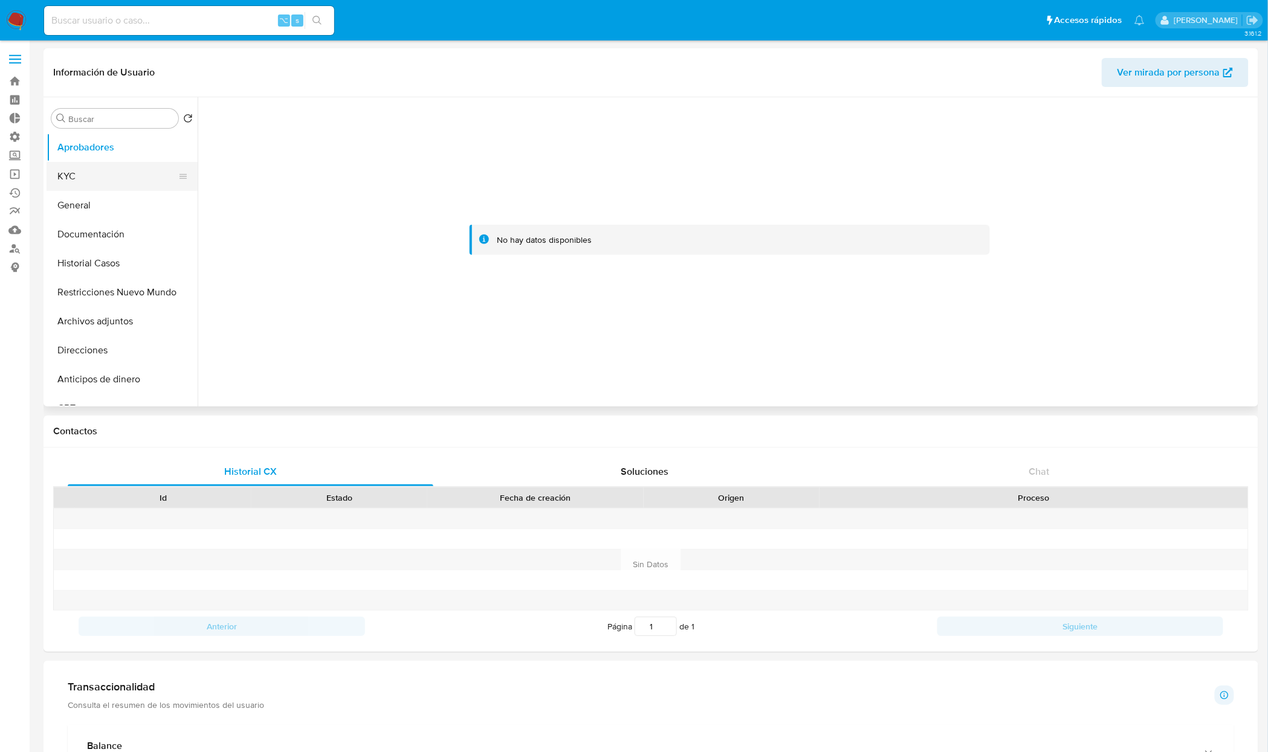
click at [73, 174] on button "KYC" at bounding box center [117, 176] width 141 height 29
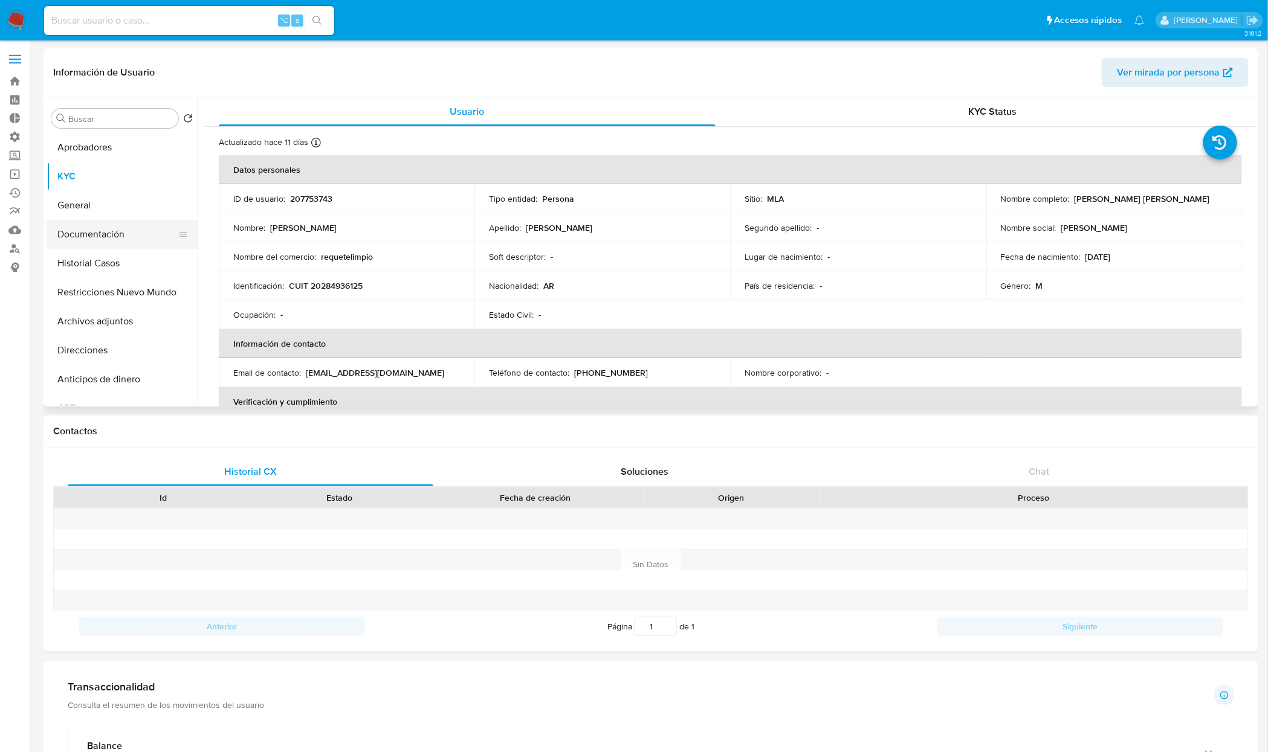
click at [96, 237] on button "Documentación" at bounding box center [117, 234] width 141 height 29
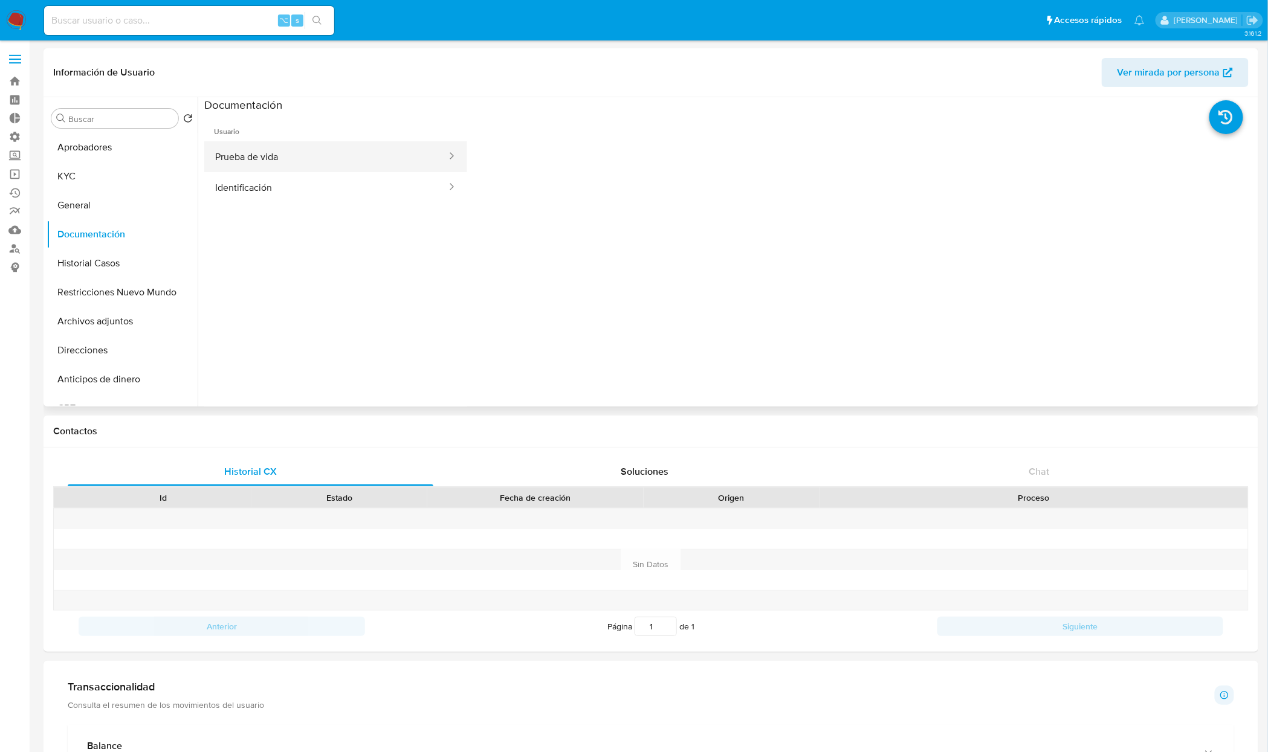
click at [327, 146] on button "Prueba de vida" at bounding box center [326, 156] width 244 height 31
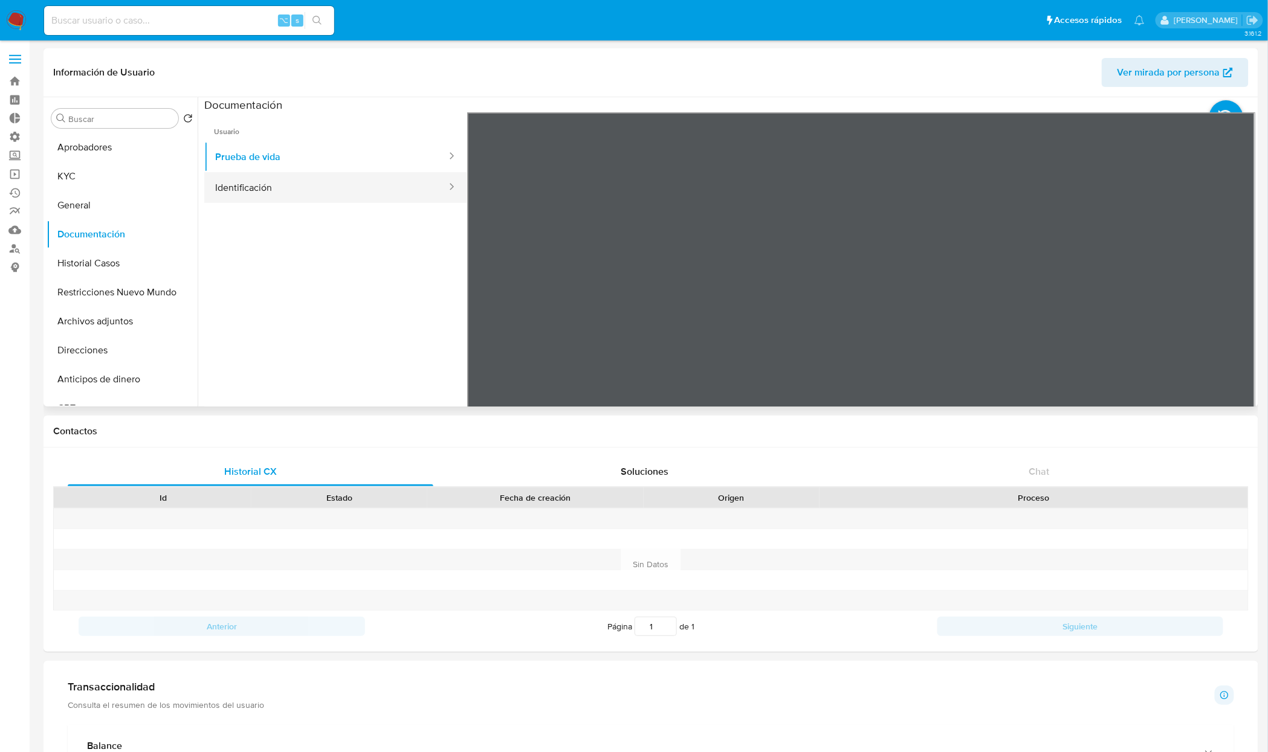
click at [308, 187] on button "Identificación" at bounding box center [326, 187] width 244 height 31
click at [146, 238] on button "Documentación" at bounding box center [117, 234] width 141 height 29
click at [129, 257] on button "Historial Casos" at bounding box center [117, 263] width 141 height 29
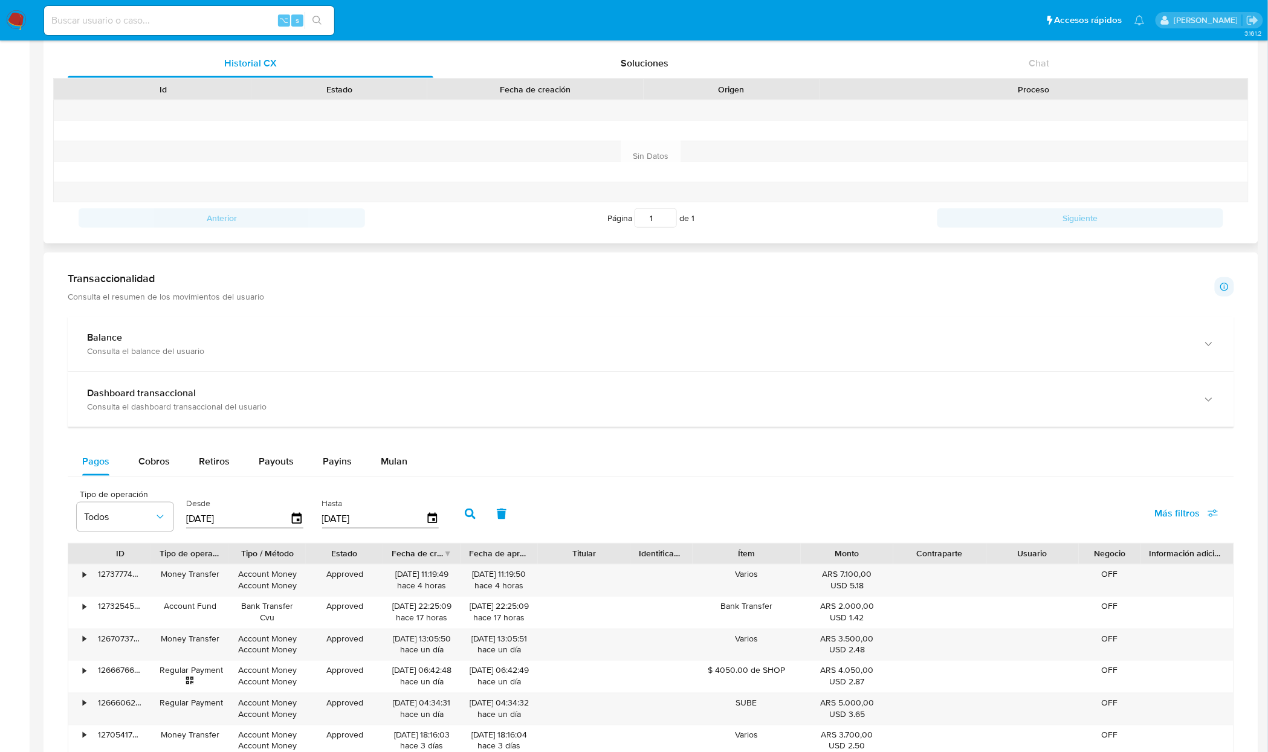
scroll to position [407, 0]
click at [641, 294] on div "Transaccionalidad Consulta el resumen de los movimientos del usuario Informació…" at bounding box center [651, 288] width 1166 height 30
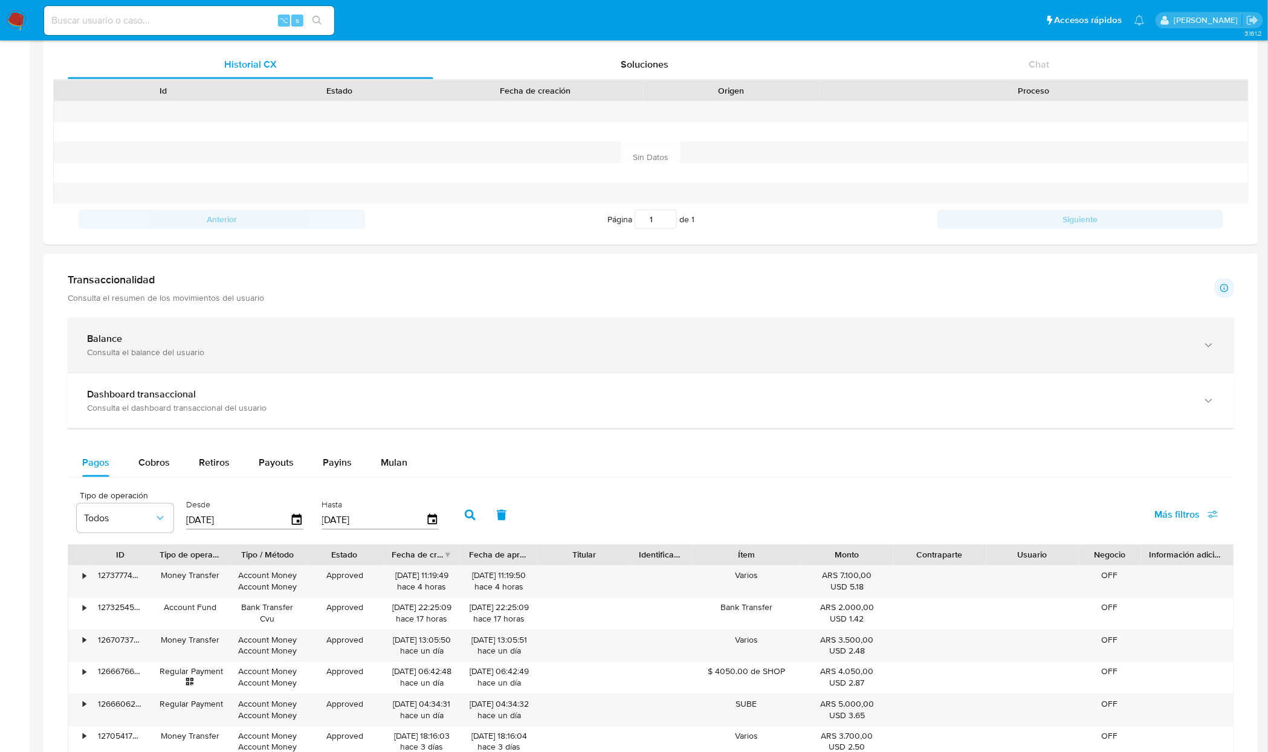
click at [612, 355] on div "Consulta el balance del usuario" at bounding box center [639, 352] width 1104 height 11
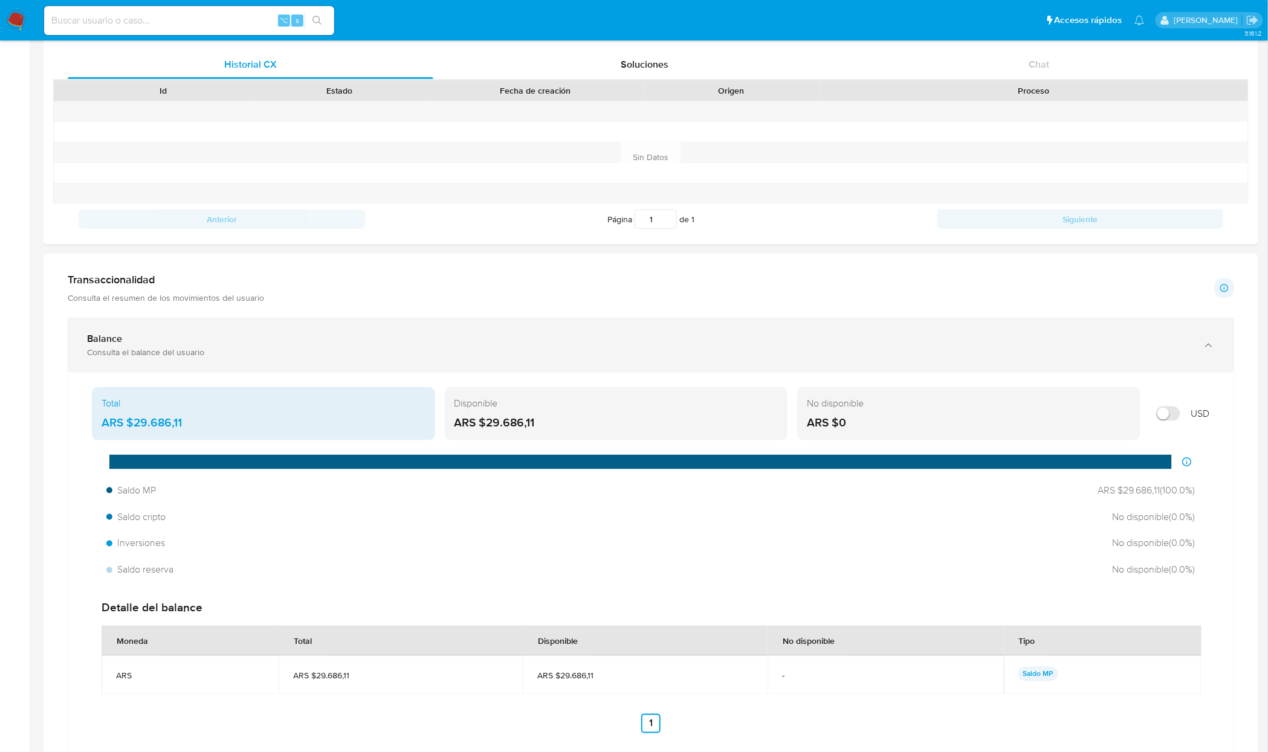
click at [612, 355] on div "Consulta el balance del usuario" at bounding box center [639, 352] width 1104 height 11
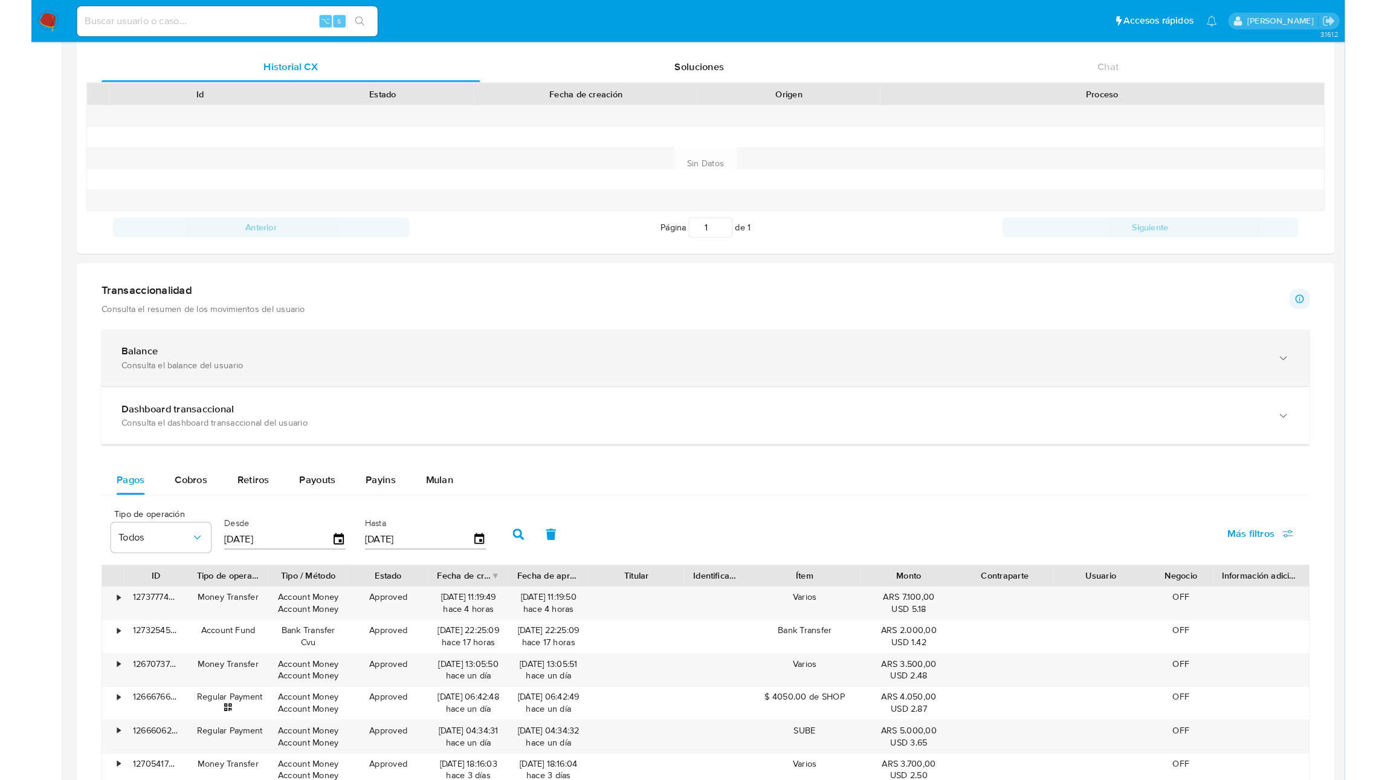
scroll to position [0, 0]
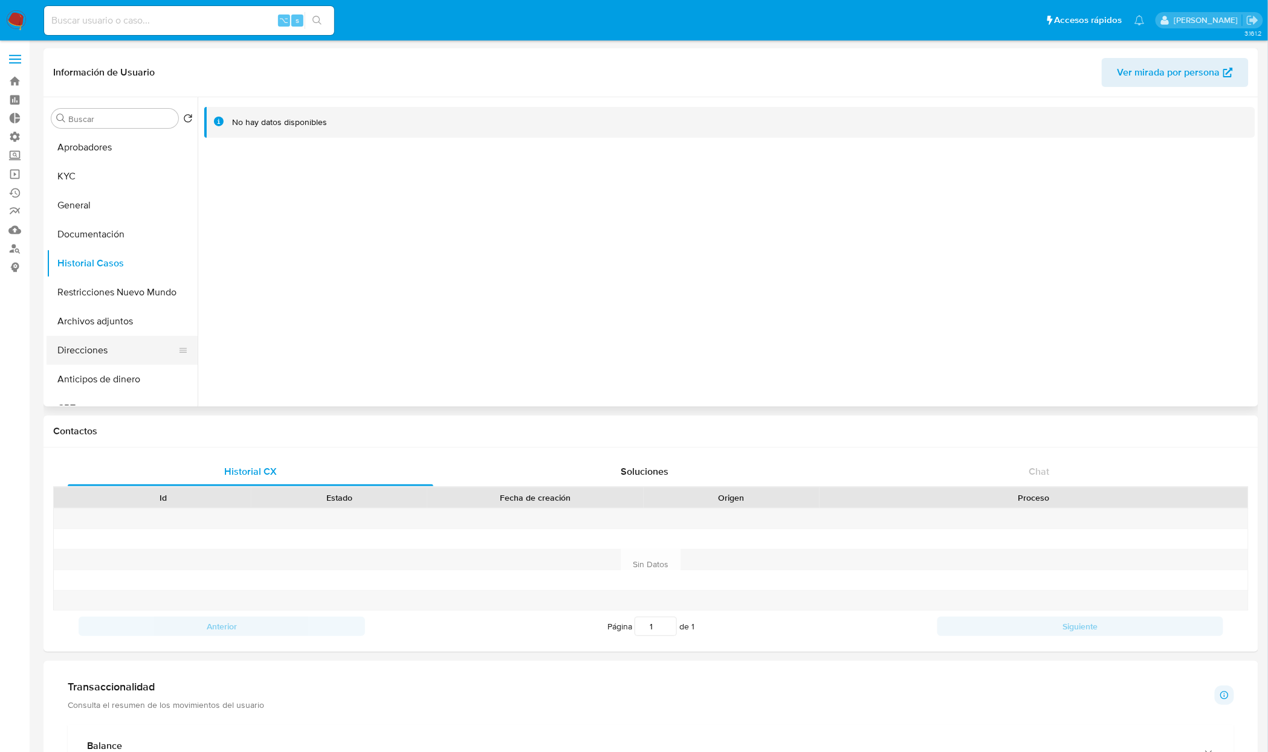
click at [129, 360] on button "Direcciones" at bounding box center [117, 350] width 141 height 29
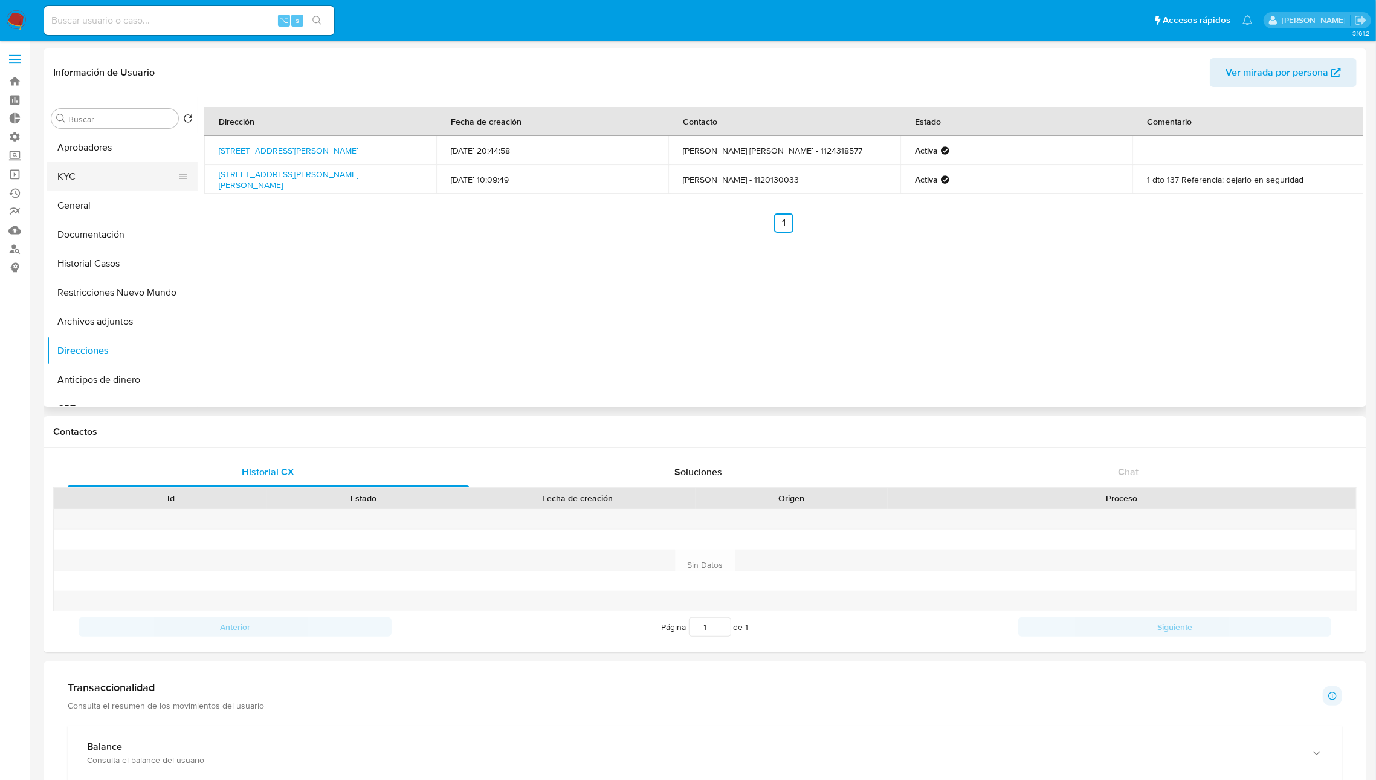
click at [69, 164] on button "KYC" at bounding box center [117, 176] width 141 height 29
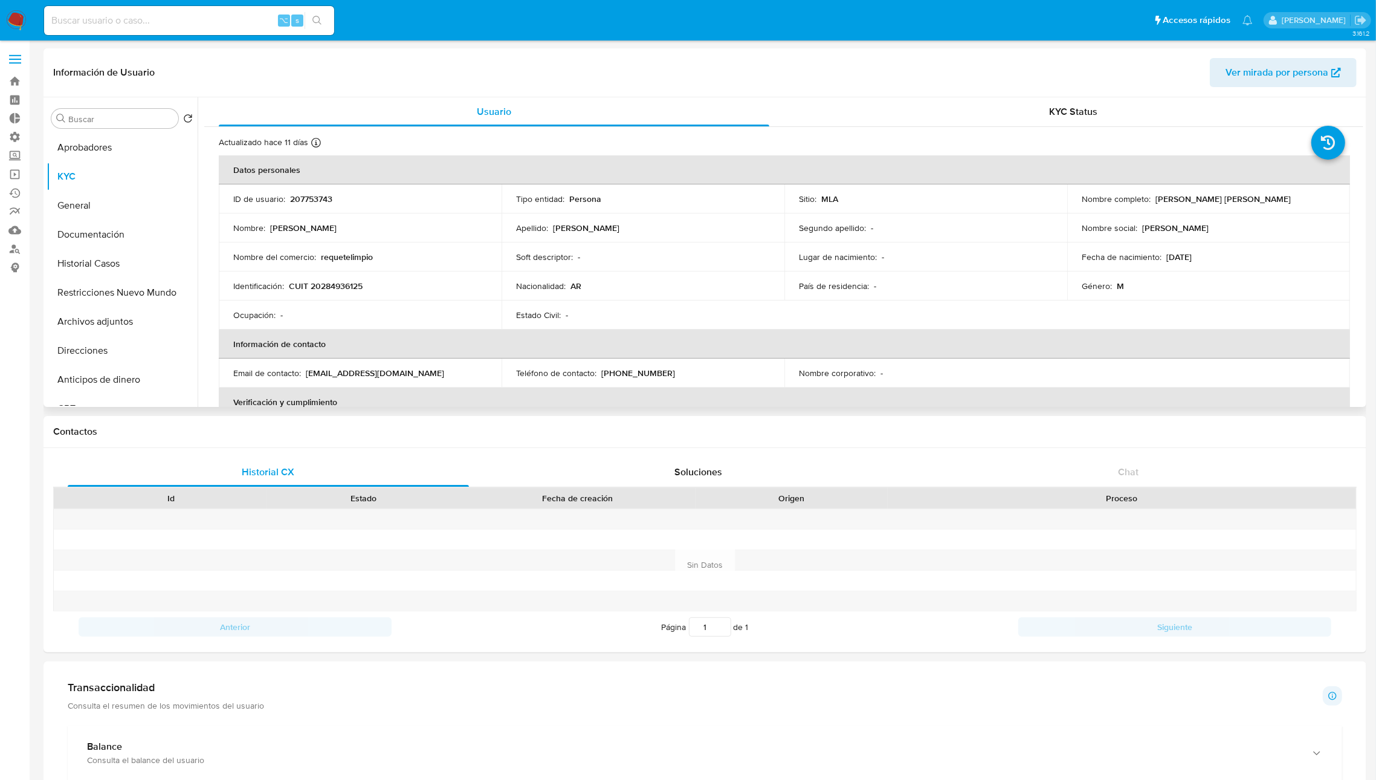
click at [1219, 247] on td "Fecha de nacimiento : [DEMOGRAPHIC_DATA]" at bounding box center [1208, 256] width 283 height 29
drag, startPoint x: 1213, startPoint y: 255, endPoint x: 1156, endPoint y: 257, distance: 56.9
click at [1156, 257] on div "Fecha de nacimiento : [DEMOGRAPHIC_DATA]" at bounding box center [1209, 256] width 254 height 11
